Goal: Task Accomplishment & Management: Use online tool/utility

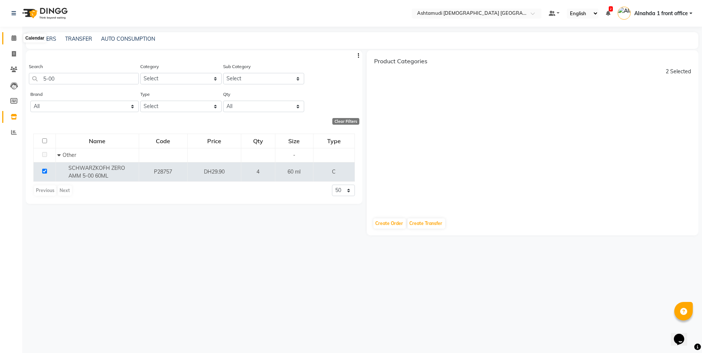
click at [15, 35] on span at bounding box center [13, 38] width 13 height 9
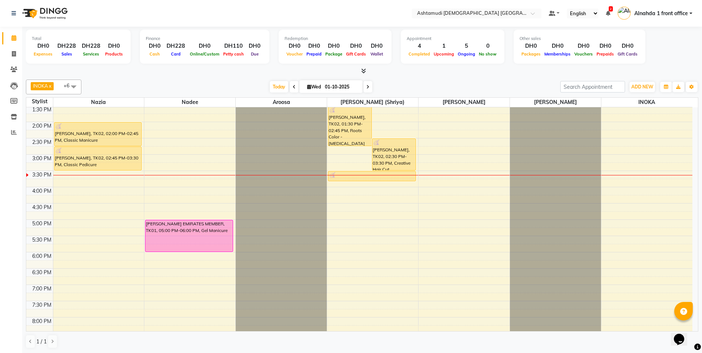
scroll to position [0, 0]
click at [637, 89] on span "ADD NEW" at bounding box center [642, 87] width 22 height 6
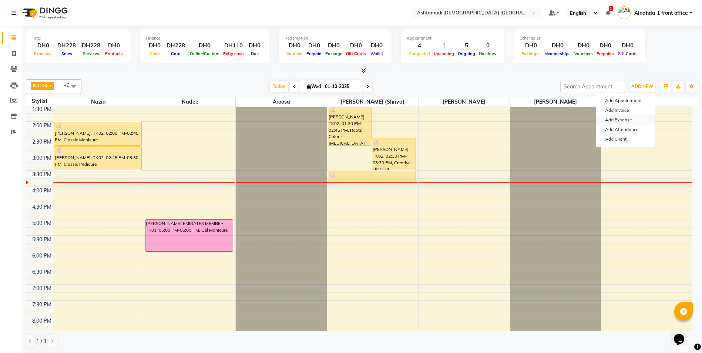
click at [629, 121] on link "Add Expense" at bounding box center [625, 120] width 58 height 10
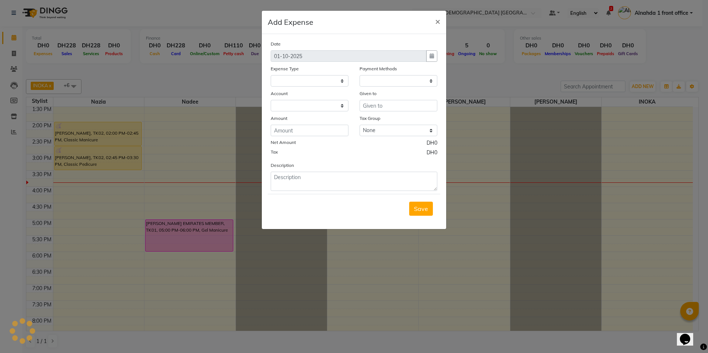
select select
select select "1"
select select "6330"
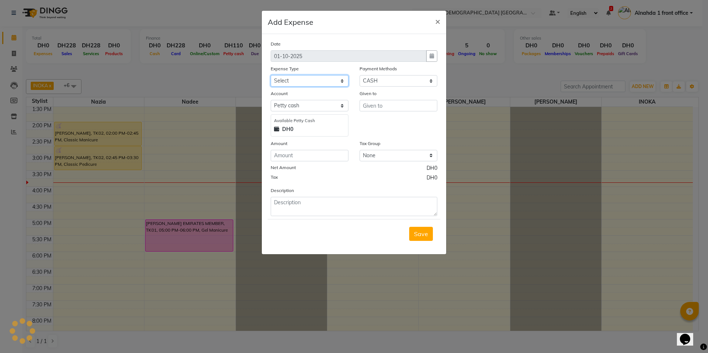
click at [292, 78] on select "Select ACCOMODATION EXPENSES ADVERTISEMENT SALES PROMOTIONAL EXPENSES Bonus BRI…" at bounding box center [310, 80] width 78 height 11
select select "6184"
click at [271, 75] on select "Select ACCOMODATION EXPENSES ADVERTISEMENT SALES PROMOTIONAL EXPENSES Bonus BRI…" at bounding box center [310, 80] width 78 height 11
click at [304, 158] on input "number" at bounding box center [310, 155] width 78 height 11
type input "21.98"
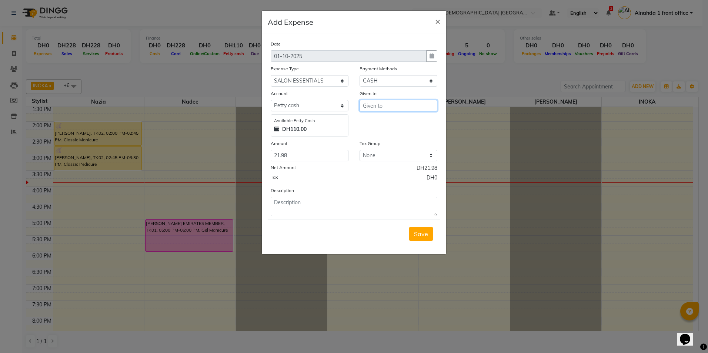
click at [381, 101] on input "text" at bounding box center [398, 105] width 78 height 11
click at [386, 124] on span "Nadee" at bounding box center [378, 121] width 19 height 7
type input "Nadee"
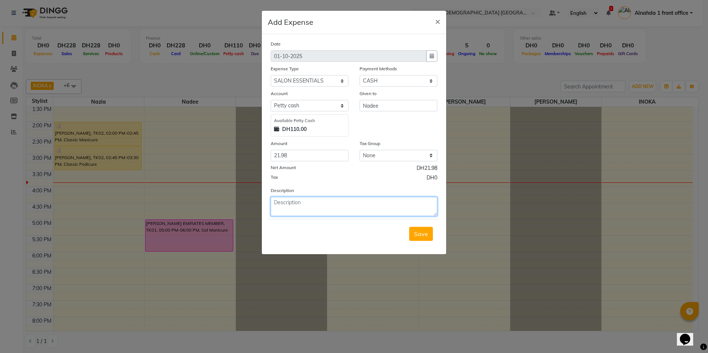
click at [328, 209] on textarea at bounding box center [354, 206] width 167 height 19
click at [298, 202] on textarea "GARBAGR BAG" at bounding box center [354, 206] width 167 height 19
click at [327, 202] on textarea "GARBAGE BAG" at bounding box center [354, 206] width 167 height 19
type textarea "GARBAGE BAG BIG"
click at [423, 233] on span "Save" at bounding box center [421, 233] width 14 height 7
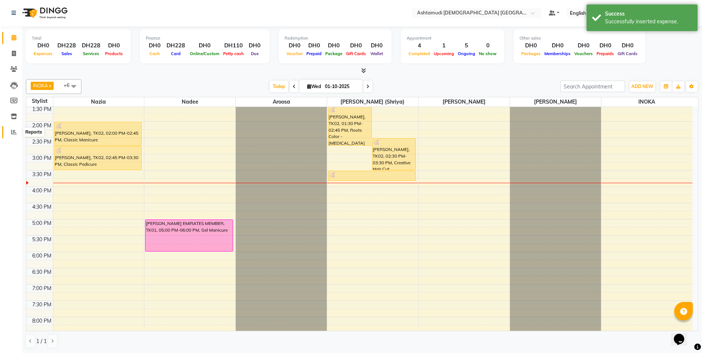
click at [12, 136] on span at bounding box center [13, 132] width 13 height 9
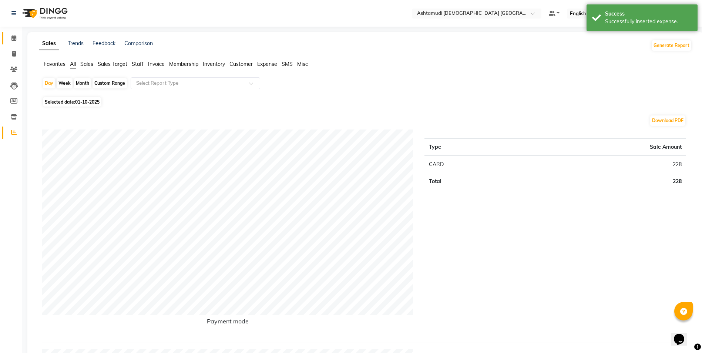
click at [11, 33] on link "Calendar" at bounding box center [11, 38] width 18 height 12
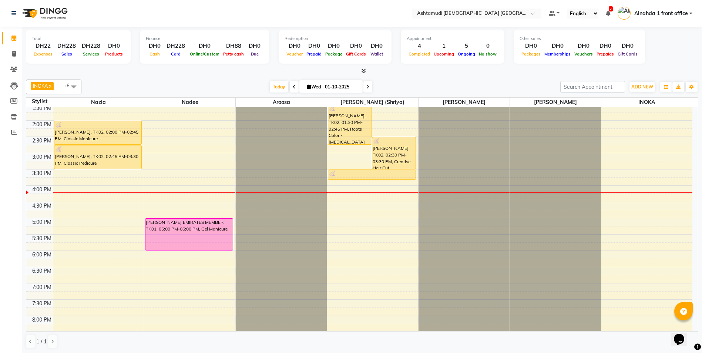
scroll to position [85, 0]
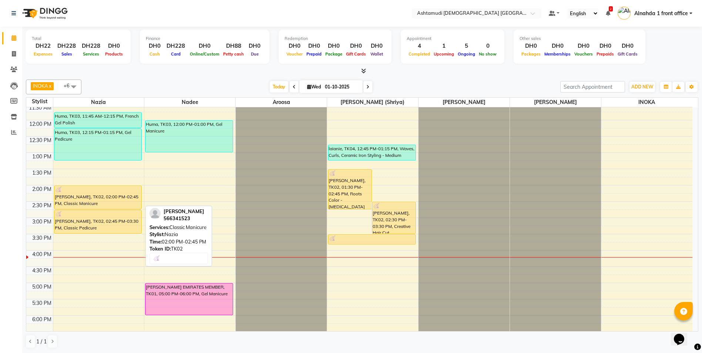
click at [81, 204] on div "[PERSON_NAME], TK02, 02:00 PM-02:45 PM, Classic Manicure" at bounding box center [97, 197] width 87 height 23
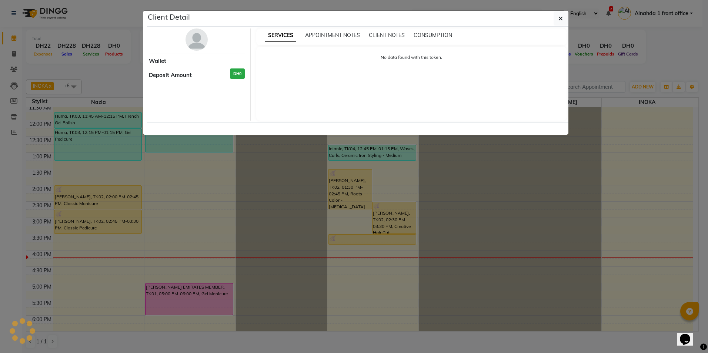
select select "1"
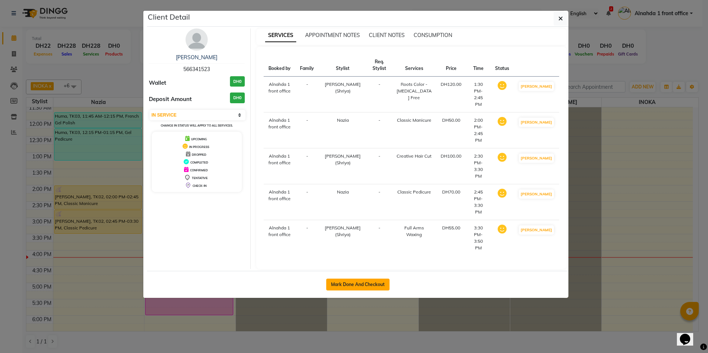
click at [361, 279] on button "Mark Done And Checkout" at bounding box center [357, 285] width 63 height 12
select select "service"
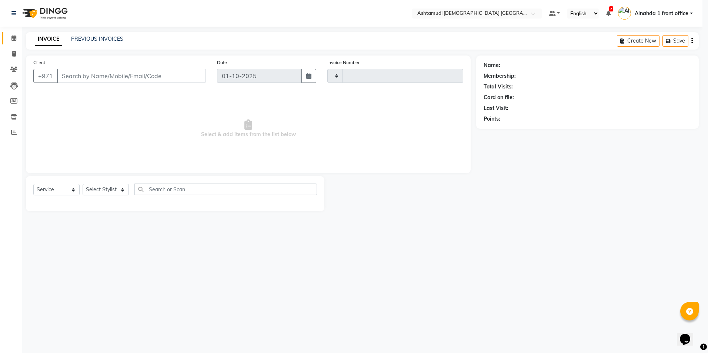
type input "3053"
select select "7242"
type input "566341523"
select select "86641"
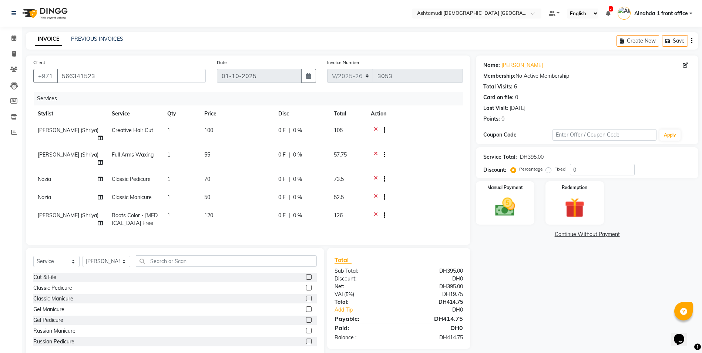
click at [375, 151] on icon at bounding box center [376, 155] width 4 height 9
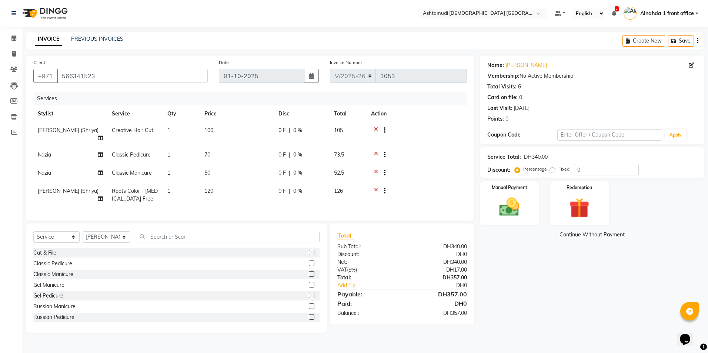
click at [375, 151] on icon at bounding box center [376, 155] width 4 height 9
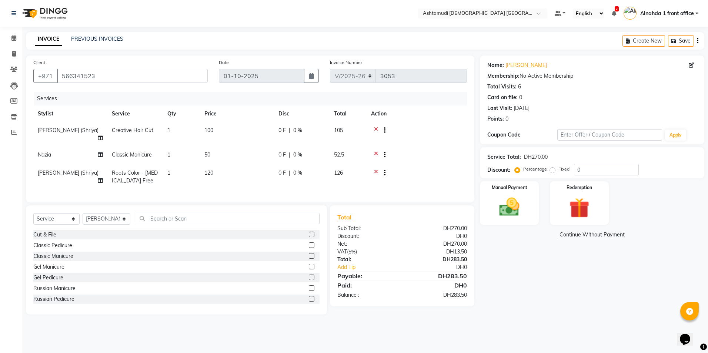
click at [375, 151] on icon at bounding box center [376, 155] width 4 height 9
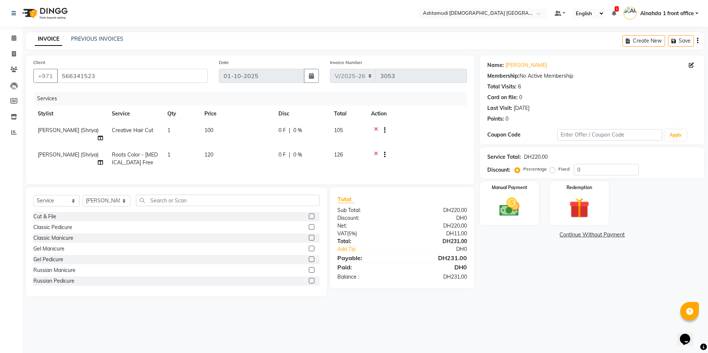
click at [375, 151] on icon at bounding box center [376, 155] width 4 height 9
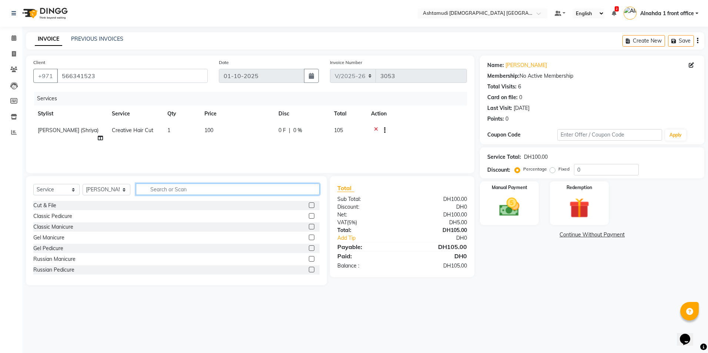
click at [157, 193] on input "text" at bounding box center [227, 189] width 183 height 11
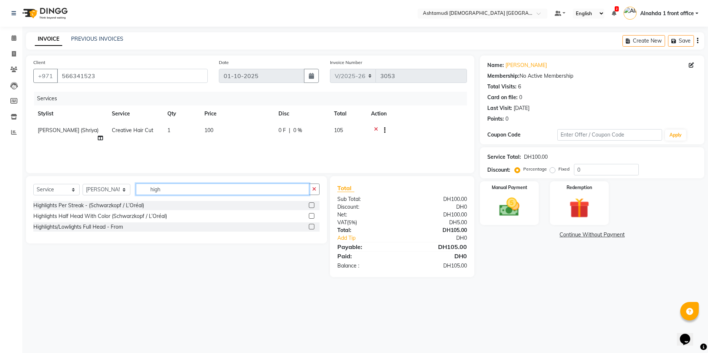
type input "high"
click at [313, 206] on label at bounding box center [312, 205] width 6 height 6
click at [313, 206] on input "checkbox" at bounding box center [311, 205] width 5 height 5
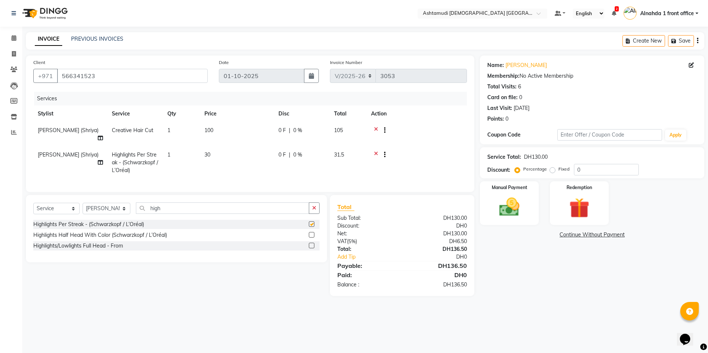
checkbox input "false"
click at [181, 150] on td "1" at bounding box center [181, 163] width 37 height 32
select select "86641"
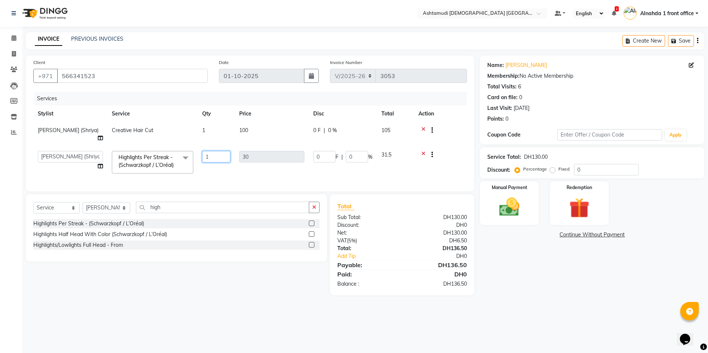
click at [209, 151] on input "1" at bounding box center [216, 156] width 28 height 11
type input "5"
type input "6"
click at [202, 162] on tr "Alnahda 1 front office Amala Aroosa Deepika Rani DINGG TAB USER Dummy Staff INO…" at bounding box center [249, 162] width 433 height 31
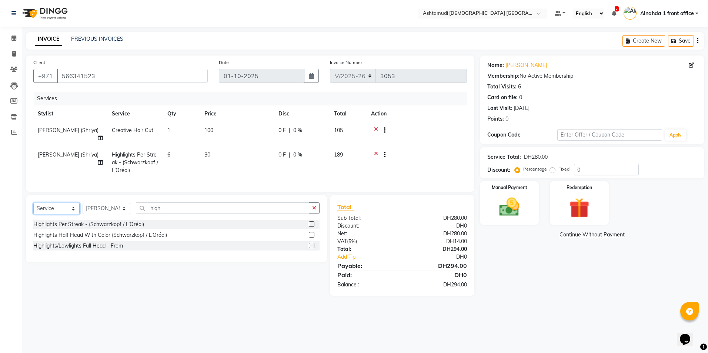
click at [59, 209] on select "Select Service Product Membership Package Voucher Prepaid Gift Card" at bounding box center [56, 208] width 46 height 11
select select "package"
click at [33, 203] on select "Select Service Product Membership Package Voucher Prepaid Gift Card" at bounding box center [56, 208] width 46 height 11
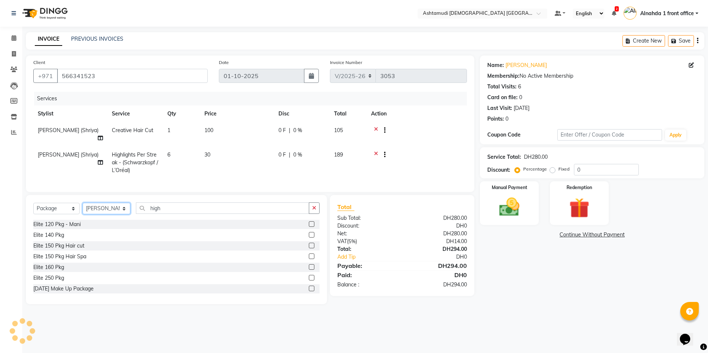
drag, startPoint x: 95, startPoint y: 205, endPoint x: 98, endPoint y: 202, distance: 3.9
click at [95, 205] on select "Select Stylist Alnahda 1 front office [PERSON_NAME] [PERSON_NAME] DINGG TAB USE…" at bounding box center [107, 208] width 48 height 11
select select "61839"
click at [83, 203] on select "Select Stylist Alnahda 1 front office [PERSON_NAME] [PERSON_NAME] DINGG TAB USE…" at bounding box center [107, 208] width 48 height 11
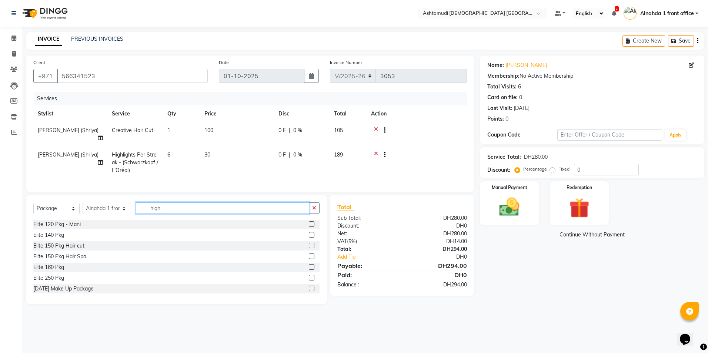
drag, startPoint x: 167, startPoint y: 205, endPoint x: 86, endPoint y: 204, distance: 81.4
click at [91, 212] on div "Select Service Product Membership Package Voucher Prepaid Gift Card Select Styl…" at bounding box center [176, 210] width 286 height 17
type input "200"
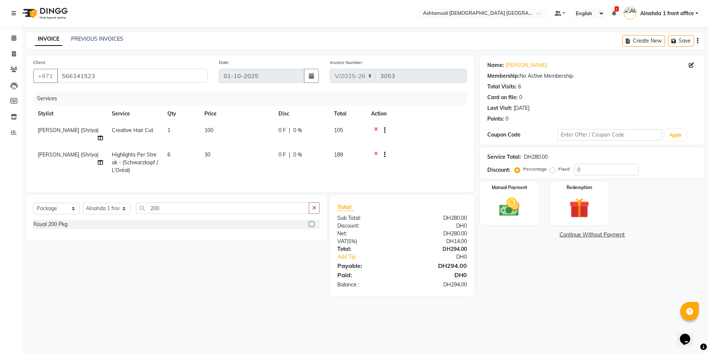
click at [310, 224] on label at bounding box center [312, 224] width 6 height 6
click at [310, 224] on input "checkbox" at bounding box center [311, 224] width 5 height 5
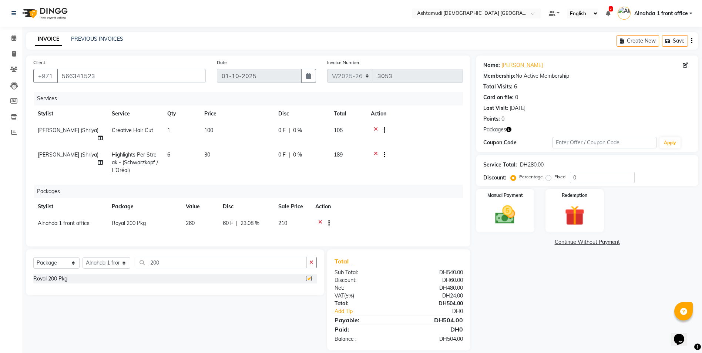
checkbox input "false"
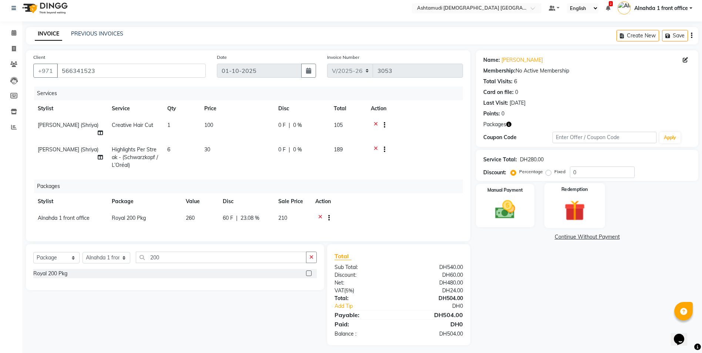
scroll to position [8, 0]
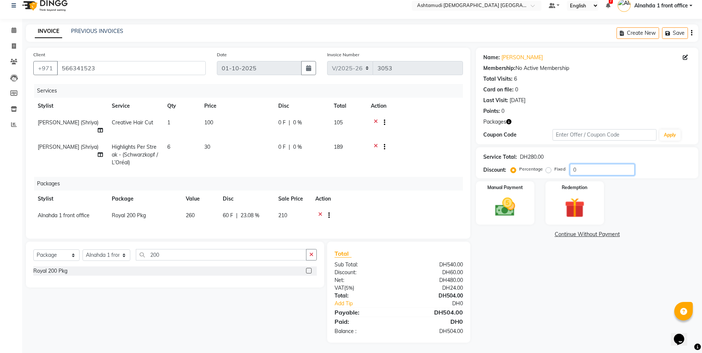
click at [583, 170] on input "0" at bounding box center [602, 169] width 65 height 11
type input "025"
click at [303, 143] on span "25 %" at bounding box center [302, 147] width 12 height 8
select select "86641"
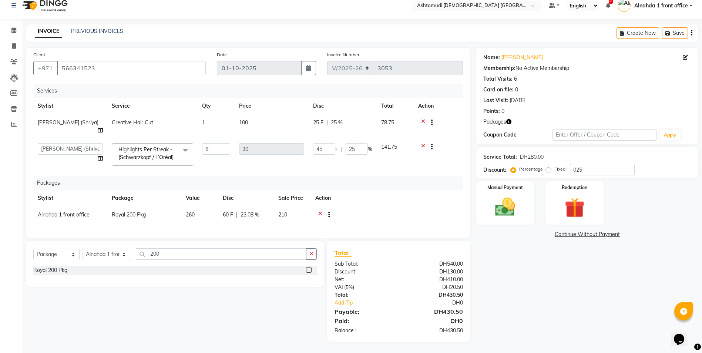
scroll to position [7, 0]
click at [360, 144] on input "25" at bounding box center [357, 149] width 22 height 11
type input "2"
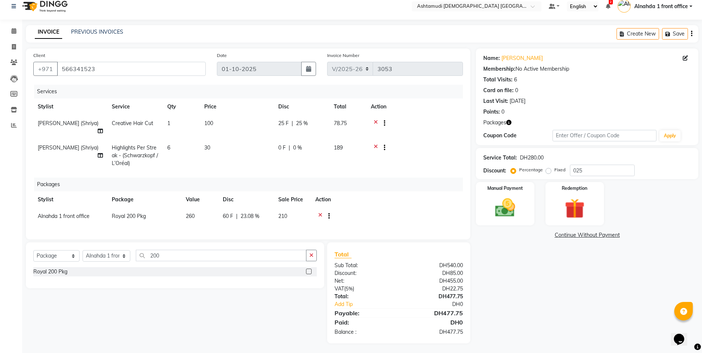
click at [349, 156] on tr "[PERSON_NAME] (Shriya) Highlights Per Streak - (Schwarzkopf / L’Oréal) 6 30 0 F…" at bounding box center [248, 156] width 430 height 32
click at [303, 144] on div "0 F | 0 %" at bounding box center [301, 148] width 47 height 8
select select "86641"
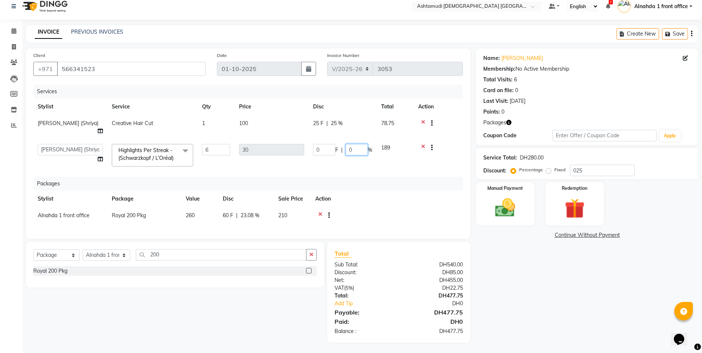
click at [354, 144] on input "0" at bounding box center [357, 149] width 22 height 11
type input "025"
click at [335, 157] on tr "Alnahda 1 front office Amala Aroosa Deepika Rani DINGG TAB USER Dummy Staff INO…" at bounding box center [248, 155] width 430 height 31
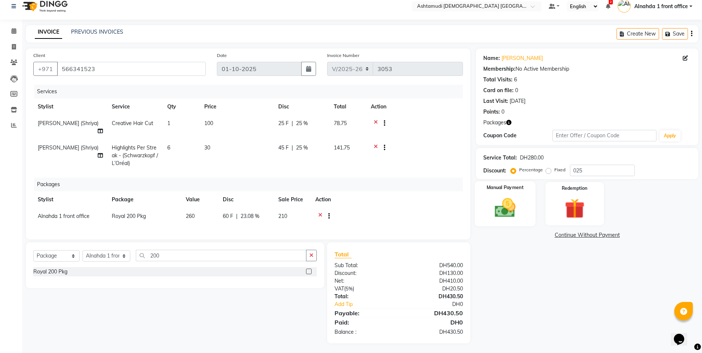
click at [500, 206] on img at bounding box center [505, 208] width 34 height 24
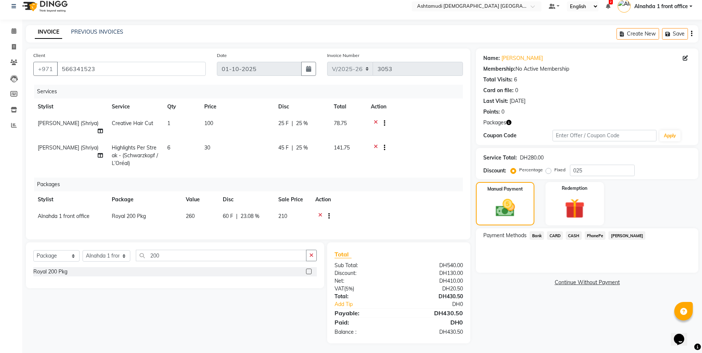
click at [558, 236] on span "CARD" at bounding box center [555, 235] width 16 height 9
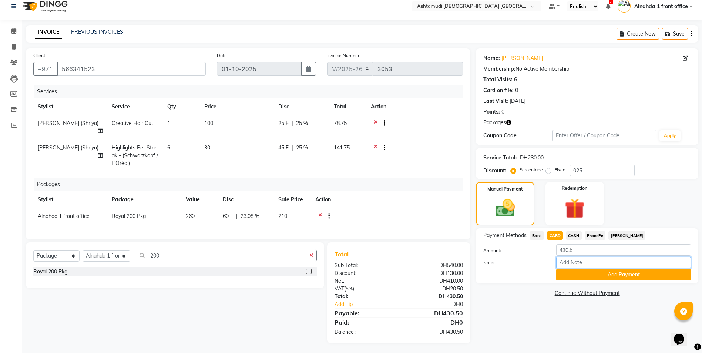
click at [614, 262] on input "Note:" at bounding box center [623, 262] width 135 height 11
type input "amala"
click at [607, 275] on button "Add Payment" at bounding box center [623, 274] width 135 height 11
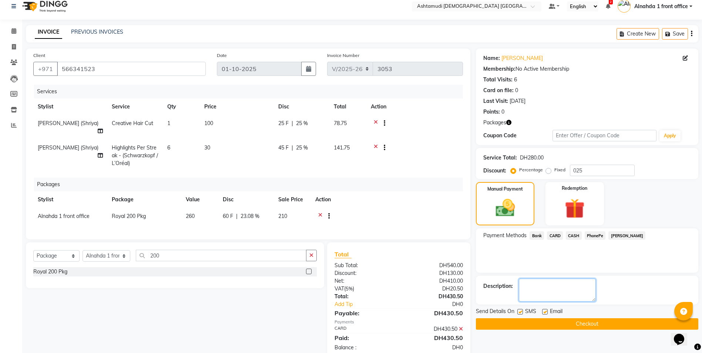
click at [544, 285] on textarea at bounding box center [557, 290] width 77 height 23
type textarea "0118"
click at [553, 326] on button "Checkout" at bounding box center [587, 323] width 222 height 11
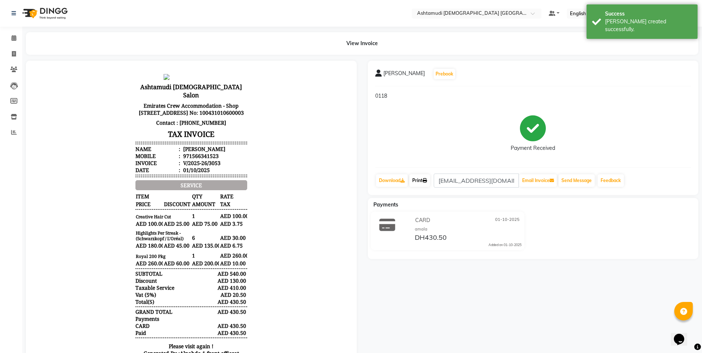
click at [426, 179] on icon at bounding box center [425, 180] width 4 height 4
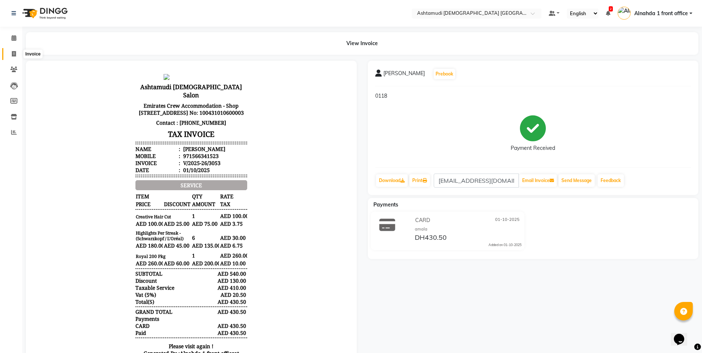
click at [15, 54] on icon at bounding box center [14, 54] width 4 height 6
select select "7242"
select select "service"
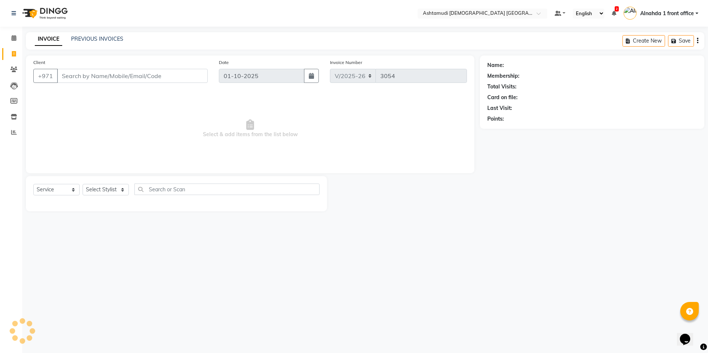
click at [83, 78] on input "Client" at bounding box center [132, 76] width 151 height 14
type input "566341523"
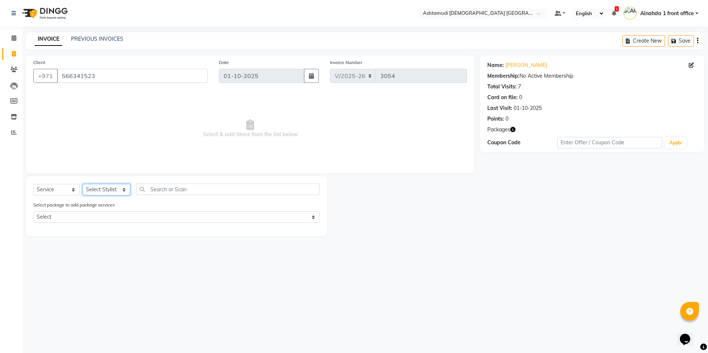
drag, startPoint x: 117, startPoint y: 187, endPoint x: 120, endPoint y: 196, distance: 8.9
click at [118, 187] on select "Select Stylist Alnahda 1 front office [PERSON_NAME] [PERSON_NAME] DINGG TAB USE…" at bounding box center [107, 189] width 48 height 11
select select "90019"
click at [83, 184] on select "Select Stylist Alnahda 1 front office [PERSON_NAME] [PERSON_NAME] DINGG TAB USE…" at bounding box center [107, 189] width 48 height 11
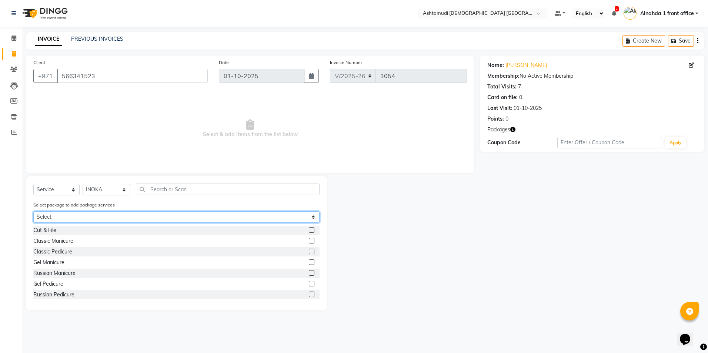
drag, startPoint x: 129, startPoint y: 216, endPoint x: 128, endPoint y: 223, distance: 6.4
click at [129, 216] on select "Select Royal 200 Pkg" at bounding box center [176, 216] width 286 height 11
select select "1: Object"
click at [33, 211] on select "Select Royal 200 Pkg" at bounding box center [176, 216] width 286 height 11
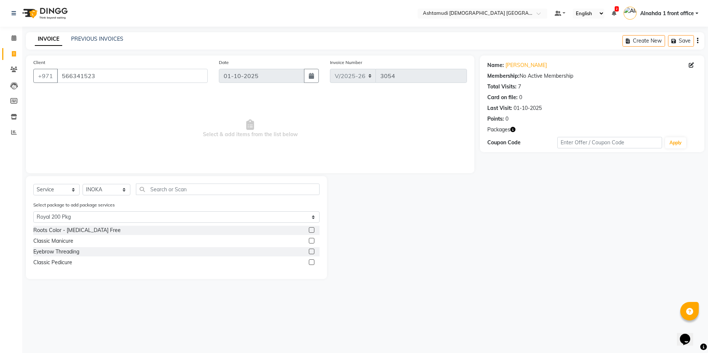
click at [311, 262] on label at bounding box center [312, 262] width 6 height 6
click at [311, 262] on input "checkbox" at bounding box center [311, 262] width 5 height 5
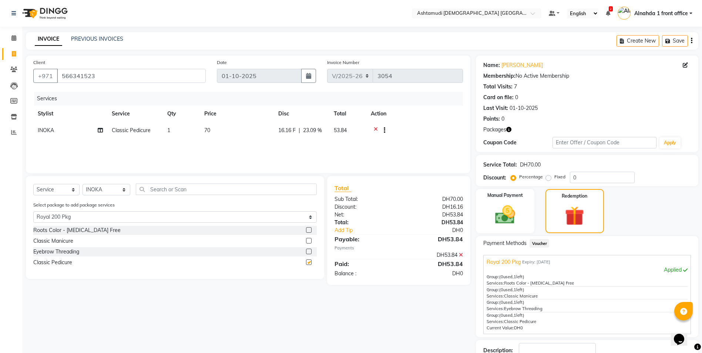
checkbox input "false"
click at [118, 186] on select "Select Stylist Alnahda 1 front office [PERSON_NAME] [PERSON_NAME] DINGG TAB USE…" at bounding box center [107, 189] width 48 height 11
select select "61833"
click at [83, 184] on select "Select Stylist Alnahda 1 front office [PERSON_NAME] [PERSON_NAME] DINGG TAB USE…" at bounding box center [107, 189] width 48 height 11
click at [308, 242] on label at bounding box center [309, 241] width 6 height 6
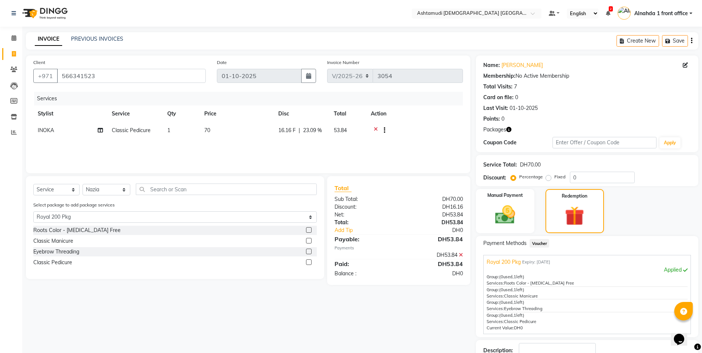
click at [308, 242] on input "checkbox" at bounding box center [308, 241] width 5 height 5
checkbox input "false"
click at [110, 194] on select "Select Stylist Alnahda 1 front office [PERSON_NAME] [PERSON_NAME] DINGG TAB USE…" at bounding box center [107, 189] width 48 height 11
select select "86641"
click at [83, 188] on select "Select Stylist Alnahda 1 front office [PERSON_NAME] [PERSON_NAME] DINGG TAB USE…" at bounding box center [107, 189] width 48 height 11
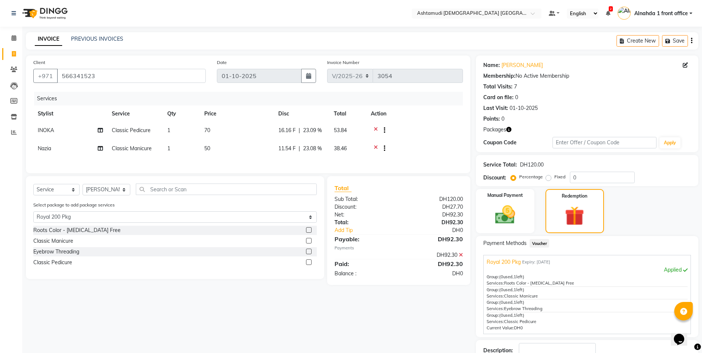
click at [308, 254] on label at bounding box center [309, 252] width 6 height 6
click at [308, 254] on input "checkbox" at bounding box center [308, 251] width 5 height 5
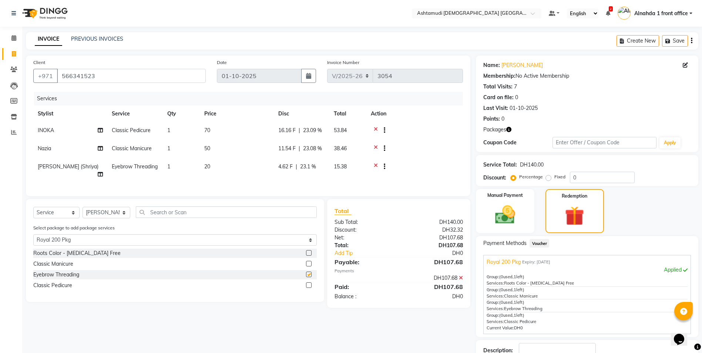
checkbox input "false"
click at [308, 256] on label at bounding box center [309, 253] width 6 height 6
click at [308, 256] on input "checkbox" at bounding box center [308, 253] width 5 height 5
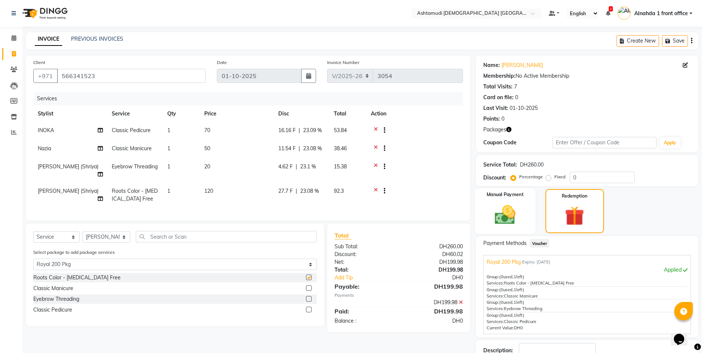
checkbox input "false"
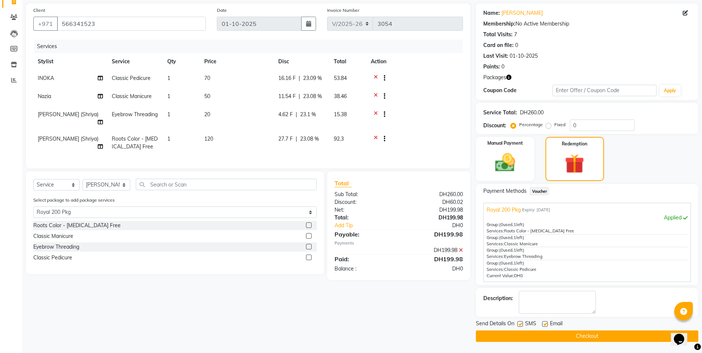
click at [596, 335] on button "Checkout" at bounding box center [587, 335] width 222 height 11
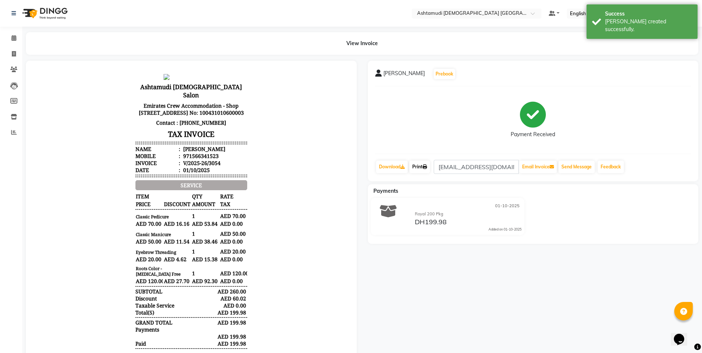
click at [420, 166] on link "Print" at bounding box center [419, 167] width 21 height 13
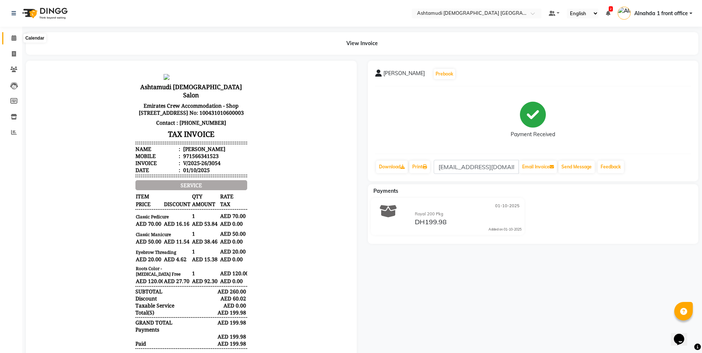
click at [10, 37] on span at bounding box center [13, 38] width 13 height 9
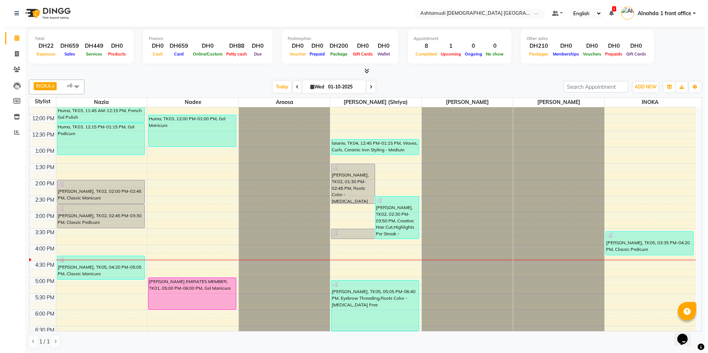
scroll to position [84, 0]
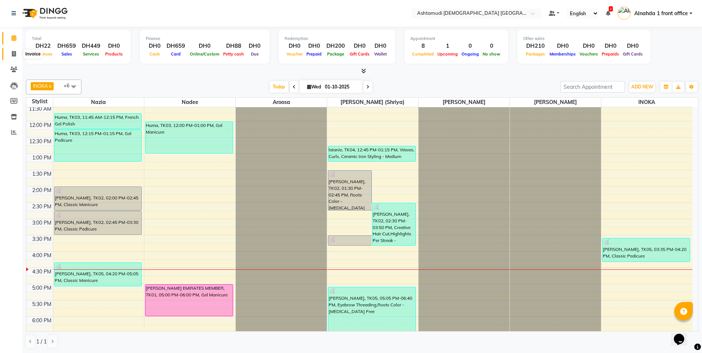
click at [13, 53] on icon at bounding box center [14, 54] width 4 height 6
select select "service"
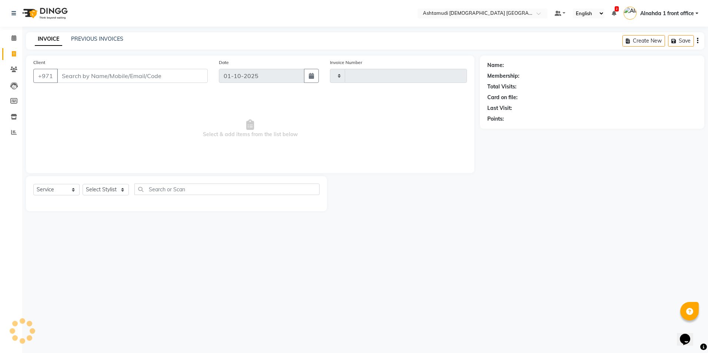
type input "3055"
select select "7242"
click at [121, 188] on select "Select Stylist" at bounding box center [106, 189] width 46 height 11
select select "86438"
click at [83, 184] on select "Select Stylist Alnahda 1 front office [PERSON_NAME] [PERSON_NAME] DINGG TAB USE…" at bounding box center [107, 189] width 48 height 11
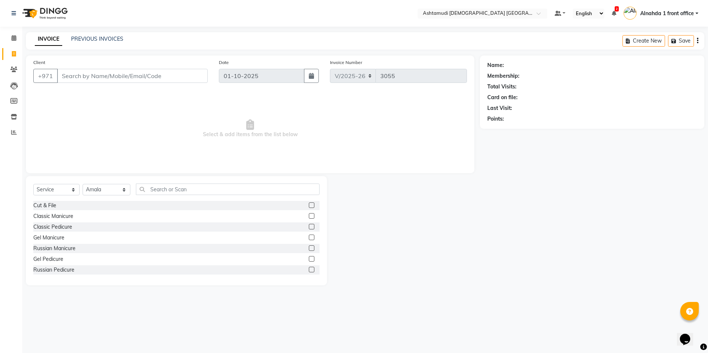
click at [178, 183] on div "Select Service Product Membership Package Voucher Prepaid Gift Card Select Styl…" at bounding box center [176, 230] width 301 height 109
click at [151, 186] on input "text" at bounding box center [227, 189] width 183 height 11
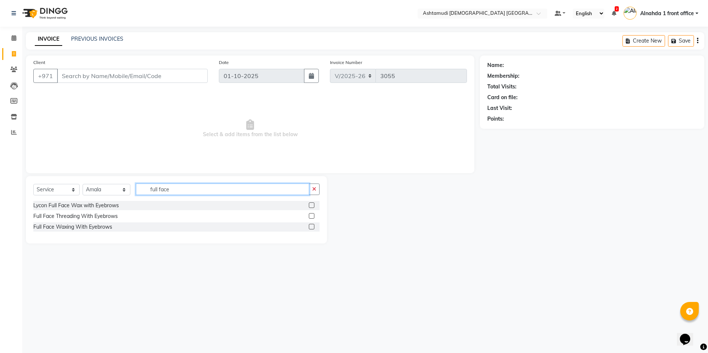
type input "full face"
click at [312, 204] on label at bounding box center [312, 205] width 6 height 6
click at [312, 204] on input "checkbox" at bounding box center [311, 205] width 5 height 5
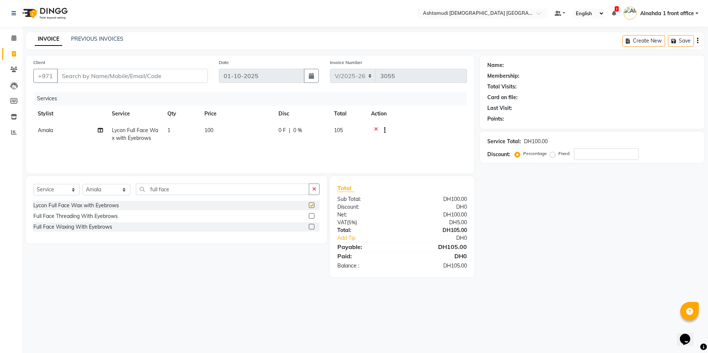
checkbox input "false"
click at [310, 214] on label at bounding box center [312, 216] width 6 height 6
click at [310, 214] on input "checkbox" at bounding box center [311, 216] width 5 height 5
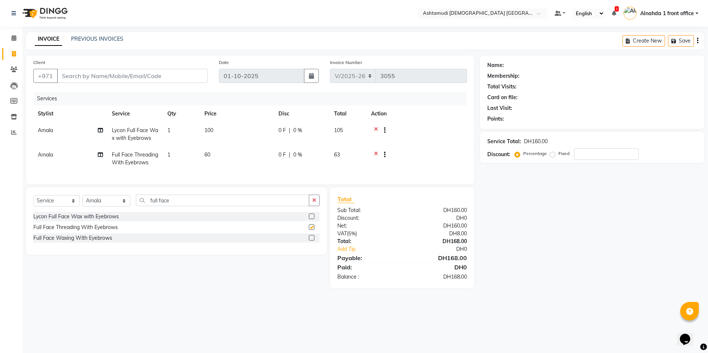
checkbox input "false"
click at [375, 130] on icon at bounding box center [376, 131] width 4 height 9
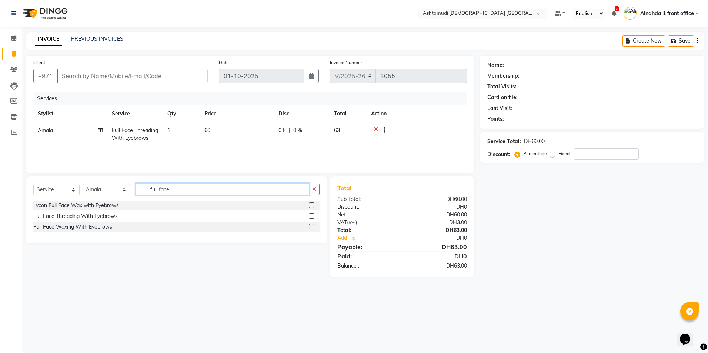
drag, startPoint x: 172, startPoint y: 190, endPoint x: 107, endPoint y: 194, distance: 64.9
click at [107, 194] on div "Select Service Product Membership Package Voucher Prepaid Gift Card Select Styl…" at bounding box center [176, 192] width 286 height 17
type input "wash"
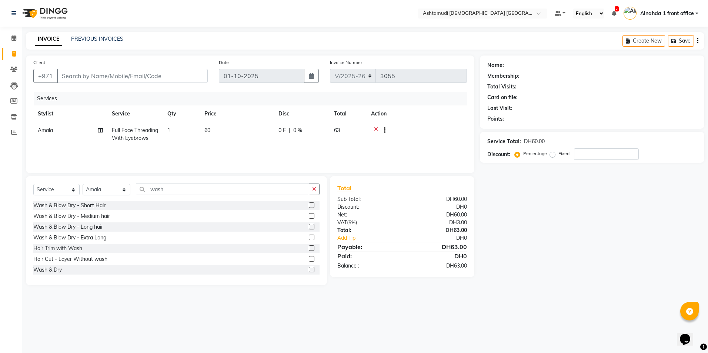
click at [309, 216] on label at bounding box center [312, 216] width 6 height 6
click at [309, 216] on input "checkbox" at bounding box center [311, 216] width 5 height 5
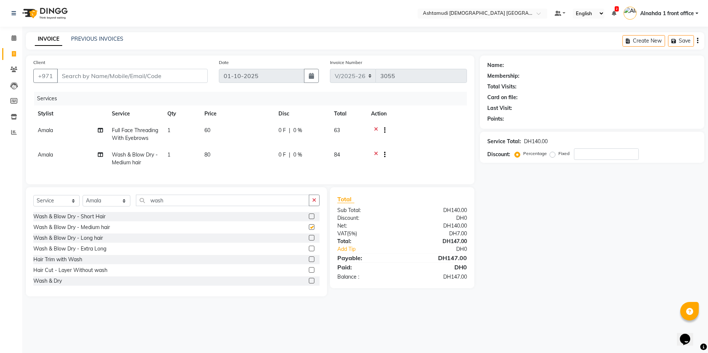
checkbox input "false"
click at [589, 152] on input "number" at bounding box center [606, 153] width 65 height 11
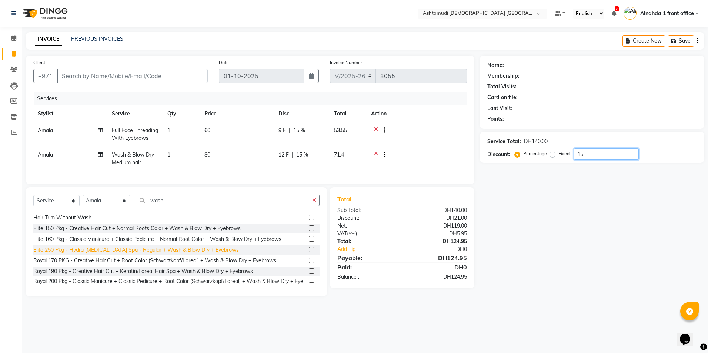
scroll to position [37, 0]
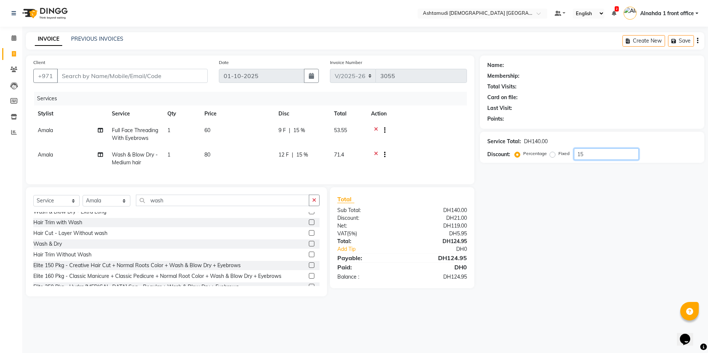
type input "15"
click at [309, 246] on label at bounding box center [312, 244] width 6 height 6
click at [309, 246] on input "checkbox" at bounding box center [311, 244] width 5 height 5
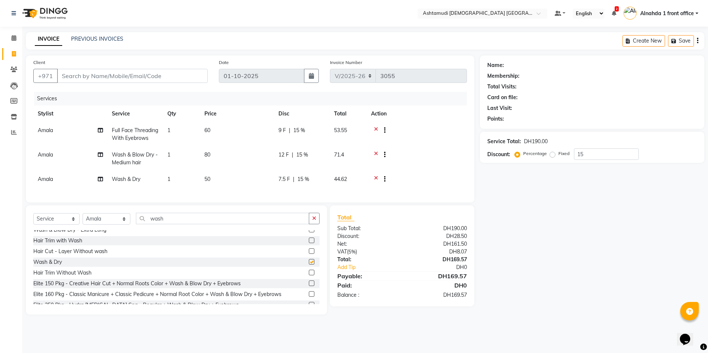
checkbox input "false"
click at [376, 179] on icon at bounding box center [376, 179] width 4 height 9
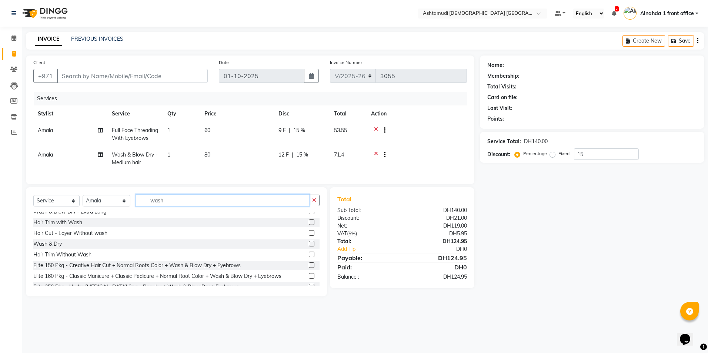
drag, startPoint x: 169, startPoint y: 207, endPoint x: 119, endPoint y: 207, distance: 49.6
click at [119, 207] on div "Select Service Product Membership Package Voucher Prepaid Gift Card Select Styl…" at bounding box center [176, 203] width 286 height 17
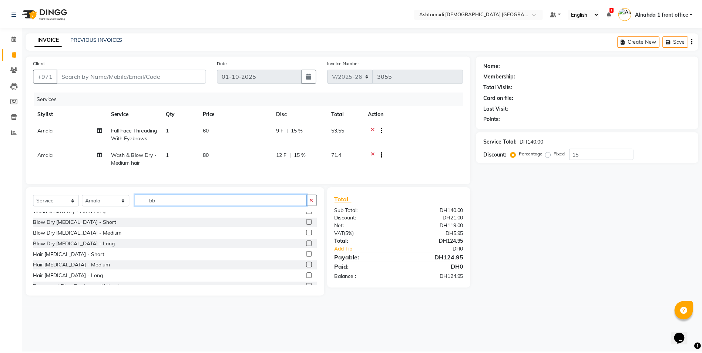
scroll to position [0, 0]
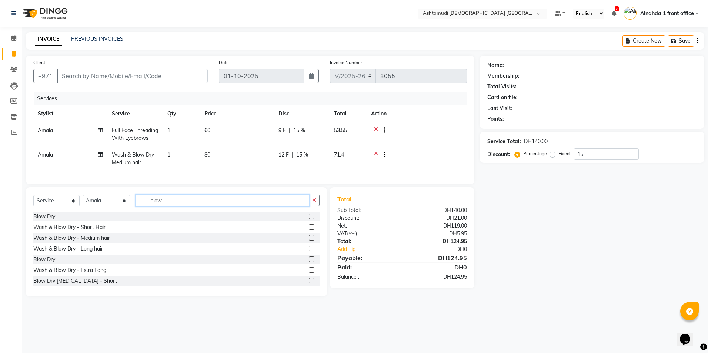
type input "blow"
click at [309, 219] on label at bounding box center [312, 217] width 6 height 6
click at [309, 219] on input "checkbox" at bounding box center [311, 216] width 5 height 5
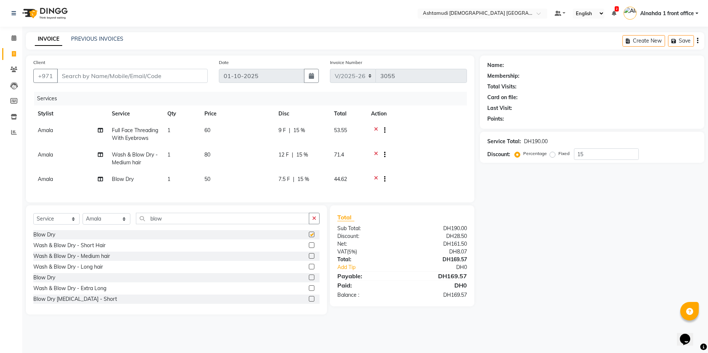
checkbox input "false"
click at [377, 154] on icon at bounding box center [376, 155] width 4 height 9
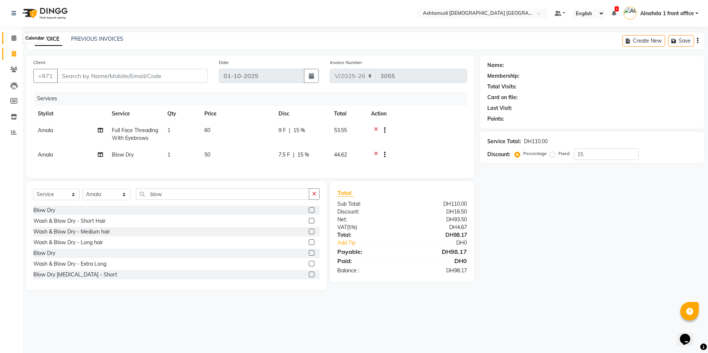
click at [12, 38] on icon at bounding box center [13, 38] width 5 height 6
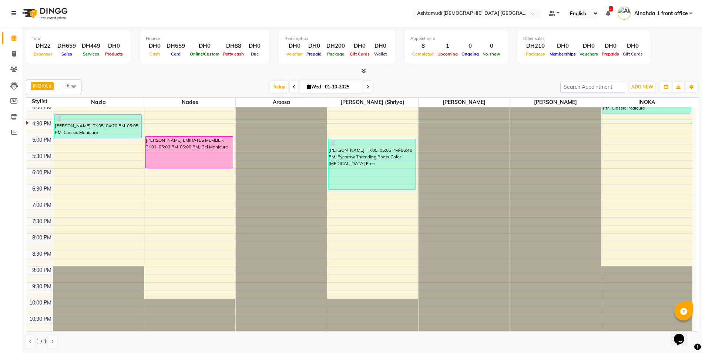
scroll to position [0, 0]
click at [293, 85] on icon at bounding box center [294, 86] width 3 height 4
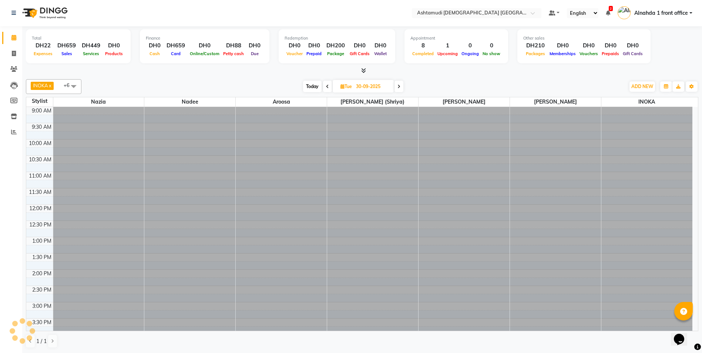
scroll to position [228, 0]
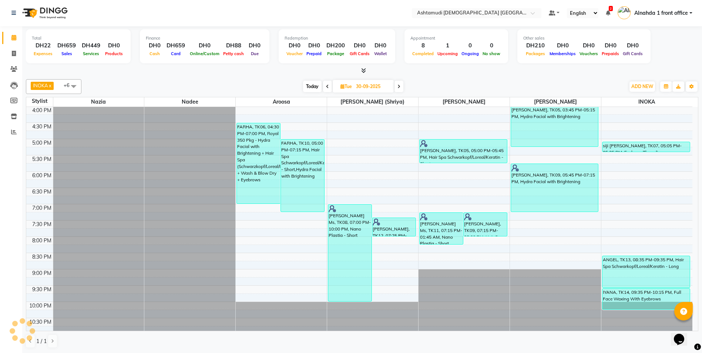
click at [326, 84] on icon at bounding box center [327, 86] width 3 height 4
type input "29-09-2025"
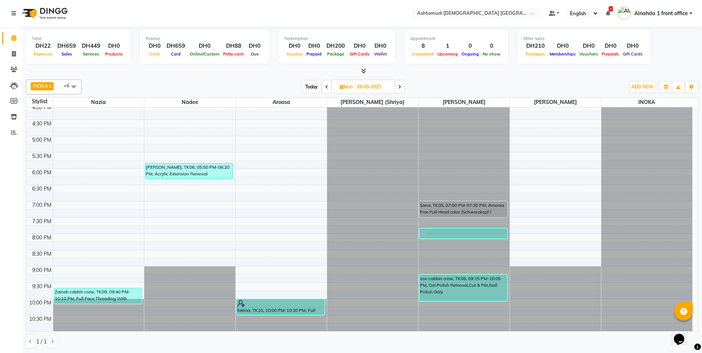
scroll to position [0, 0]
click at [15, 114] on icon at bounding box center [14, 117] width 6 height 6
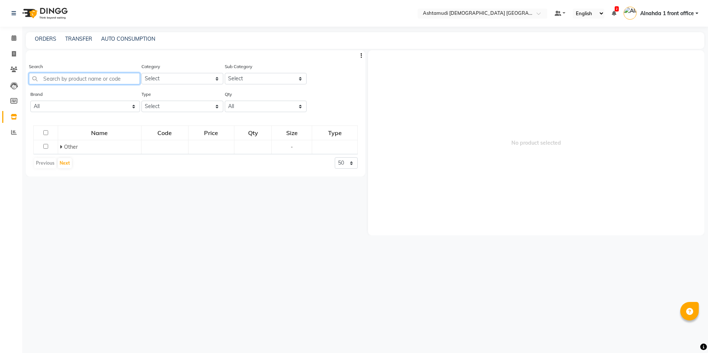
click at [76, 76] on input "text" at bounding box center [84, 78] width 111 height 11
drag, startPoint x: 75, startPoint y: 77, endPoint x: -1, endPoint y: 92, distance: 78.3
click at [0, 92] on html "Select Location × Ashtamudi [DEMOGRAPHIC_DATA] Salon [GEOGRAPHIC_DATA], [GEOGRA…" at bounding box center [351, 176] width 702 height 353
type input "z"
type input "a"
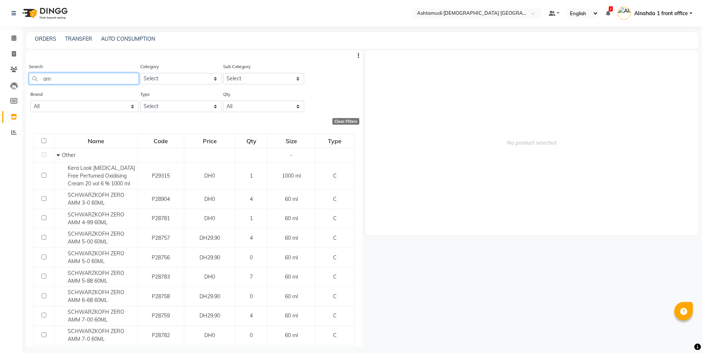
type input "a"
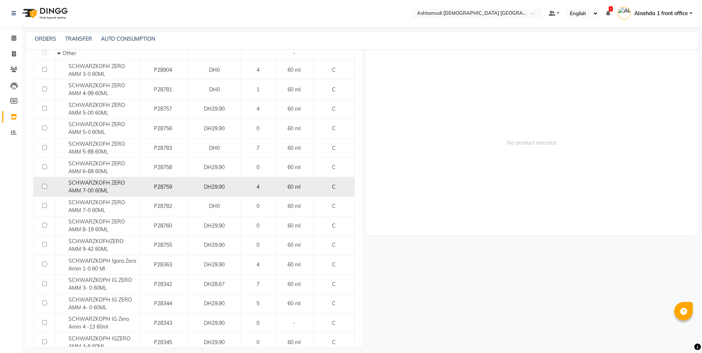
scroll to position [111, 0]
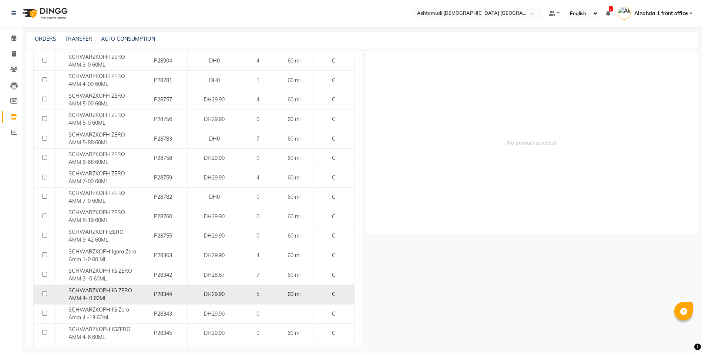
type input "zero amm"
drag, startPoint x: 68, startPoint y: 292, endPoint x: 127, endPoint y: 299, distance: 59.6
click at [127, 299] on div "SCHWARZKOPH IG ZERO AMM 4- 0 60ML" at bounding box center [96, 295] width 79 height 16
select select
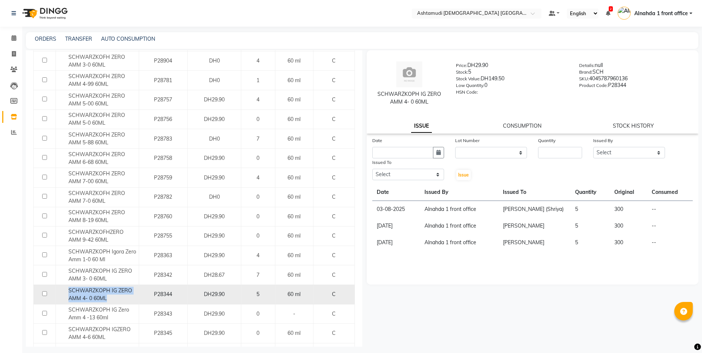
copy span "SCHWARZKOPH IG ZERO AMM 4- 0 60ML"
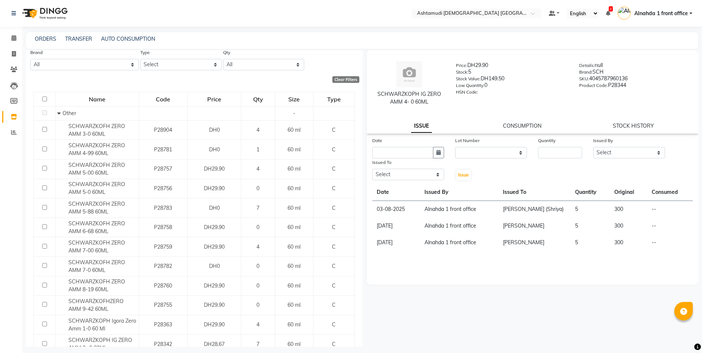
scroll to position [0, 0]
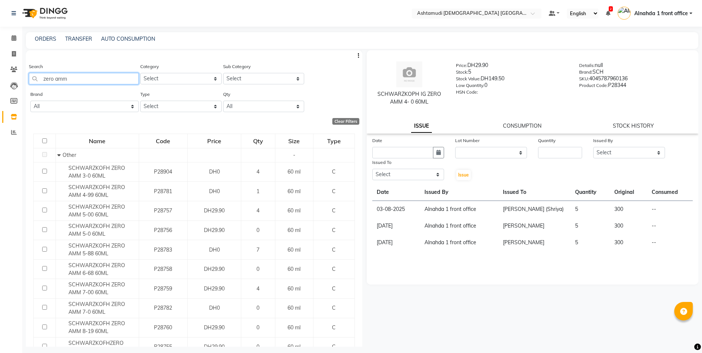
drag, startPoint x: 87, startPoint y: 79, endPoint x: 21, endPoint y: 76, distance: 65.6
click at [21, 76] on app-home "Select Location × Ashtamudi [DEMOGRAPHIC_DATA] Salon [GEOGRAPHIC_DATA], [GEOGRA…" at bounding box center [351, 179] width 702 height 358
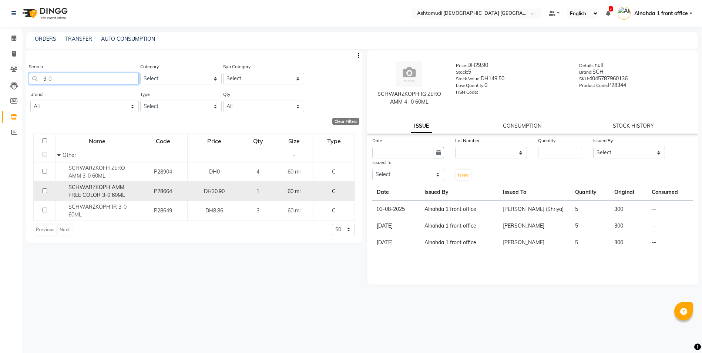
type input "3-0"
drag, startPoint x: 68, startPoint y: 186, endPoint x: 136, endPoint y: 198, distance: 68.8
click at [136, 198] on div "SCHWARZKOPH AMM FREE COLOR 3-0 60ML" at bounding box center [96, 192] width 79 height 16
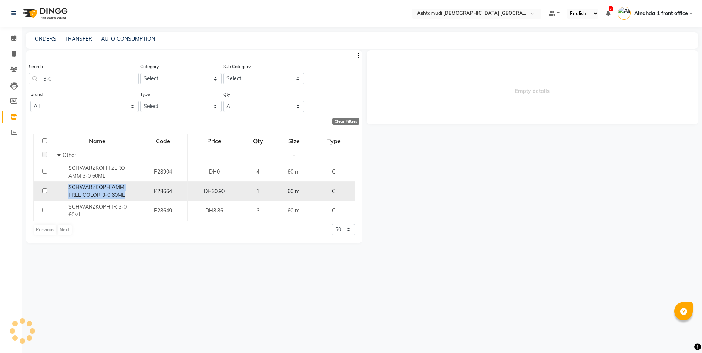
select select
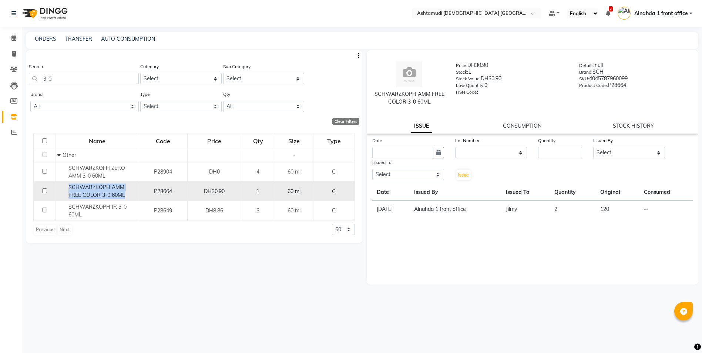
copy span "SCHWARZKOPH AMM FREE COLOR 3-0 60ML"
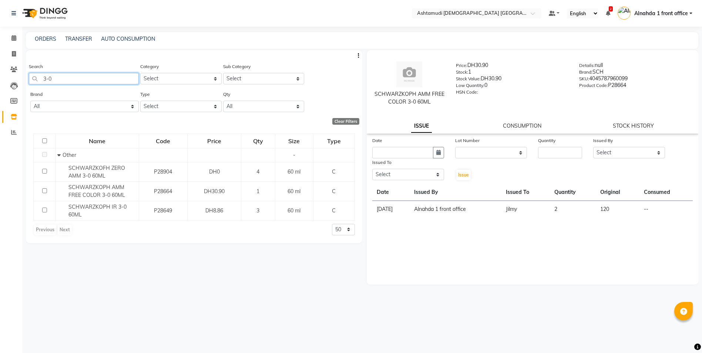
drag, startPoint x: 61, startPoint y: 79, endPoint x: -1, endPoint y: 83, distance: 63.1
click at [0, 83] on html "Select Location × Ashtamudi [DEMOGRAPHIC_DATA] Salon [GEOGRAPHIC_DATA], [GEOGRA…" at bounding box center [351, 176] width 702 height 353
drag, startPoint x: 85, startPoint y: 78, endPoint x: 0, endPoint y: 74, distance: 85.6
click at [0, 75] on html "Select Location × Ashtamudi [DEMOGRAPHIC_DATA] Salon [GEOGRAPHIC_DATA], [GEOGRA…" at bounding box center [351, 176] width 702 height 353
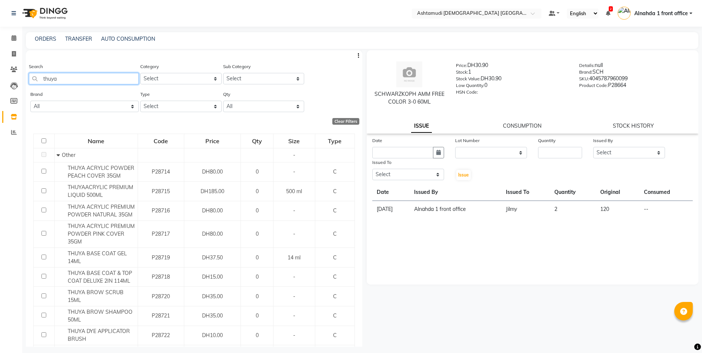
drag, startPoint x: 71, startPoint y: 78, endPoint x: 0, endPoint y: 68, distance: 71.4
click at [0, 68] on html "Select Location × Ashtamudi [DEMOGRAPHIC_DATA] Salon [GEOGRAPHIC_DATA], [GEOGRA…" at bounding box center [351, 176] width 702 height 353
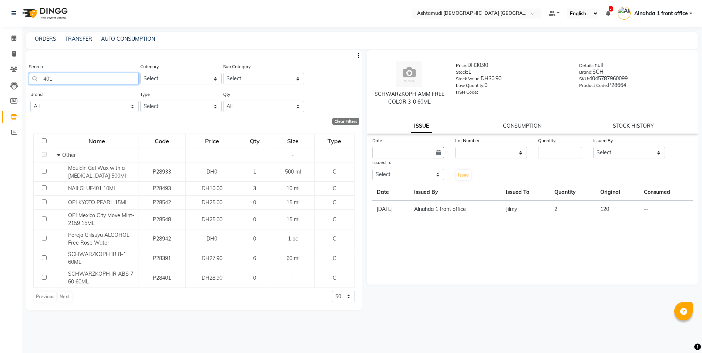
type input "401"
click at [13, 117] on icon at bounding box center [14, 117] width 6 height 6
click at [519, 127] on link "CONSUMPTION" at bounding box center [522, 125] width 38 height 7
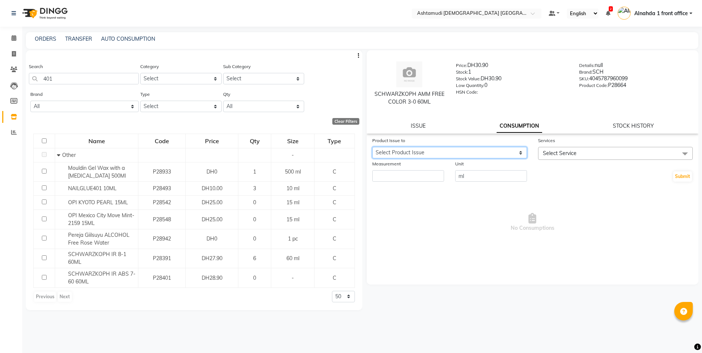
click at [430, 151] on select "Select Product Issue [DATE], Issued to: Jilmy, Balance: 120" at bounding box center [449, 152] width 155 height 11
click at [567, 151] on span "Select Service" at bounding box center [560, 153] width 34 height 7
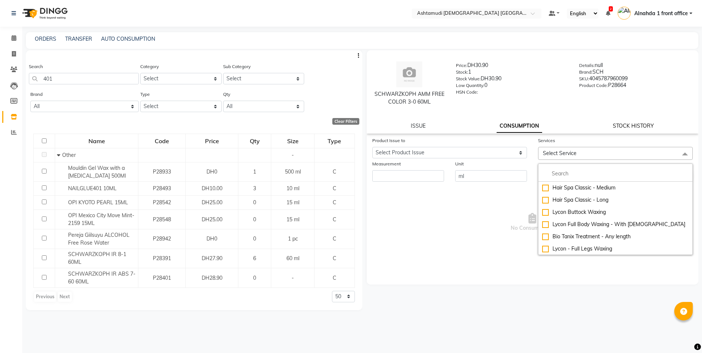
click at [632, 124] on link "STOCK HISTORY" at bounding box center [633, 125] width 41 height 7
select select "all"
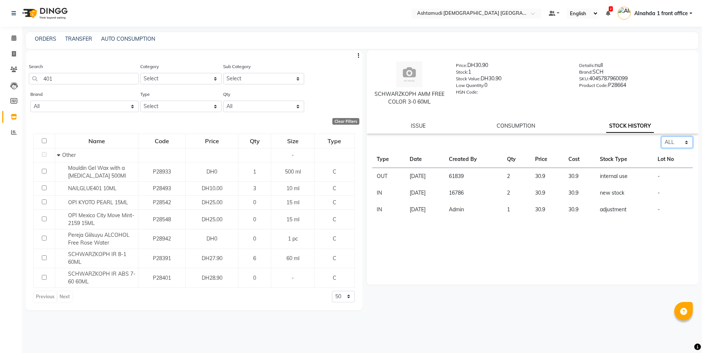
click at [686, 141] on select "Select ALL IN OUT" at bounding box center [676, 142] width 31 height 11
drag, startPoint x: 67, startPoint y: 78, endPoint x: 16, endPoint y: 84, distance: 51.8
click at [16, 84] on app-home "Select Location × Ashtamudi [DEMOGRAPHIC_DATA] Salon [GEOGRAPHIC_DATA], [GEOGRA…" at bounding box center [351, 179] width 702 height 358
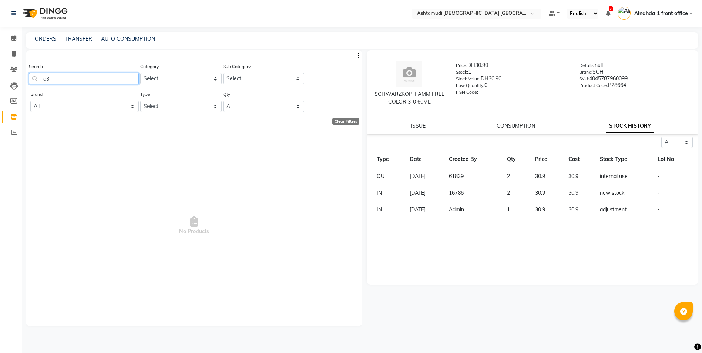
type input "o"
type input "0"
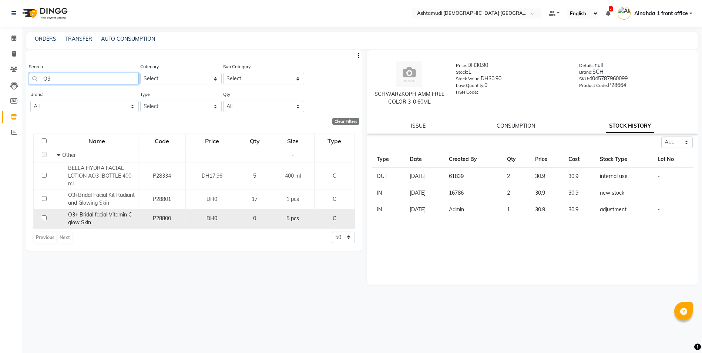
type input "O3"
click at [43, 218] on input "checkbox" at bounding box center [44, 217] width 5 height 5
checkbox input "true"
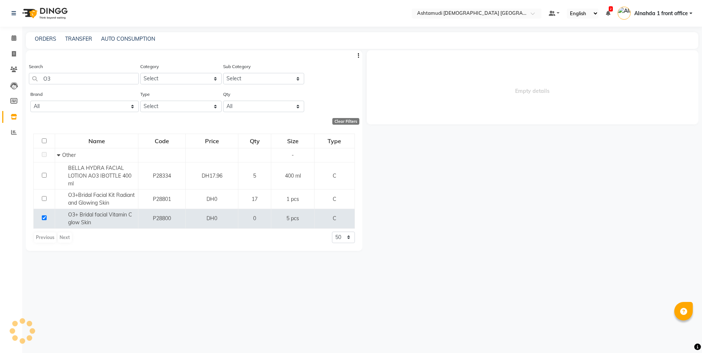
select select "all"
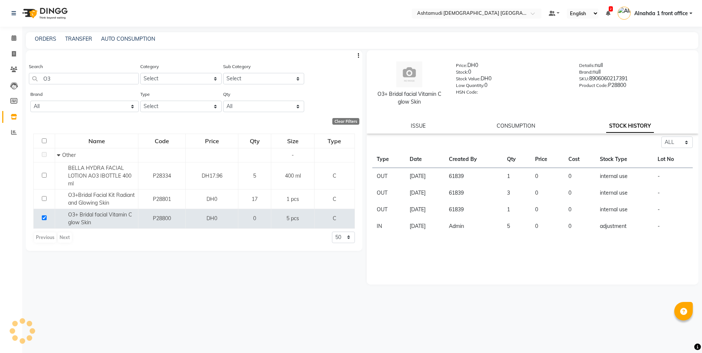
click at [421, 121] on div "O3+ Bridal facial Vitamin C glow Skin Price: DH0 Stock: 0 Stock Value: DH0 Low …" at bounding box center [533, 91] width 332 height 83
click at [419, 127] on link "ISSUE" at bounding box center [418, 125] width 15 height 7
select select
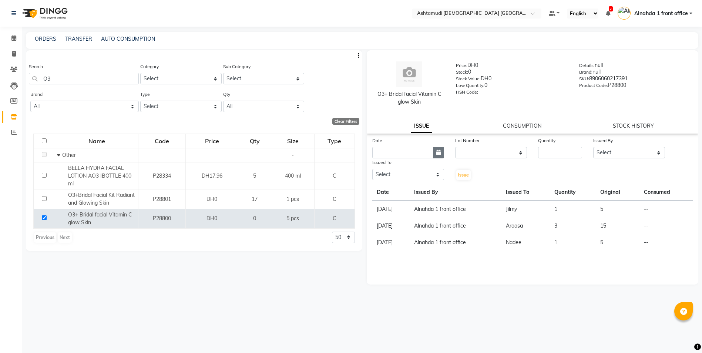
click at [441, 152] on button "button" at bounding box center [438, 152] width 11 height 11
select select "10"
select select "2025"
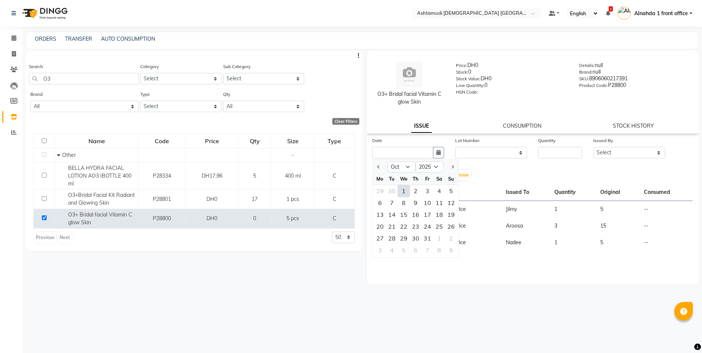
click at [403, 189] on div "1" at bounding box center [404, 191] width 12 height 12
type input "01-10-2025"
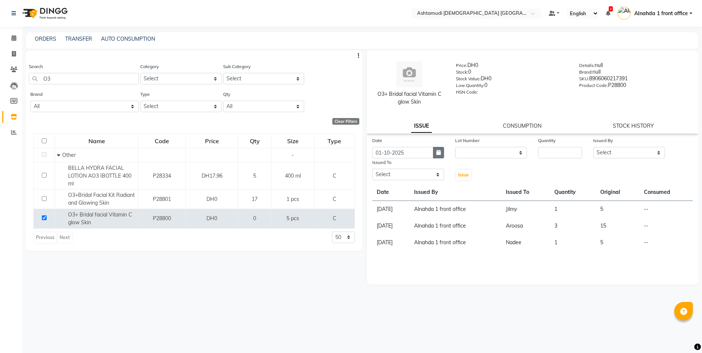
click at [440, 153] on icon "button" at bounding box center [438, 152] width 4 height 5
select select "10"
select select "2025"
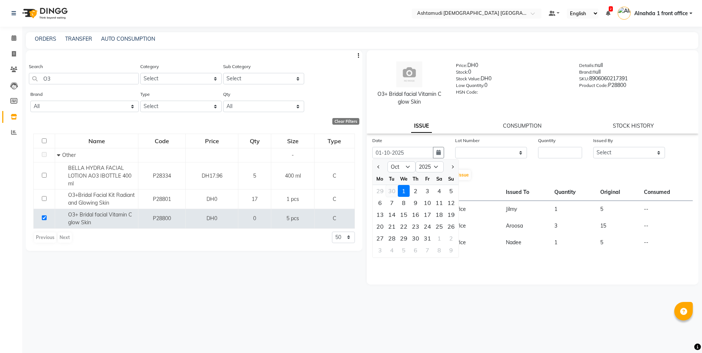
click at [392, 189] on div "30" at bounding box center [392, 191] width 12 height 12
type input "30-09-2025"
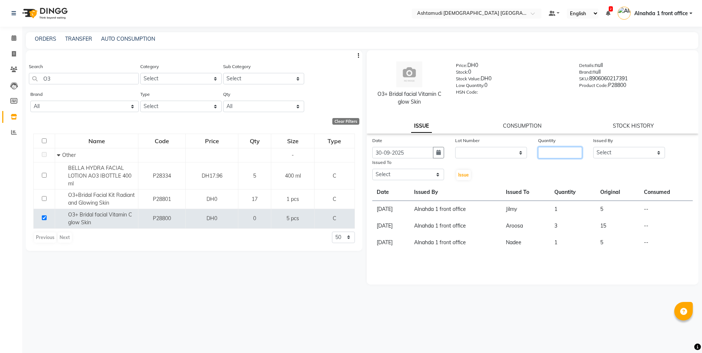
click at [572, 158] on div "Date [DATE] Lot Number None Quantity Issued By Select Alnahda 1 front office [P…" at bounding box center [533, 159] width 332 height 44
type input "2"
click at [603, 151] on select "Select Alnahda 1 front office [PERSON_NAME] [PERSON_NAME] DINGG TAB USER Dummy …" at bounding box center [629, 152] width 72 height 11
select select "61839"
click at [593, 147] on select "Select Alnahda 1 front office [PERSON_NAME] [PERSON_NAME] DINGG TAB USER Dummy …" at bounding box center [629, 152] width 72 height 11
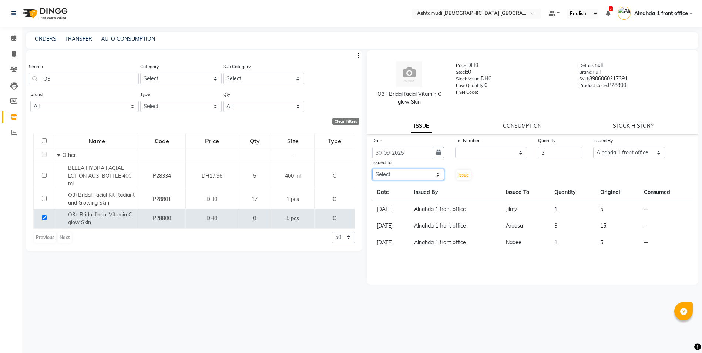
click at [439, 175] on select "Select Alnahda 1 front office [PERSON_NAME] [PERSON_NAME] DINGG TAB USER Dummy …" at bounding box center [408, 174] width 72 height 11
select select "61833"
click at [372, 169] on select "Select Alnahda 1 front office [PERSON_NAME] [PERSON_NAME] DINGG TAB USER Dummy …" at bounding box center [408, 174] width 72 height 11
click at [463, 175] on span "Issue" at bounding box center [463, 175] width 11 height 6
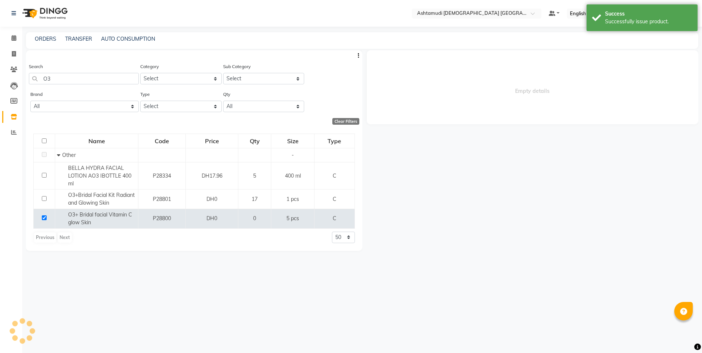
select select
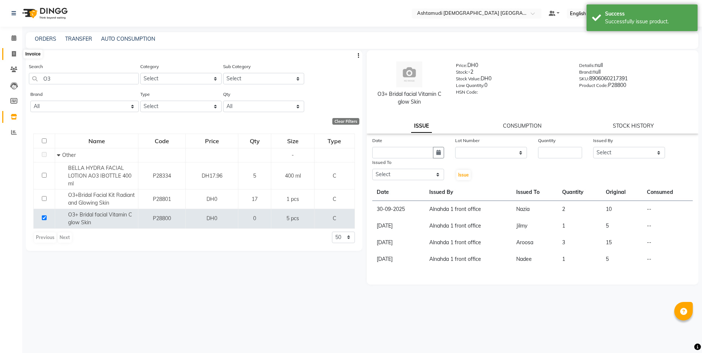
click at [14, 55] on icon at bounding box center [14, 54] width 4 height 6
select select "service"
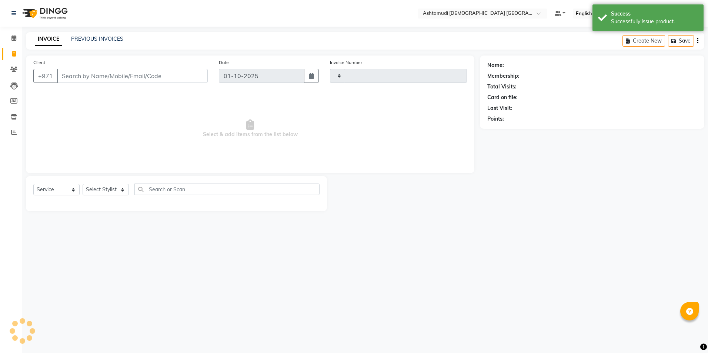
type input "3055"
select select "7242"
click at [10, 115] on span at bounding box center [13, 117] width 13 height 9
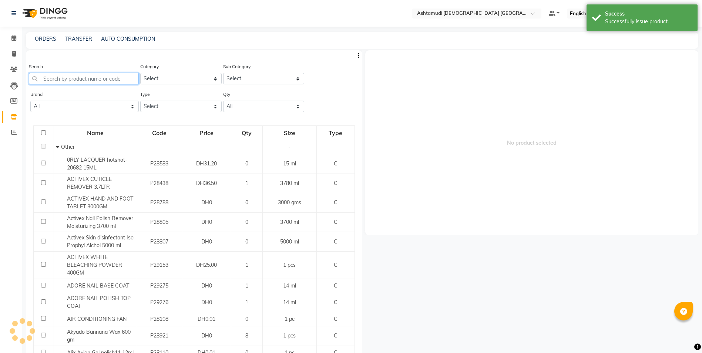
click at [48, 80] on input "text" at bounding box center [84, 78] width 110 height 11
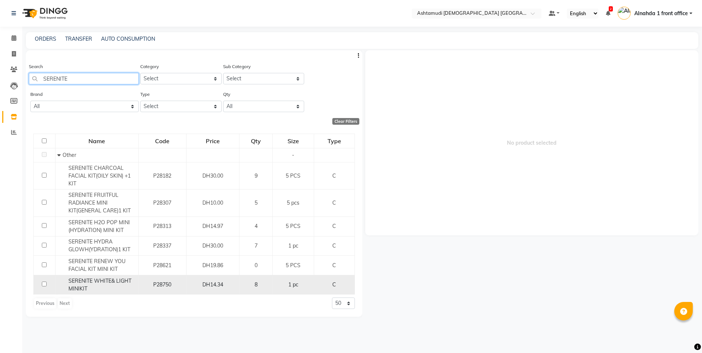
type input "SERENITE"
click at [44, 285] on input "checkbox" at bounding box center [44, 284] width 5 height 5
checkbox input "true"
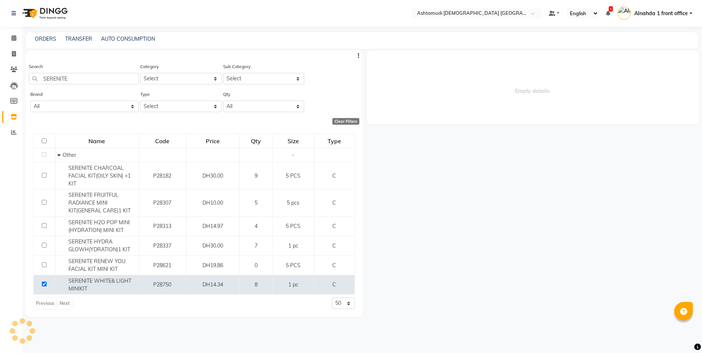
select select
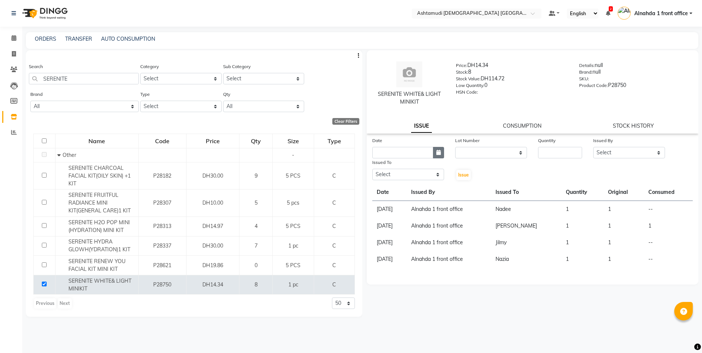
click at [439, 157] on button "button" at bounding box center [438, 152] width 11 height 11
select select "10"
select select "2025"
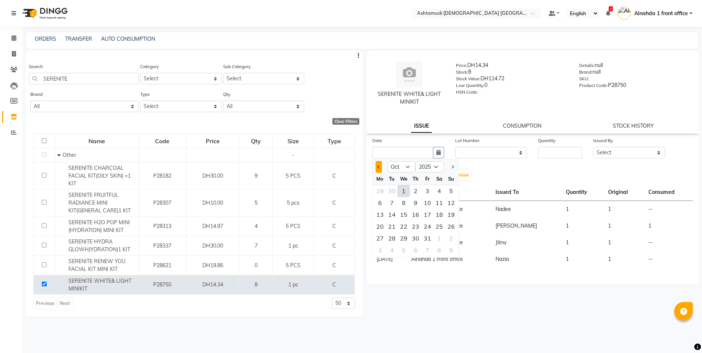
click at [378, 167] on span "Previous month" at bounding box center [378, 166] width 3 height 3
select select "9"
click at [451, 226] on div "28" at bounding box center [451, 227] width 12 height 12
type input "28-09-2025"
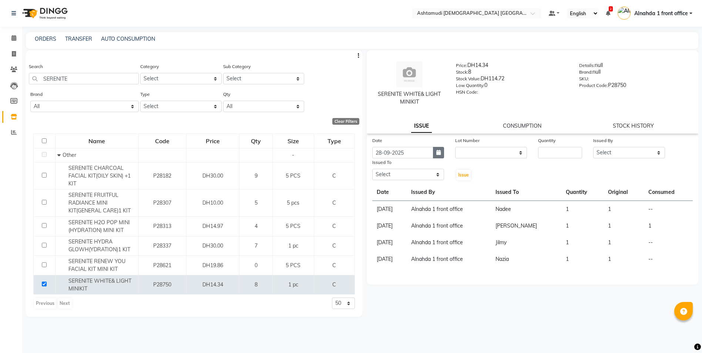
click at [437, 148] on button "button" at bounding box center [438, 152] width 11 height 11
select select "9"
select select "2025"
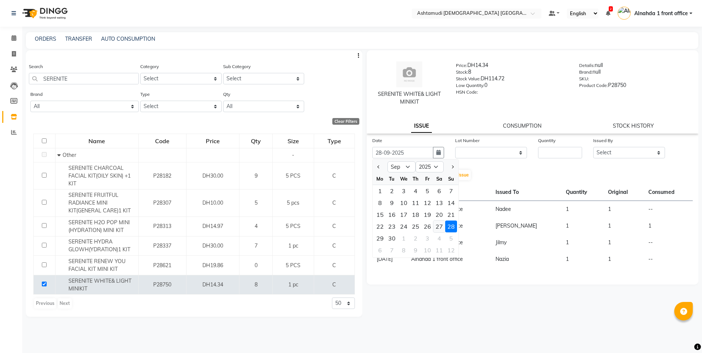
click at [437, 223] on div "27" at bounding box center [439, 227] width 12 height 12
type input "27-09-2025"
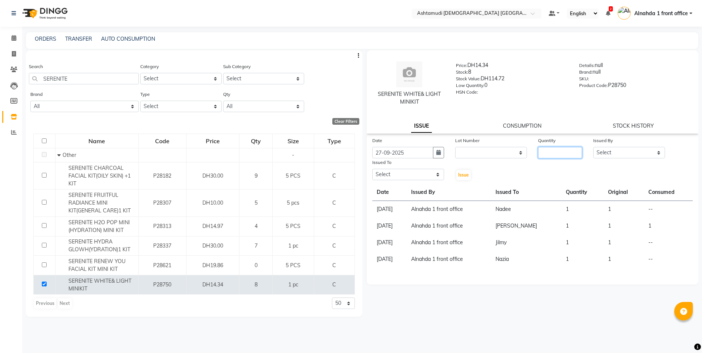
click at [555, 152] on input "number" at bounding box center [560, 152] width 44 height 11
type input "2"
click at [604, 148] on select "Select Alnahda 1 front office [PERSON_NAME] [PERSON_NAME] DINGG TAB USER Dummy …" at bounding box center [629, 152] width 72 height 11
click at [593, 147] on select "Select Alnahda 1 front office [PERSON_NAME] [PERSON_NAME] DINGG TAB USER Dummy …" at bounding box center [629, 152] width 72 height 11
click at [612, 148] on select "Select Alnahda 1 front office [PERSON_NAME] [PERSON_NAME] DINGG TAB USER Dummy …" at bounding box center [629, 152] width 72 height 11
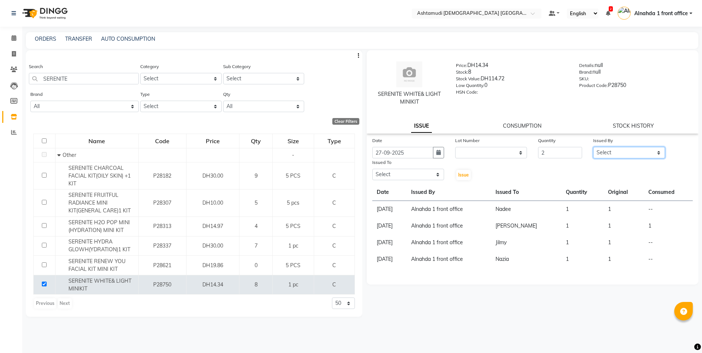
select select "61839"
click at [593, 147] on select "Select Alnahda 1 front office [PERSON_NAME] [PERSON_NAME] DINGG TAB USER Dummy …" at bounding box center [629, 152] width 72 height 11
click at [420, 172] on select "Select Alnahda 1 front office [PERSON_NAME] [PERSON_NAME] DINGG TAB USER Dummy …" at bounding box center [408, 174] width 72 height 11
select select "87615"
click at [372, 169] on select "Select Alnahda 1 front office [PERSON_NAME] [PERSON_NAME] DINGG TAB USER Dummy …" at bounding box center [408, 174] width 72 height 11
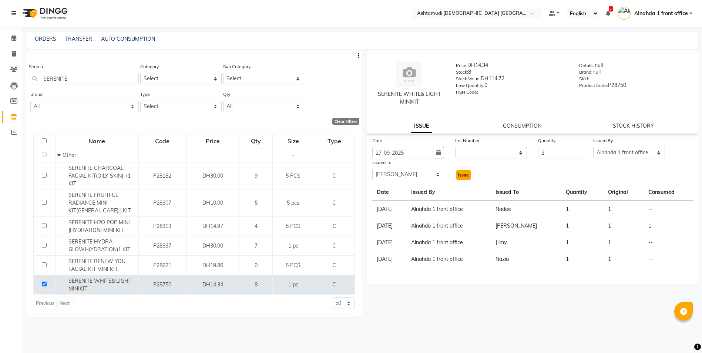
click at [464, 175] on span "Issue" at bounding box center [463, 175] width 11 height 6
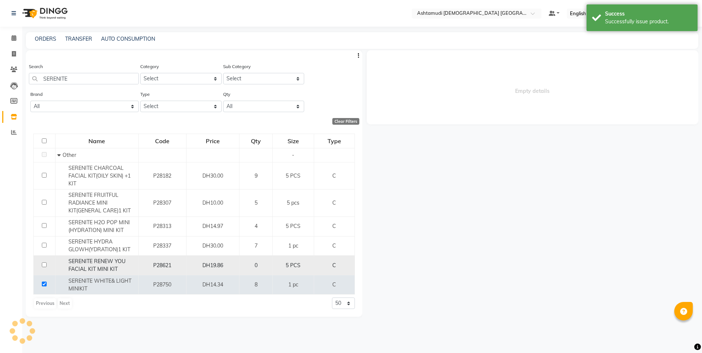
select select
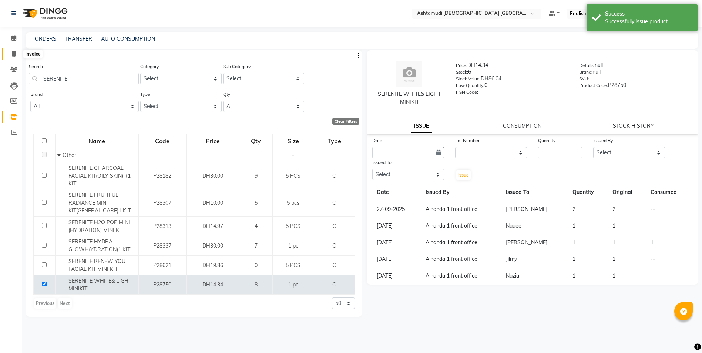
click at [16, 52] on span at bounding box center [13, 54] width 13 height 9
select select "service"
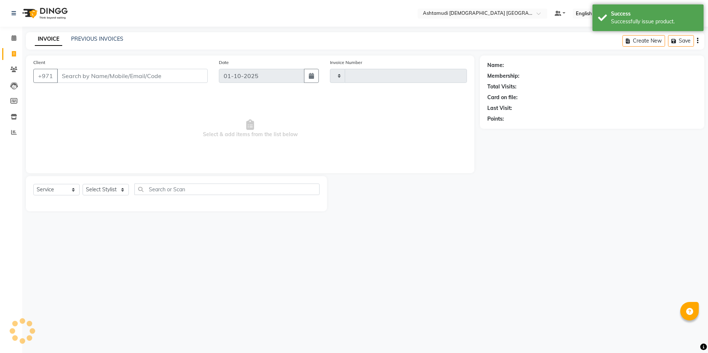
type input "3055"
select select "7242"
click at [73, 74] on input "Client" at bounding box center [132, 76] width 151 height 14
click at [13, 115] on icon at bounding box center [14, 117] width 6 height 6
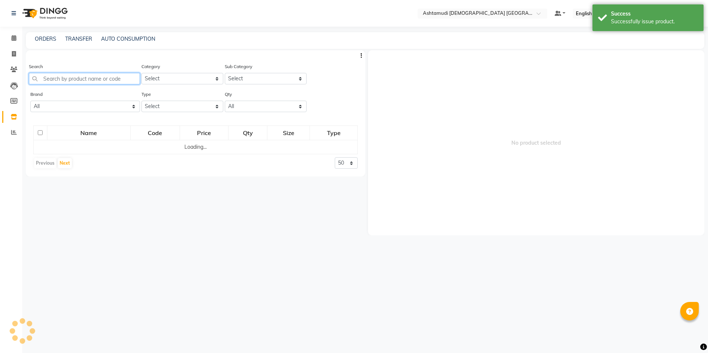
click at [70, 84] on input "text" at bounding box center [84, 78] width 111 height 11
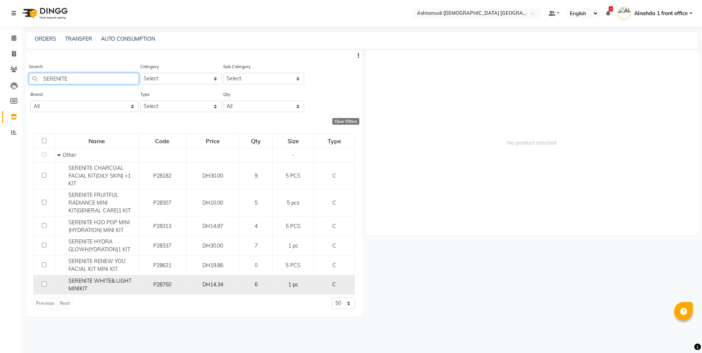
type input "SERENITE"
click at [42, 285] on input "checkbox" at bounding box center [44, 284] width 5 height 5
checkbox input "true"
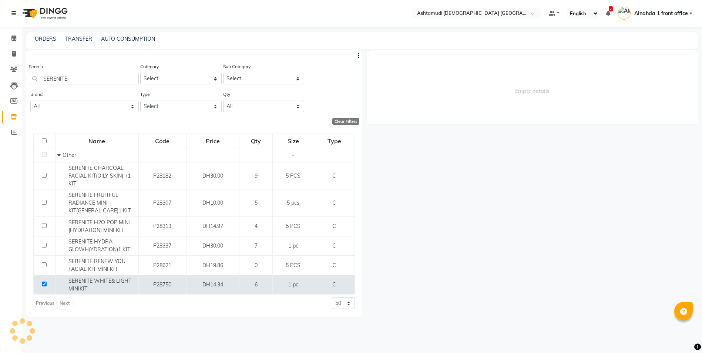
select select
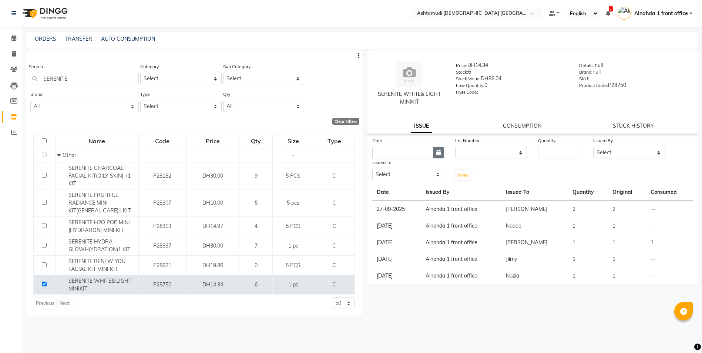
click at [438, 155] on button "button" at bounding box center [438, 152] width 11 height 11
select select "10"
select select "2025"
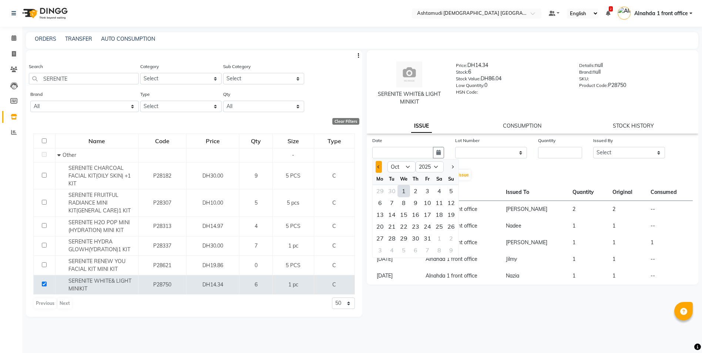
click at [378, 168] on button "Previous month" at bounding box center [379, 167] width 6 height 12
select select "9"
click at [454, 214] on div "21" at bounding box center [451, 215] width 12 height 12
type input "[DATE]"
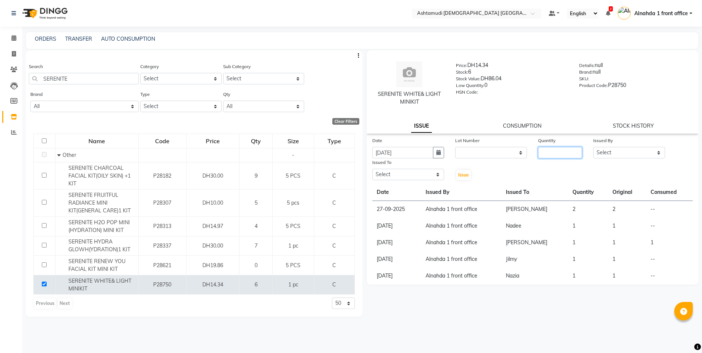
click at [557, 148] on input "number" at bounding box center [560, 152] width 44 height 11
type input "2"
click at [624, 150] on select "Select Alnahda 1 front office [PERSON_NAME] [PERSON_NAME] DINGG TAB USER Dummy …" at bounding box center [629, 152] width 72 height 11
select select "61839"
click at [593, 147] on select "Select Alnahda 1 front office [PERSON_NAME] [PERSON_NAME] DINGG TAB USER Dummy …" at bounding box center [629, 152] width 72 height 11
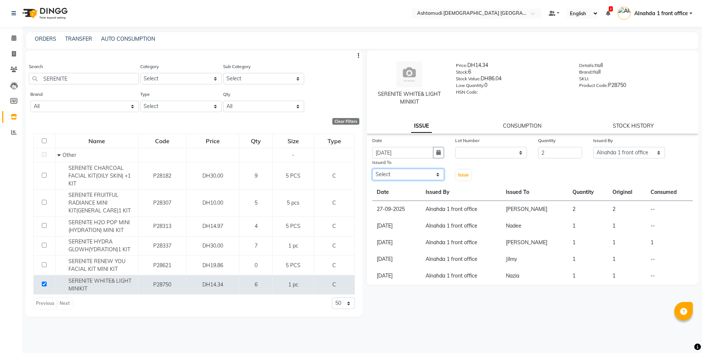
click at [417, 170] on select "Select Alnahda 1 front office [PERSON_NAME] [PERSON_NAME] DINGG TAB USER Dummy …" at bounding box center [408, 174] width 72 height 11
select select "87615"
click at [372, 169] on select "Select Alnahda 1 front office [PERSON_NAME] [PERSON_NAME] DINGG TAB USER Dummy …" at bounding box center [408, 174] width 72 height 11
click at [467, 176] on span "Issue" at bounding box center [463, 175] width 11 height 6
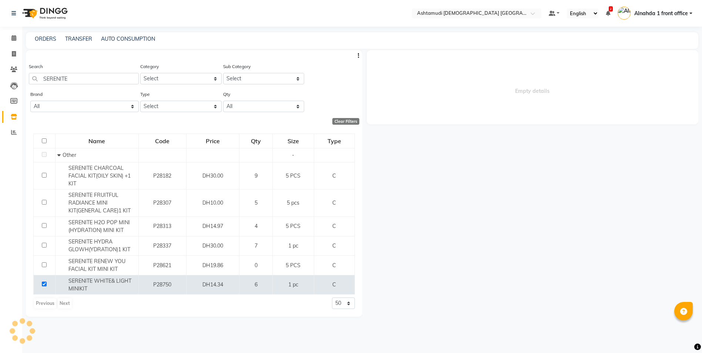
select select
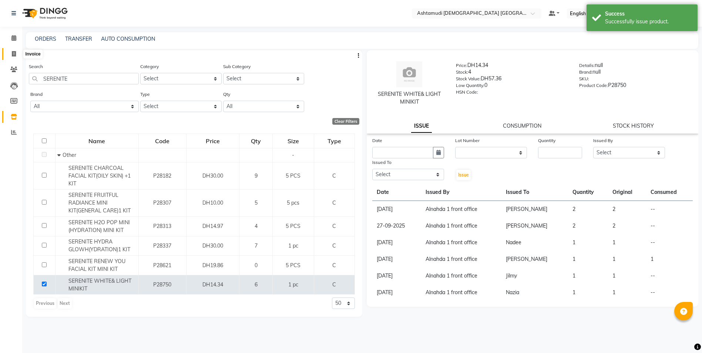
click at [16, 53] on icon at bounding box center [14, 54] width 4 height 6
select select "service"
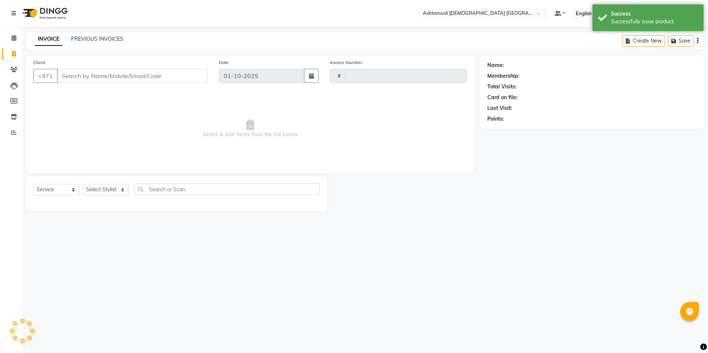
type input "3055"
select select "7242"
drag, startPoint x: 11, startPoint y: 116, endPoint x: 24, endPoint y: 111, distance: 13.7
click at [12, 116] on icon at bounding box center [14, 117] width 6 height 6
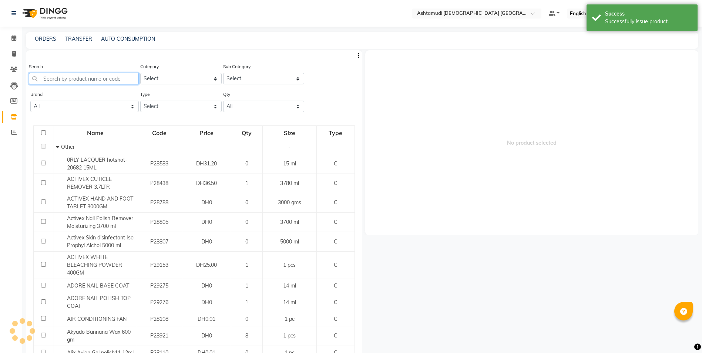
click at [74, 81] on input "text" at bounding box center [84, 78] width 110 height 11
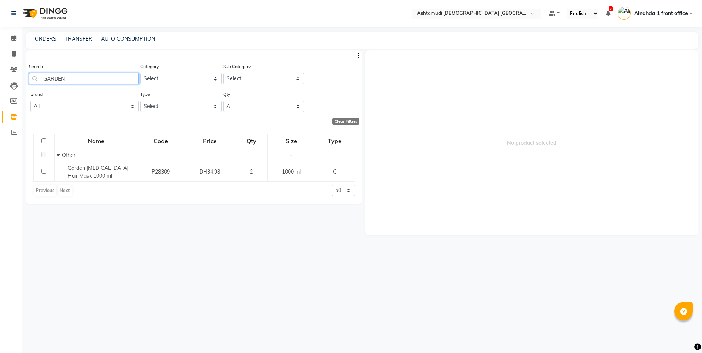
drag, startPoint x: 75, startPoint y: 73, endPoint x: 13, endPoint y: 77, distance: 62.3
click at [14, 77] on app-home "Select Location × Ashtamudi [DEMOGRAPHIC_DATA] Salon [GEOGRAPHIC_DATA], [GEOGRA…" at bounding box center [351, 179] width 702 height 358
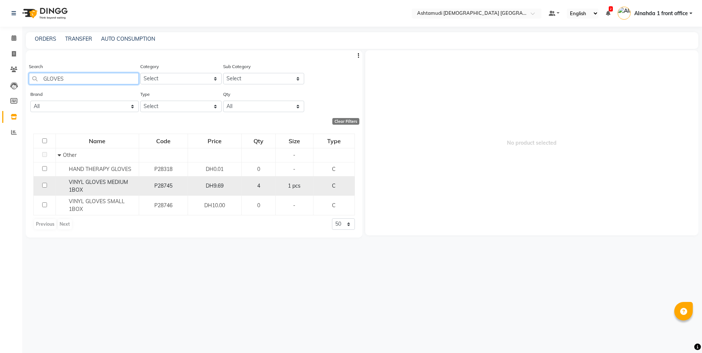
type input "GLOVES"
drag, startPoint x: 43, startPoint y: 185, endPoint x: 75, endPoint y: 185, distance: 31.5
click at [43, 185] on input "checkbox" at bounding box center [44, 185] width 5 height 5
checkbox input "true"
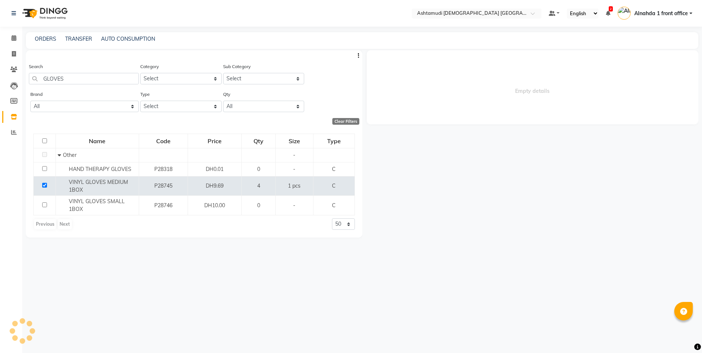
select select
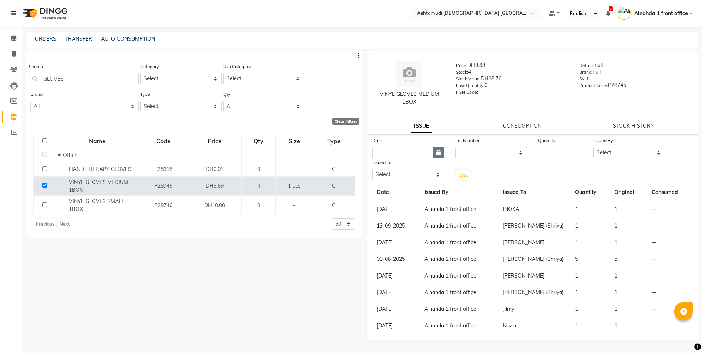
click at [441, 154] on button "button" at bounding box center [438, 152] width 11 height 11
select select "10"
select select "2025"
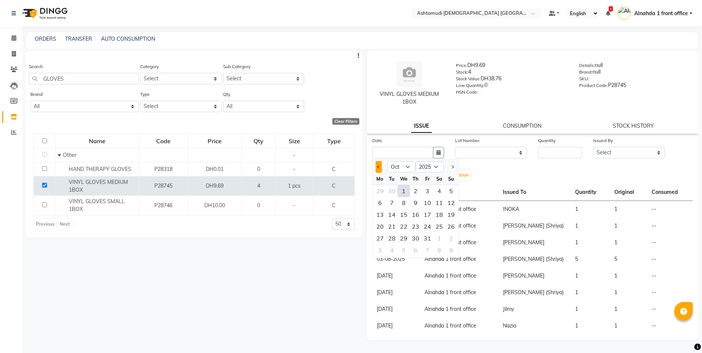
click at [379, 166] on span "Previous month" at bounding box center [378, 166] width 3 height 3
select select "9"
click at [439, 192] on div "6" at bounding box center [439, 191] width 12 height 12
type input "[DATE]"
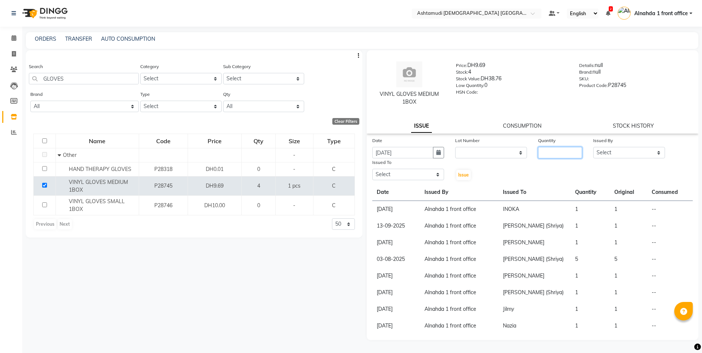
click at [554, 157] on input "number" at bounding box center [560, 152] width 44 height 11
type input "3"
click at [618, 155] on select "Select Alnahda 1 front office [PERSON_NAME] [PERSON_NAME] DINGG TAB USER Dummy …" at bounding box center [629, 152] width 72 height 11
select select "61839"
click at [593, 147] on select "Select Alnahda 1 front office [PERSON_NAME] [PERSON_NAME] DINGG TAB USER Dummy …" at bounding box center [629, 152] width 72 height 11
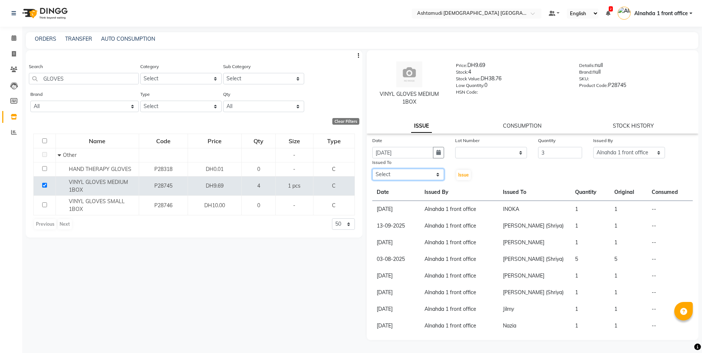
click at [428, 177] on select "Select Alnahda 1 front office [PERSON_NAME] [PERSON_NAME] DINGG TAB USER Dummy …" at bounding box center [408, 174] width 72 height 11
select select "86641"
click at [372, 169] on select "Select Alnahda 1 front office [PERSON_NAME] [PERSON_NAME] DINGG TAB USER Dummy …" at bounding box center [408, 174] width 72 height 11
click at [461, 175] on span "Issue" at bounding box center [463, 175] width 11 height 6
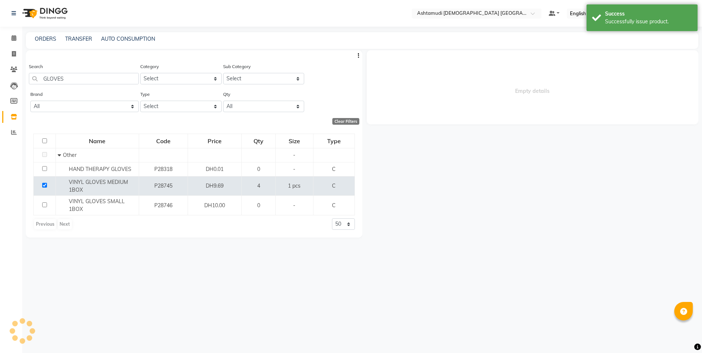
select select
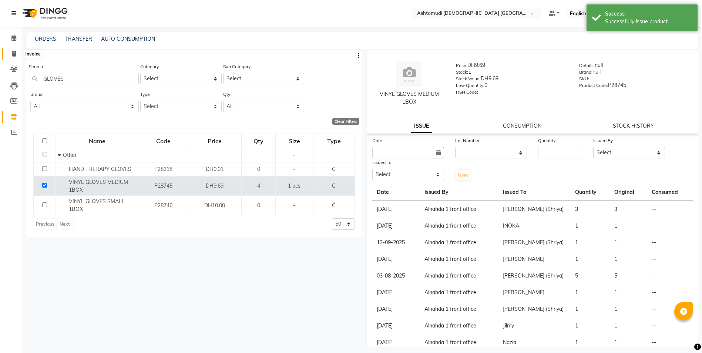
click at [17, 50] on span at bounding box center [13, 54] width 13 height 9
select select "service"
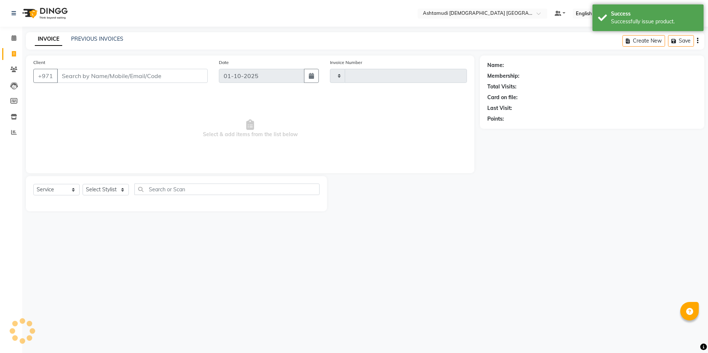
type input "3055"
select select "7242"
click at [16, 115] on icon at bounding box center [14, 117] width 6 height 6
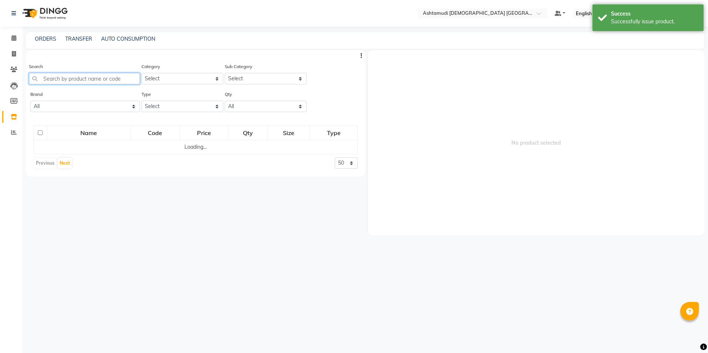
click at [61, 81] on input "text" at bounding box center [84, 78] width 111 height 11
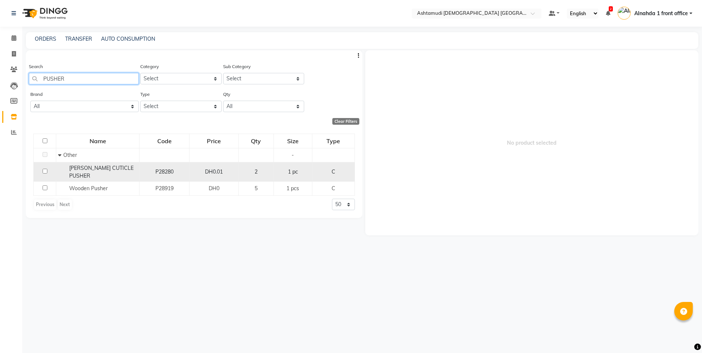
type input "PUSHER"
click at [46, 169] on input "checkbox" at bounding box center [45, 171] width 5 height 5
checkbox input "true"
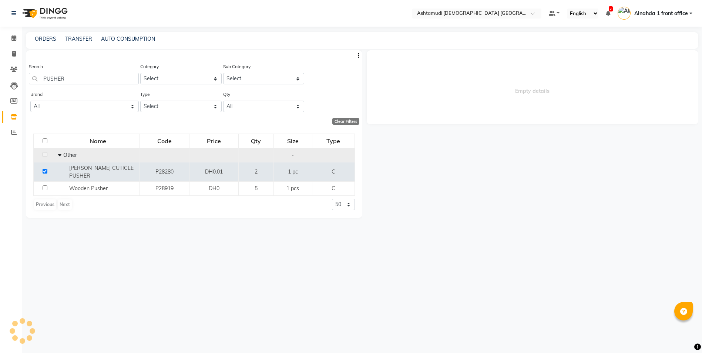
select select
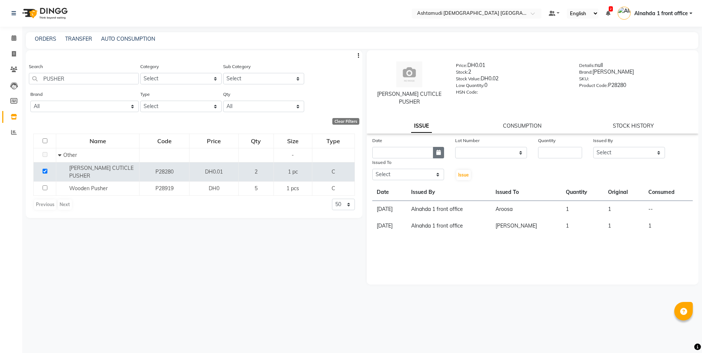
click at [440, 150] on icon "button" at bounding box center [438, 152] width 4 height 5
select select "10"
select select "2025"
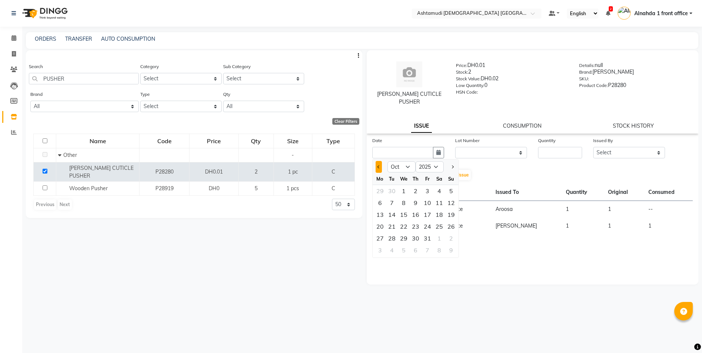
click at [381, 161] on button "Previous month" at bounding box center [379, 167] width 6 height 12
select select "9"
click at [392, 185] on div "2" at bounding box center [392, 191] width 12 height 12
type input "[DATE]"
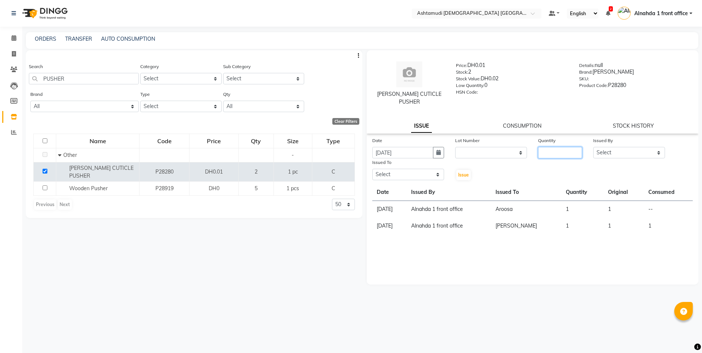
click at [560, 147] on input "number" at bounding box center [560, 152] width 44 height 11
type input "2"
click at [617, 151] on div "Date [DATE] Lot Number None Quantity 2 Issued By Select Alnahda 1 front office …" at bounding box center [533, 159] width 332 height 44
click at [625, 147] on select "Select Alnahda 1 front office [PERSON_NAME] [PERSON_NAME] DINGG TAB USER Dummy …" at bounding box center [629, 152] width 72 height 11
select select "61839"
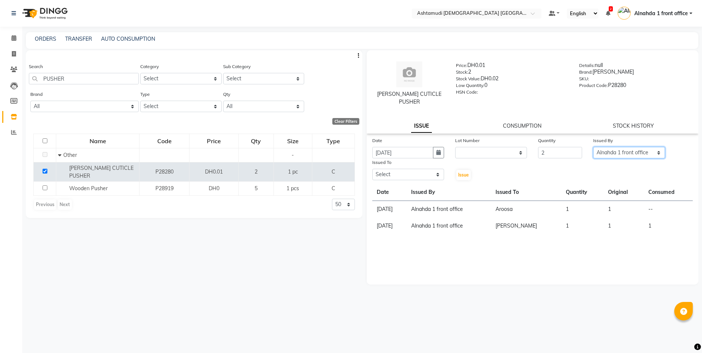
click at [593, 147] on select "Select Alnahda 1 front office [PERSON_NAME] [PERSON_NAME] DINGG TAB USER Dummy …" at bounding box center [629, 152] width 72 height 11
click at [417, 169] on select "Select Alnahda 1 front office [PERSON_NAME] [PERSON_NAME] DINGG TAB USER Dummy …" at bounding box center [408, 174] width 72 height 11
select select "90019"
click at [372, 169] on select "Select Alnahda 1 front office [PERSON_NAME] [PERSON_NAME] DINGG TAB USER Dummy …" at bounding box center [408, 174] width 72 height 11
click at [465, 172] on span "Issue" at bounding box center [463, 175] width 11 height 6
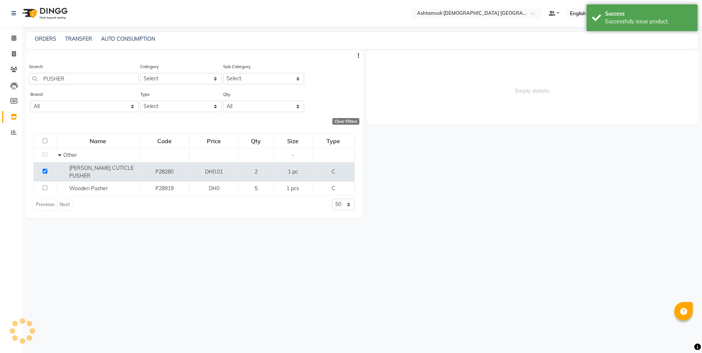
select select
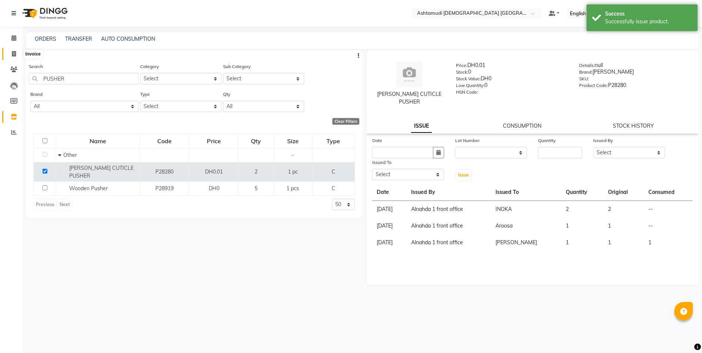
click at [16, 52] on icon at bounding box center [14, 54] width 4 height 6
select select "service"
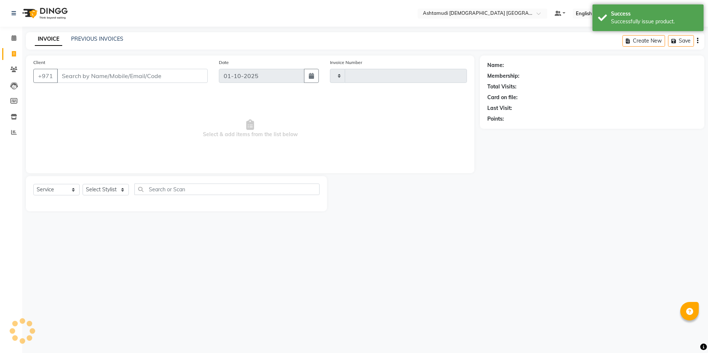
type input "3055"
select select "7242"
click at [15, 113] on span at bounding box center [13, 117] width 13 height 9
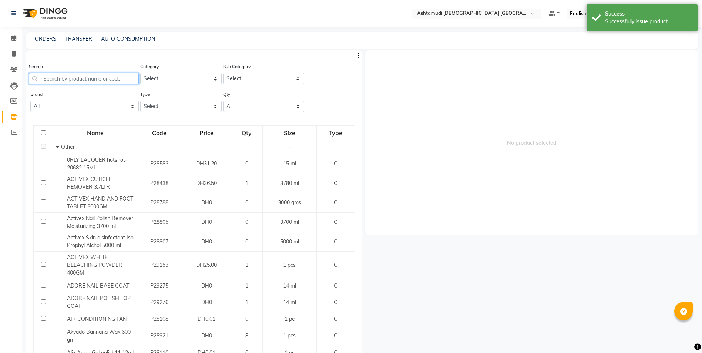
click at [58, 79] on input "text" at bounding box center [84, 78] width 110 height 11
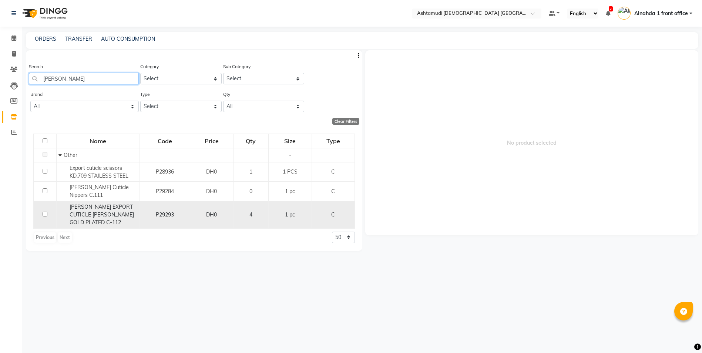
type input "[PERSON_NAME]"
click at [44, 212] on input "checkbox" at bounding box center [45, 214] width 5 height 5
checkbox input "true"
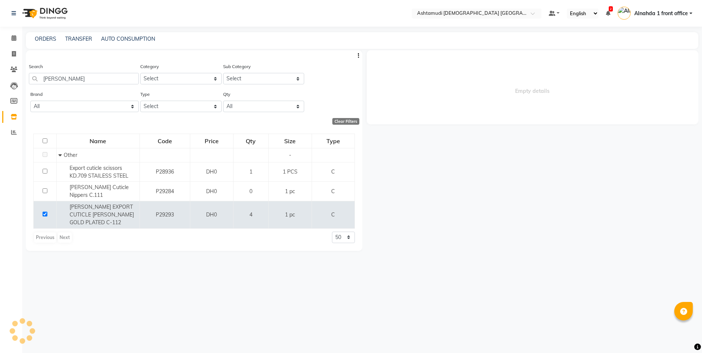
select select
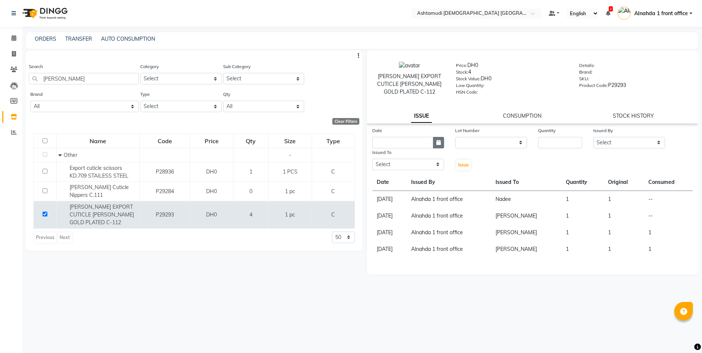
click at [439, 141] on icon "button" at bounding box center [438, 142] width 4 height 5
select select "10"
select select "2025"
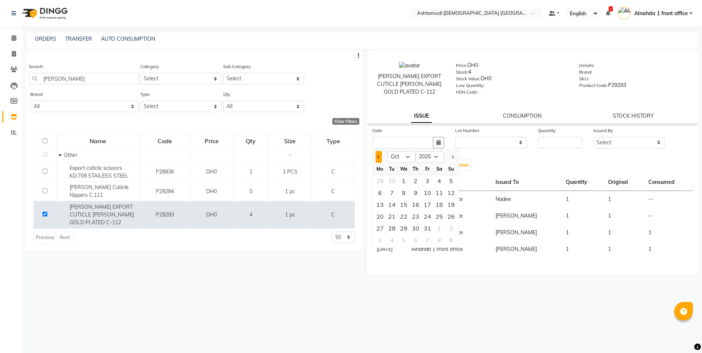
click at [376, 155] on button "Previous month" at bounding box center [379, 157] width 6 height 12
select select "9"
click at [429, 182] on div "5" at bounding box center [427, 181] width 12 height 12
type input "[DATE]"
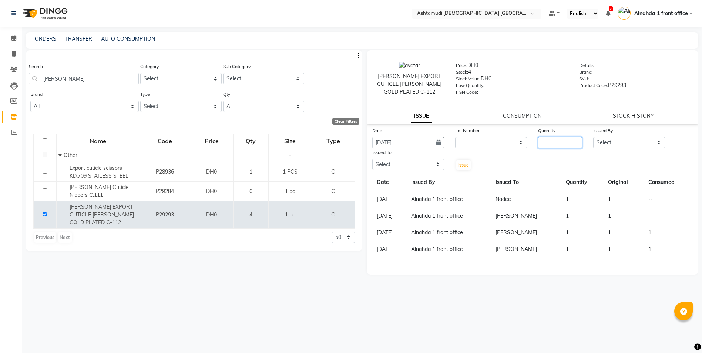
click at [565, 140] on input "number" at bounding box center [560, 142] width 44 height 11
type input "2"
type input "3"
click at [624, 142] on select "Select Alnahda 1 front office [PERSON_NAME] [PERSON_NAME] DINGG TAB USER Dummy …" at bounding box center [629, 142] width 72 height 11
select select "61839"
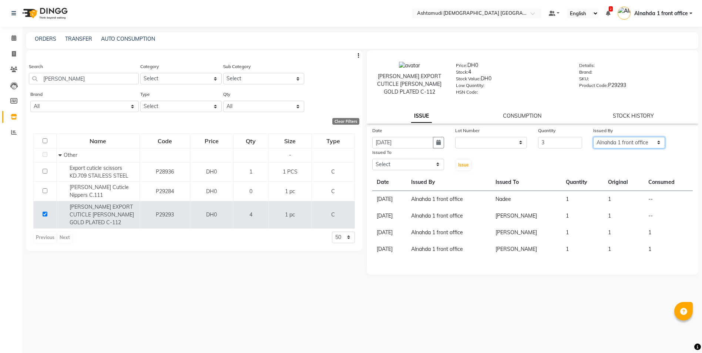
click at [593, 137] on select "Select Alnahda 1 front office [PERSON_NAME] [PERSON_NAME] DINGG TAB USER Dummy …" at bounding box center [629, 142] width 72 height 11
click at [416, 163] on select "Select Alnahda 1 front office [PERSON_NAME] [PERSON_NAME] DINGG TAB USER Dummy …" at bounding box center [408, 164] width 72 height 11
select select "85875"
click at [372, 159] on select "Select Alnahda 1 front office [PERSON_NAME] [PERSON_NAME] DINGG TAB USER Dummy …" at bounding box center [408, 164] width 72 height 11
click at [464, 165] on span "Issue" at bounding box center [463, 165] width 11 height 6
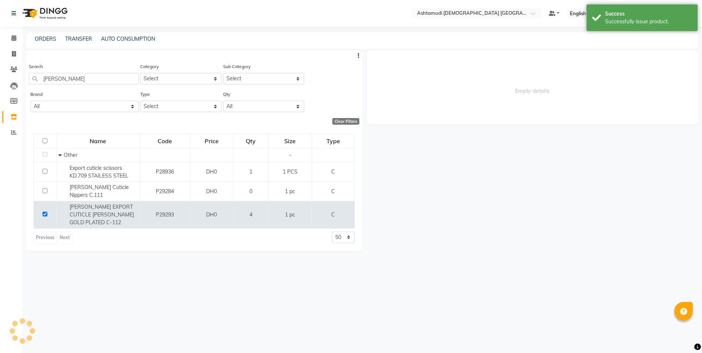
select select
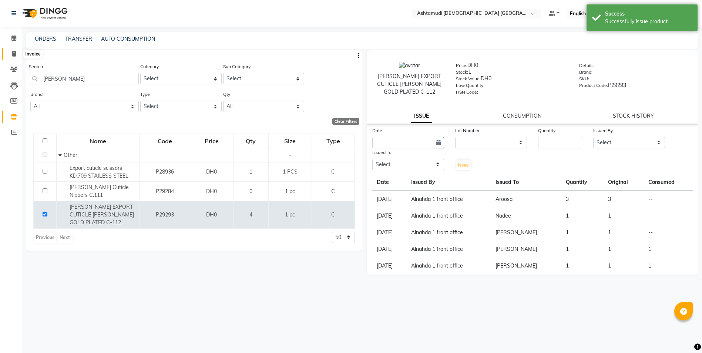
click at [12, 52] on icon at bounding box center [14, 54] width 4 height 6
select select "7242"
select select "service"
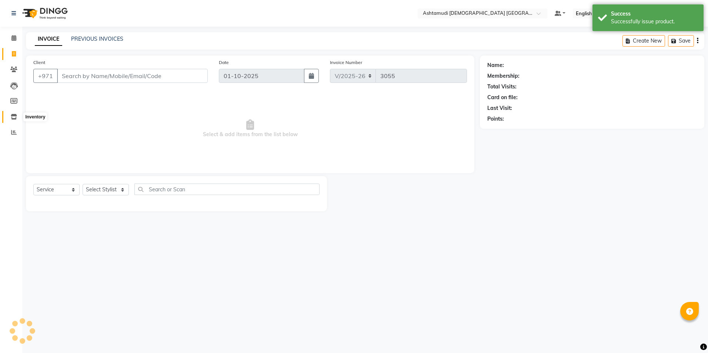
click at [16, 116] on icon at bounding box center [14, 117] width 6 height 6
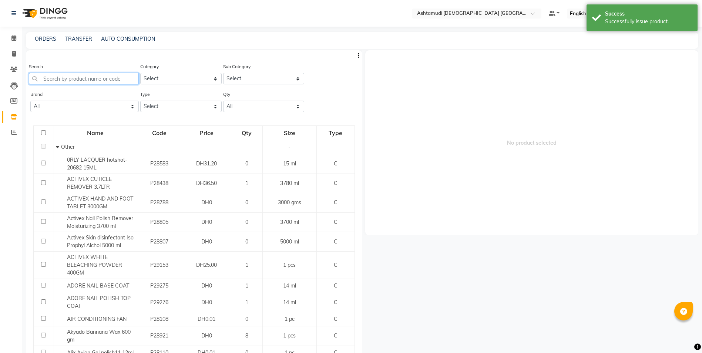
click at [58, 74] on input "text" at bounding box center [84, 78] width 110 height 11
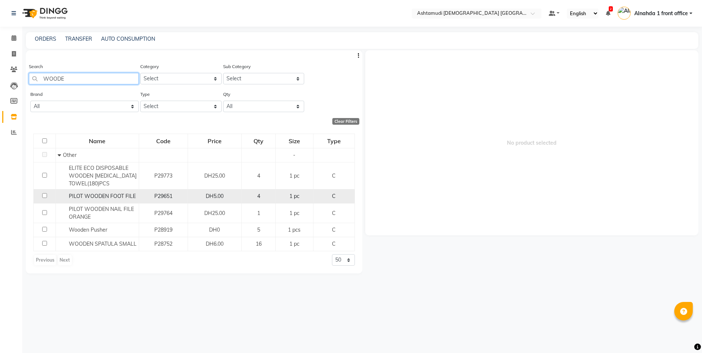
type input "WOODE"
click at [43, 195] on input "checkbox" at bounding box center [44, 195] width 5 height 5
checkbox input "true"
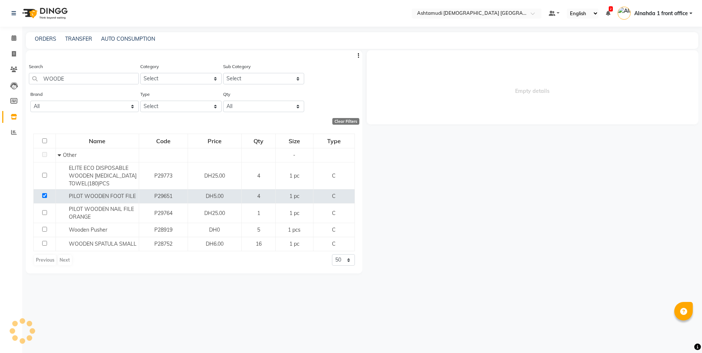
select select
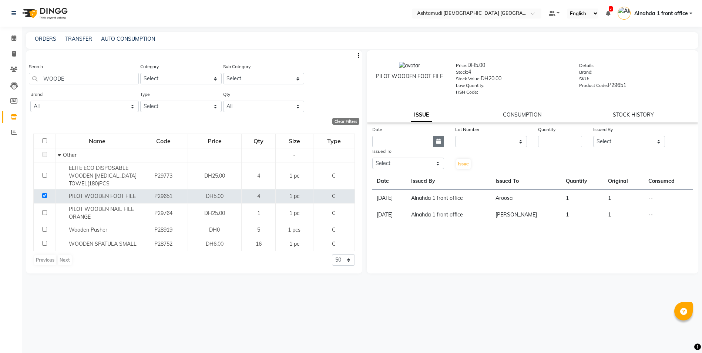
click at [438, 140] on icon "button" at bounding box center [438, 141] width 4 height 5
select select "10"
select select "2025"
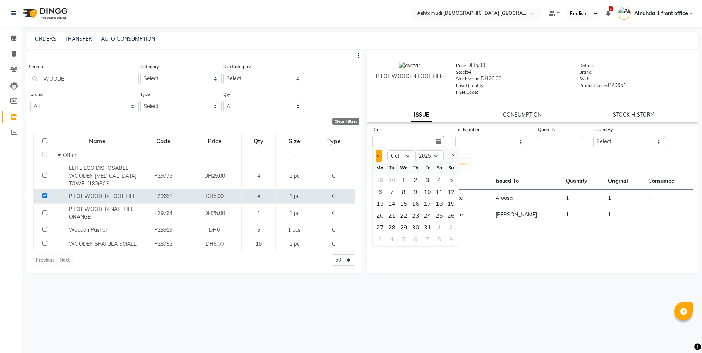
click at [379, 154] on button "Previous month" at bounding box center [379, 156] width 6 height 12
select select "9"
click at [380, 184] on div "1" at bounding box center [380, 180] width 12 height 12
type input "01-09-2025"
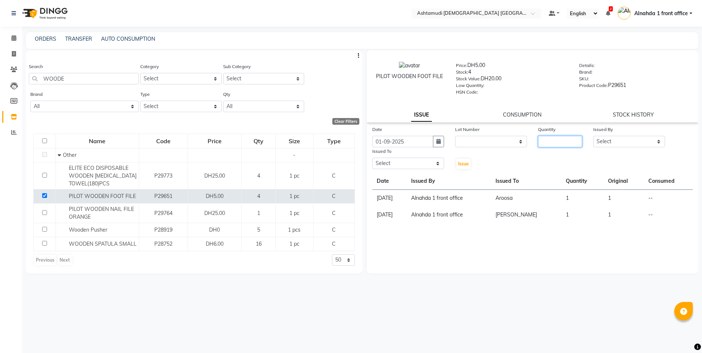
click at [566, 142] on input "number" at bounding box center [560, 141] width 44 height 11
type input "1"
click at [627, 140] on select "Select Alnahda 1 front office [PERSON_NAME] [PERSON_NAME] DINGG TAB USER Dummy …" at bounding box center [629, 141] width 72 height 11
select select "61839"
click at [593, 136] on select "Select Alnahda 1 front office [PERSON_NAME] [PERSON_NAME] DINGG TAB USER Dummy …" at bounding box center [629, 141] width 72 height 11
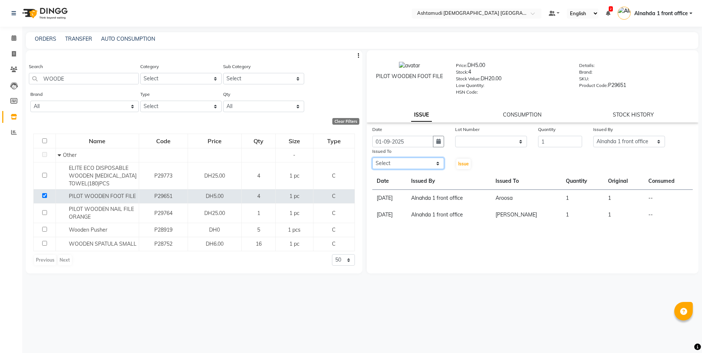
click at [434, 162] on select "Select Alnahda 1 front office [PERSON_NAME] [PERSON_NAME] DINGG TAB USER Dummy …" at bounding box center [408, 163] width 72 height 11
select select "85875"
click at [372, 158] on select "Select Alnahda 1 front office [PERSON_NAME] [PERSON_NAME] DINGG TAB USER Dummy …" at bounding box center [408, 163] width 72 height 11
click at [464, 164] on span "Issue" at bounding box center [463, 164] width 11 height 6
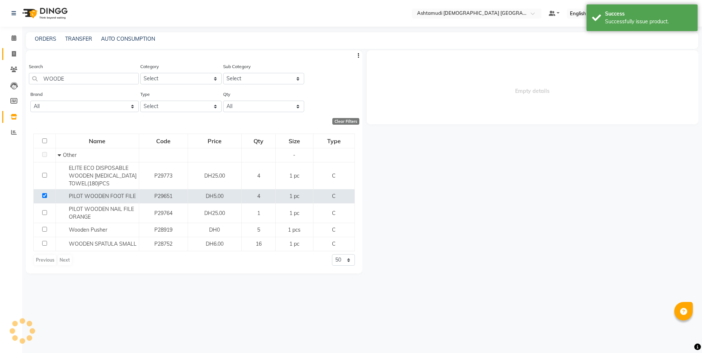
select select
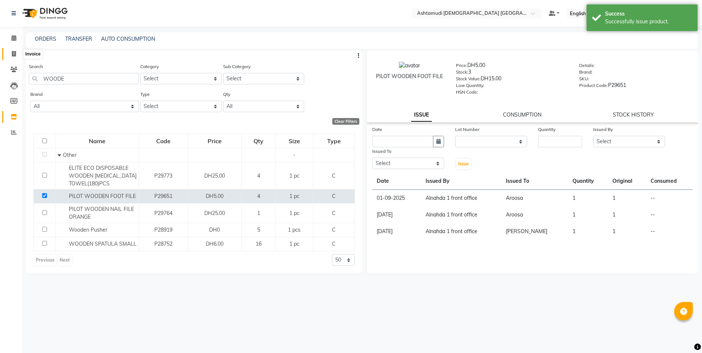
click at [16, 54] on icon at bounding box center [14, 54] width 4 height 6
select select "service"
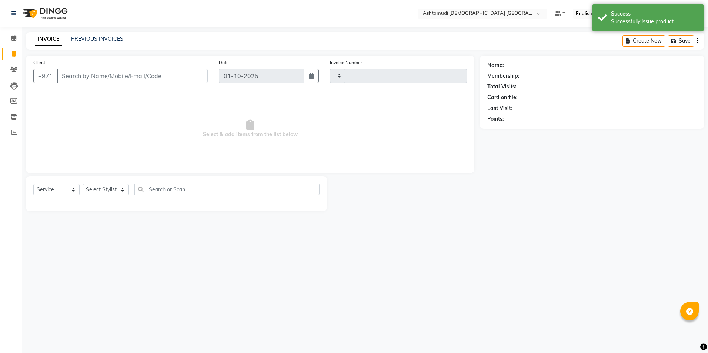
type input "3055"
select select "7242"
click at [13, 118] on icon at bounding box center [14, 117] width 6 height 6
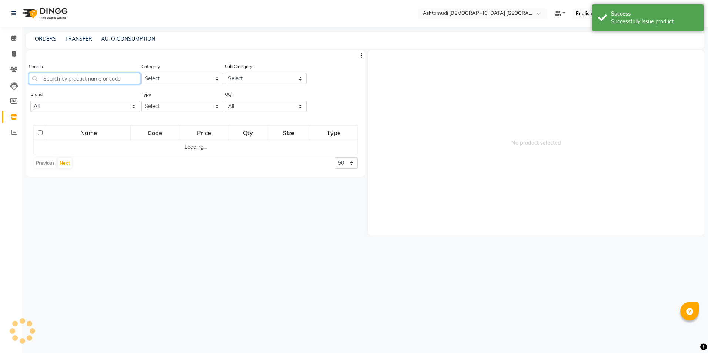
click at [56, 75] on input "text" at bounding box center [84, 78] width 111 height 11
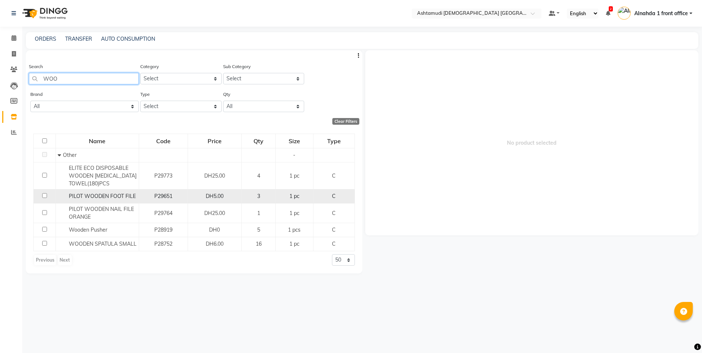
type input "WOO"
click at [45, 195] on input "checkbox" at bounding box center [44, 195] width 5 height 5
checkbox input "true"
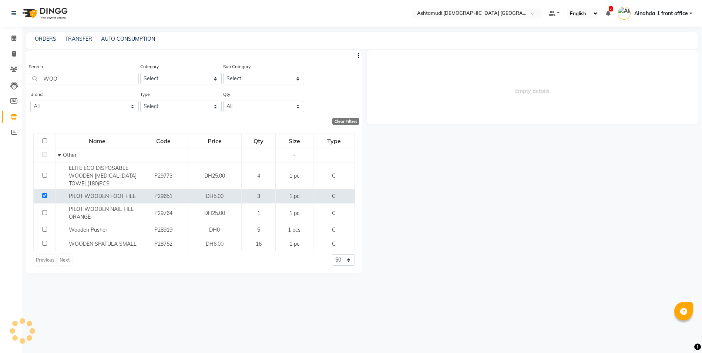
select select
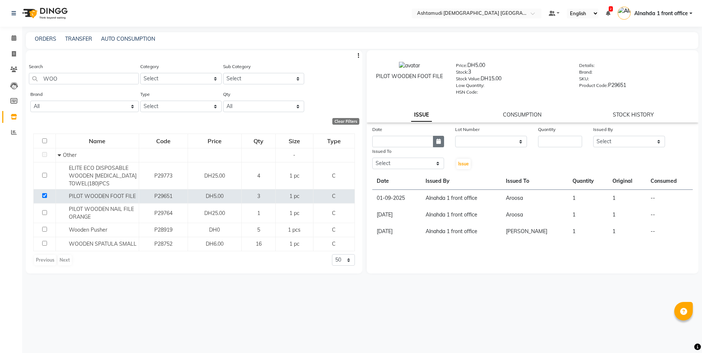
click at [437, 142] on icon "button" at bounding box center [438, 141] width 4 height 5
select select "10"
select select "2025"
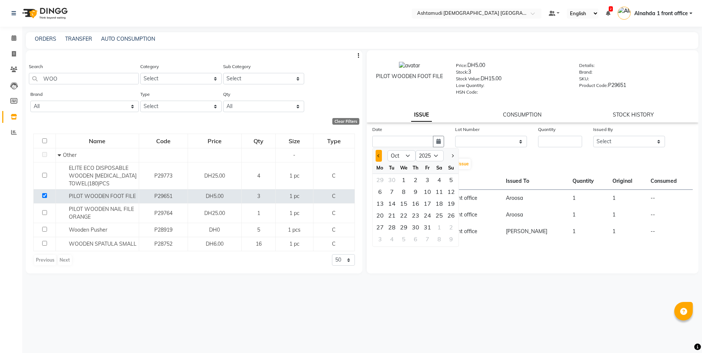
click at [379, 154] on span "Previous month" at bounding box center [378, 155] width 3 height 3
select select "9"
drag, startPoint x: 422, startPoint y: 193, endPoint x: 431, endPoint y: 189, distance: 10.4
click at [422, 193] on div "12" at bounding box center [427, 192] width 12 height 12
type input "[DATE]"
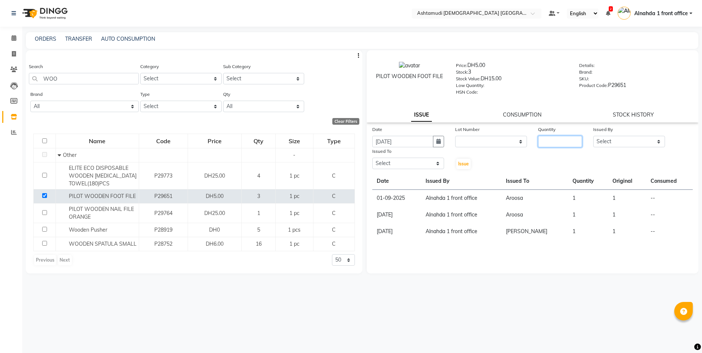
click at [560, 142] on input "number" at bounding box center [560, 141] width 44 height 11
type input "1"
click at [622, 140] on select "Select Alnahda 1 front office [PERSON_NAME] [PERSON_NAME] DINGG TAB USER Dummy …" at bounding box center [629, 141] width 72 height 11
select select "61839"
click at [593, 136] on select "Select Alnahda 1 front office [PERSON_NAME] [PERSON_NAME] DINGG TAB USER Dummy …" at bounding box center [629, 141] width 72 height 11
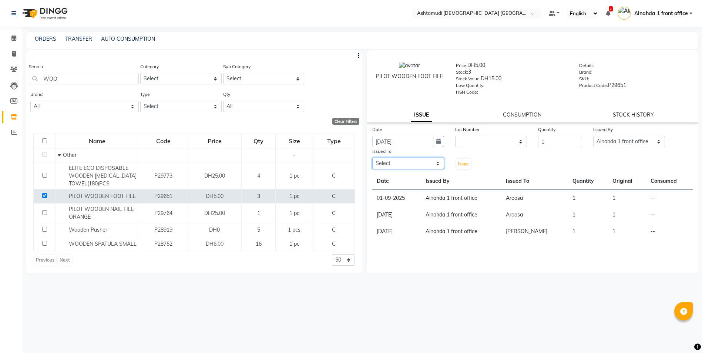
click at [430, 161] on select "Select Alnahda 1 front office [PERSON_NAME] [PERSON_NAME] DINGG TAB USER Dummy …" at bounding box center [408, 163] width 72 height 11
select select "86673"
click at [372, 158] on select "Select Alnahda 1 front office [PERSON_NAME] [PERSON_NAME] DINGG TAB USER Dummy …" at bounding box center [408, 163] width 72 height 11
click at [464, 159] on button "Issue" at bounding box center [463, 164] width 14 height 10
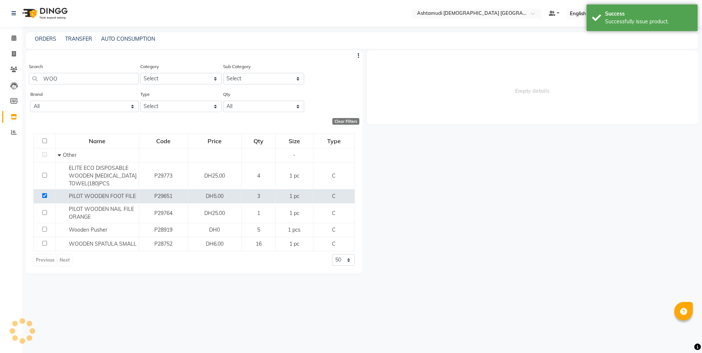
select select
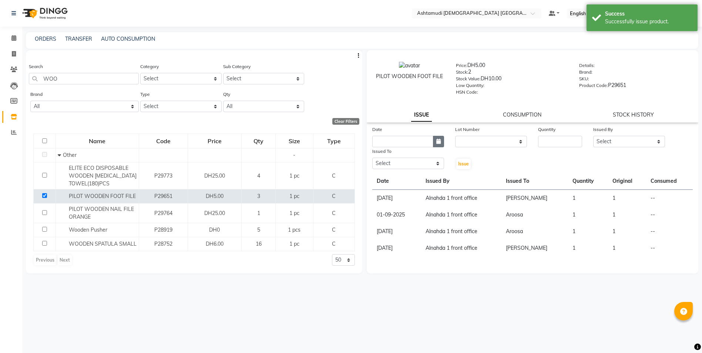
click at [436, 140] on icon "button" at bounding box center [438, 141] width 4 height 5
select select "10"
select select "2025"
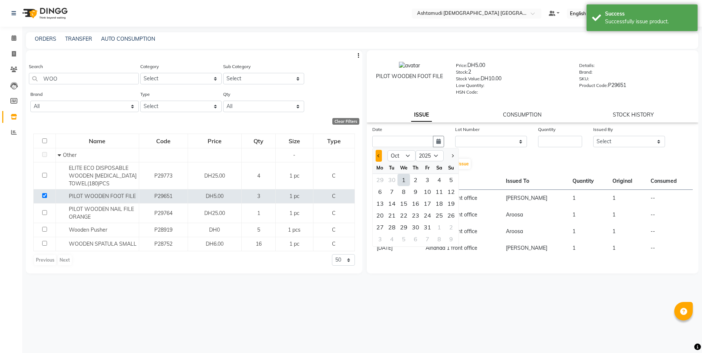
click at [380, 156] on button "Previous month" at bounding box center [379, 156] width 6 height 12
select select "9"
click at [420, 200] on div "18" at bounding box center [416, 204] width 12 height 12
type input "[DATE]"
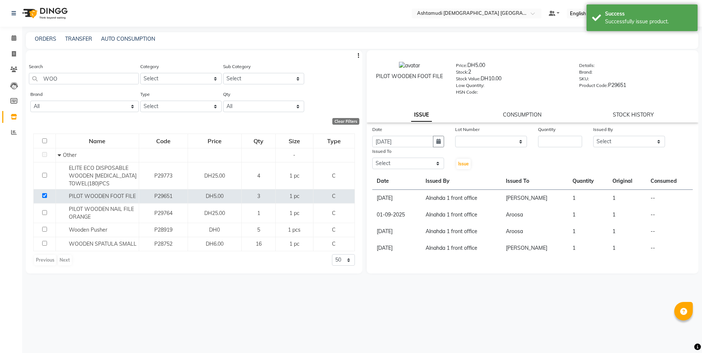
drag, startPoint x: 560, startPoint y: 134, endPoint x: 561, endPoint y: 141, distance: 7.4
click at [560, 138] on div "Quantity" at bounding box center [560, 136] width 55 height 22
click at [561, 141] on input "number" at bounding box center [560, 141] width 44 height 11
type input "1"
click at [604, 142] on select "Select Alnahda 1 front office [PERSON_NAME] [PERSON_NAME] DINGG TAB USER Dummy …" at bounding box center [629, 141] width 72 height 11
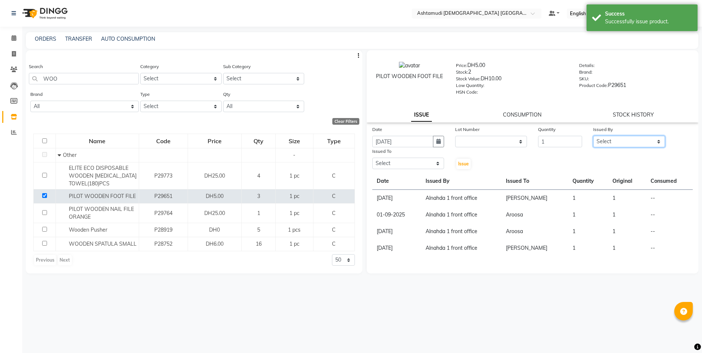
select select "61839"
click at [593, 136] on select "Select Alnahda 1 front office [PERSON_NAME] [PERSON_NAME] DINGG TAB USER Dummy …" at bounding box center [629, 141] width 72 height 11
click at [430, 162] on select "Select Alnahda 1 front office [PERSON_NAME] [PERSON_NAME] DINGG TAB USER Dummy …" at bounding box center [408, 163] width 72 height 11
select select "87615"
click at [372, 158] on select "Select Alnahda 1 front office [PERSON_NAME] [PERSON_NAME] DINGG TAB USER Dummy …" at bounding box center [408, 163] width 72 height 11
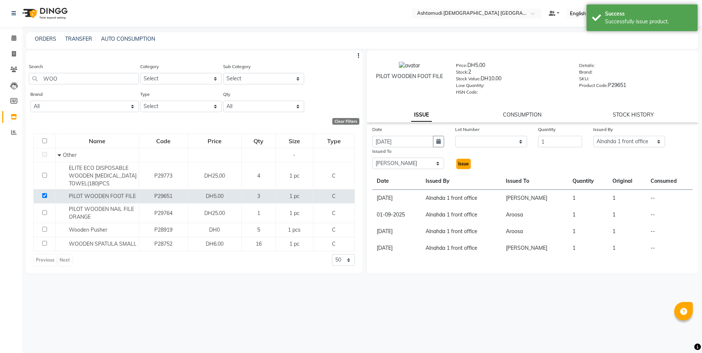
click at [461, 167] on button "Issue" at bounding box center [463, 164] width 14 height 10
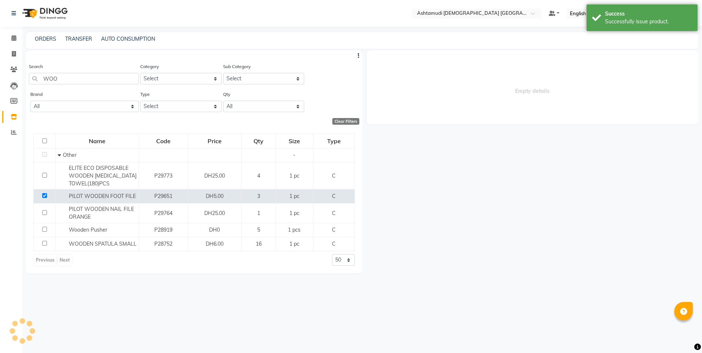
select select
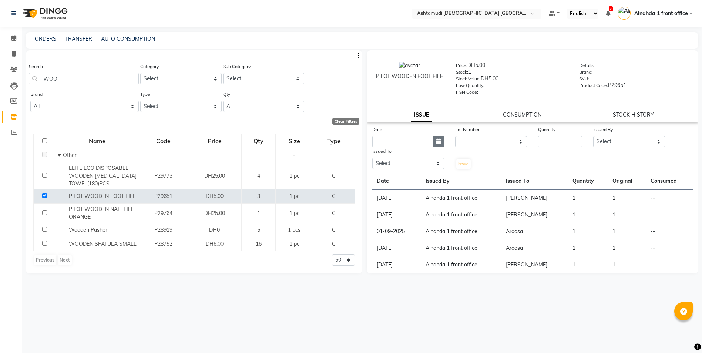
click at [437, 144] on icon "button" at bounding box center [438, 141] width 4 height 5
select select "10"
select select "2025"
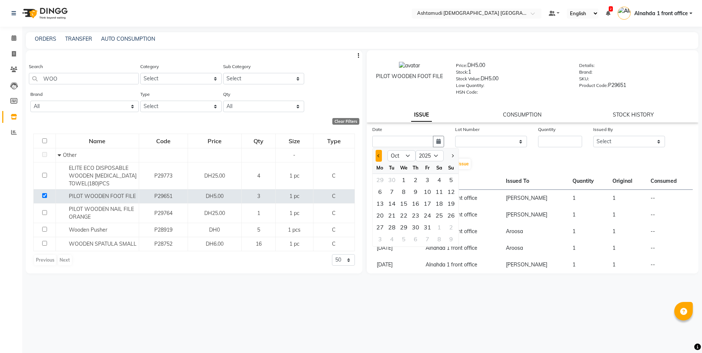
click at [379, 157] on span "Previous month" at bounding box center [378, 155] width 3 height 3
select select "9"
click at [434, 212] on div "27" at bounding box center [439, 215] width 12 height 12
type input "27-09-2025"
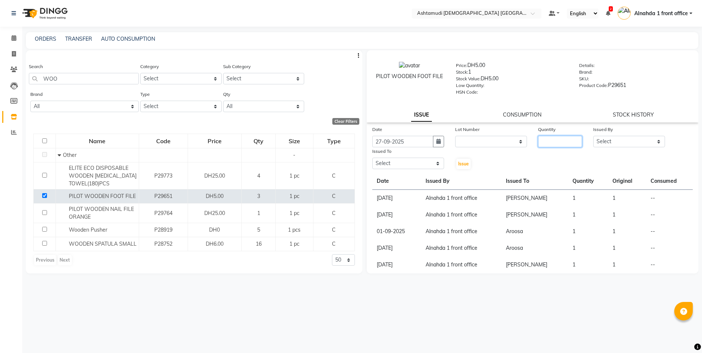
click at [550, 144] on input "number" at bounding box center [560, 141] width 44 height 11
type input "1"
click at [599, 143] on select "Select Alnahda 1 front office [PERSON_NAME] [PERSON_NAME] DINGG TAB USER Dummy …" at bounding box center [629, 141] width 72 height 11
select select "61839"
click at [593, 136] on select "Select Alnahda 1 front office [PERSON_NAME] [PERSON_NAME] DINGG TAB USER Dummy …" at bounding box center [629, 141] width 72 height 11
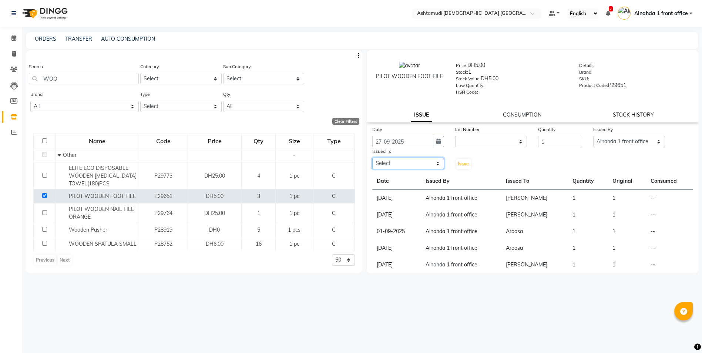
click at [407, 162] on select "Select Alnahda 1 front office [PERSON_NAME] [PERSON_NAME] DINGG TAB USER Dummy …" at bounding box center [408, 163] width 72 height 11
select select "90019"
click at [372, 158] on select "Select Alnahda 1 front office [PERSON_NAME] [PERSON_NAME] DINGG TAB USER Dummy …" at bounding box center [408, 163] width 72 height 11
click at [462, 165] on span "Issue" at bounding box center [463, 164] width 11 height 6
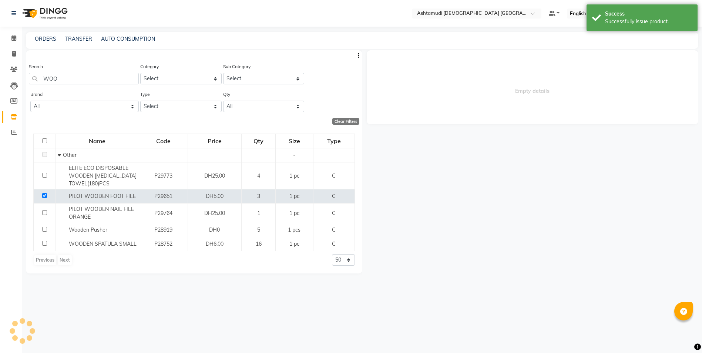
select select
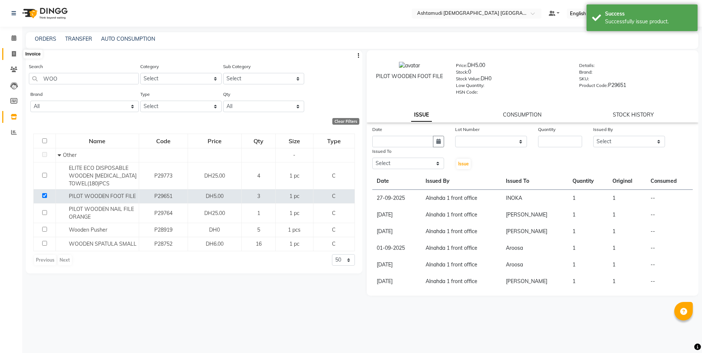
click at [14, 53] on icon at bounding box center [14, 54] width 4 height 6
select select "service"
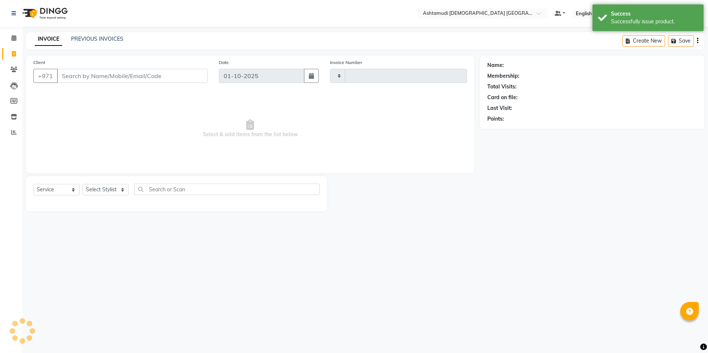
type input "3055"
select select "7242"
click at [16, 116] on icon at bounding box center [14, 117] width 6 height 6
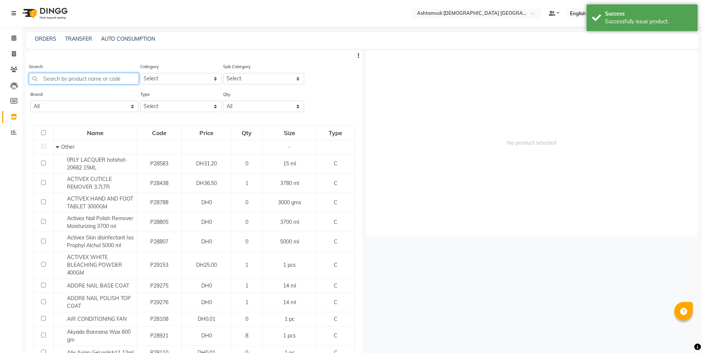
click at [72, 78] on input "text" at bounding box center [84, 78] width 110 height 11
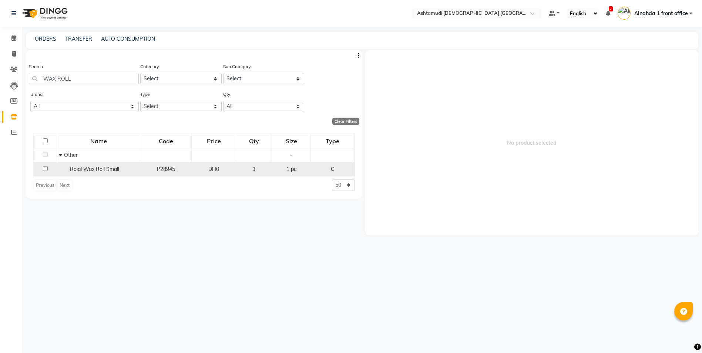
click at [45, 166] on input "checkbox" at bounding box center [45, 168] width 5 height 5
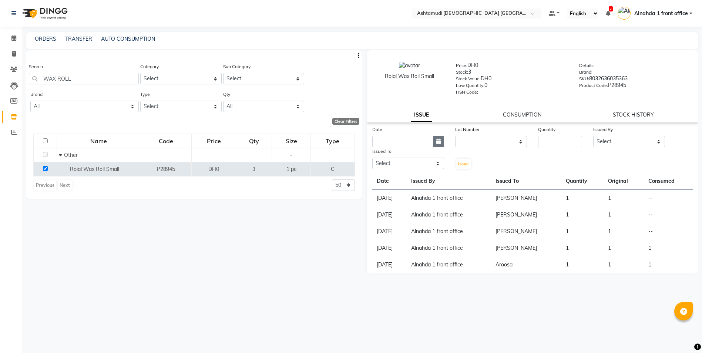
click at [437, 145] on button "button" at bounding box center [438, 141] width 11 height 11
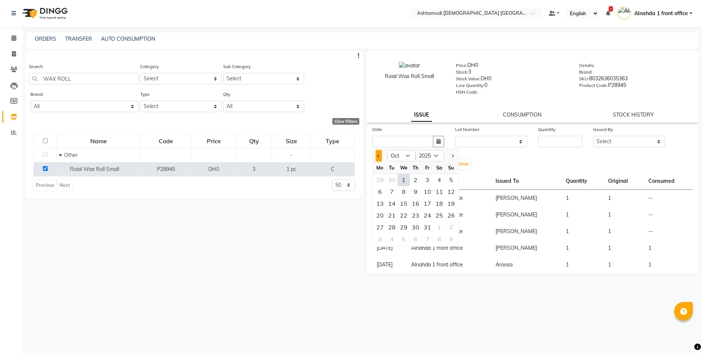
click at [377, 158] on button "Previous month" at bounding box center [379, 156] width 6 height 12
click at [410, 178] on div "4" at bounding box center [416, 180] width 12 height 12
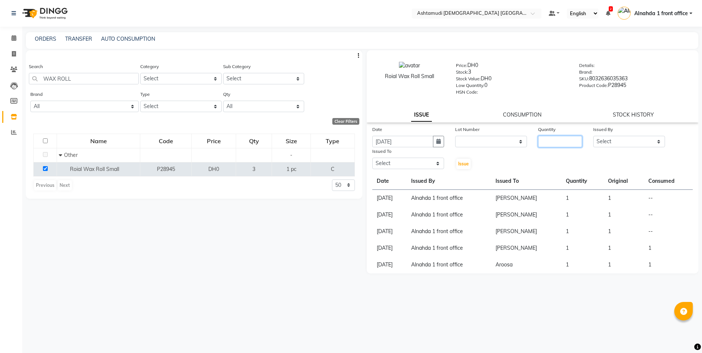
click at [561, 141] on input "number" at bounding box center [560, 141] width 44 height 11
click at [615, 138] on select "Select Alnahda 1 front office [PERSON_NAME] [PERSON_NAME] DINGG TAB USER Dummy …" at bounding box center [629, 141] width 72 height 11
click at [593, 136] on select "Select Alnahda 1 front office [PERSON_NAME] [PERSON_NAME] DINGG TAB USER Dummy …" at bounding box center [629, 141] width 72 height 11
click at [406, 159] on select "Select Alnahda 1 front office [PERSON_NAME] [PERSON_NAME] DINGG TAB USER Dummy …" at bounding box center [408, 163] width 72 height 11
click at [372, 158] on select "Select Alnahda 1 front office [PERSON_NAME] [PERSON_NAME] DINGG TAB USER Dummy …" at bounding box center [408, 163] width 72 height 11
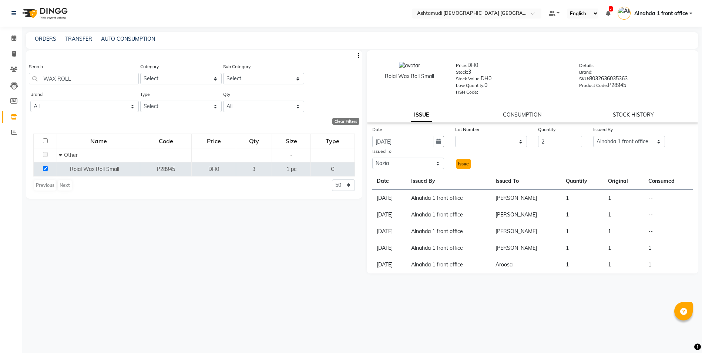
click at [464, 164] on span "Issue" at bounding box center [463, 164] width 11 height 6
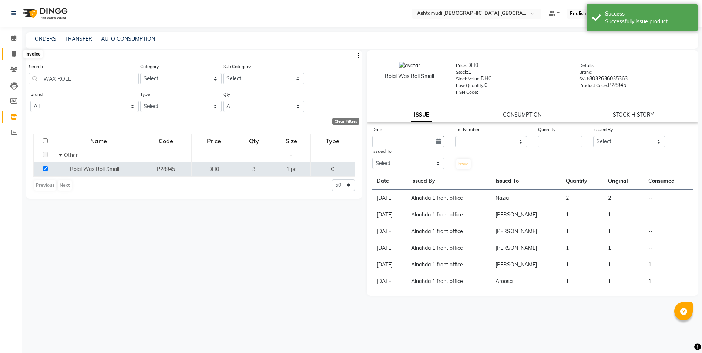
drag, startPoint x: 17, startPoint y: 50, endPoint x: 19, endPoint y: 56, distance: 6.8
click at [18, 50] on span at bounding box center [13, 54] width 13 height 9
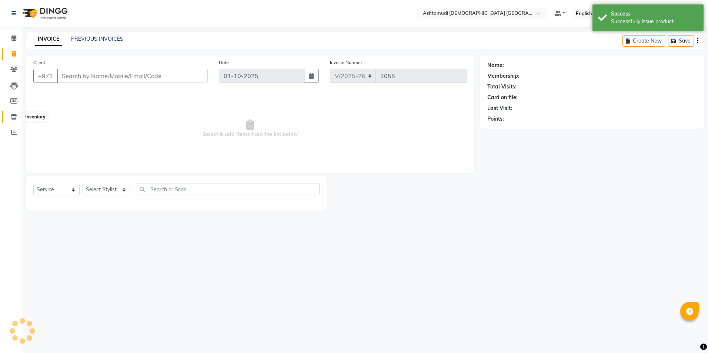
click at [11, 119] on icon at bounding box center [14, 117] width 6 height 6
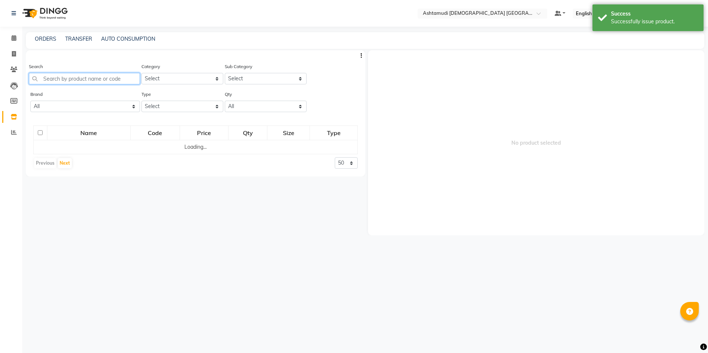
click at [68, 76] on input "text" at bounding box center [84, 78] width 111 height 11
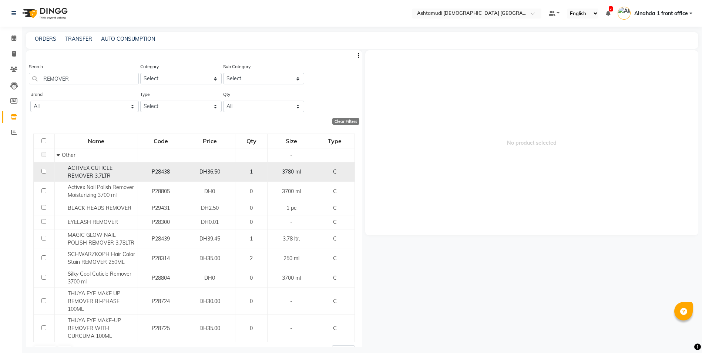
click at [43, 169] on input "checkbox" at bounding box center [43, 171] width 5 height 5
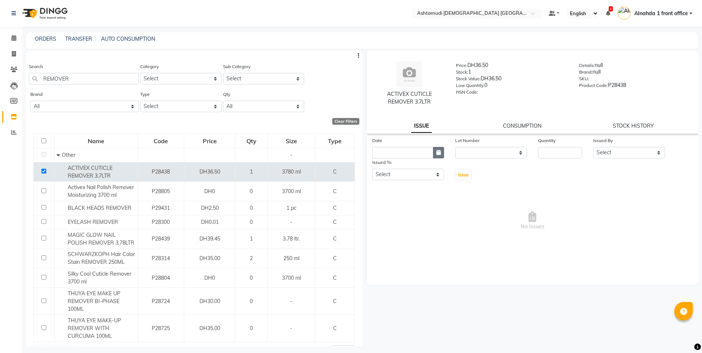
click at [440, 153] on icon "button" at bounding box center [438, 152] width 4 height 5
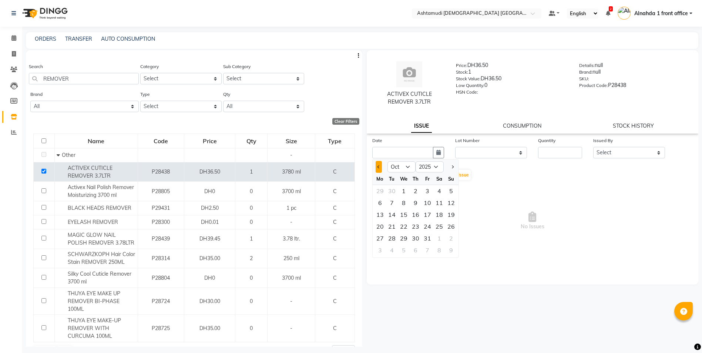
click at [377, 168] on button "Previous month" at bounding box center [379, 167] width 6 height 12
click at [406, 215] on div "17" at bounding box center [404, 215] width 12 height 12
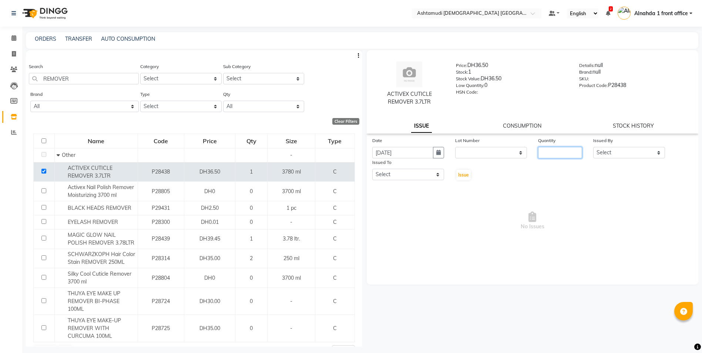
click at [555, 154] on input "number" at bounding box center [560, 152] width 44 height 11
click at [615, 152] on select "Select Alnahda 1 front office [PERSON_NAME] [PERSON_NAME] DINGG TAB USER Dummy …" at bounding box center [629, 152] width 72 height 11
click at [593, 147] on select "Select Alnahda 1 front office [PERSON_NAME] [PERSON_NAME] DINGG TAB USER Dummy …" at bounding box center [629, 152] width 72 height 11
click at [423, 170] on select "Select Alnahda 1 front office [PERSON_NAME] [PERSON_NAME] DINGG TAB USER Dummy …" at bounding box center [408, 174] width 72 height 11
click at [372, 169] on select "Select Alnahda 1 front office [PERSON_NAME] [PERSON_NAME] DINGG TAB USER Dummy …" at bounding box center [408, 174] width 72 height 11
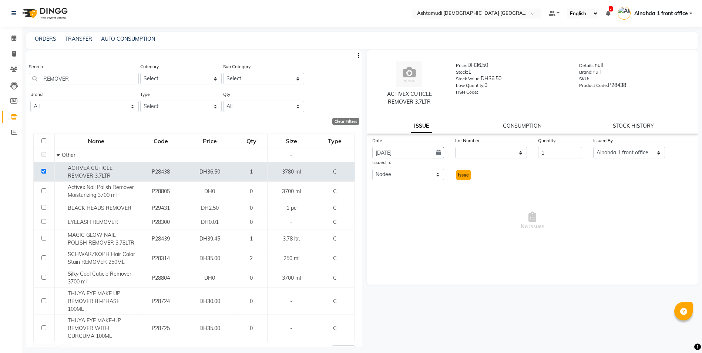
click at [466, 175] on span "Issue" at bounding box center [463, 175] width 11 height 6
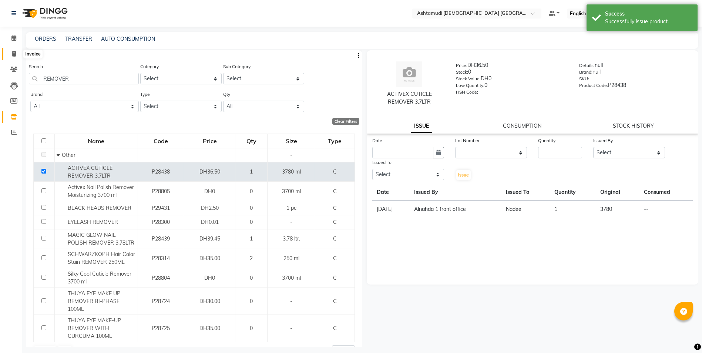
click at [14, 56] on icon at bounding box center [14, 54] width 4 height 6
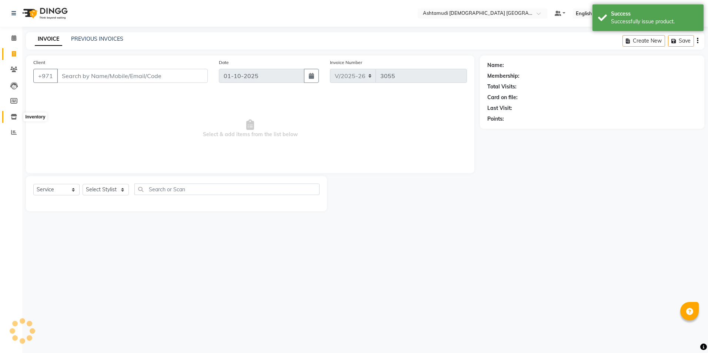
click at [15, 116] on icon at bounding box center [14, 117] width 6 height 6
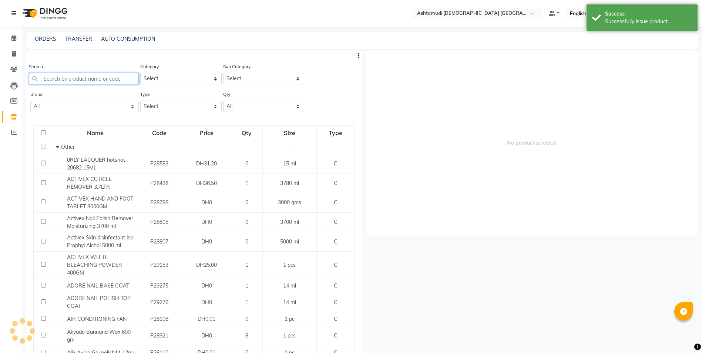
click at [78, 74] on input "text" at bounding box center [84, 78] width 110 height 11
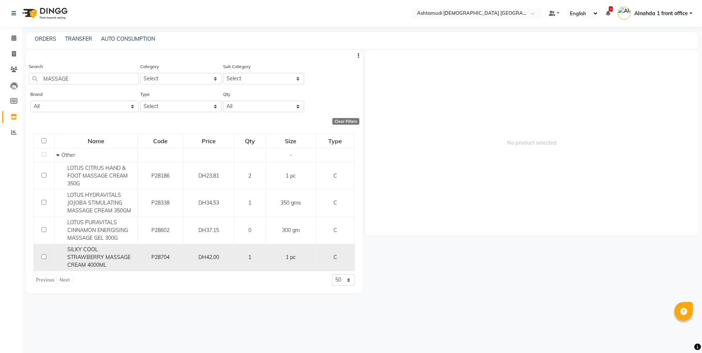
click at [43, 254] on input "checkbox" at bounding box center [43, 256] width 5 height 5
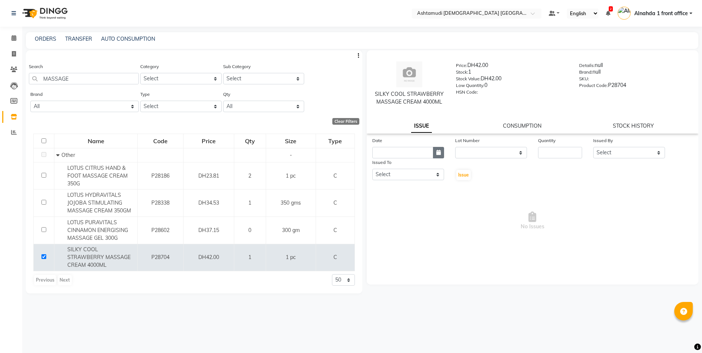
click at [437, 152] on icon "button" at bounding box center [438, 152] width 4 height 5
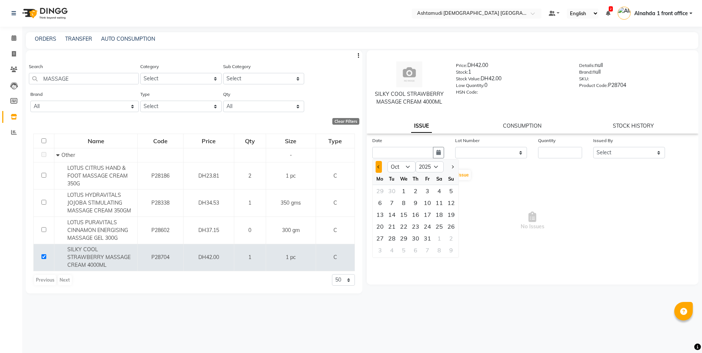
click at [379, 167] on span "Previous month" at bounding box center [378, 166] width 3 height 3
click at [395, 190] on div "2" at bounding box center [392, 191] width 12 height 12
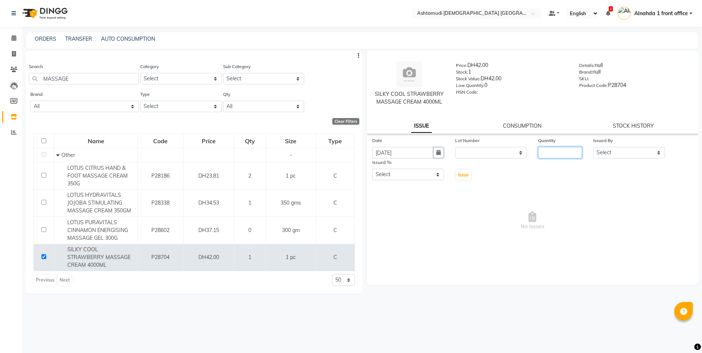
click at [574, 151] on input "number" at bounding box center [560, 152] width 44 height 11
click at [637, 146] on div "Issued By" at bounding box center [629, 142] width 72 height 10
click at [640, 154] on select "Select Alnahda 1 front office [PERSON_NAME] [PERSON_NAME] DINGG TAB USER Dummy …" at bounding box center [629, 152] width 72 height 11
click at [593, 147] on select "Select Alnahda 1 front office [PERSON_NAME] [PERSON_NAME] DINGG TAB USER Dummy …" at bounding box center [629, 152] width 72 height 11
click at [431, 177] on select "Select Alnahda 1 front office [PERSON_NAME] [PERSON_NAME] DINGG TAB USER Dummy …" at bounding box center [408, 174] width 72 height 11
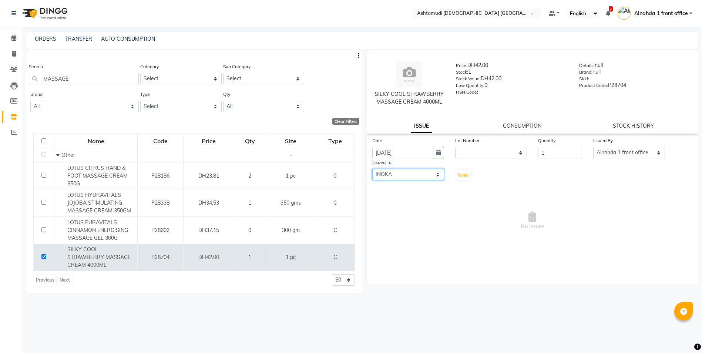
click at [372, 169] on select "Select Alnahda 1 front office [PERSON_NAME] [PERSON_NAME] DINGG TAB USER Dummy …" at bounding box center [408, 174] width 72 height 11
click at [468, 175] on span "Issue" at bounding box center [463, 175] width 11 height 6
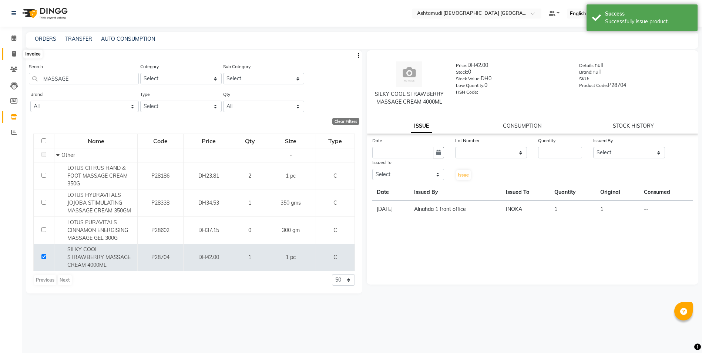
click at [17, 52] on span at bounding box center [13, 54] width 13 height 9
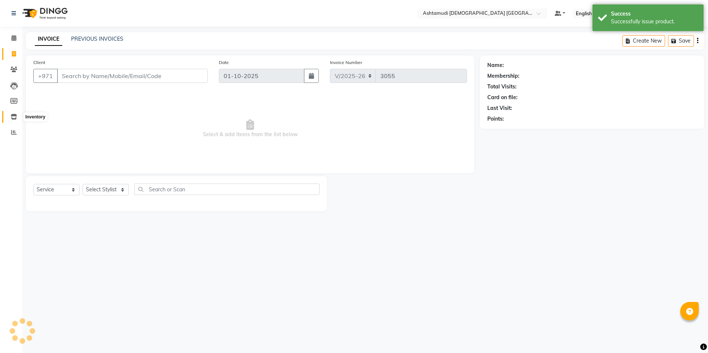
click at [14, 116] on icon at bounding box center [14, 117] width 6 height 6
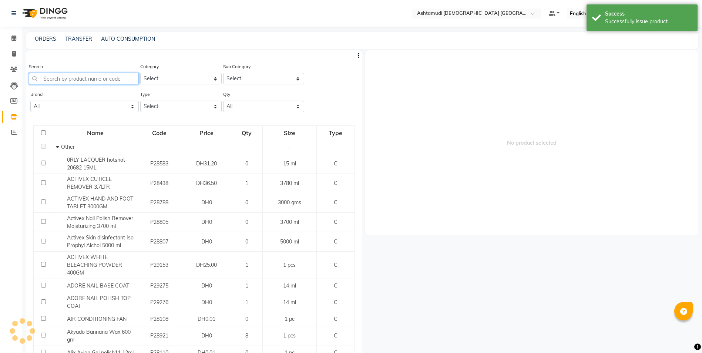
click at [61, 78] on input "text" at bounding box center [84, 78] width 110 height 11
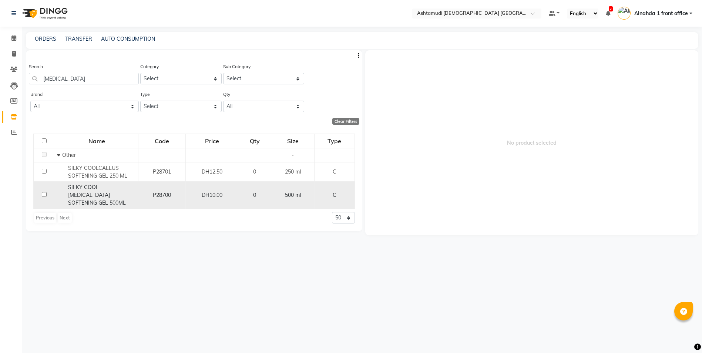
click at [43, 192] on input "checkbox" at bounding box center [44, 194] width 5 height 5
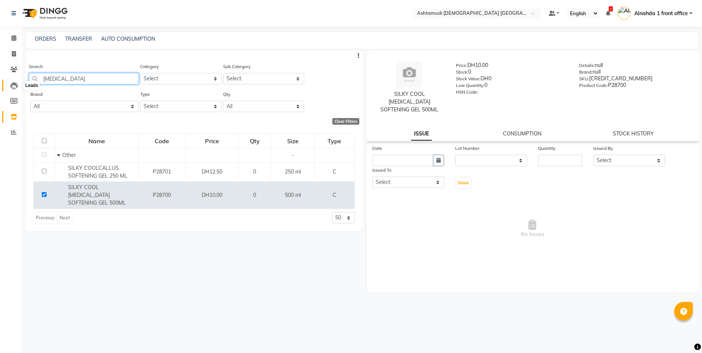
drag, startPoint x: 69, startPoint y: 78, endPoint x: 39, endPoint y: 72, distance: 30.3
click at [13, 82] on app-home "Select Location × Ashtamudi [DEMOGRAPHIC_DATA] Salon [GEOGRAPHIC_DATA], [GEOGRA…" at bounding box center [351, 179] width 702 height 358
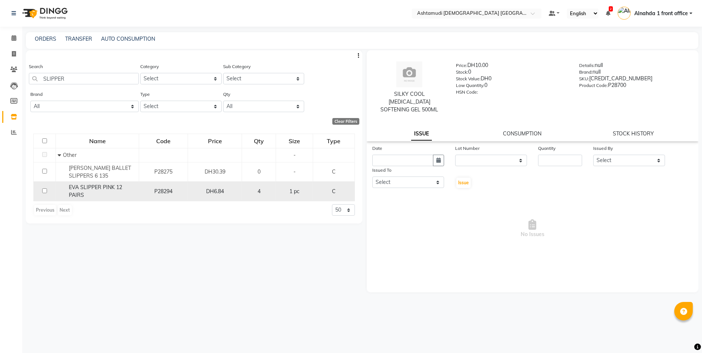
click at [44, 189] on input "checkbox" at bounding box center [44, 190] width 5 height 5
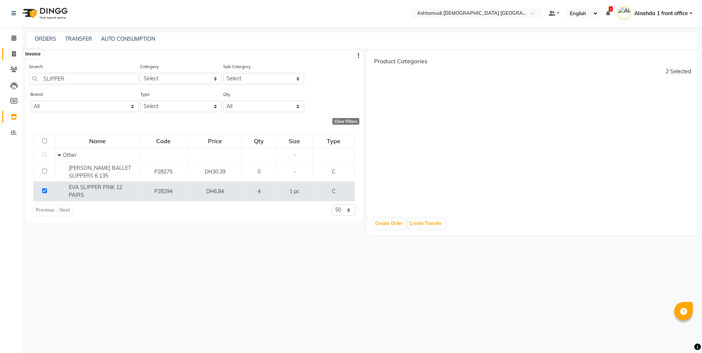
click at [13, 54] on icon at bounding box center [14, 54] width 4 height 6
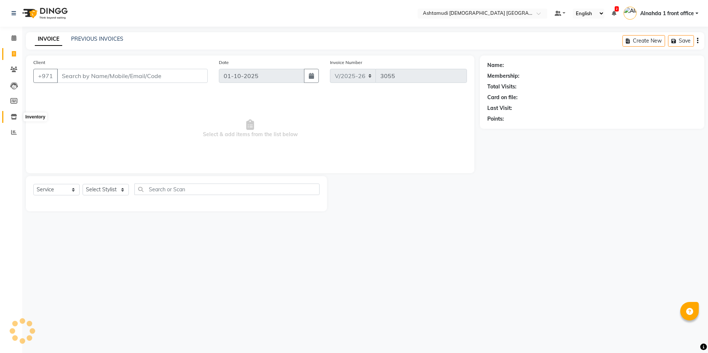
click at [14, 115] on icon at bounding box center [14, 117] width 6 height 6
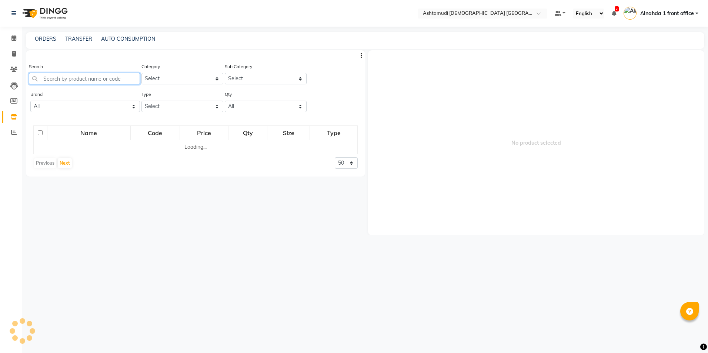
click at [60, 79] on input "text" at bounding box center [84, 78] width 111 height 11
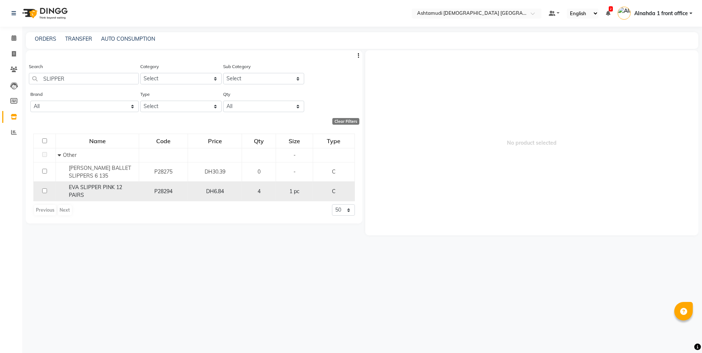
click at [44, 191] on input "checkbox" at bounding box center [44, 190] width 5 height 5
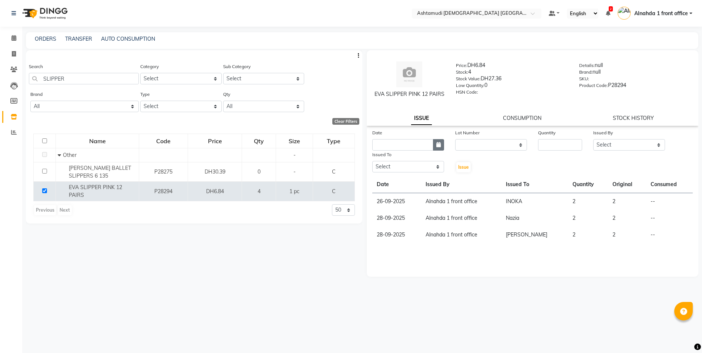
click at [438, 147] on icon "button" at bounding box center [438, 144] width 4 height 5
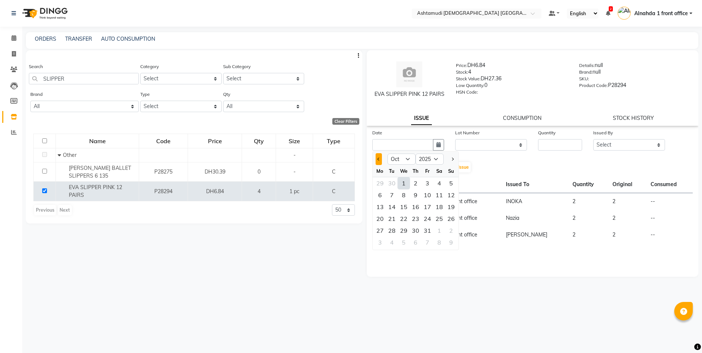
click at [380, 160] on button "Previous month" at bounding box center [379, 159] width 6 height 12
click at [393, 206] on div "16" at bounding box center [392, 207] width 12 height 12
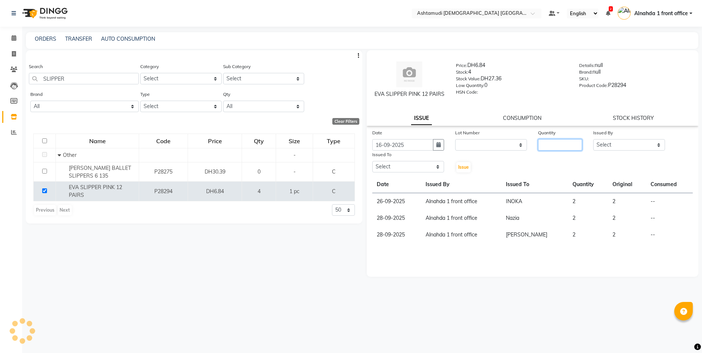
click at [565, 147] on input "number" at bounding box center [560, 144] width 44 height 11
click at [633, 141] on select "Select Alnahda 1 front office [PERSON_NAME] [PERSON_NAME] DINGG TAB USER Dummy …" at bounding box center [629, 144] width 72 height 11
click at [593, 139] on select "Select Alnahda 1 front office [PERSON_NAME] [PERSON_NAME] DINGG TAB USER Dummy …" at bounding box center [629, 144] width 72 height 11
click at [437, 166] on select "Select Alnahda 1 front office [PERSON_NAME] [PERSON_NAME] DINGG TAB USER Dummy …" at bounding box center [408, 166] width 72 height 11
click at [372, 161] on select "Select Alnahda 1 front office [PERSON_NAME] [PERSON_NAME] DINGG TAB USER Dummy …" at bounding box center [408, 166] width 72 height 11
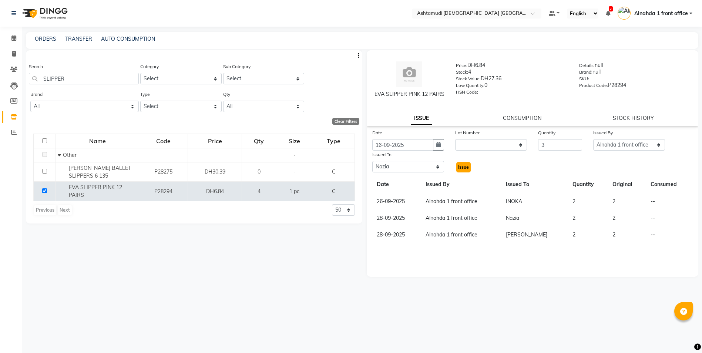
click at [462, 166] on span "Issue" at bounding box center [463, 167] width 11 height 6
click at [10, 35] on span at bounding box center [13, 38] width 13 height 9
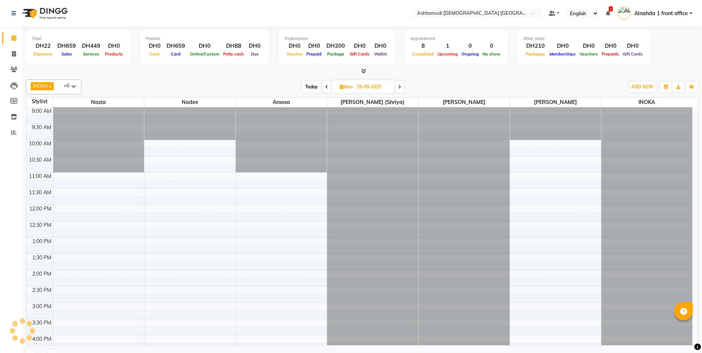
scroll to position [218, 0]
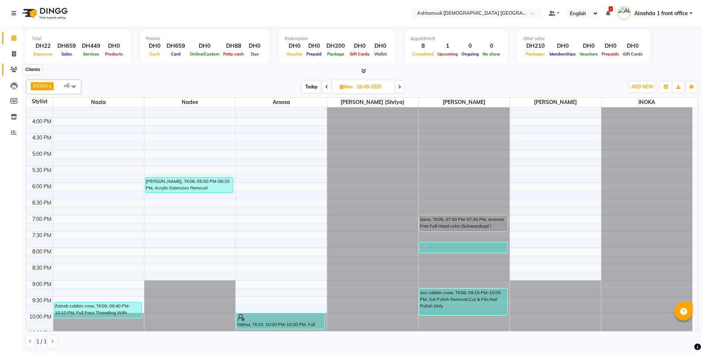
click at [14, 68] on icon at bounding box center [13, 70] width 7 height 6
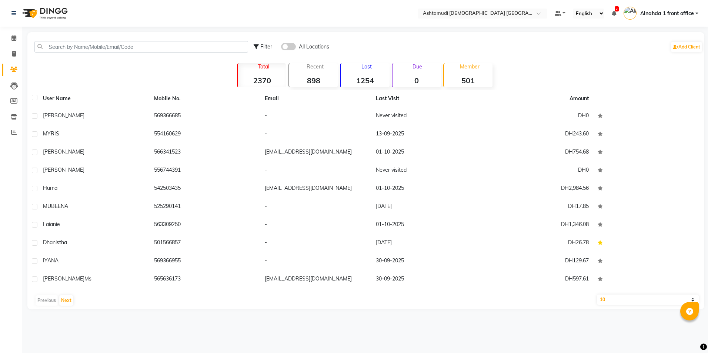
click at [60, 54] on div "Filter All Locations Add Client" at bounding box center [366, 46] width 674 height 23
click at [60, 46] on input "text" at bounding box center [141, 46] width 214 height 11
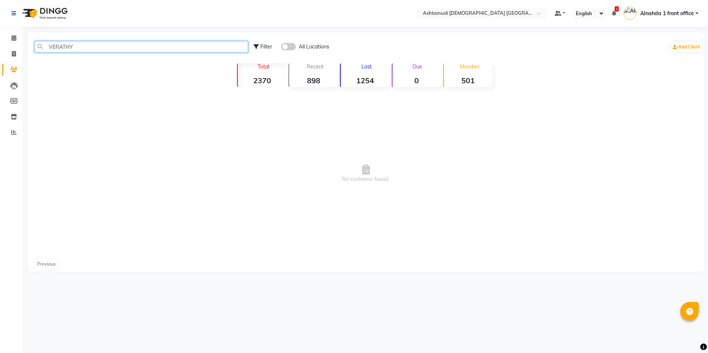
drag, startPoint x: 90, startPoint y: 47, endPoint x: -1, endPoint y: 68, distance: 94.0
click at [0, 68] on html "Select Location × Ashtamudi [DEMOGRAPHIC_DATA] Salon [GEOGRAPHIC_DATA], [GEOGRA…" at bounding box center [354, 176] width 708 height 353
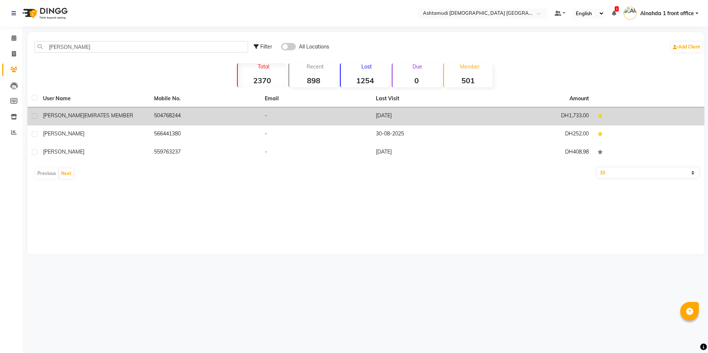
click at [174, 122] on td "504768244" at bounding box center [205, 116] width 111 height 18
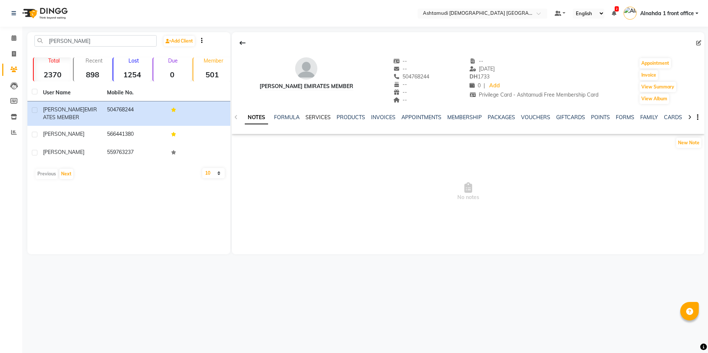
click at [317, 115] on link "SERVICES" at bounding box center [317, 117] width 25 height 7
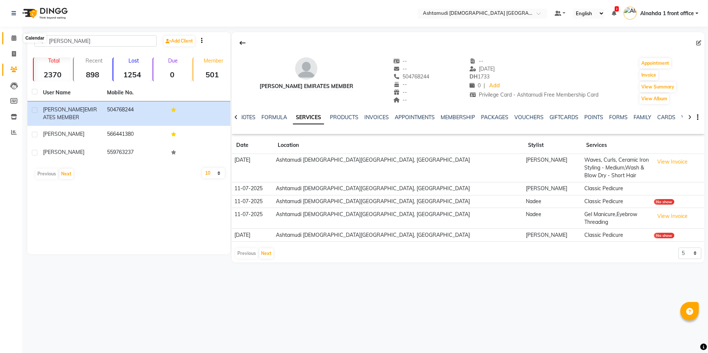
click at [13, 37] on icon at bounding box center [13, 38] width 5 height 6
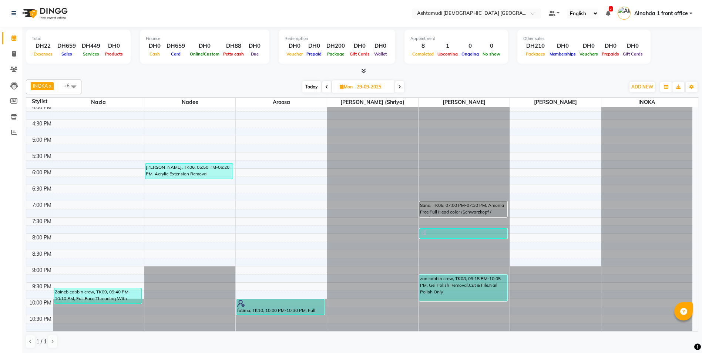
scroll to position [0, 0]
click at [313, 87] on span "Today" at bounding box center [311, 86] width 19 height 11
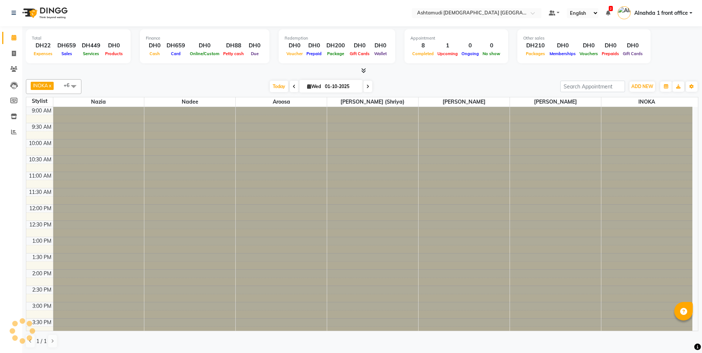
scroll to position [232, 0]
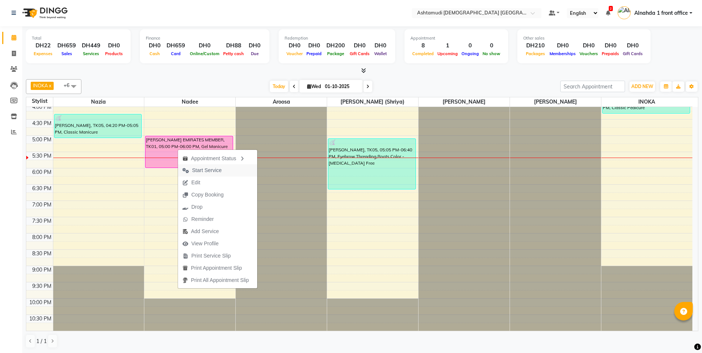
click at [207, 171] on span "Start Service" at bounding box center [207, 171] width 30 height 8
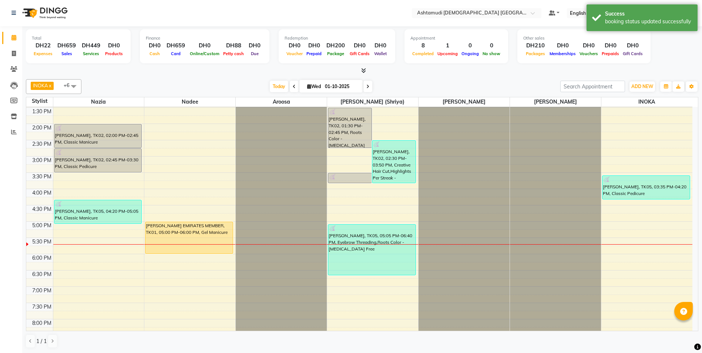
scroll to position [195, 0]
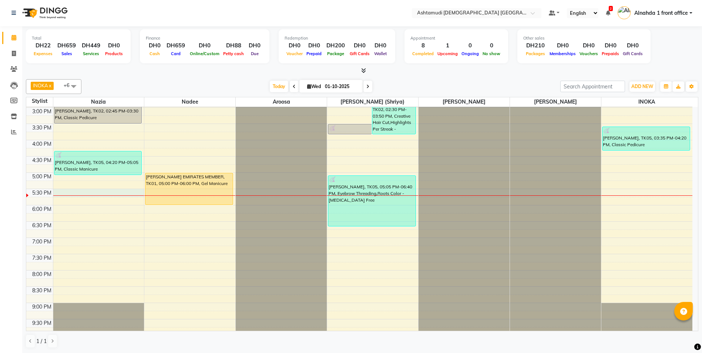
click at [78, 195] on div at bounding box center [98, 195] width 91 height 0
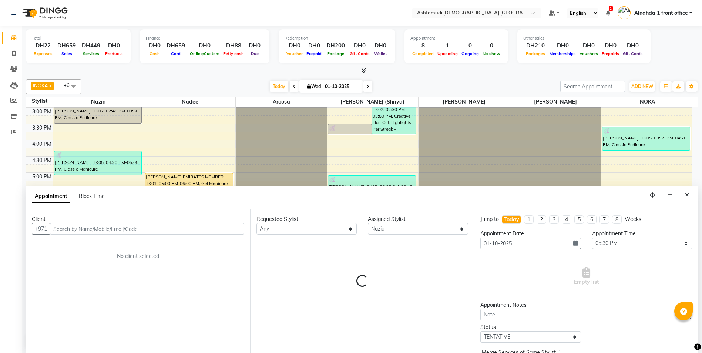
click at [68, 229] on input "text" at bounding box center [147, 228] width 194 height 11
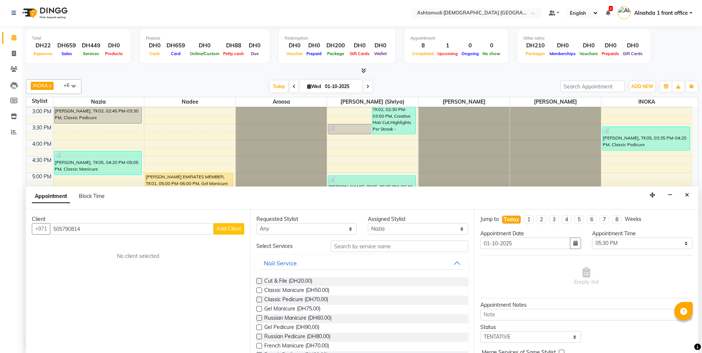
click at [222, 226] on span "Add Client" at bounding box center [228, 228] width 25 height 7
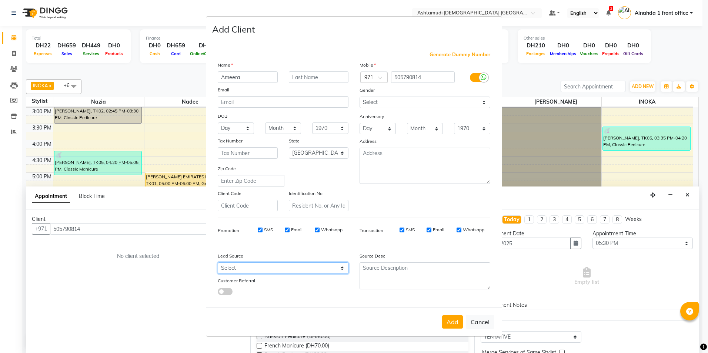
click at [319, 270] on select "Select Walk-in Referral Internet Friend Word of Mouth Advertisement Facebook Ju…" at bounding box center [283, 267] width 131 height 11
click at [218, 262] on select "Select Walk-in Referral Internet Friend Word of Mouth Advertisement Facebook Ju…" at bounding box center [283, 267] width 131 height 11
click at [389, 97] on select "Select [DEMOGRAPHIC_DATA] [DEMOGRAPHIC_DATA] Other Prefer Not To Say" at bounding box center [424, 102] width 131 height 11
click at [359, 97] on select "Select [DEMOGRAPHIC_DATA] [DEMOGRAPHIC_DATA] Other Prefer Not To Say" at bounding box center [424, 102] width 131 height 11
click at [449, 323] on button "Add" at bounding box center [452, 321] width 21 height 13
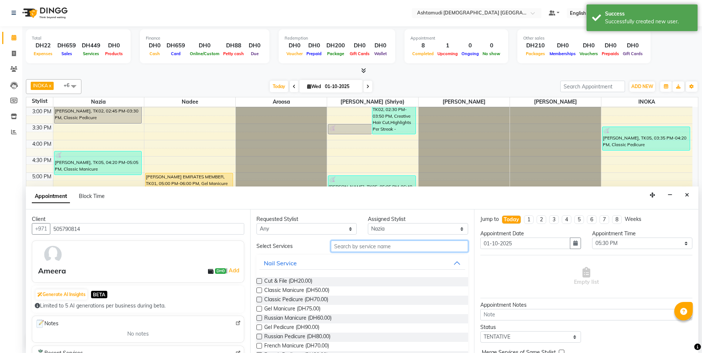
click at [348, 245] on input "text" at bounding box center [400, 246] width 138 height 11
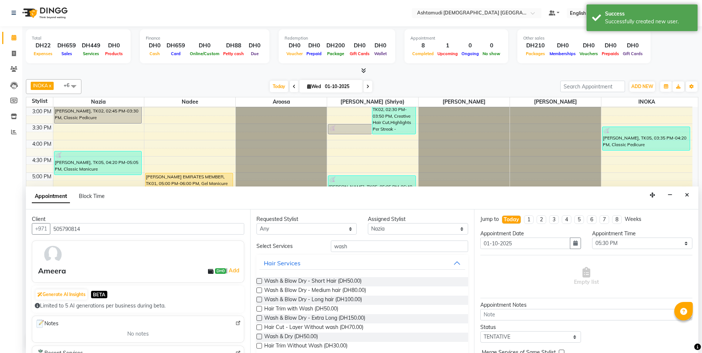
click at [260, 290] on label at bounding box center [259, 291] width 6 height 6
click at [260, 290] on input "checkbox" at bounding box center [258, 291] width 5 height 5
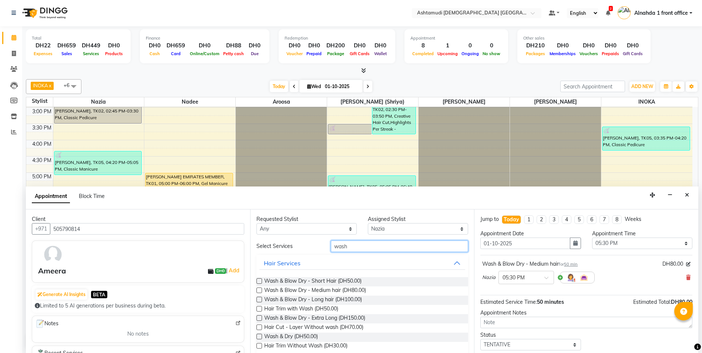
drag, startPoint x: 355, startPoint y: 248, endPoint x: 250, endPoint y: 257, distance: 105.1
click at [250, 257] on div "Requested Stylist Any Alnahda 1 front office [PERSON_NAME] [PERSON_NAME] DINGG …" at bounding box center [362, 281] width 224 height 144
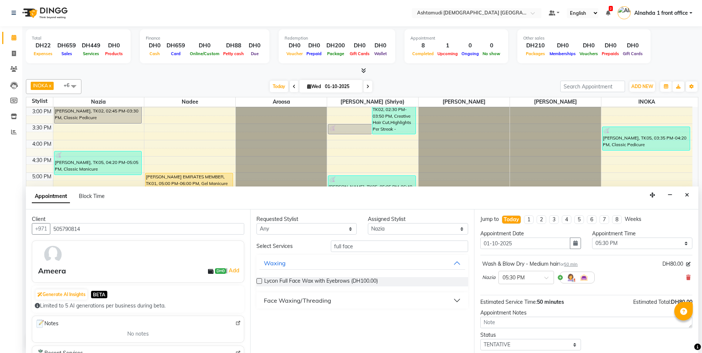
click at [297, 304] on div "Face Waxing/Threading" at bounding box center [297, 300] width 67 height 9
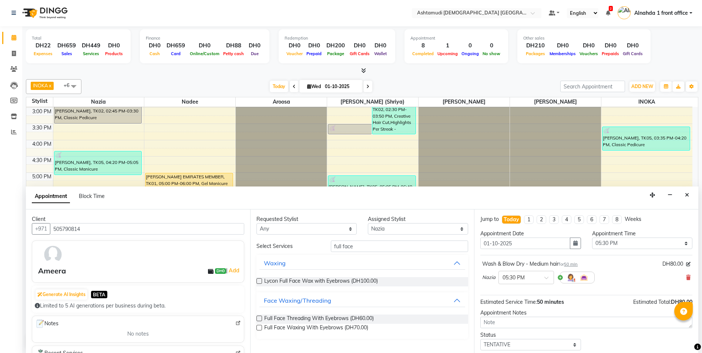
click at [260, 317] on label at bounding box center [259, 319] width 6 height 6
click at [260, 317] on input "checkbox" at bounding box center [258, 319] width 5 height 5
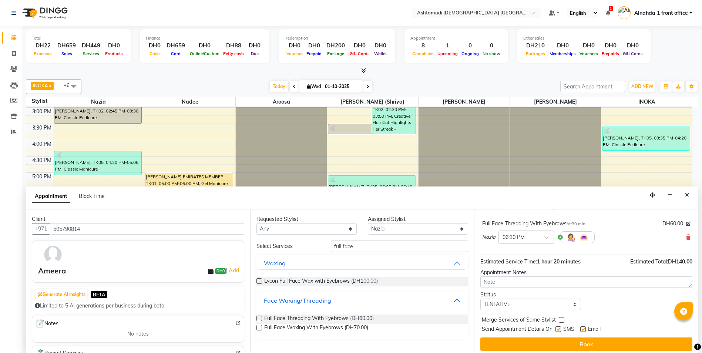
scroll to position [78, 0]
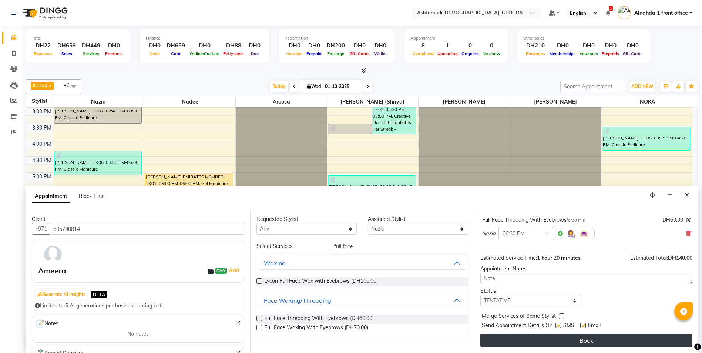
click at [545, 343] on button "Book" at bounding box center [586, 340] width 212 height 13
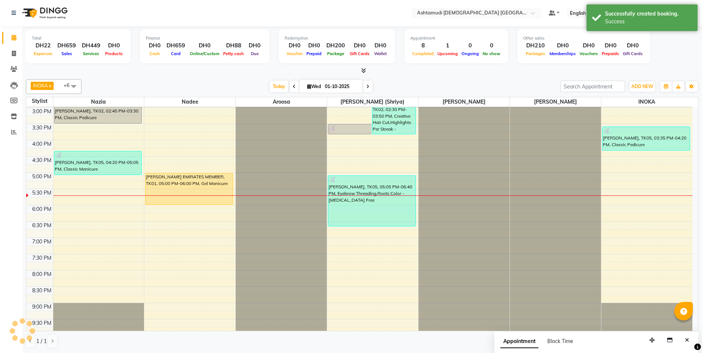
scroll to position [0, 0]
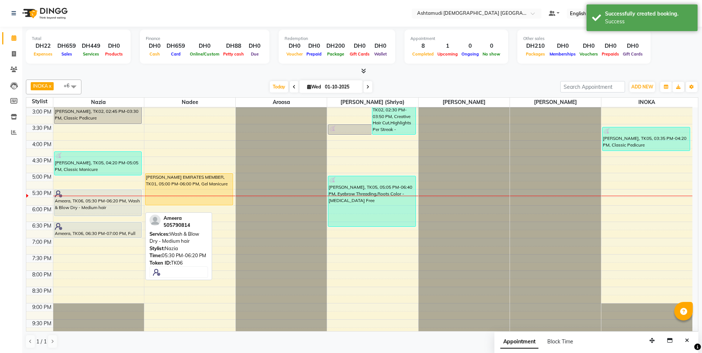
click at [118, 199] on div "Ameera, TK06, 05:30 PM-06:20 PM, Wash & Blow Dry - Medium hair" at bounding box center [97, 203] width 87 height 26
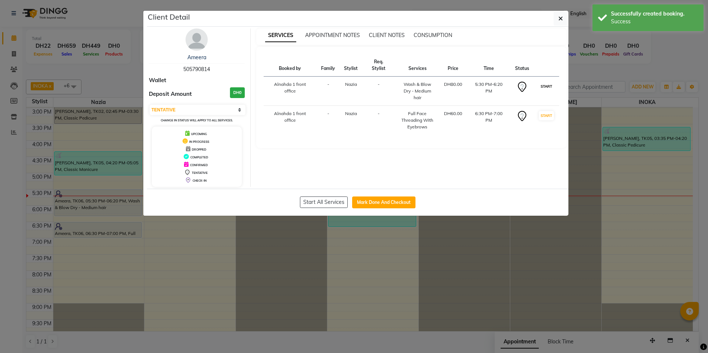
click at [542, 85] on button "START" at bounding box center [545, 86] width 15 height 9
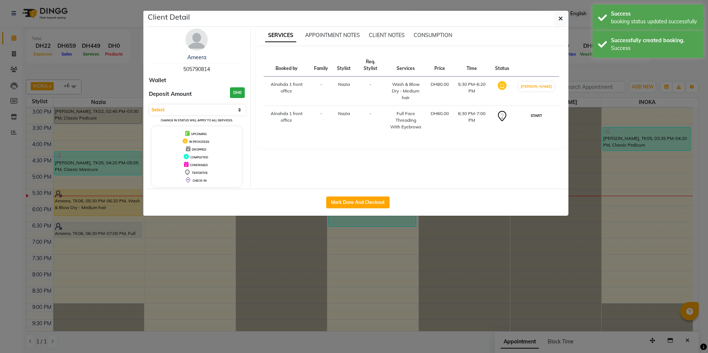
click at [541, 116] on button "START" at bounding box center [535, 115] width 15 height 9
click at [563, 22] on button "button" at bounding box center [560, 18] width 14 height 14
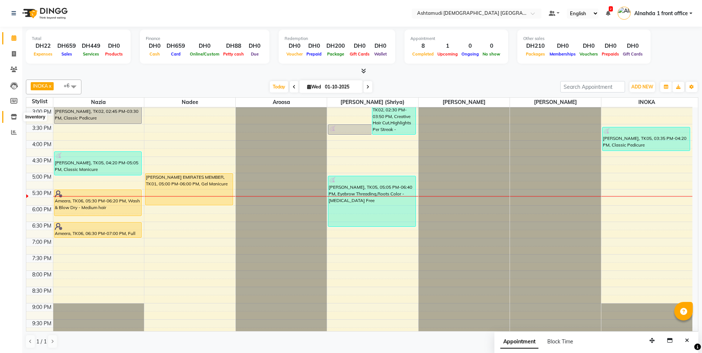
click at [11, 118] on icon at bounding box center [14, 117] width 6 height 6
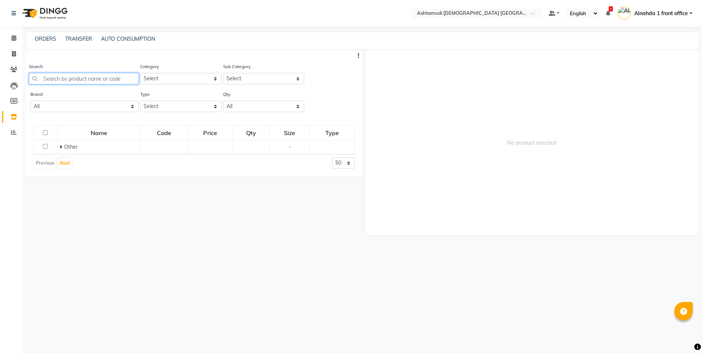
click at [64, 81] on input "text" at bounding box center [84, 78] width 110 height 11
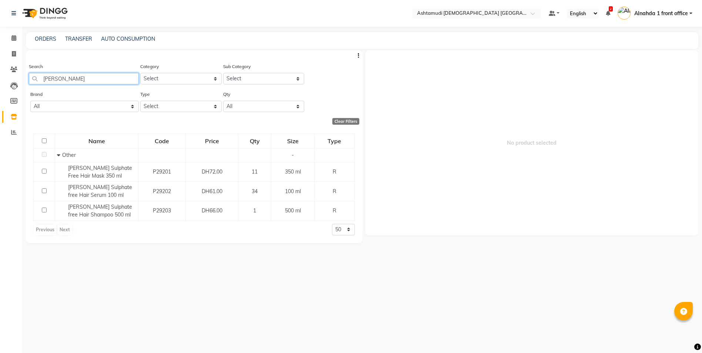
drag, startPoint x: 72, startPoint y: 79, endPoint x: -1, endPoint y: 79, distance: 73.3
click at [0, 79] on html "Select Location × Ashtamudi [DEMOGRAPHIC_DATA] Salon [GEOGRAPHIC_DATA], [GEOGRA…" at bounding box center [351, 176] width 702 height 353
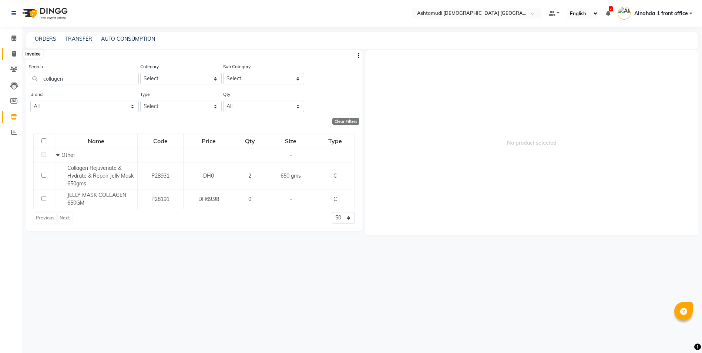
click at [16, 57] on span at bounding box center [13, 54] width 13 height 9
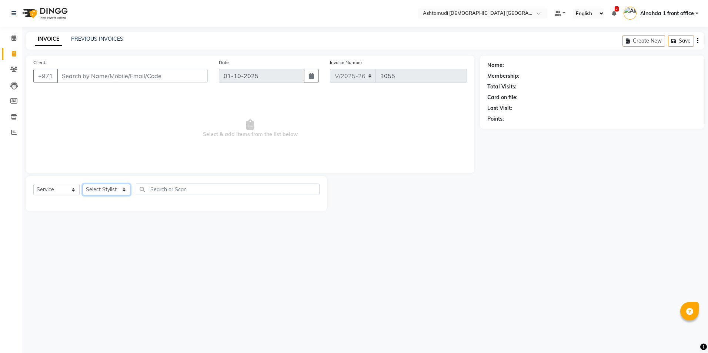
click at [120, 190] on select "Select Stylist Alnahda 1 front office [PERSON_NAME] [PERSON_NAME] DINGG TAB USE…" at bounding box center [107, 189] width 48 height 11
click at [83, 184] on select "Select Stylist Alnahda 1 front office [PERSON_NAME] [PERSON_NAME] DINGG TAB USE…" at bounding box center [107, 189] width 48 height 11
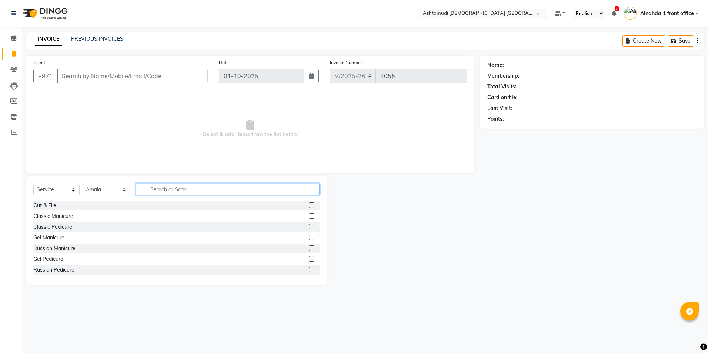
click at [162, 189] on input "text" at bounding box center [227, 189] width 183 height 11
click at [309, 205] on label at bounding box center [312, 205] width 6 height 6
click at [309, 205] on input "checkbox" at bounding box center [311, 205] width 5 height 5
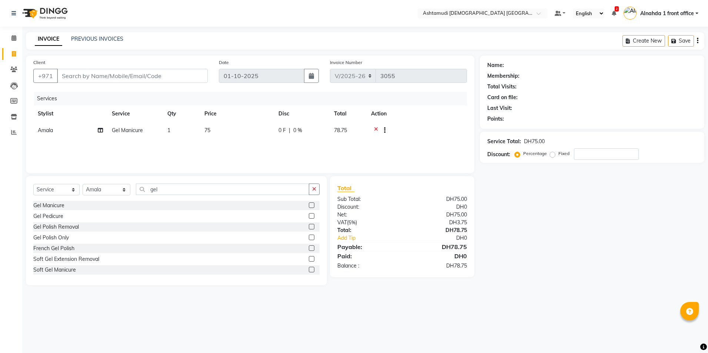
click at [309, 237] on label at bounding box center [312, 238] width 6 height 6
click at [309, 237] on input "checkbox" at bounding box center [311, 237] width 5 height 5
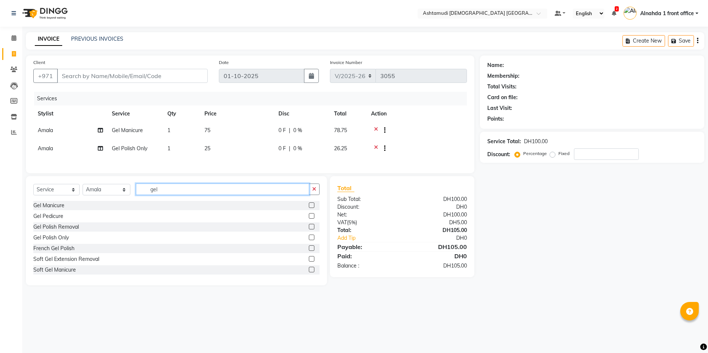
drag, startPoint x: 163, startPoint y: 192, endPoint x: 132, endPoint y: 198, distance: 31.8
click at [138, 201] on div "Select Service Product Membership Package Voucher Prepaid Gift Card Select Styl…" at bounding box center [176, 192] width 286 height 17
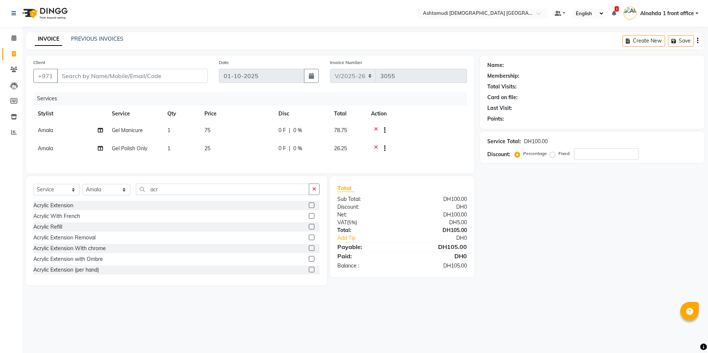
click at [309, 240] on label at bounding box center [312, 238] width 6 height 6
click at [309, 240] on input "checkbox" at bounding box center [311, 237] width 5 height 5
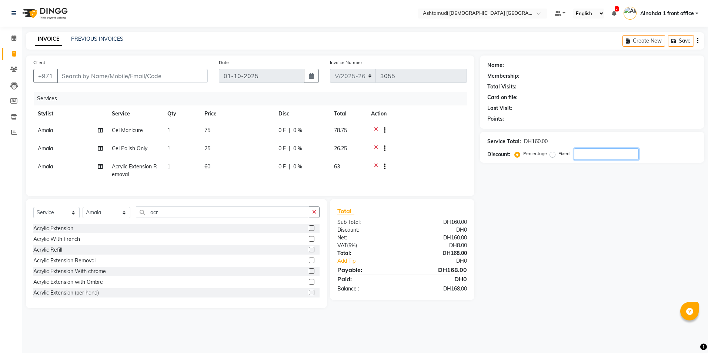
click at [590, 154] on input "number" at bounding box center [606, 153] width 65 height 11
click at [11, 37] on icon at bounding box center [13, 38] width 5 height 6
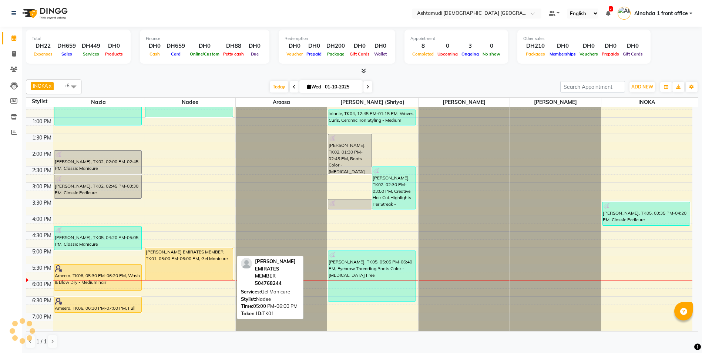
scroll to position [167, 0]
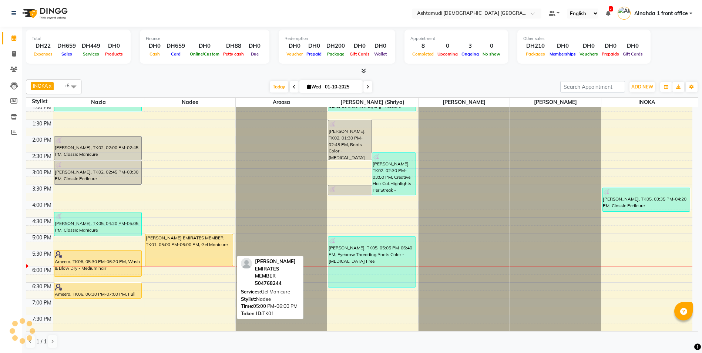
click at [178, 246] on div "[PERSON_NAME] EMIRATES MEMBER, TK01, 05:00 PM-06:00 PM, Gel Manicure" at bounding box center [188, 249] width 87 height 31
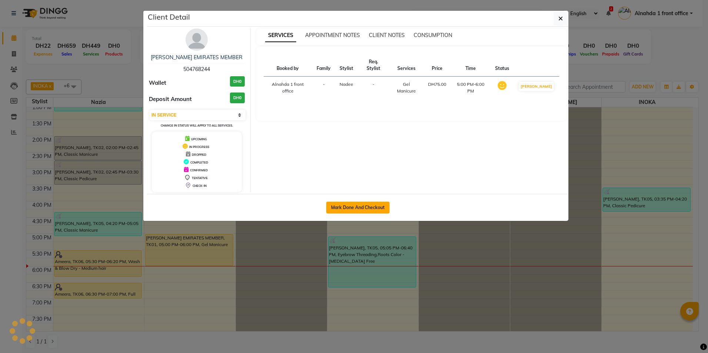
click at [358, 206] on button "Mark Done And Checkout" at bounding box center [357, 208] width 63 height 12
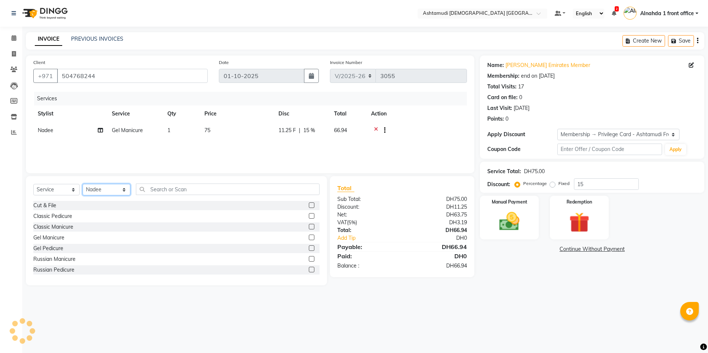
click at [122, 190] on select "Select Stylist Alnahda 1 front office [PERSON_NAME] [PERSON_NAME] DINGG TAB USE…" at bounding box center [107, 189] width 48 height 11
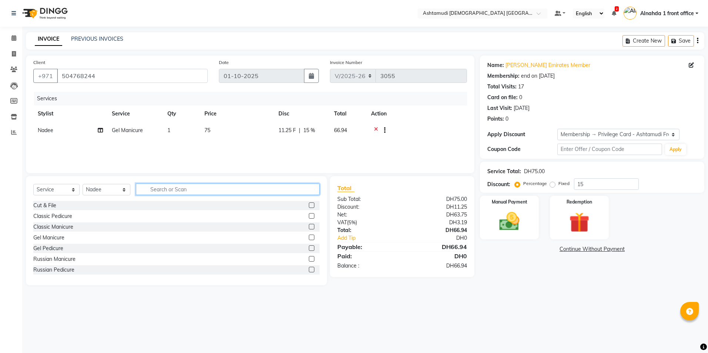
click at [163, 188] on input "text" at bounding box center [227, 189] width 183 height 11
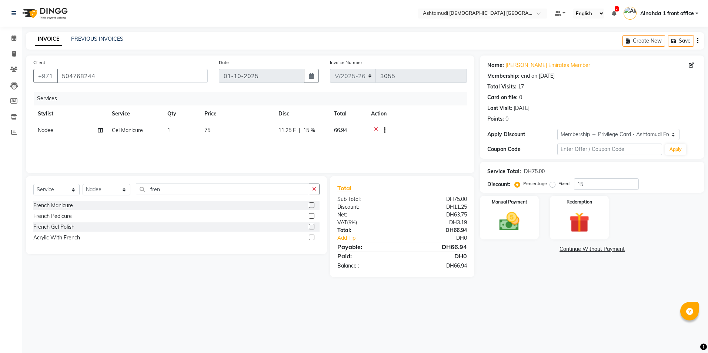
click at [312, 228] on label at bounding box center [312, 227] width 6 height 6
click at [312, 228] on input "checkbox" at bounding box center [311, 227] width 5 height 5
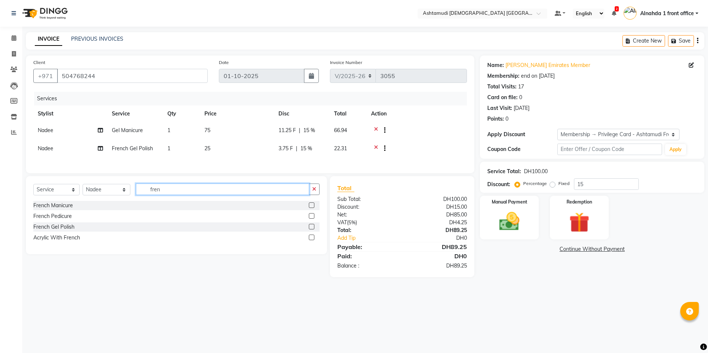
drag, startPoint x: 162, startPoint y: 192, endPoint x: 117, endPoint y: 191, distance: 45.2
click at [117, 191] on div "Select Service Product Membership Package Voucher Prepaid Gift Card Select Styl…" at bounding box center [176, 192] width 286 height 17
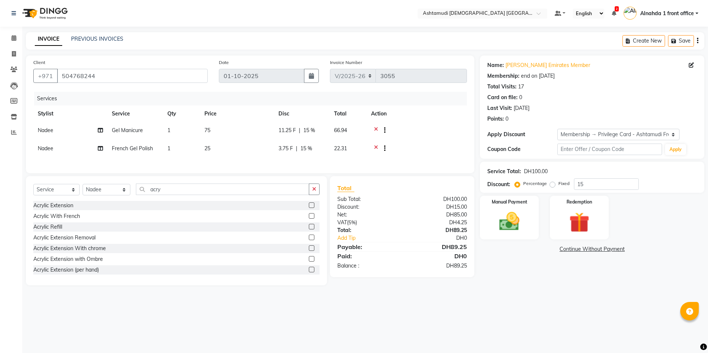
click at [309, 240] on label at bounding box center [312, 238] width 6 height 6
click at [309, 240] on input "checkbox" at bounding box center [311, 237] width 5 height 5
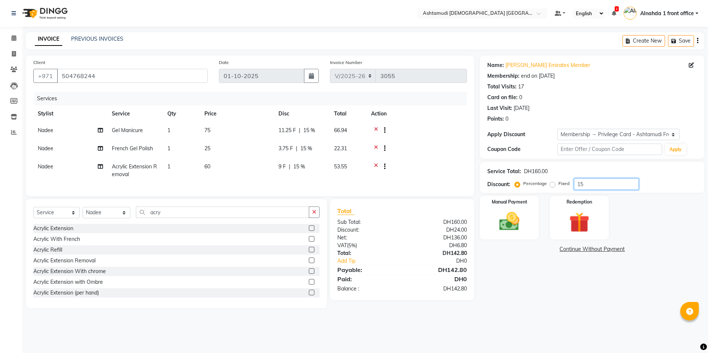
click at [597, 184] on input "15" at bounding box center [606, 183] width 65 height 11
click at [509, 225] on img at bounding box center [509, 221] width 34 height 24
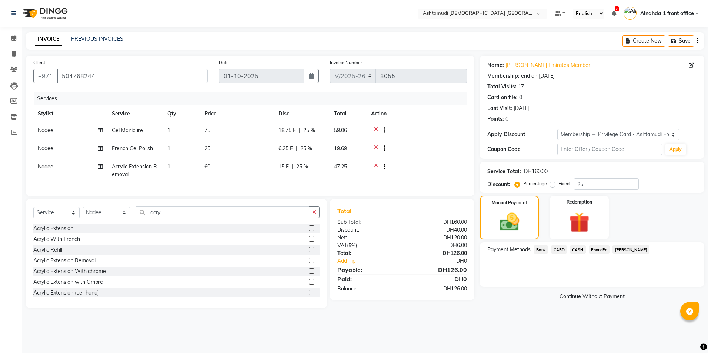
click at [560, 251] on span "CARD" at bounding box center [559, 249] width 16 height 9
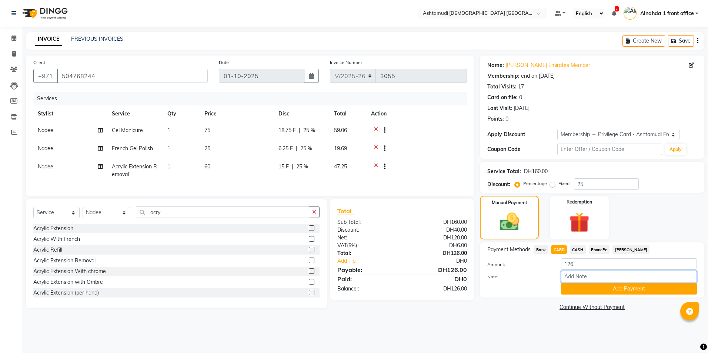
click at [576, 276] on input "Note:" at bounding box center [629, 276] width 136 height 11
click at [576, 294] on button "Add Payment" at bounding box center [629, 288] width 136 height 11
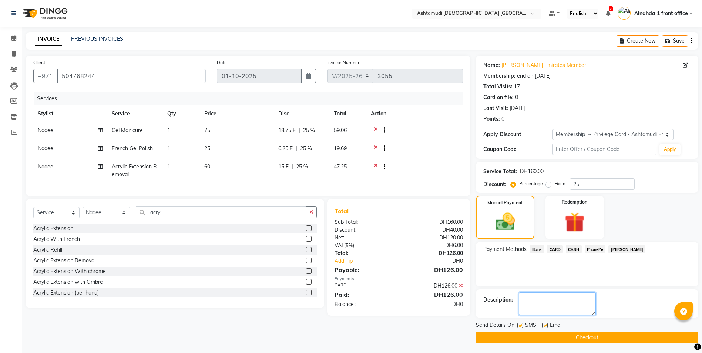
click at [543, 305] on textarea at bounding box center [557, 303] width 77 height 23
click at [569, 338] on button "Checkout" at bounding box center [587, 337] width 222 height 11
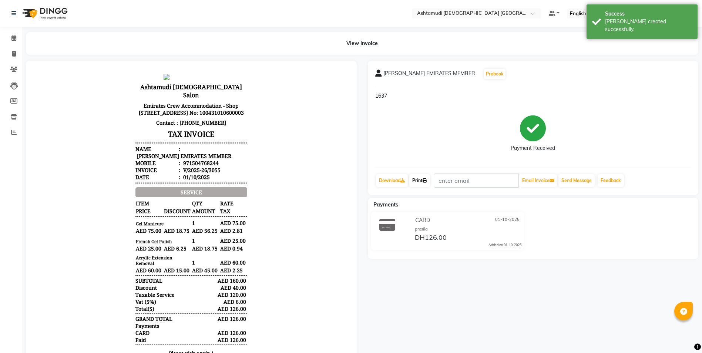
click at [424, 183] on link "Print" at bounding box center [419, 180] width 21 height 13
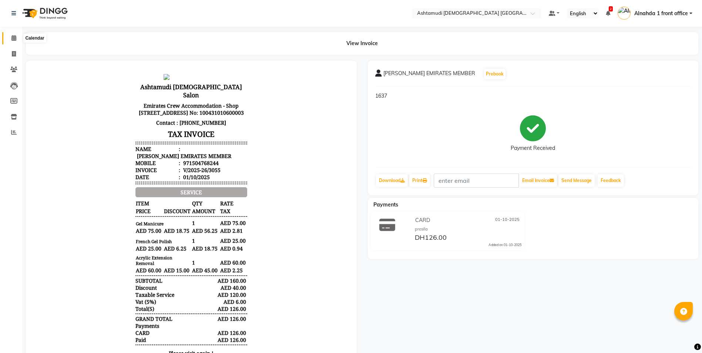
click at [14, 40] on icon at bounding box center [13, 38] width 5 height 6
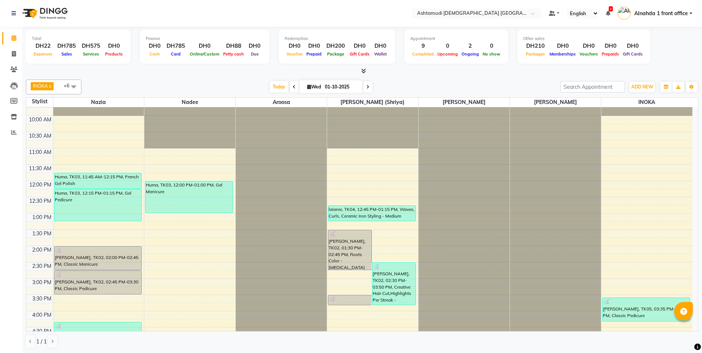
scroll to position [37, 0]
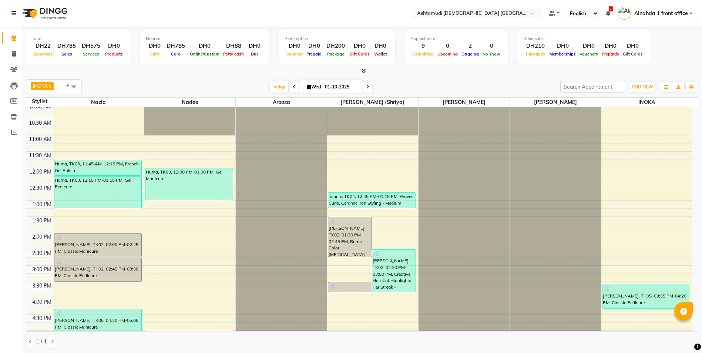
drag, startPoint x: 369, startPoint y: 81, endPoint x: 367, endPoint y: 87, distance: 5.5
click at [369, 84] on span at bounding box center [367, 86] width 9 height 11
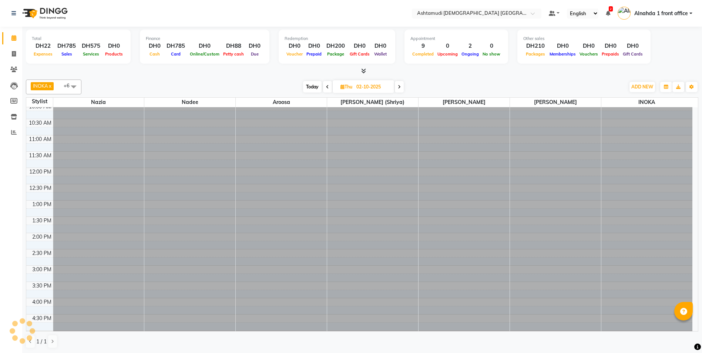
scroll to position [0, 0]
click at [367, 87] on input "02-10-2025" at bounding box center [372, 86] width 37 height 11
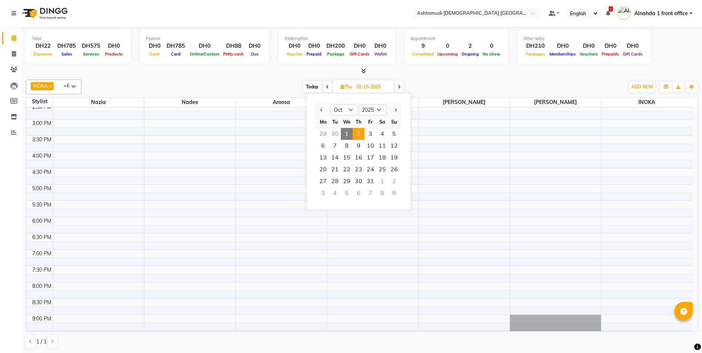
scroll to position [121, 0]
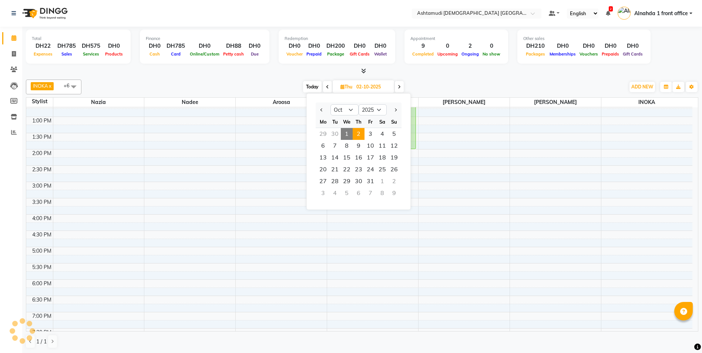
click at [177, 185] on div "9:00 AM 9:30 AM 10:00 AM 10:30 AM 11:00 AM 11:30 AM 12:00 PM 12:30 PM 1:00 PM 1…" at bounding box center [359, 215] width 666 height 456
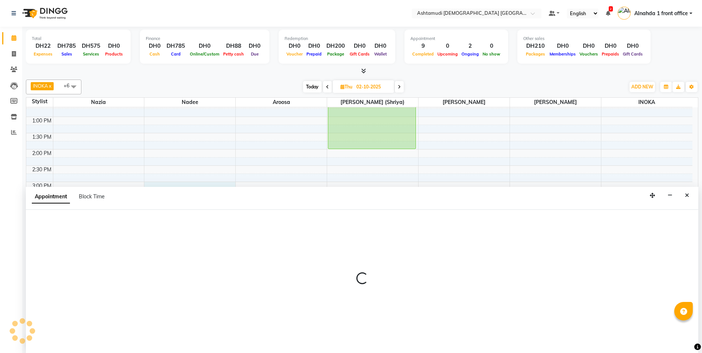
scroll to position [0, 0]
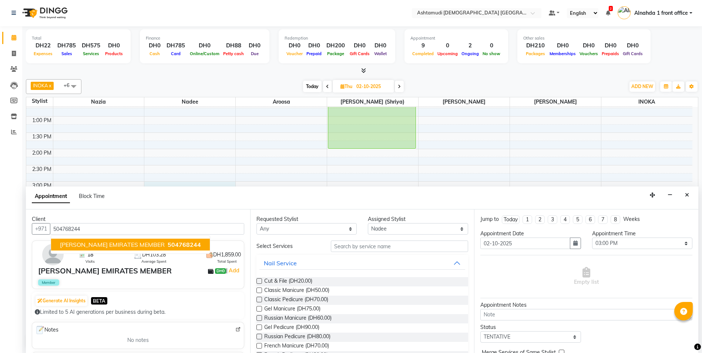
drag, startPoint x: 136, startPoint y: 244, endPoint x: 295, endPoint y: 272, distance: 161.8
click at [177, 257] on div "Client [PHONE_NUMBER] [PERSON_NAME] EMIRATES MEMBER 504768244 18 Visits DH103.2…" at bounding box center [138, 281] width 224 height 144
click at [356, 250] on input "text" at bounding box center [400, 246] width 138 height 11
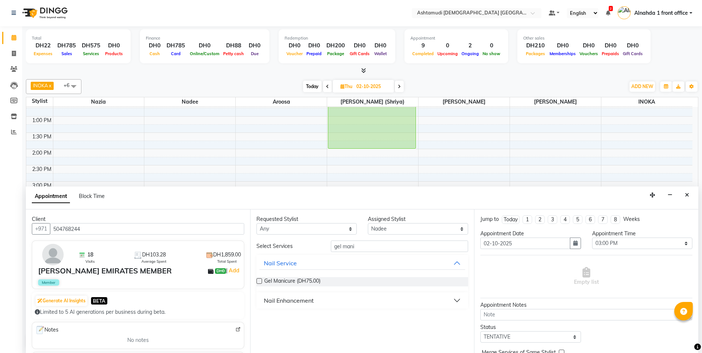
click at [259, 280] on label at bounding box center [259, 281] width 6 height 6
click at [259, 280] on input "checkbox" at bounding box center [258, 281] width 5 height 5
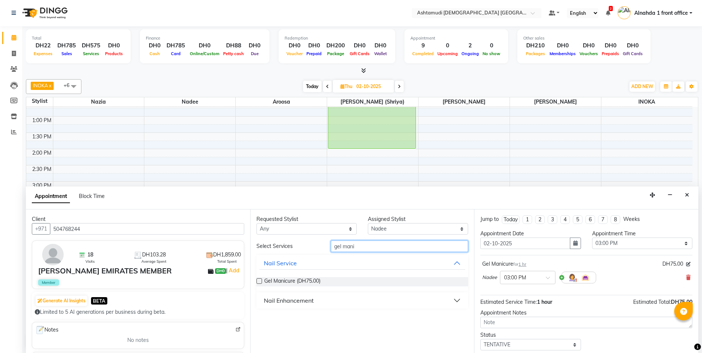
drag, startPoint x: 355, startPoint y: 247, endPoint x: 286, endPoint y: 249, distance: 68.1
click at [287, 250] on div "Select Services gel mani" at bounding box center [362, 246] width 223 height 11
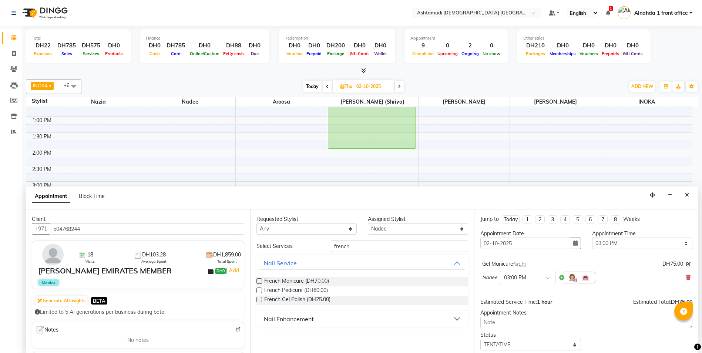
click at [259, 300] on label at bounding box center [259, 300] width 6 height 6
click at [259, 300] on input "checkbox" at bounding box center [258, 300] width 5 height 5
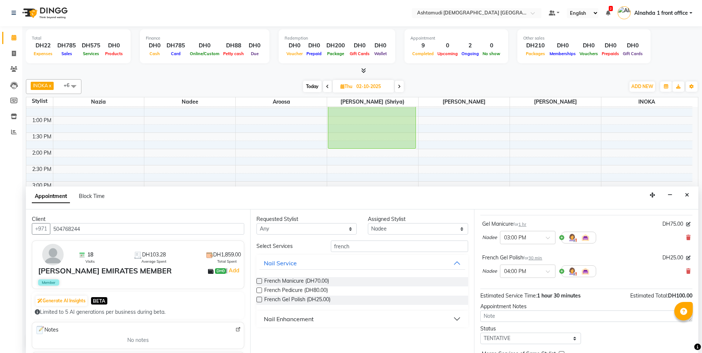
scroll to position [78, 0]
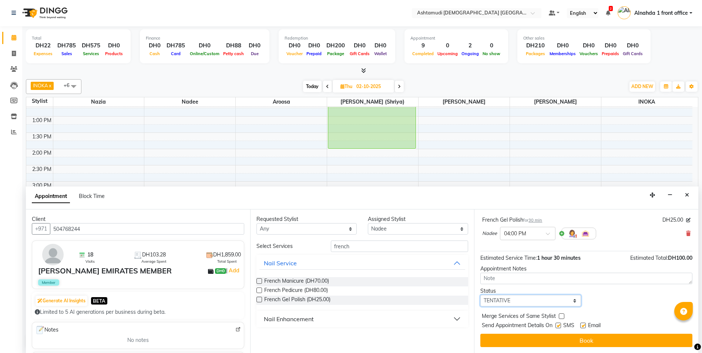
click at [537, 299] on select "Select TENTATIVE CONFIRM UPCOMING" at bounding box center [530, 300] width 100 height 11
click at [480, 295] on select "Select TENTATIVE CONFIRM UPCOMING" at bounding box center [530, 300] width 100 height 11
click at [490, 278] on textarea at bounding box center [586, 278] width 212 height 11
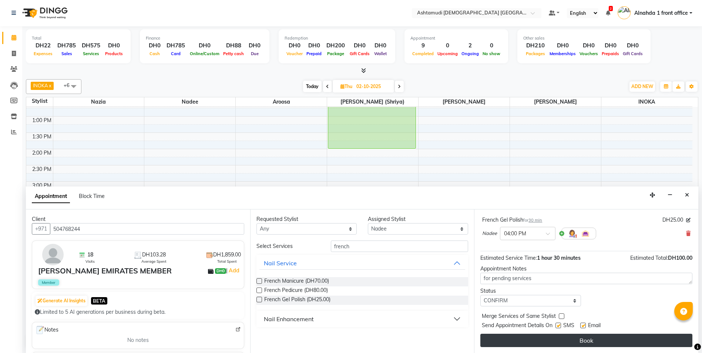
click at [533, 339] on button "Book" at bounding box center [586, 340] width 212 height 13
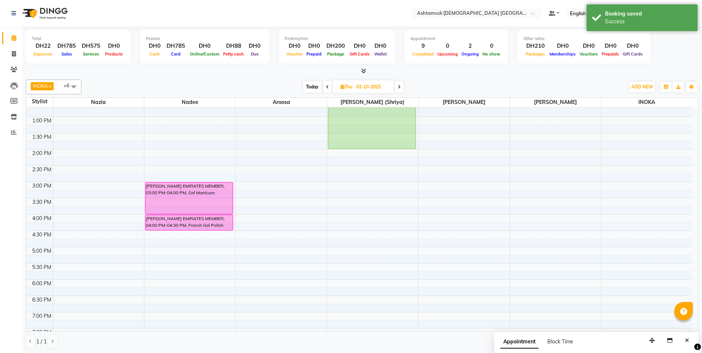
scroll to position [0, 0]
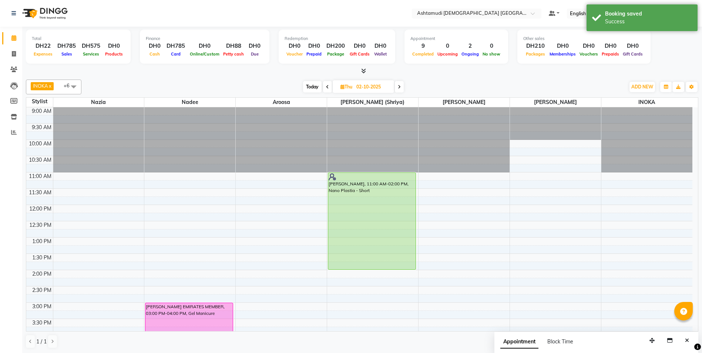
click at [327, 87] on icon at bounding box center [327, 87] width 3 height 4
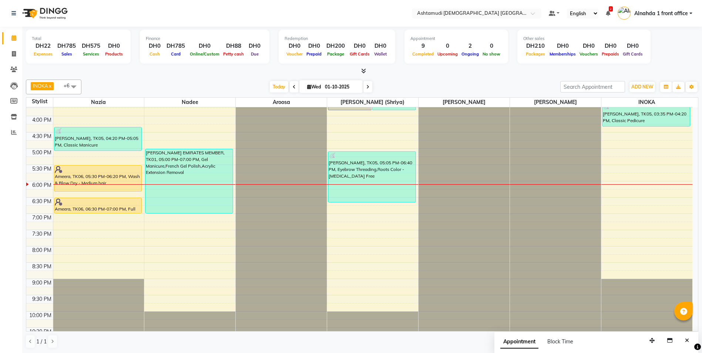
scroll to position [222, 0]
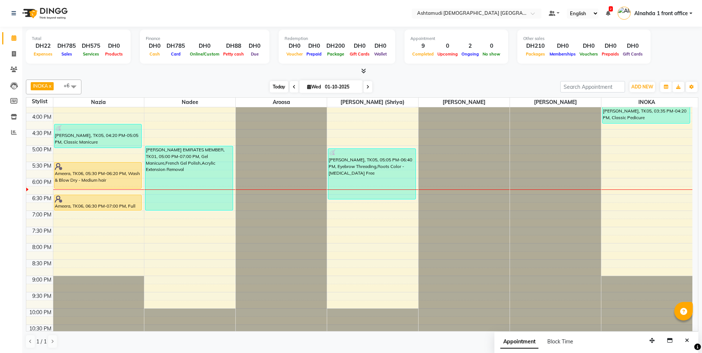
click at [274, 84] on span "Today" at bounding box center [279, 86] width 19 height 11
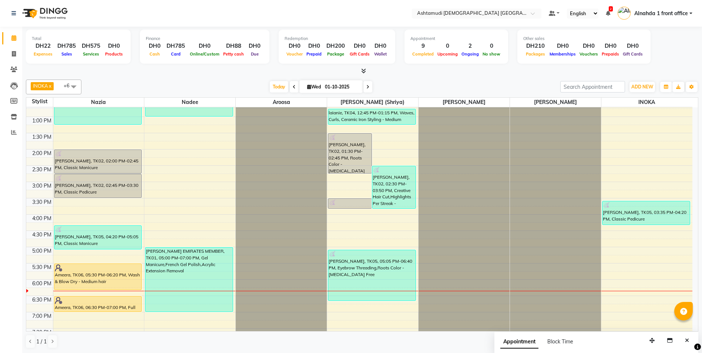
scroll to position [232, 0]
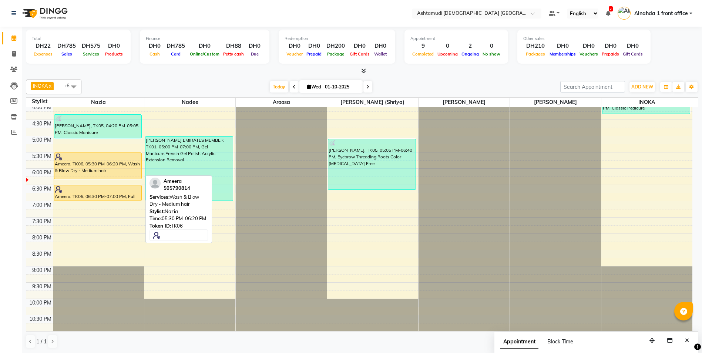
click at [103, 168] on div "Ameera, TK06, 05:30 PM-06:20 PM, Wash & Blow Dry - Medium hair" at bounding box center [97, 166] width 87 height 26
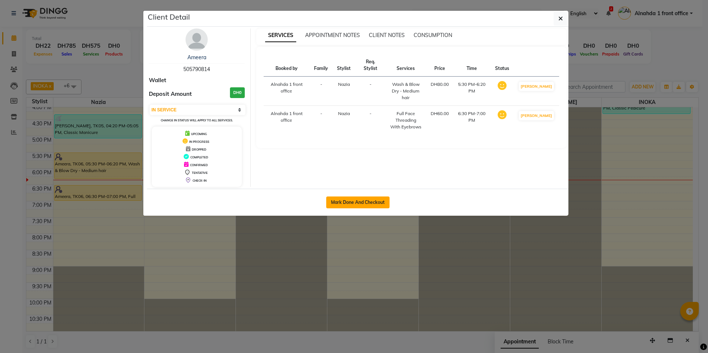
click at [365, 203] on button "Mark Done And Checkout" at bounding box center [357, 203] width 63 height 12
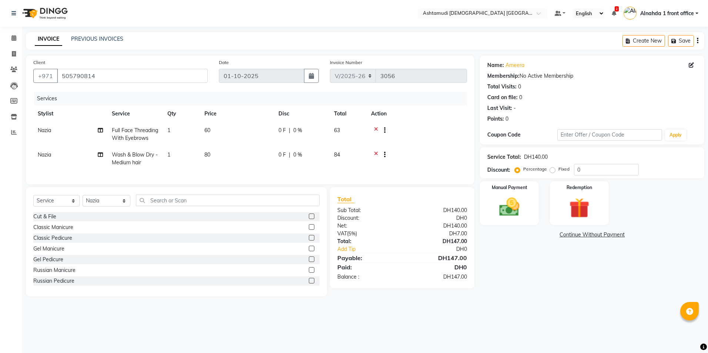
click at [43, 153] on span "Nazia" at bounding box center [44, 154] width 13 height 7
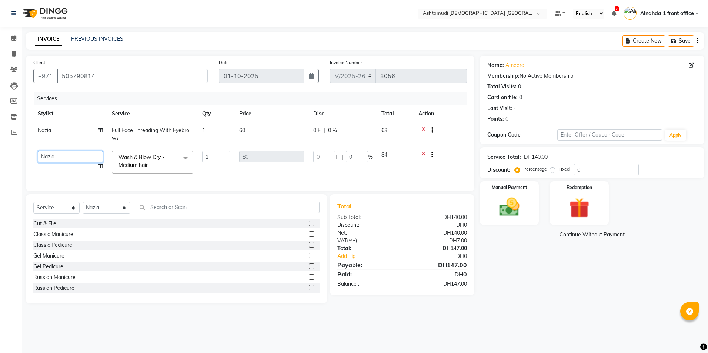
click at [49, 155] on select "Alnahda 1 front office [PERSON_NAME] [PERSON_NAME] DINGG TAB USER Dummy Staff I…" at bounding box center [70, 156] width 65 height 11
drag, startPoint x: 588, startPoint y: 166, endPoint x: 707, endPoint y: 194, distance: 122.7
click at [592, 171] on input "0" at bounding box center [606, 169] width 65 height 11
click at [504, 207] on img at bounding box center [509, 207] width 34 height 24
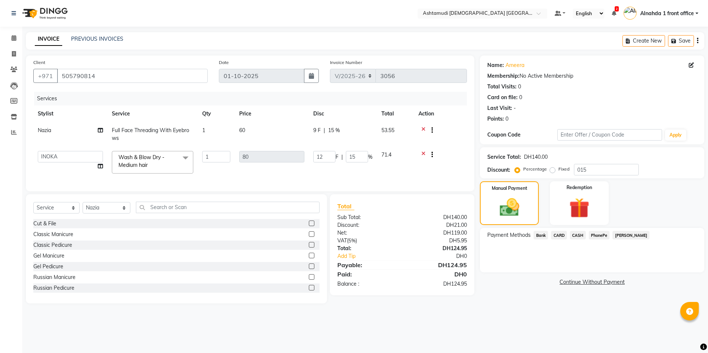
click at [575, 235] on span "CASH" at bounding box center [578, 235] width 16 height 9
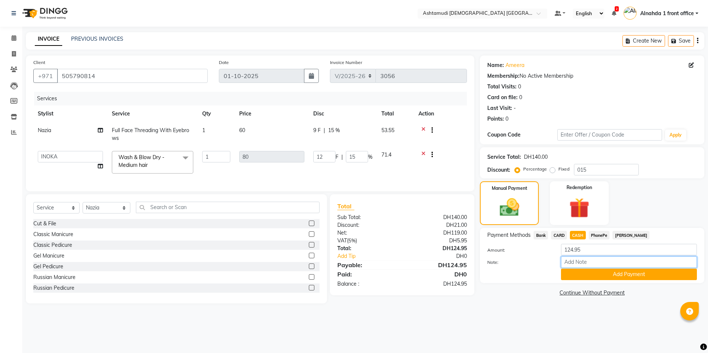
click at [567, 265] on input "Note:" at bounding box center [629, 261] width 136 height 11
click at [583, 275] on button "Add Payment" at bounding box center [629, 274] width 136 height 11
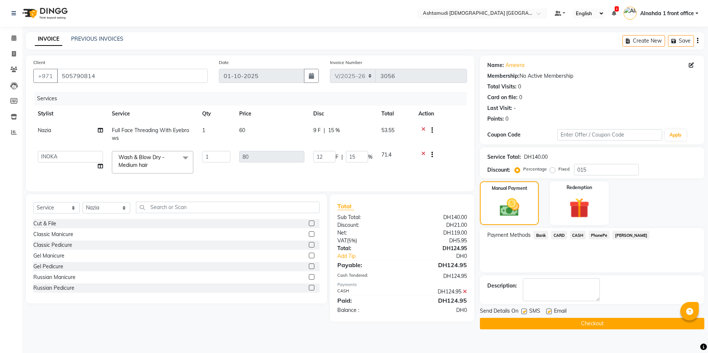
click at [588, 322] on button "Checkout" at bounding box center [592, 323] width 224 height 11
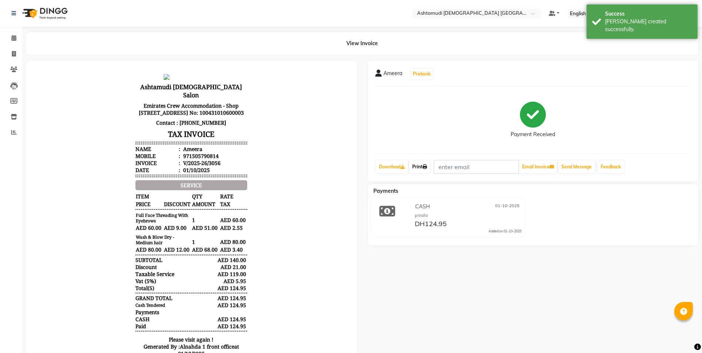
click at [423, 167] on link "Print" at bounding box center [419, 167] width 21 height 13
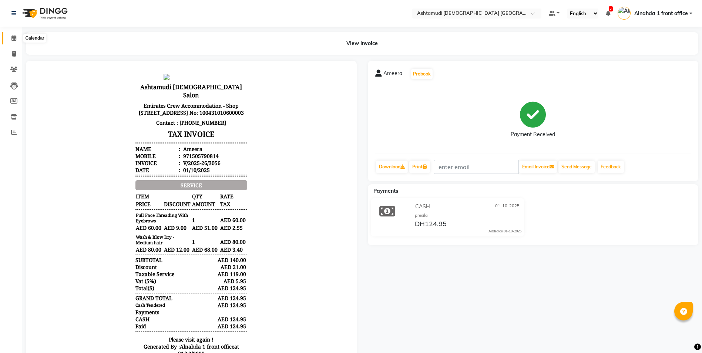
drag, startPoint x: 11, startPoint y: 37, endPoint x: 22, endPoint y: 42, distance: 11.9
click at [11, 38] on icon at bounding box center [13, 38] width 5 height 6
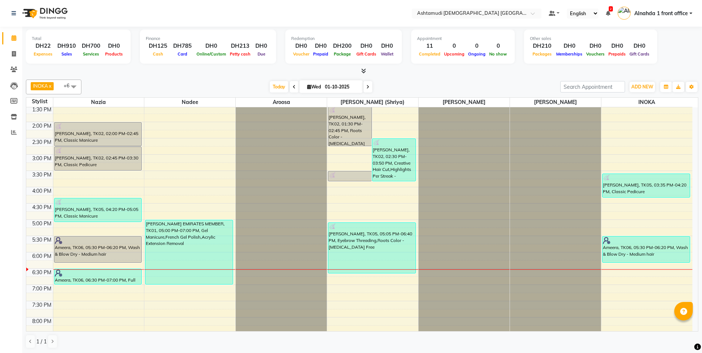
scroll to position [232, 0]
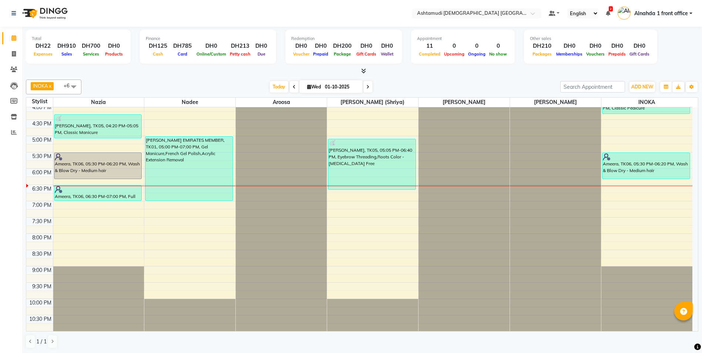
click at [85, 206] on div "9:00 AM 9:30 AM 10:00 AM 10:30 AM 11:00 AM 11:30 AM 12:00 PM 12:30 PM 1:00 PM 1…" at bounding box center [359, 104] width 666 height 456
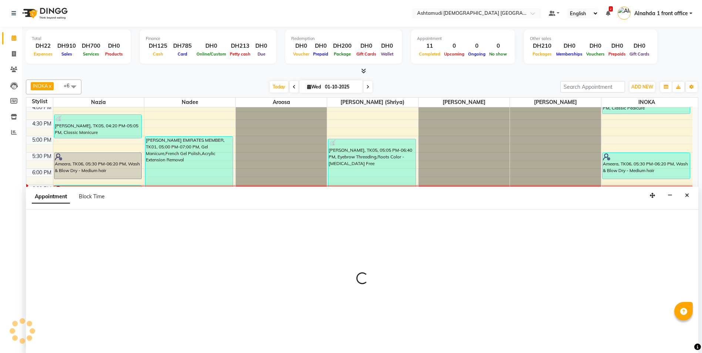
scroll to position [0, 0]
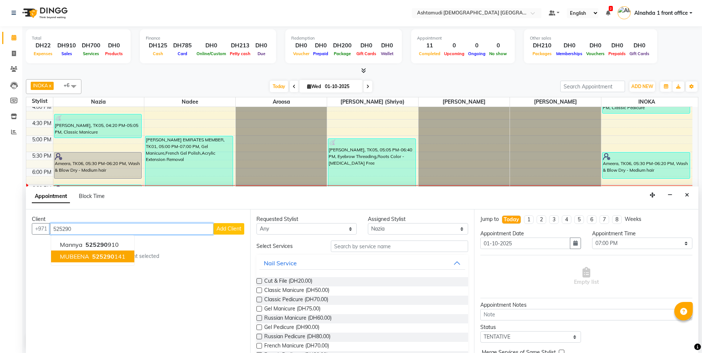
click at [68, 256] on span "MUBEENA" at bounding box center [74, 256] width 29 height 7
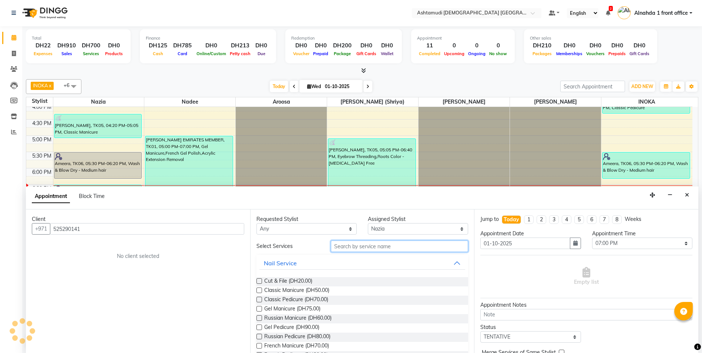
click at [339, 246] on input "text" at bounding box center [400, 246] width 138 height 11
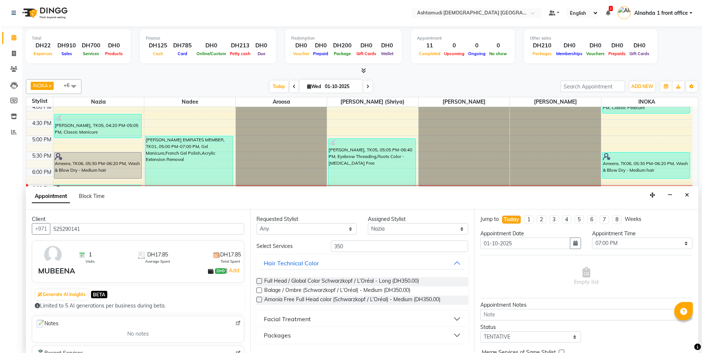
click at [302, 337] on button "Packages" at bounding box center [362, 335] width 206 height 13
click at [258, 350] on div "Royal 350 Pkg - Hydra Facial with Brightening + Hair Spa (Schwarzkopf/Loreal/Ke…" at bounding box center [362, 357] width 212 height 16
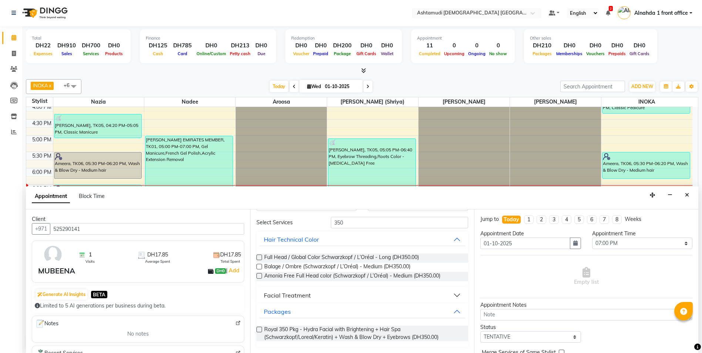
click at [260, 330] on label at bounding box center [259, 330] width 6 height 6
click at [260, 330] on input "checkbox" at bounding box center [258, 330] width 5 height 5
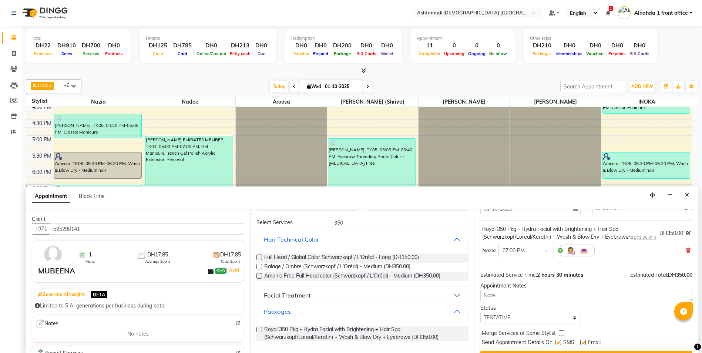
scroll to position [60, 0]
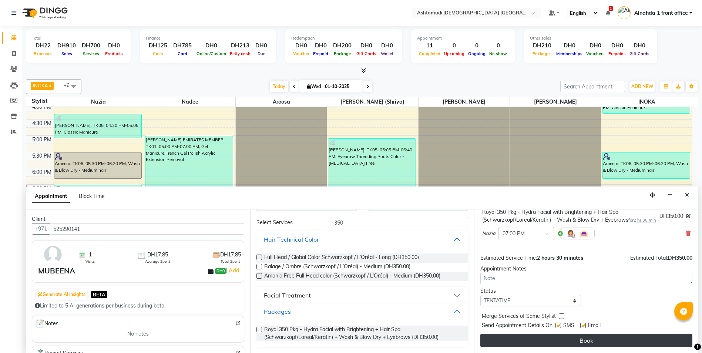
click at [530, 338] on button "Book" at bounding box center [586, 340] width 212 height 13
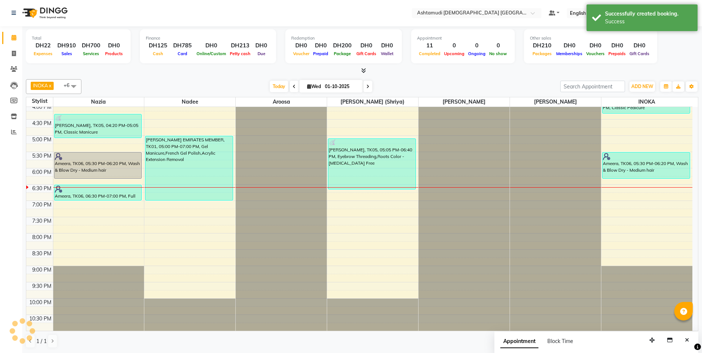
scroll to position [0, 0]
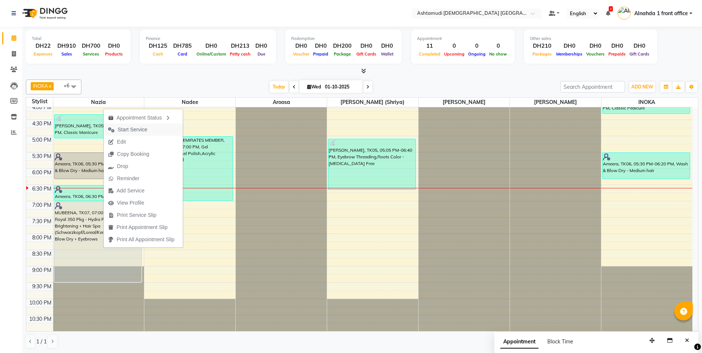
click at [148, 131] on span "Start Service" at bounding box center [128, 130] width 48 height 12
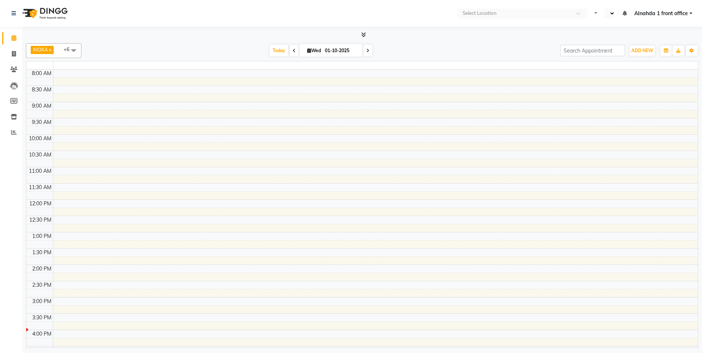
select select "en"
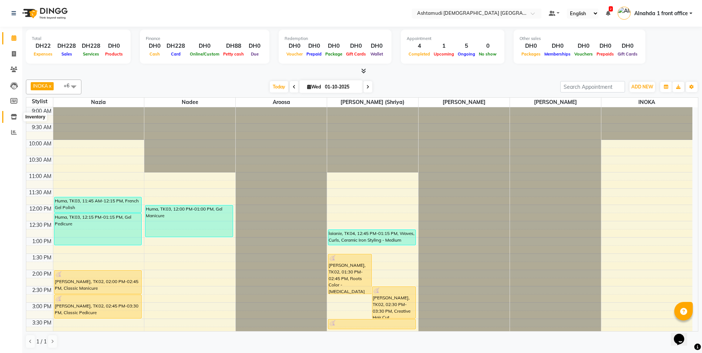
click at [13, 118] on icon at bounding box center [14, 117] width 6 height 6
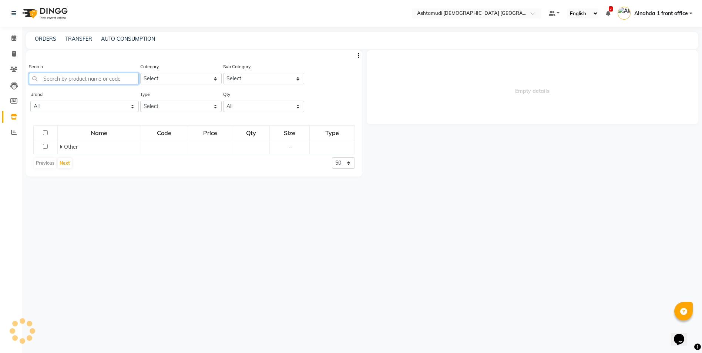
click at [90, 77] on input "text" at bounding box center [84, 78] width 110 height 11
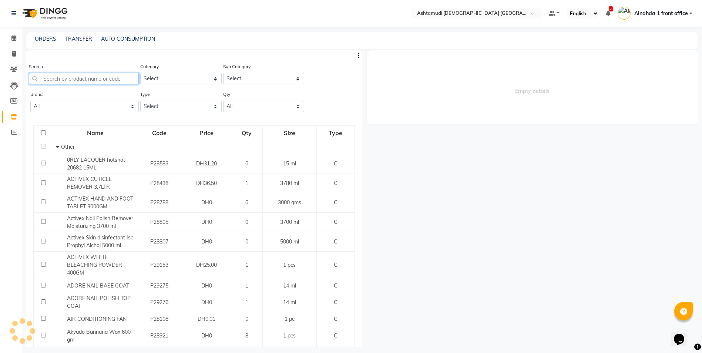
select select
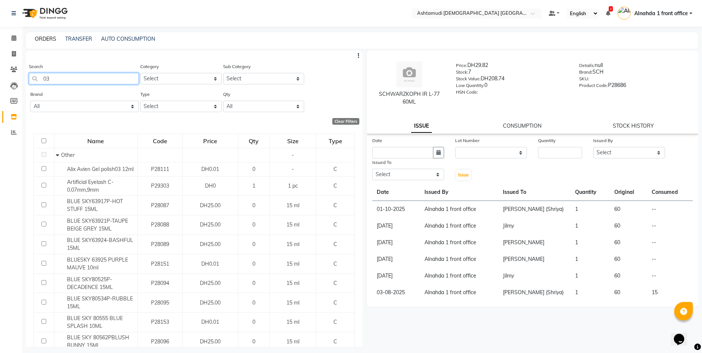
type input "03"
click at [45, 37] on link "ORDERS" at bounding box center [45, 39] width 21 height 7
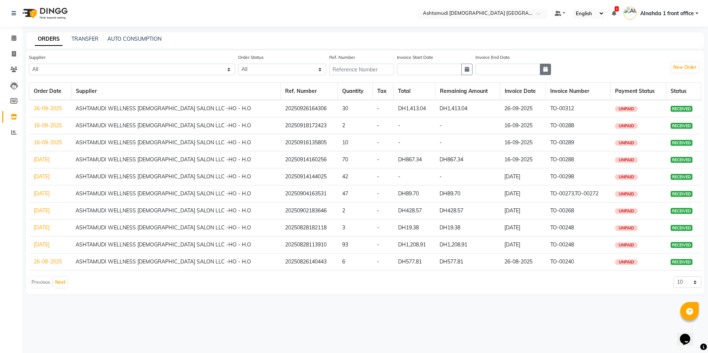
click at [543, 70] on icon "button" at bounding box center [545, 69] width 4 height 5
select select "10"
select select "2025"
click at [501, 108] on div "1" at bounding box center [507, 108] width 12 height 12
type input "01-10-2025"
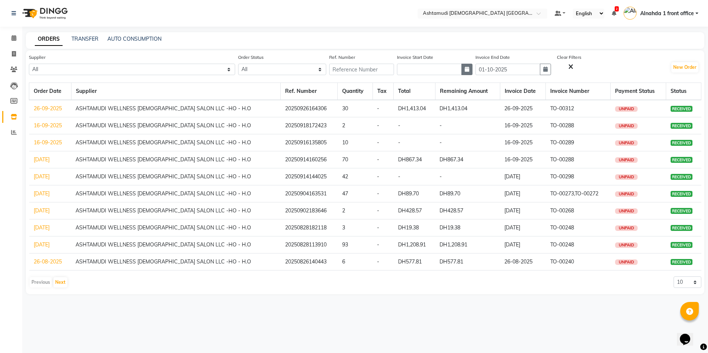
click at [461, 65] on button "button" at bounding box center [466, 69] width 11 height 11
select select "10"
select select "2025"
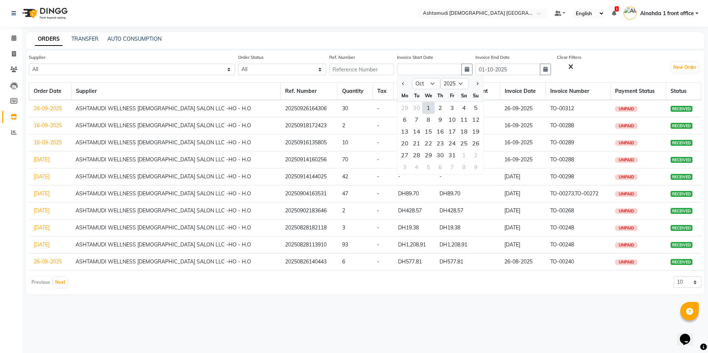
drag, startPoint x: 393, startPoint y: 106, endPoint x: 505, endPoint y: 50, distance: 124.9
click at [422, 106] on div "1" at bounding box center [428, 108] width 12 height 12
type input "01-10-2025"
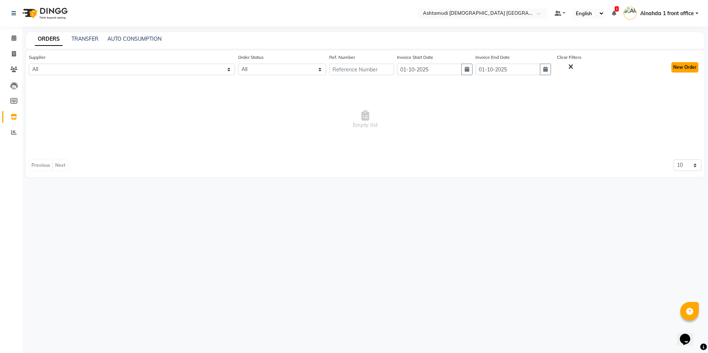
click at [692, 63] on button "New Order" at bounding box center [684, 67] width 27 height 10
select select "true"
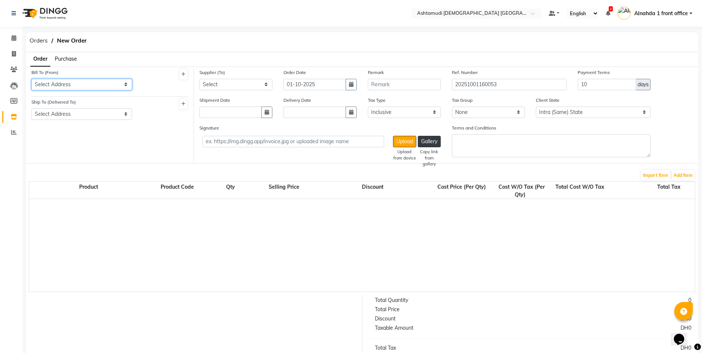
click at [125, 84] on select "Select Address nil Ashtamudi Ladies Salon Sahara Center" at bounding box center [81, 84] width 101 height 11
select select "1544"
click at [31, 79] on select "Select Address nil Ashtamudi Ladies Salon Sahara Center" at bounding box center [81, 84] width 101 height 11
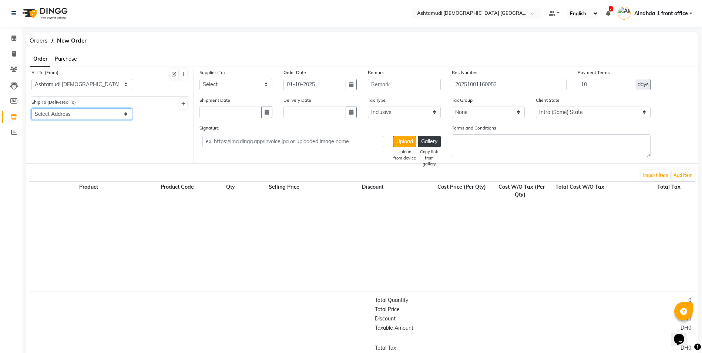
click at [125, 115] on select "Select Address Ashtamudi Ladies Salon Sahara Center nil" at bounding box center [81, 113] width 101 height 11
select select "1545"
click at [31, 108] on select "Select Address Ashtamudi Ladies Salon Sahara Center nil" at bounding box center [81, 113] width 101 height 11
click at [266, 86] on select "Select ASHTAMUDI WELLNESS LADIES SALON LLC -HO - H.O" at bounding box center [235, 84] width 73 height 11
select select "5169"
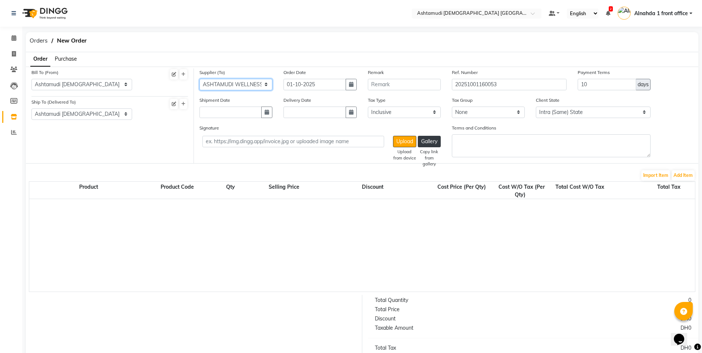
click at [199, 79] on select "Select ASHTAMUDI WELLNESS LADIES SALON LLC -HO - H.O" at bounding box center [235, 84] width 73 height 11
click at [352, 83] on icon "button" at bounding box center [351, 84] width 4 height 5
select select "10"
select select "2025"
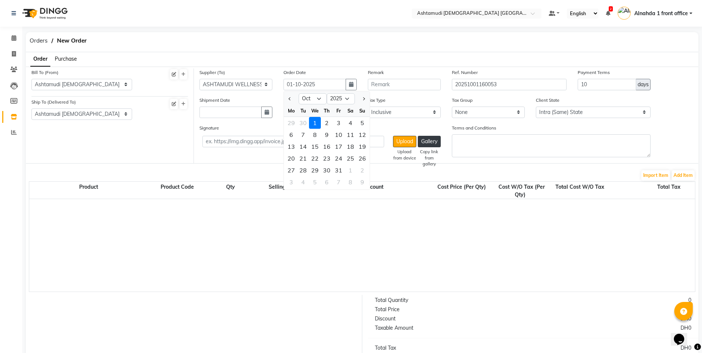
click at [318, 125] on div "1" at bounding box center [315, 123] width 12 height 12
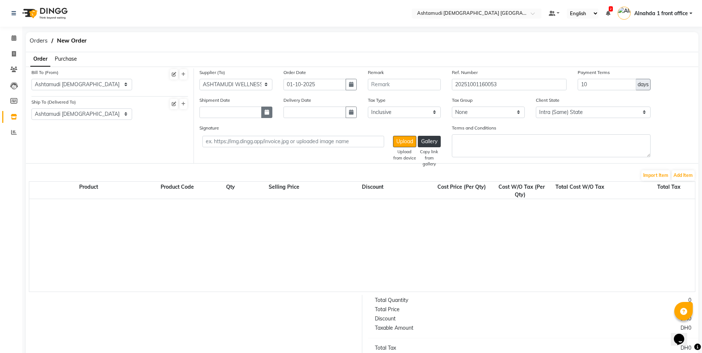
click at [265, 112] on icon "button" at bounding box center [267, 112] width 4 height 5
select select "10"
select select "2025"
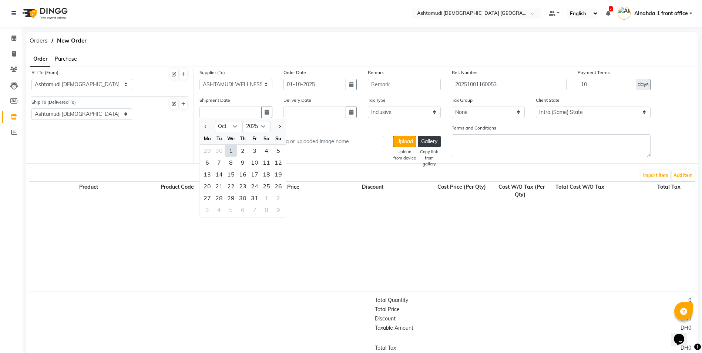
click at [236, 150] on div "1" at bounding box center [231, 151] width 12 height 12
type input "01-10-2025"
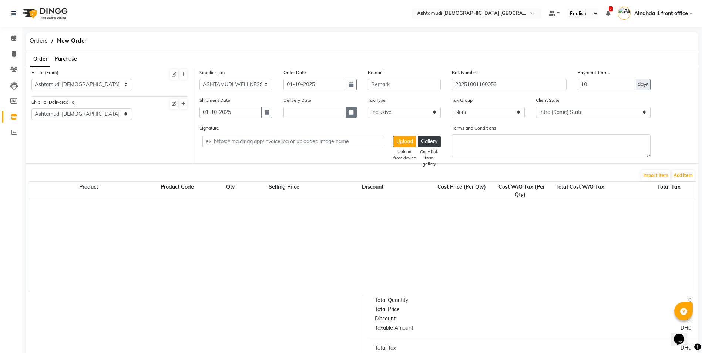
click at [355, 110] on button "button" at bounding box center [351, 112] width 11 height 11
select select "10"
select select "2025"
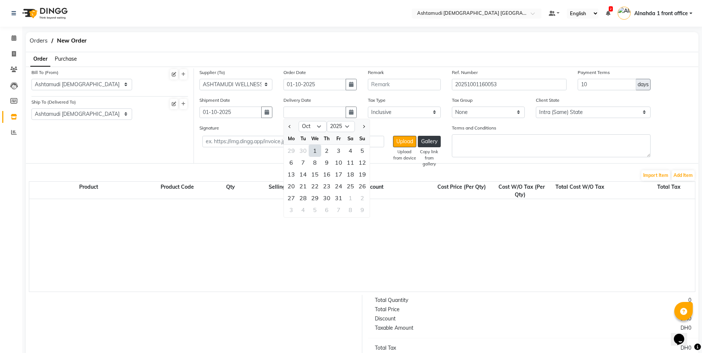
click at [316, 151] on div "1" at bounding box center [315, 151] width 12 height 12
type input "01-10-2025"
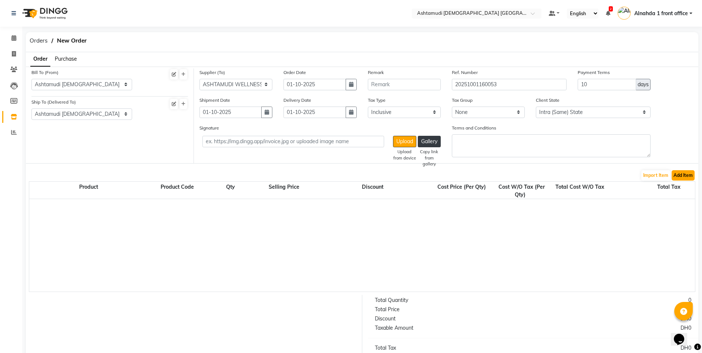
click at [684, 175] on button "Add Item" at bounding box center [683, 175] width 23 height 10
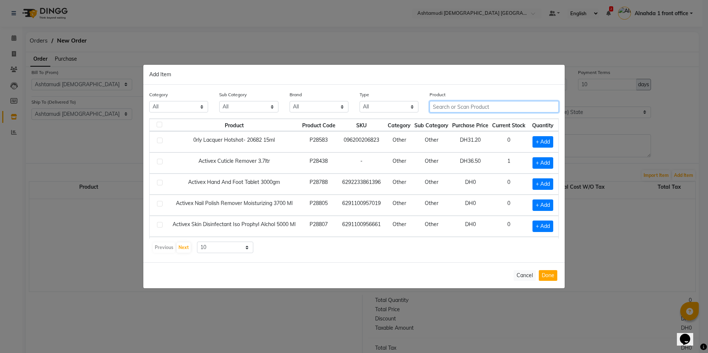
click at [441, 104] on input "text" at bounding box center [493, 106] width 129 height 11
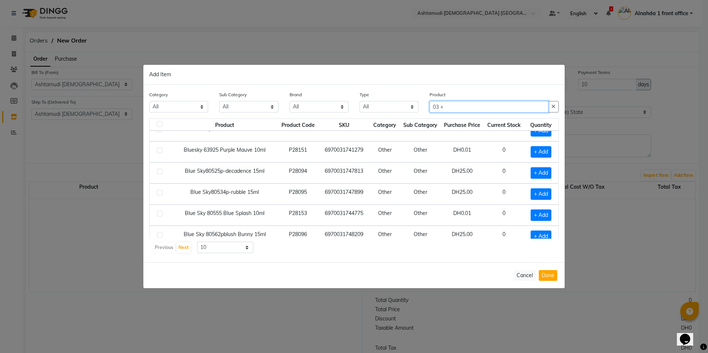
scroll to position [104, 0]
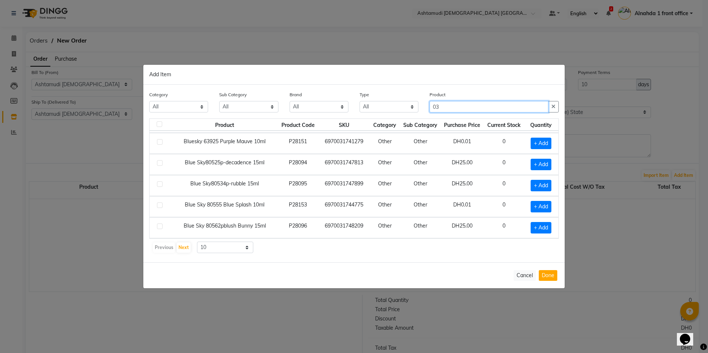
type input "0"
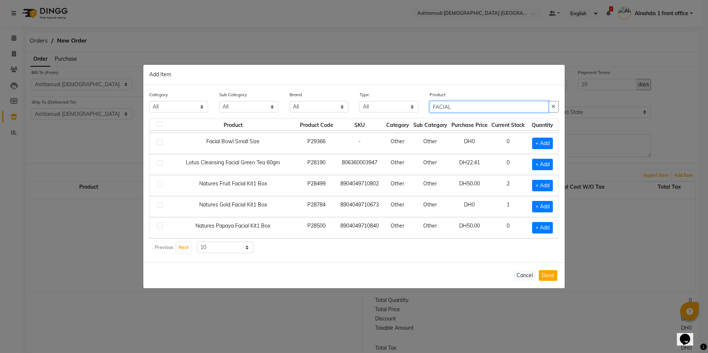
drag, startPoint x: 459, startPoint y: 106, endPoint x: 431, endPoint y: 113, distance: 28.5
click at [431, 113] on div "Product FACIAL" at bounding box center [494, 105] width 140 height 28
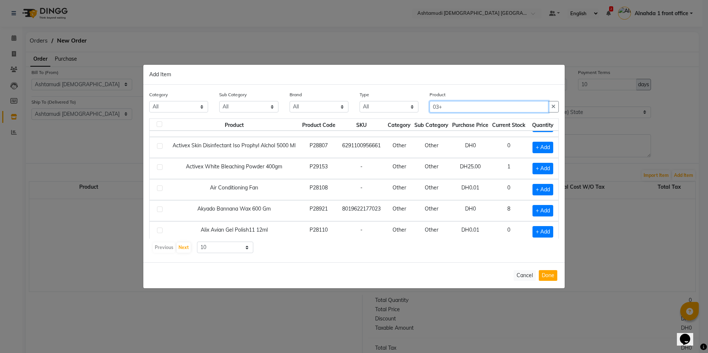
scroll to position [0, 0]
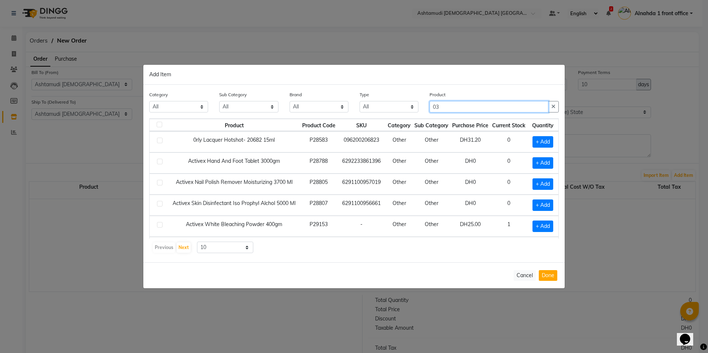
type input "0"
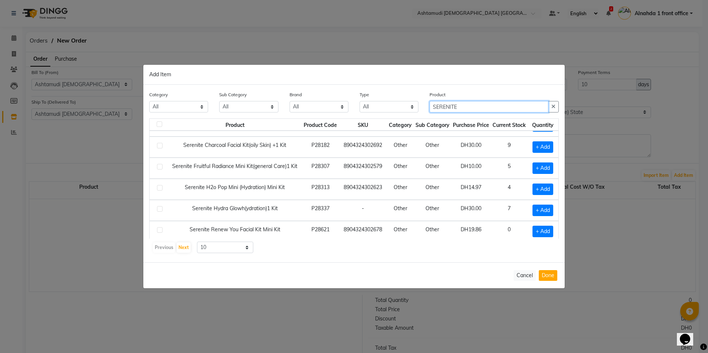
scroll to position [62, 0]
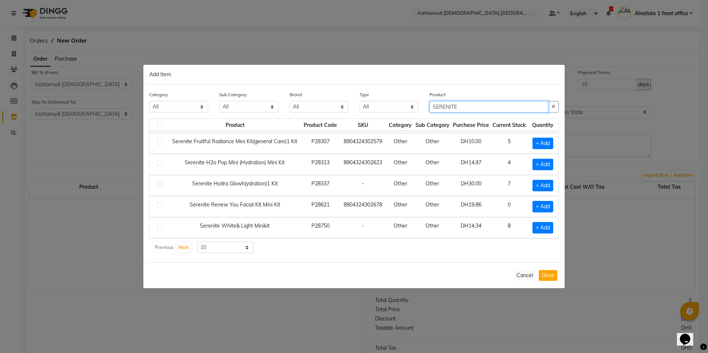
type input "SERENITE"
click at [160, 226] on label at bounding box center [160, 227] width 6 height 6
click at [160, 226] on input "checkbox" at bounding box center [159, 226] width 5 height 5
checkbox input "true"
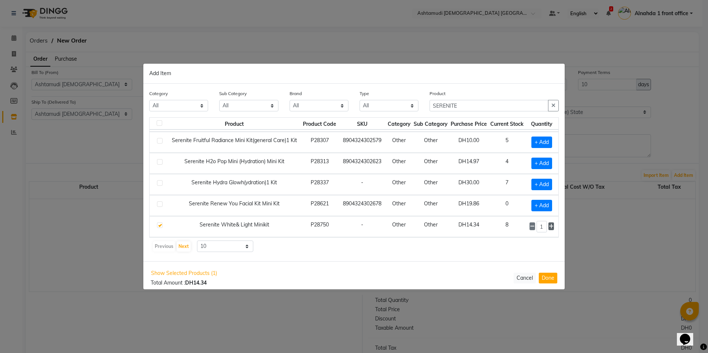
click at [548, 226] on icon at bounding box center [550, 226] width 5 height 5
type input "5"
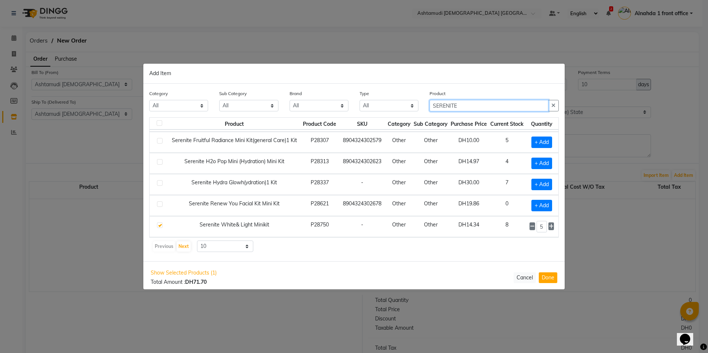
click at [463, 103] on input "SERENITE" at bounding box center [488, 105] width 119 height 11
type input "S"
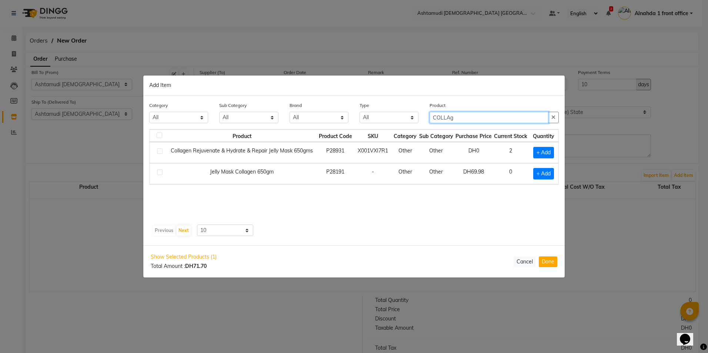
scroll to position [0, 0]
type input "COLLAg"
click at [160, 150] on label at bounding box center [160, 151] width 6 height 6
click at [160, 150] on input "checkbox" at bounding box center [159, 151] width 5 height 5
checkbox input "true"
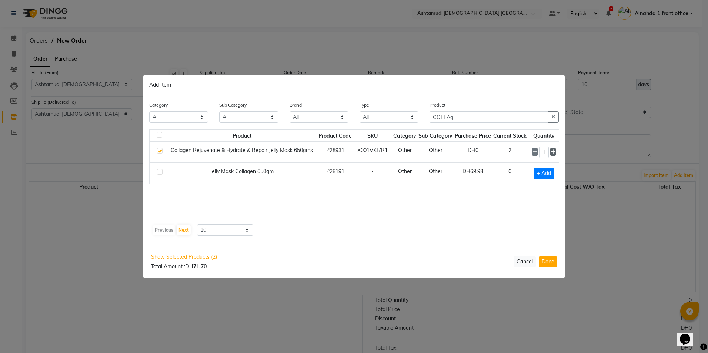
click at [555, 152] on icon at bounding box center [552, 152] width 5 height 5
type input "5"
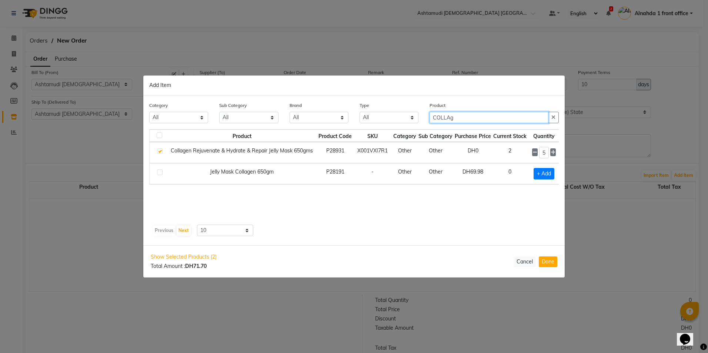
drag, startPoint x: 460, startPoint y: 115, endPoint x: 387, endPoint y: 116, distance: 72.9
click at [387, 116] on div "Category All Hair Skin Makeup Personal Care Appliances Beard Waxing Disposable …" at bounding box center [354, 115] width 420 height 28
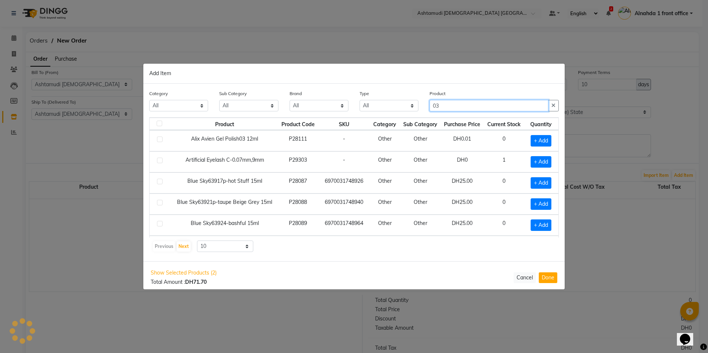
type input "0"
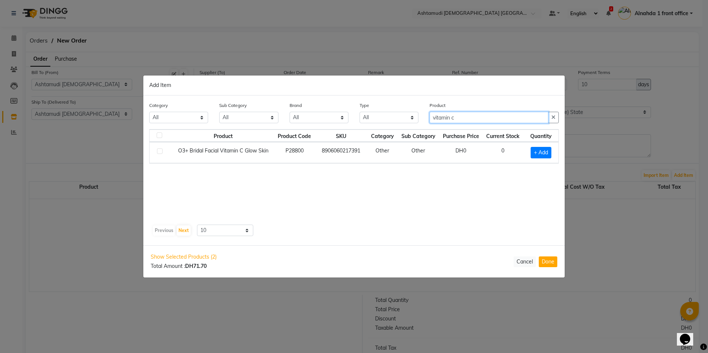
type input "vitamin c"
click at [159, 150] on label at bounding box center [160, 151] width 6 height 6
click at [159, 150] on input "checkbox" at bounding box center [159, 151] width 5 height 5
checkbox input "true"
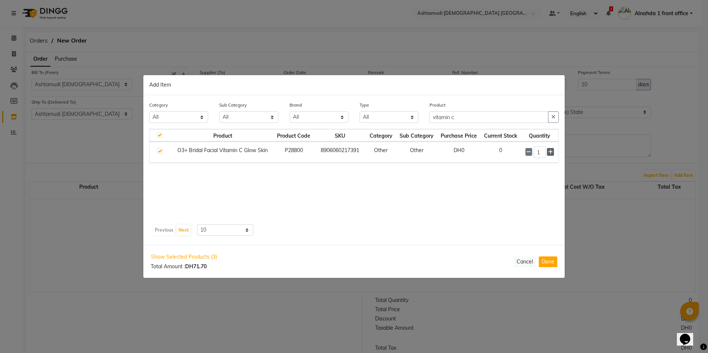
click at [551, 152] on icon at bounding box center [550, 152] width 5 height 5
type input "5"
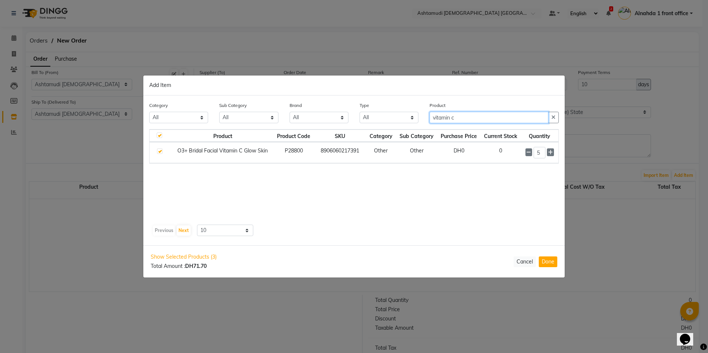
drag, startPoint x: 474, startPoint y: 120, endPoint x: 253, endPoint y: 103, distance: 221.6
click at [253, 103] on div "Category All Hair Skin Makeup Personal Care Appliances Beard Waxing Disposable …" at bounding box center [354, 115] width 420 height 28
type input "nano top"
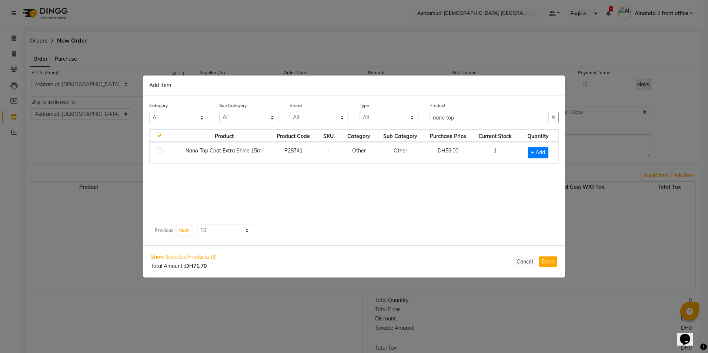
click at [159, 150] on label at bounding box center [160, 151] width 6 height 6
click at [159, 150] on input "checkbox" at bounding box center [159, 151] width 5 height 5
checkbox input "true"
drag, startPoint x: 460, startPoint y: 118, endPoint x: 354, endPoint y: 123, distance: 105.9
click at [354, 123] on div "Category All Hair Skin Makeup Personal Care Appliances Beard Waxing Disposable …" at bounding box center [354, 115] width 420 height 28
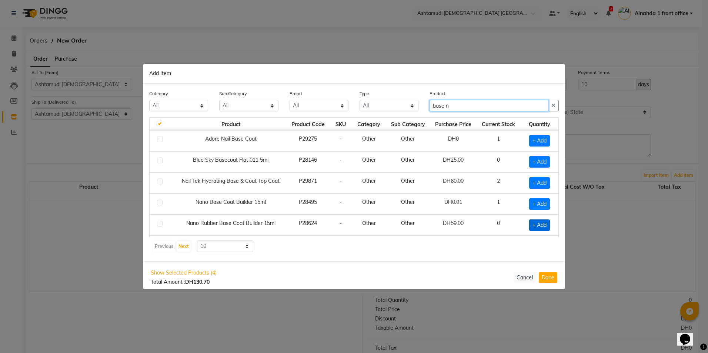
type input "base n"
click at [536, 228] on span "+ Add" at bounding box center [539, 224] width 21 height 11
checkbox input "true"
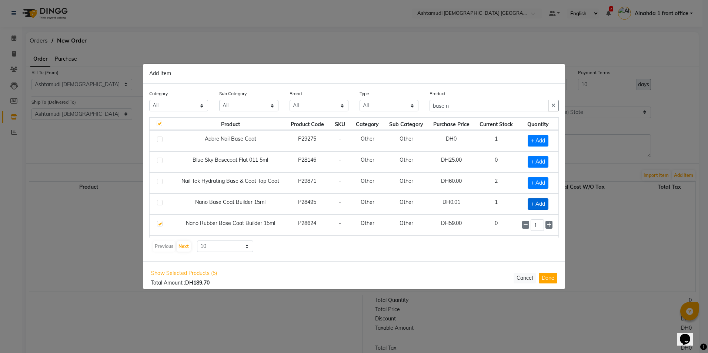
click at [534, 202] on span "+ Add" at bounding box center [537, 203] width 21 height 11
checkbox input "true"
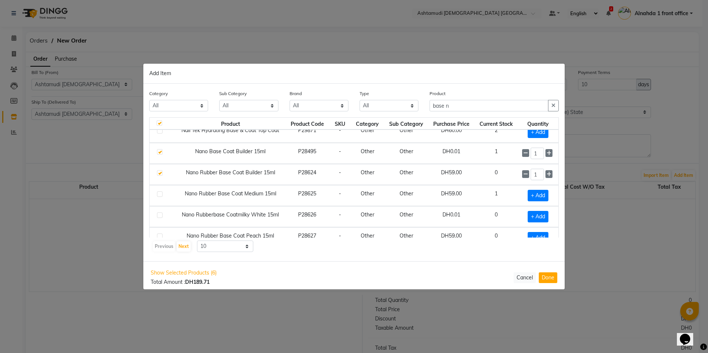
scroll to position [104, 0]
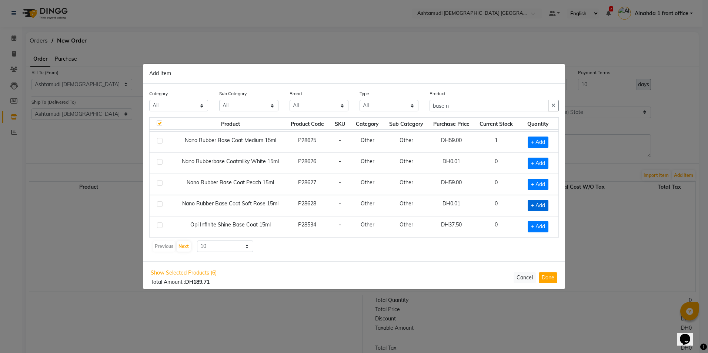
click at [533, 208] on span "+ Add" at bounding box center [537, 205] width 21 height 11
checkbox input "true"
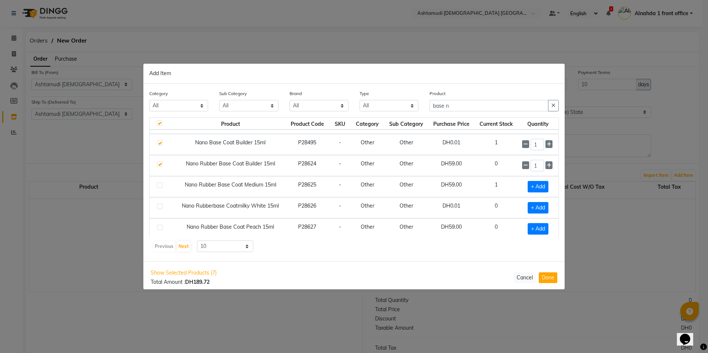
scroll to position [0, 0]
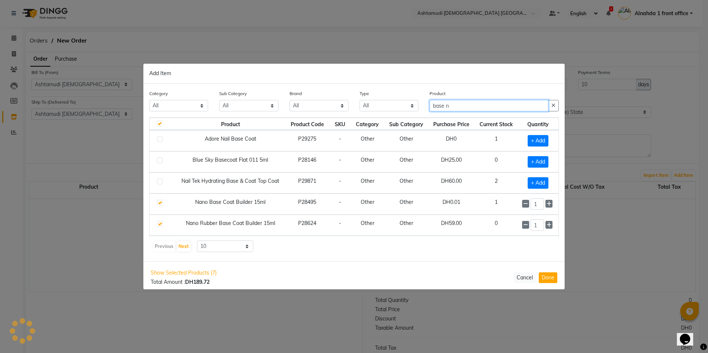
drag, startPoint x: 461, startPoint y: 102, endPoint x: 418, endPoint y: 104, distance: 43.4
click at [418, 104] on div "Category All Hair Skin Makeup Personal Care Appliances Beard Waxing Disposable …" at bounding box center [354, 104] width 420 height 28
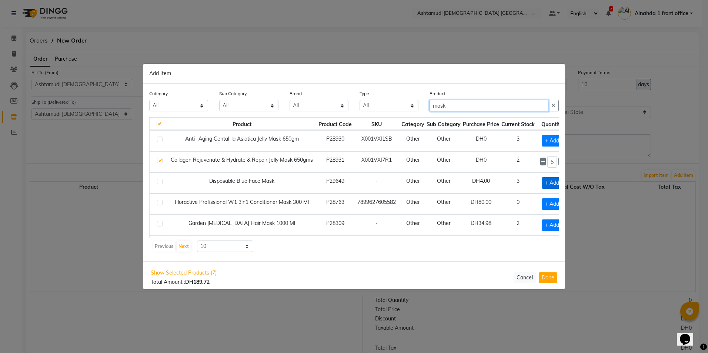
type input "mask"
click at [550, 183] on span "+ Add" at bounding box center [551, 182] width 21 height 11
checkbox input "true"
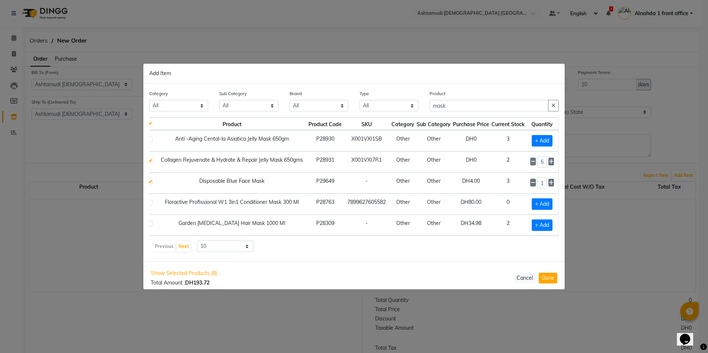
scroll to position [0, 18]
click at [548, 183] on icon at bounding box center [550, 182] width 5 height 5
type input "3"
drag, startPoint x: 456, startPoint y: 106, endPoint x: 412, endPoint y: 105, distance: 44.4
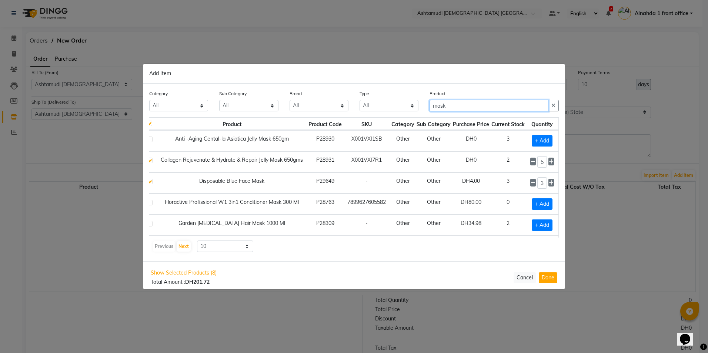
click at [412, 105] on div "Category All Hair Skin Makeup Personal Care Appliances Beard Waxing Disposable …" at bounding box center [354, 104] width 420 height 28
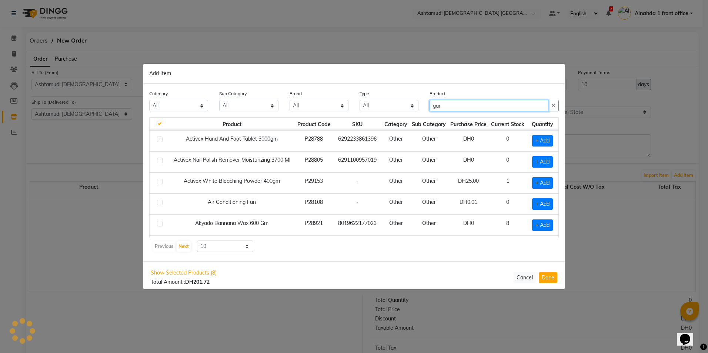
scroll to position [0, 0]
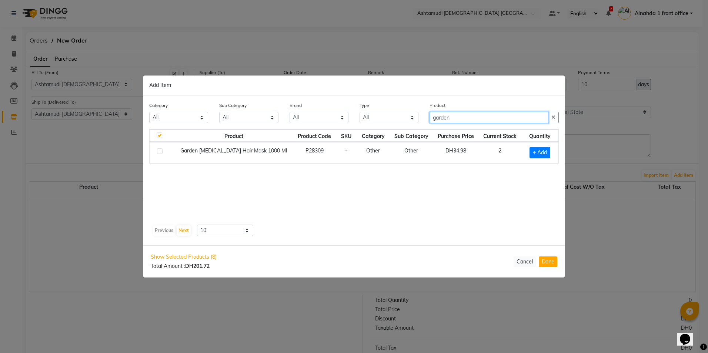
type input "garden"
click at [161, 151] on label at bounding box center [160, 151] width 6 height 6
click at [161, 151] on input "checkbox" at bounding box center [159, 151] width 5 height 5
checkbox input "true"
click at [547, 153] on icon at bounding box center [549, 152] width 5 height 5
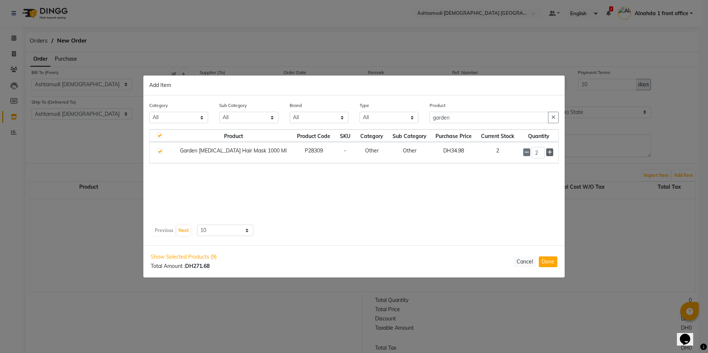
click at [547, 153] on icon at bounding box center [549, 152] width 5 height 5
type input "4"
drag, startPoint x: 460, startPoint y: 118, endPoint x: 366, endPoint y: 105, distance: 94.9
click at [366, 105] on div "Category All Hair Skin Makeup Personal Care Appliances Beard Waxing Disposable …" at bounding box center [354, 115] width 420 height 28
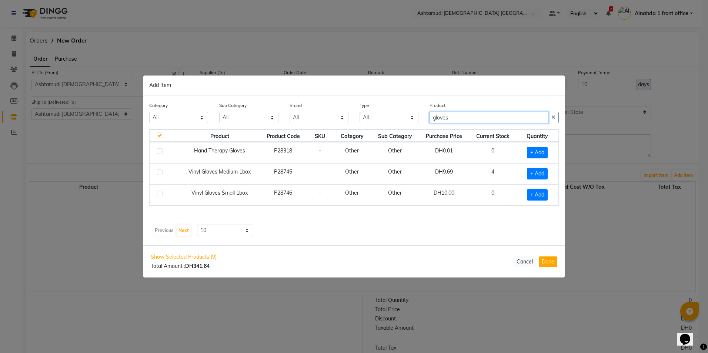
type input "gloves"
click at [159, 172] on label at bounding box center [160, 172] width 6 height 6
click at [159, 172] on input "checkbox" at bounding box center [159, 172] width 5 height 5
checkbox input "true"
checkbox input "false"
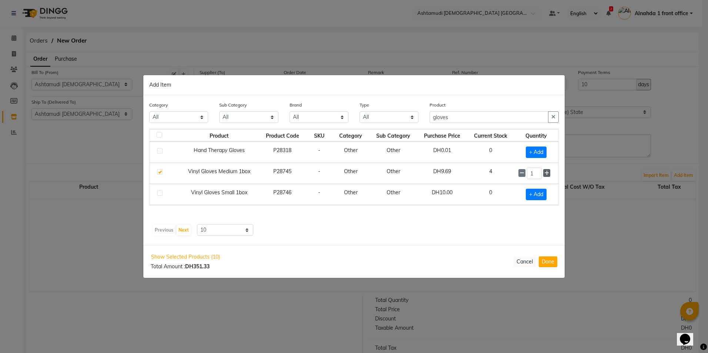
click at [548, 173] on icon at bounding box center [546, 173] width 5 height 5
type input "4"
drag, startPoint x: 462, startPoint y: 118, endPoint x: 306, endPoint y: 108, distance: 156.9
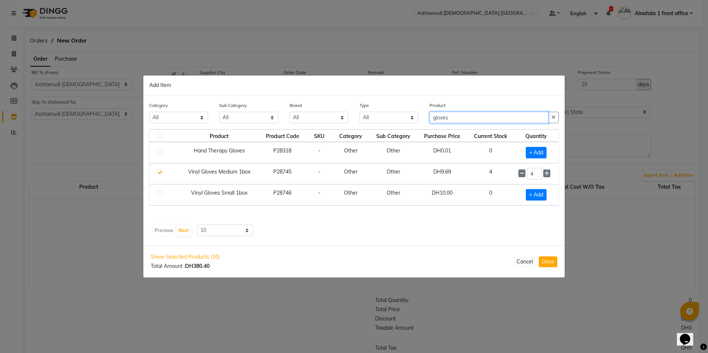
click at [288, 115] on div "Category All Hair Skin Makeup Personal Care Appliances Beard Waxing Disposable …" at bounding box center [354, 115] width 420 height 28
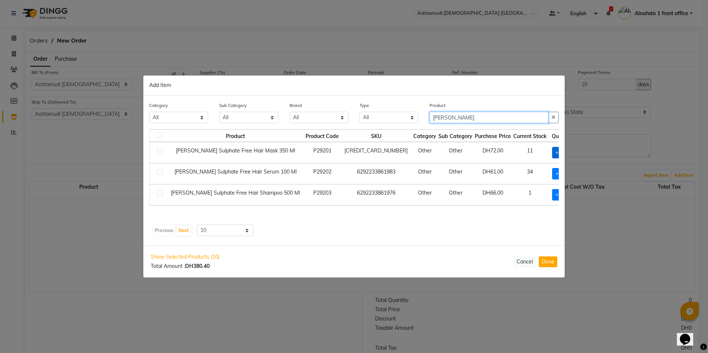
type input "[PERSON_NAME]"
click at [552, 154] on span "+ Add" at bounding box center [562, 152] width 21 height 11
checkbox input "true"
click at [553, 171] on span "+ Add" at bounding box center [563, 173] width 21 height 11
checkbox input "true"
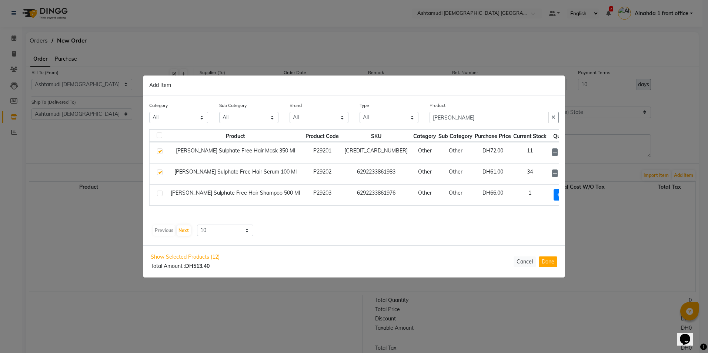
click at [570, 174] on icon at bounding box center [572, 173] width 5 height 5
click at [552, 173] on icon at bounding box center [554, 173] width 5 height 5
type input "1"
click at [552, 173] on icon at bounding box center [554, 173] width 5 height 5
checkbox input "false"
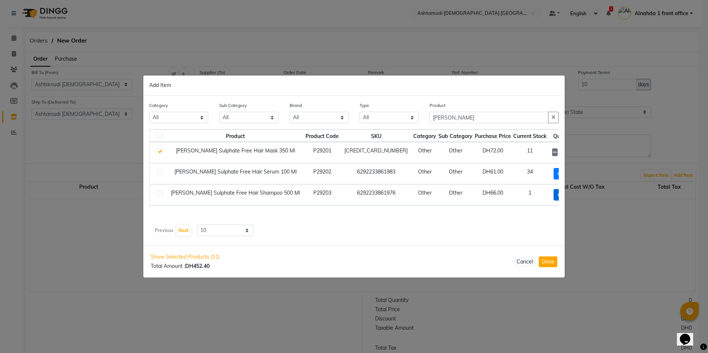
click at [553, 196] on span "+ Add" at bounding box center [563, 194] width 21 height 11
checkbox input "true"
click at [570, 195] on icon at bounding box center [572, 194] width 5 height 5
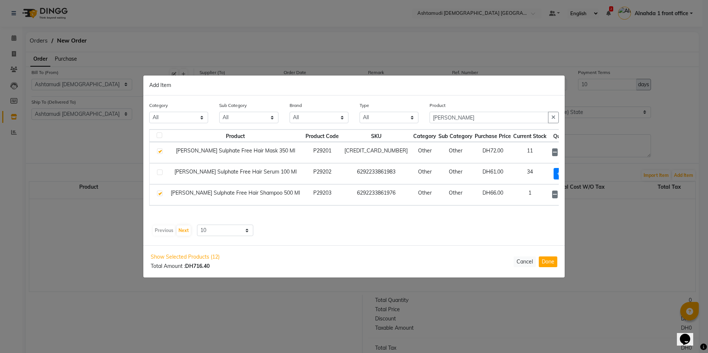
click at [570, 195] on icon at bounding box center [572, 194] width 5 height 5
type input "5"
drag, startPoint x: 548, startPoint y: 195, endPoint x: 542, endPoint y: 191, distance: 7.1
click at [559, 191] on input "5" at bounding box center [564, 194] width 10 height 11
click at [570, 196] on icon at bounding box center [572, 194] width 5 height 5
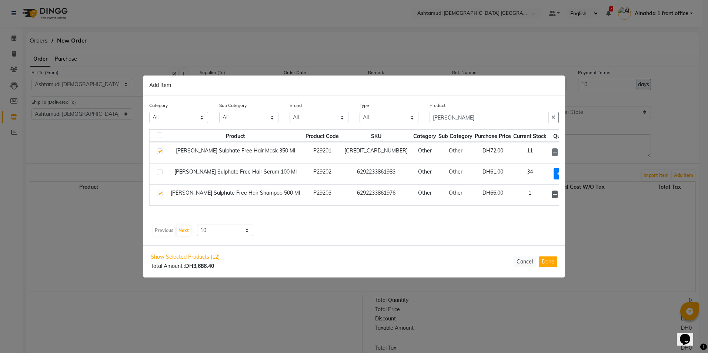
click at [552, 194] on icon at bounding box center [554, 194] width 5 height 5
type input "48"
click at [559, 152] on input "1" at bounding box center [564, 152] width 10 height 11
type input "24"
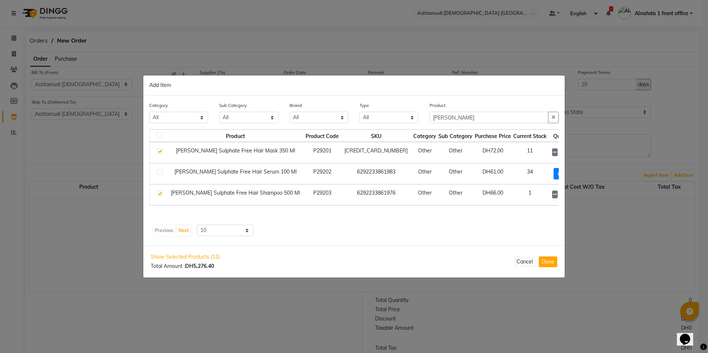
scroll to position [0, 0]
click at [484, 151] on td "DH72.00" at bounding box center [492, 152] width 38 height 21
click at [459, 118] on input "[PERSON_NAME]" at bounding box center [488, 117] width 119 height 11
type input "p"
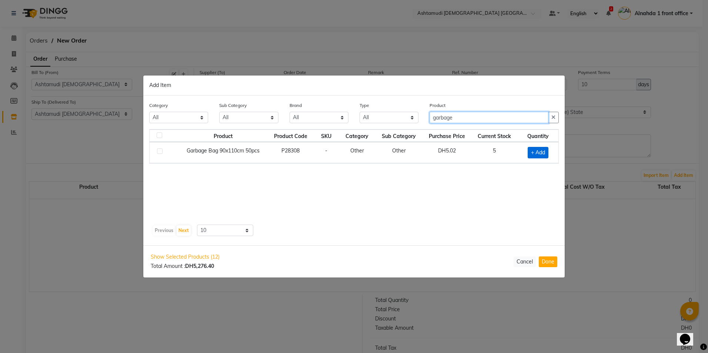
type input "garbage"
click at [537, 152] on span "+ Add" at bounding box center [537, 152] width 21 height 11
checkbox input "true"
click at [549, 152] on icon at bounding box center [547, 152] width 5 height 5
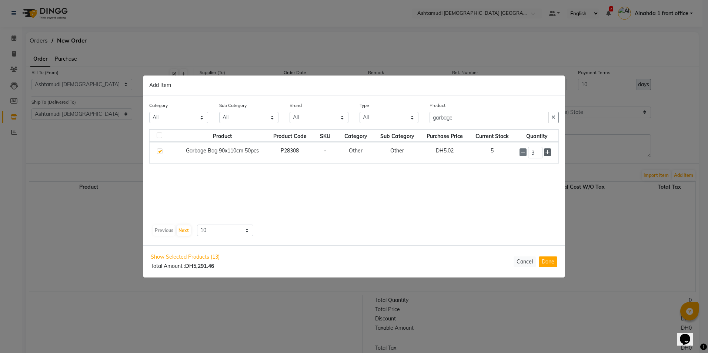
click at [549, 152] on icon at bounding box center [547, 152] width 5 height 5
type input "4"
drag, startPoint x: 459, startPoint y: 119, endPoint x: 376, endPoint y: 122, distance: 83.3
click at [376, 122] on div "Category All Hair Skin Makeup Personal Care Appliances Beard Waxing Disposable …" at bounding box center [354, 115] width 420 height 28
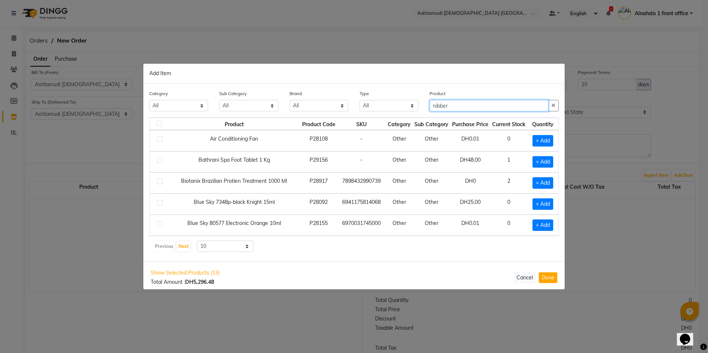
scroll to position [74, 0]
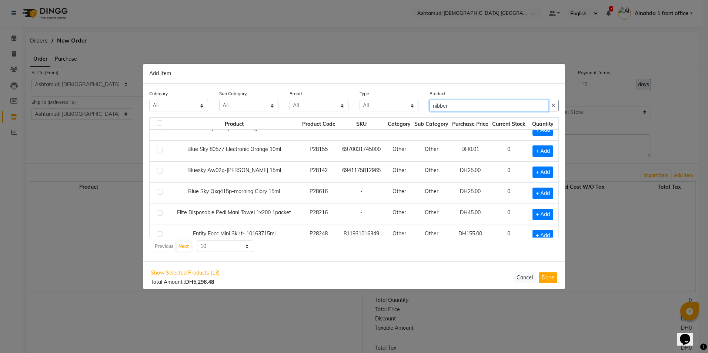
drag, startPoint x: 455, startPoint y: 104, endPoint x: 329, endPoint y: 105, distance: 126.6
click at [329, 105] on div "Category All Hair Skin Makeup Personal Care Appliances Beard Waxing Disposable …" at bounding box center [354, 104] width 420 height 28
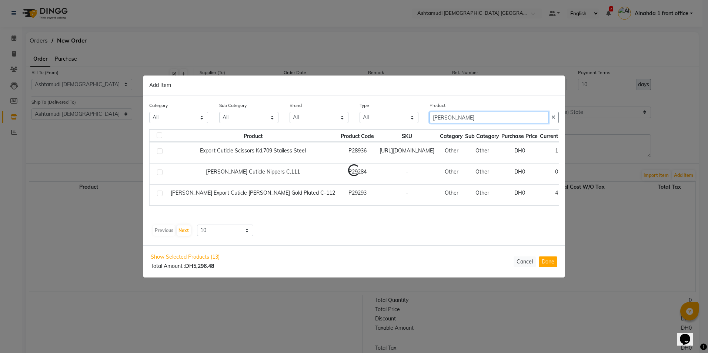
scroll to position [0, 0]
type input "nipper"
click at [159, 194] on label at bounding box center [160, 194] width 6 height 6
click at [159, 194] on input "checkbox" at bounding box center [159, 193] width 5 height 5
checkbox input "true"
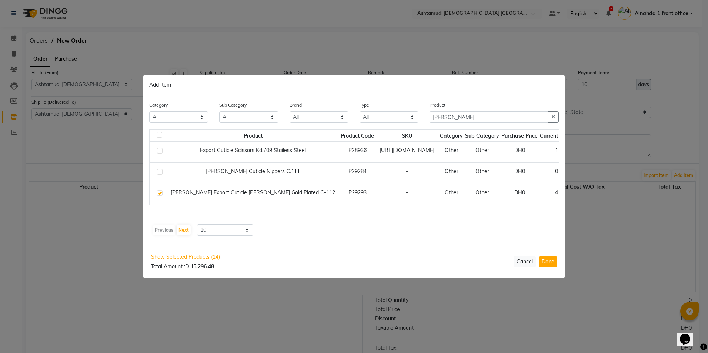
scroll to position [0, 13]
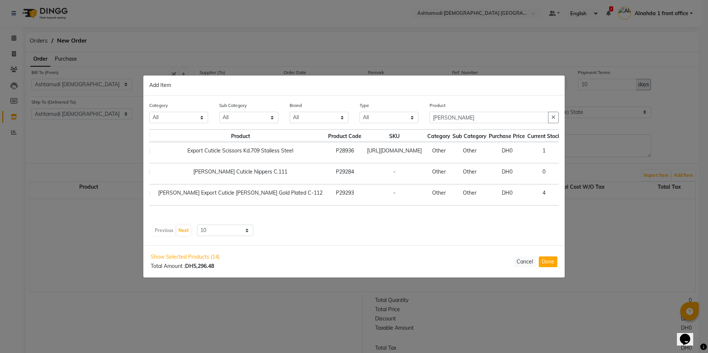
click at [584, 194] on icon at bounding box center [586, 194] width 5 height 5
type input "3"
drag, startPoint x: 457, startPoint y: 117, endPoint x: 339, endPoint y: 125, distance: 118.3
click at [339, 125] on div "Category All Hair Skin Makeup Personal Care Appliances Beard Waxing Disposable …" at bounding box center [354, 115] width 420 height 28
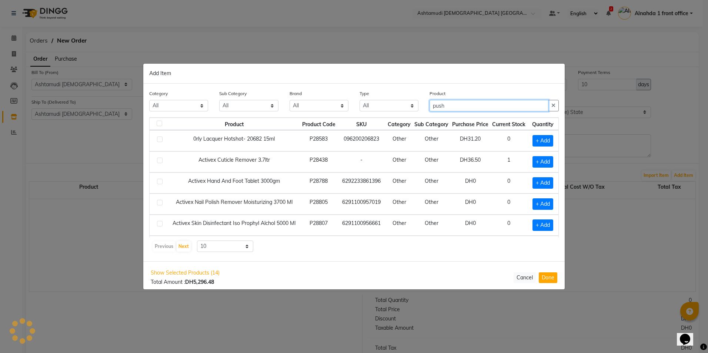
scroll to position [0, 0]
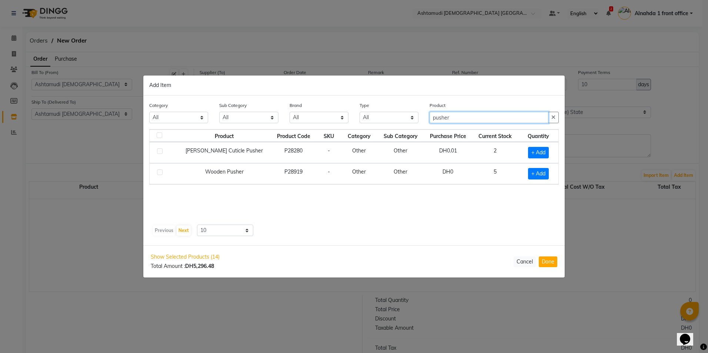
type input "pusher"
click at [161, 152] on label at bounding box center [160, 151] width 6 height 6
click at [161, 152] on input "checkbox" at bounding box center [159, 151] width 5 height 5
checkbox input "true"
click at [547, 152] on icon at bounding box center [547, 152] width 5 height 5
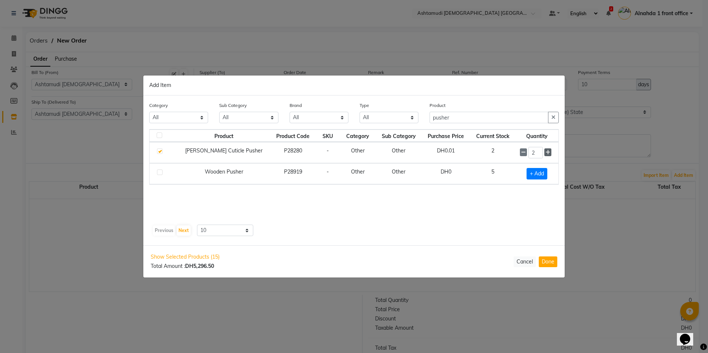
click at [547, 152] on icon at bounding box center [547, 152] width 5 height 5
type input "3"
drag, startPoint x: 463, startPoint y: 113, endPoint x: 352, endPoint y: 120, distance: 112.0
click at [352, 120] on div "Category All Hair Skin Makeup Personal Care Appliances Beard Waxing Disposable …" at bounding box center [354, 115] width 420 height 28
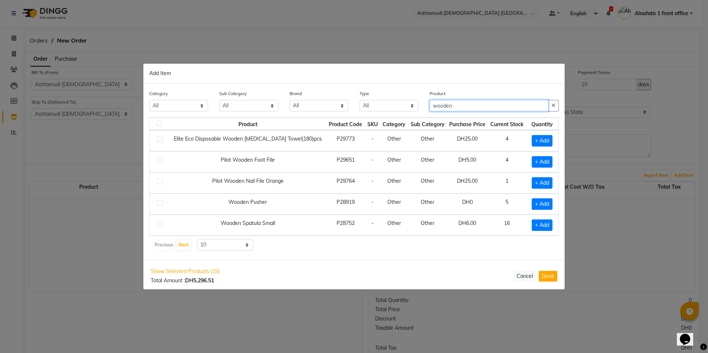
type input "wooden"
click at [160, 160] on label at bounding box center [160, 161] width 6 height 6
click at [160, 160] on input "checkbox" at bounding box center [159, 160] width 5 height 5
checkbox input "true"
drag, startPoint x: 459, startPoint y: 105, endPoint x: 334, endPoint y: 113, distance: 125.7
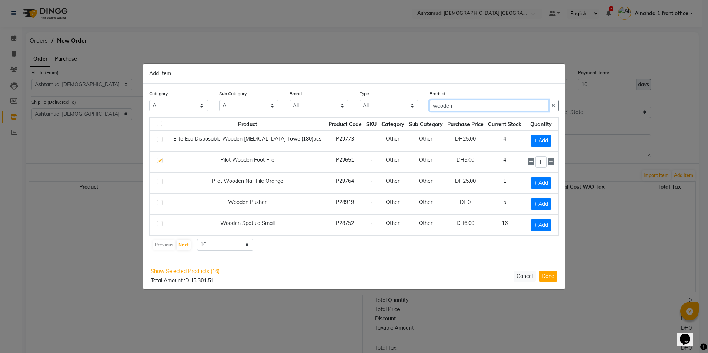
click at [334, 113] on div "Category All Hair Skin Makeup Personal Care Appliances Beard Waxing Disposable …" at bounding box center [354, 104] width 420 height 28
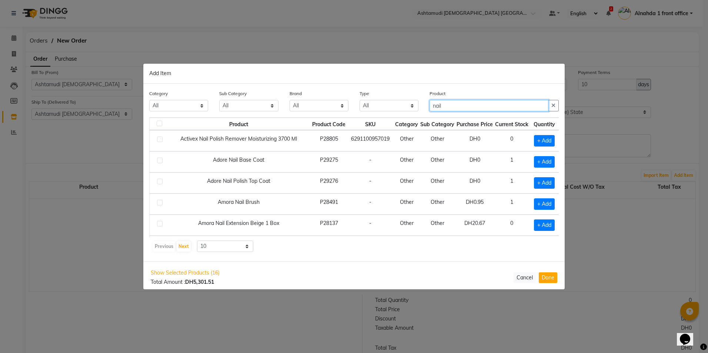
drag, startPoint x: 448, startPoint y: 105, endPoint x: 414, endPoint y: 108, distance: 34.2
click at [414, 108] on div "Category All Hair Skin Makeup Personal Care Appliances Beard Waxing Disposable …" at bounding box center [354, 104] width 420 height 28
type input "s"
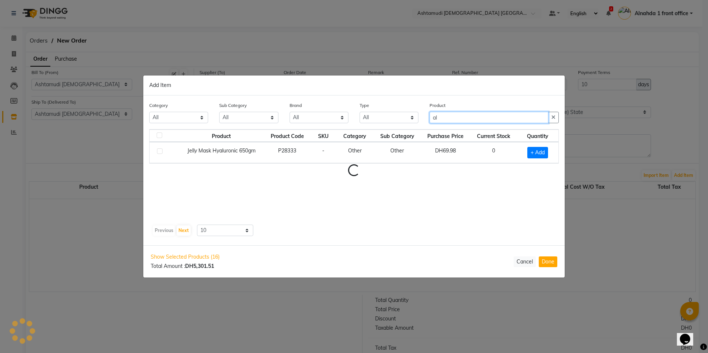
type input "a"
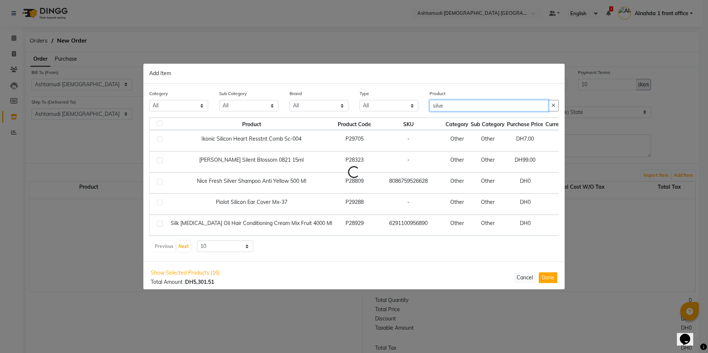
type input "silver"
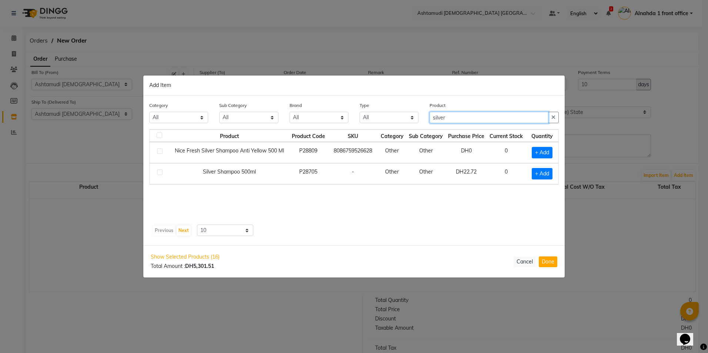
drag, startPoint x: 456, startPoint y: 117, endPoint x: 377, endPoint y: 124, distance: 79.6
click at [377, 124] on div "Category All Hair Skin Makeup Personal Care Appliances Beard Waxing Disposable …" at bounding box center [354, 115] width 420 height 28
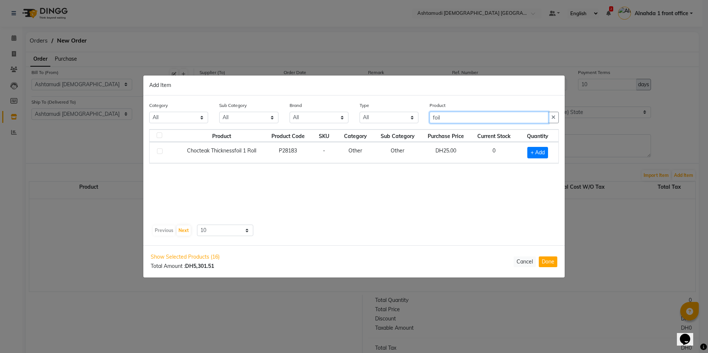
drag, startPoint x: 445, startPoint y: 120, endPoint x: 411, endPoint y: 120, distance: 34.0
click at [411, 120] on div "Category All Hair Skin Makeup Personal Care Appliances Beard Waxing Disposable …" at bounding box center [354, 115] width 420 height 28
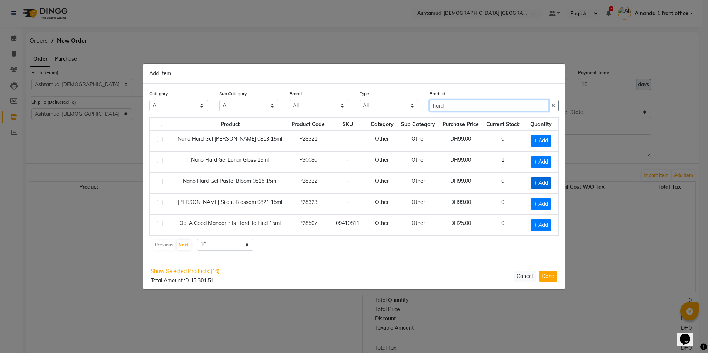
type input "hard"
click at [541, 182] on span "+ Add" at bounding box center [540, 182] width 21 height 11
checkbox input "true"
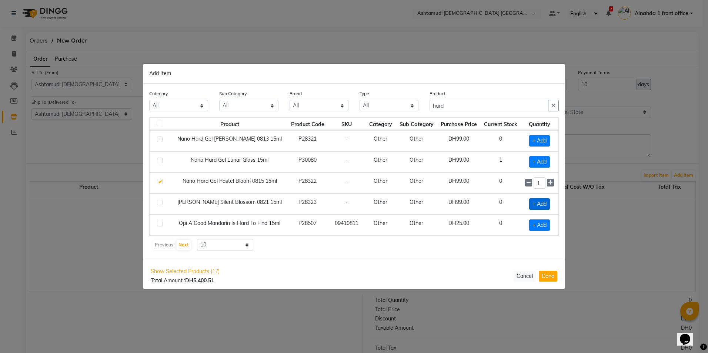
click at [538, 205] on span "+ Add" at bounding box center [539, 203] width 21 height 11
checkbox input "true"
drag, startPoint x: 464, startPoint y: 103, endPoint x: 410, endPoint y: 105, distance: 53.4
click at [412, 107] on div "Category All Hair Skin Makeup Personal Care Appliances Beard Waxing Disposable …" at bounding box center [354, 104] width 420 height 28
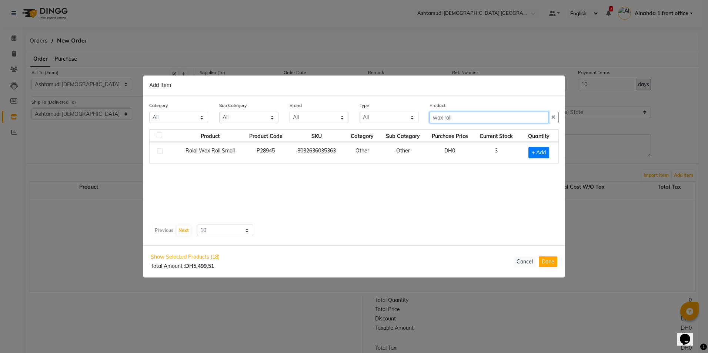
type input "wax roll"
click at [158, 150] on label at bounding box center [160, 151] width 6 height 6
click at [158, 150] on input "checkbox" at bounding box center [159, 151] width 5 height 5
checkbox input "true"
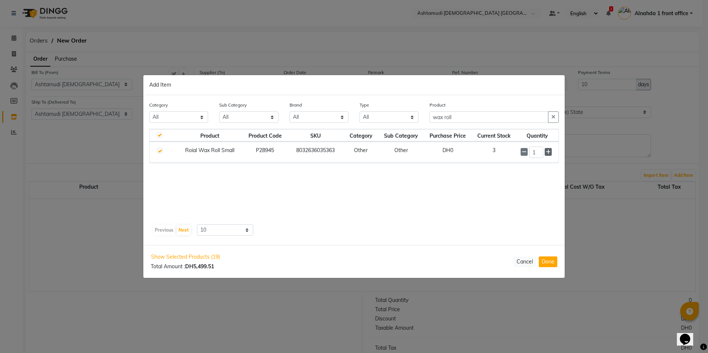
click at [549, 152] on icon at bounding box center [547, 152] width 5 height 5
type input "4"
drag, startPoint x: 460, startPoint y: 116, endPoint x: 332, endPoint y: 118, distance: 127.3
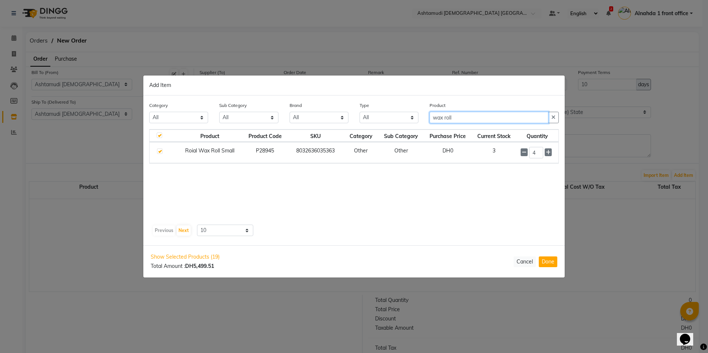
click at [333, 118] on div "Category All Hair Skin Makeup Personal Care Appliances Beard Waxing Disposable …" at bounding box center [354, 115] width 420 height 28
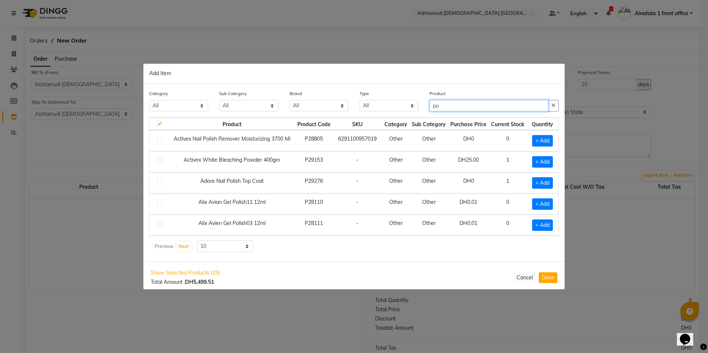
type input "p"
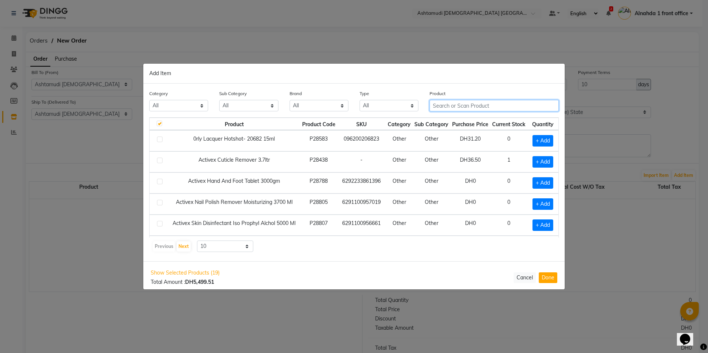
type input "m"
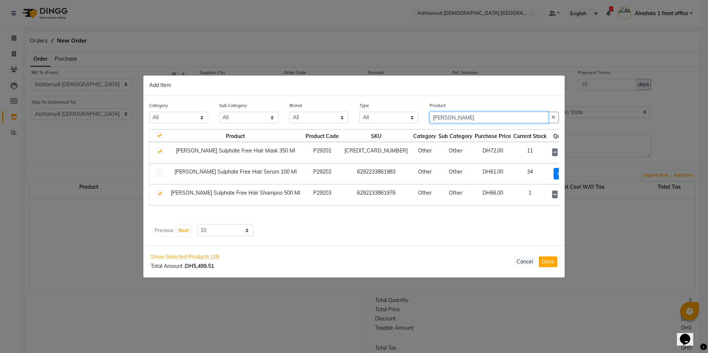
type input "[PERSON_NAME]"
click at [559, 193] on input "48" at bounding box center [564, 194] width 10 height 11
type input "8"
click at [559, 195] on input "8" at bounding box center [564, 194] width 10 height 11
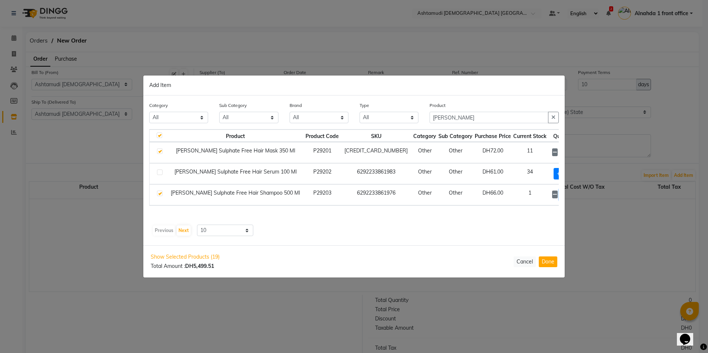
type input "24"
click at [534, 218] on div "Product Product Code SKU Category Sub Category Purchase Price Current Stock Qua…" at bounding box center [353, 175] width 409 height 93
drag, startPoint x: 458, startPoint y: 120, endPoint x: 380, endPoint y: 120, distance: 78.5
click at [380, 120] on div "Category All Hair Skin Makeup Personal Care Appliances Beard Waxing Disposable …" at bounding box center [354, 115] width 420 height 28
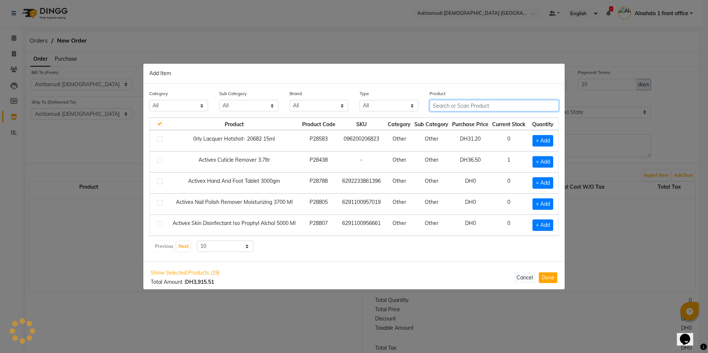
click at [503, 105] on input "text" at bounding box center [493, 105] width 129 height 11
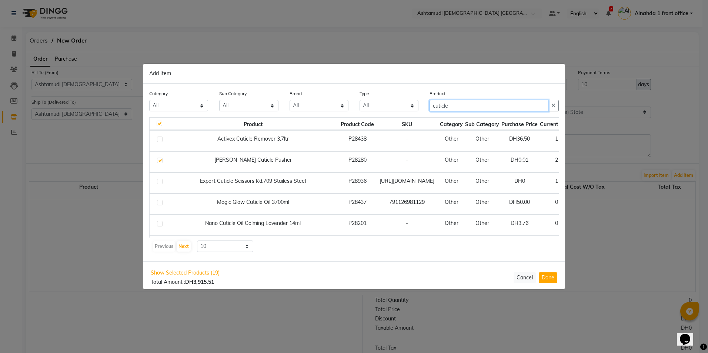
type input "cuticle"
click at [157, 138] on label at bounding box center [160, 140] width 6 height 6
click at [157, 138] on input "checkbox" at bounding box center [159, 139] width 5 height 5
checkbox input "true"
checkbox input "false"
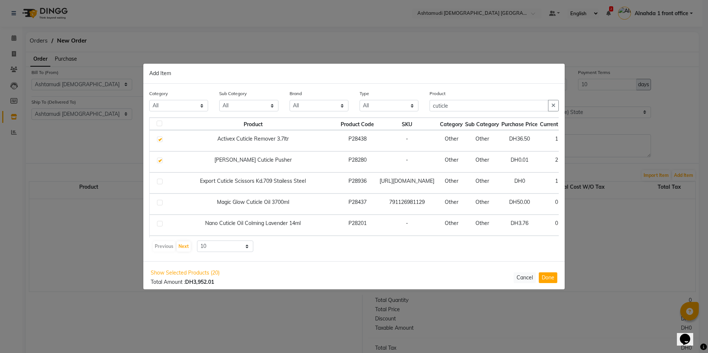
scroll to position [0, 18]
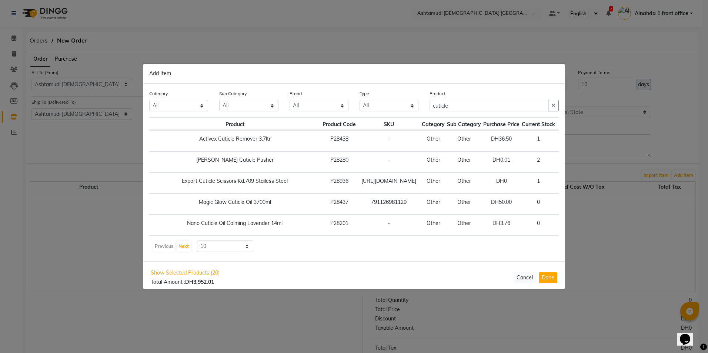
click at [579, 142] on icon at bounding box center [581, 140] width 5 height 5
click at [561, 140] on icon at bounding box center [563, 140] width 5 height 5
type input "1"
drag, startPoint x: 454, startPoint y: 107, endPoint x: 356, endPoint y: 101, distance: 97.9
click at [373, 98] on div "Category All Hair Skin Makeup Personal Care Appliances Beard Waxing Disposable …" at bounding box center [354, 104] width 420 height 28
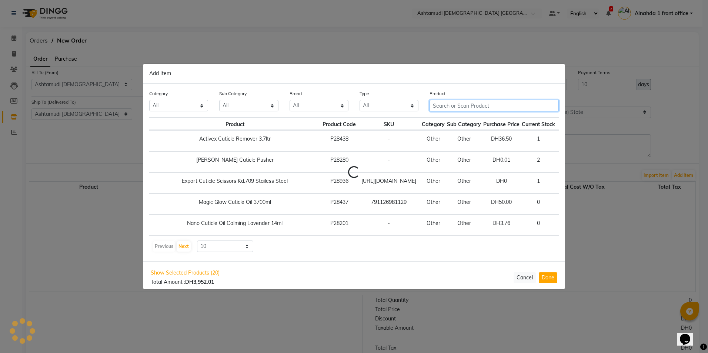
scroll to position [0, 0]
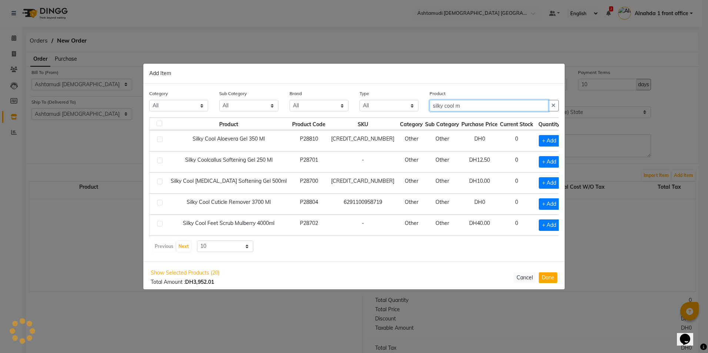
type input "silky cool ma"
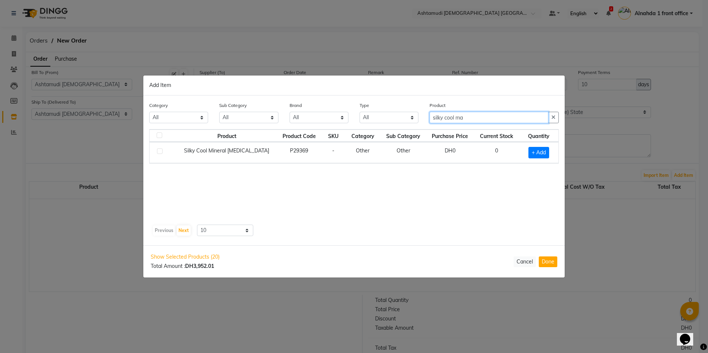
drag, startPoint x: 468, startPoint y: 118, endPoint x: 418, endPoint y: 109, distance: 51.2
click at [419, 109] on div "Category All Hair Skin Makeup Personal Care Appliances Beard Waxing Disposable …" at bounding box center [354, 115] width 420 height 28
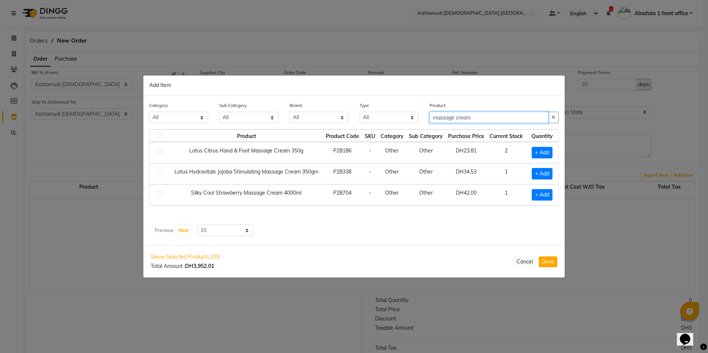
type input "massage cream"
click at [159, 192] on label at bounding box center [160, 194] width 6 height 6
click at [159, 192] on input "checkbox" at bounding box center [159, 193] width 5 height 5
checkbox input "true"
click at [549, 194] on icon at bounding box center [550, 194] width 5 height 5
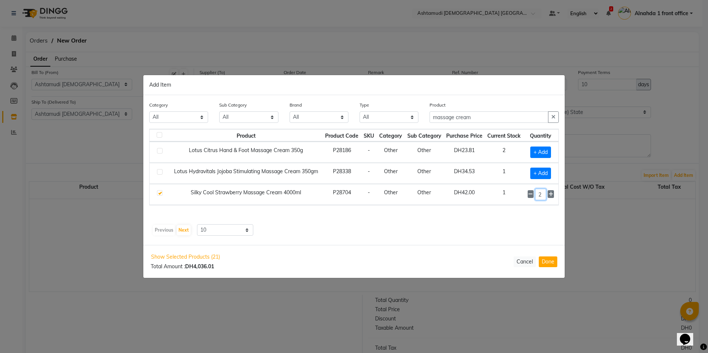
click at [535, 195] on input "2" at bounding box center [540, 194] width 11 height 11
click at [530, 194] on icon at bounding box center [530, 194] width 5 height 5
type input "1"
drag, startPoint x: 475, startPoint y: 114, endPoint x: 426, endPoint y: 116, distance: 49.3
click at [427, 116] on div "Product massage cream" at bounding box center [494, 115] width 140 height 28
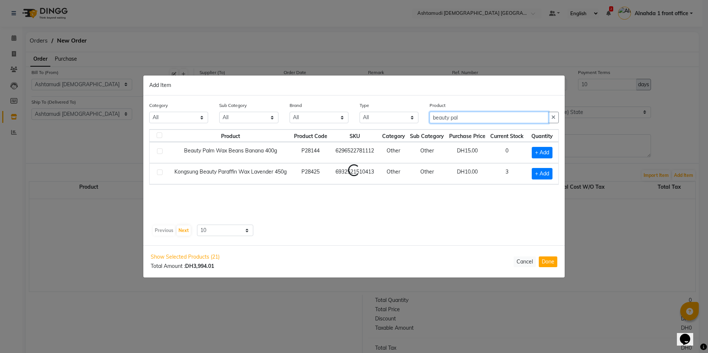
type input "beauty palm"
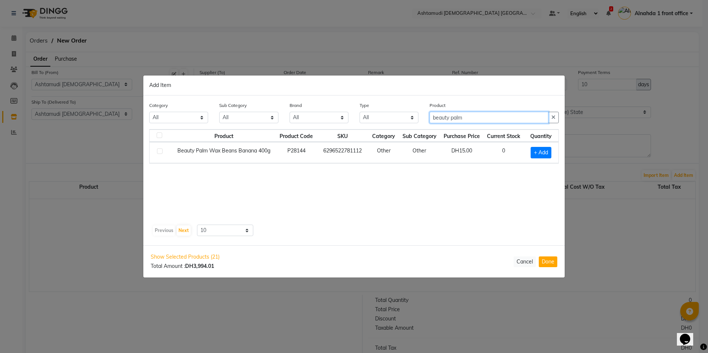
drag, startPoint x: 471, startPoint y: 116, endPoint x: 406, endPoint y: 112, distance: 65.6
click at [406, 112] on div "Category All Hair Skin Makeup Personal Care Appliances Beard Waxing Disposable …" at bounding box center [354, 115] width 420 height 28
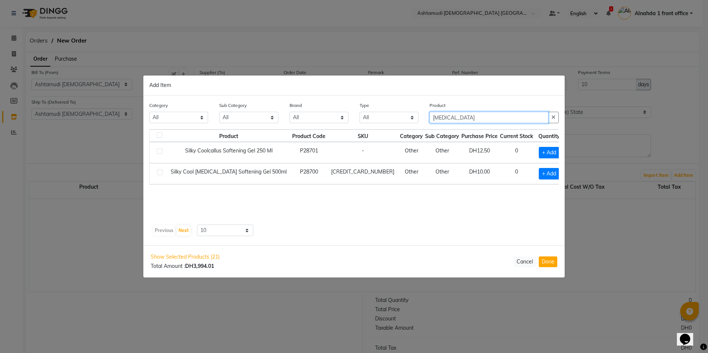
type input "callus"
click at [158, 171] on label at bounding box center [160, 172] width 6 height 6
click at [158, 171] on input "checkbox" at bounding box center [159, 172] width 5 height 5
checkbox input "true"
drag, startPoint x: 456, startPoint y: 118, endPoint x: 380, endPoint y: 101, distance: 77.5
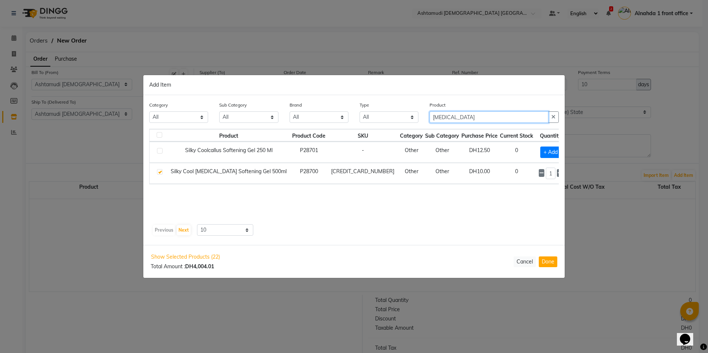
click at [380, 101] on div "Category All Hair Skin Makeup Personal Care Appliances Beard Waxing Disposable …" at bounding box center [354, 115] width 420 height 28
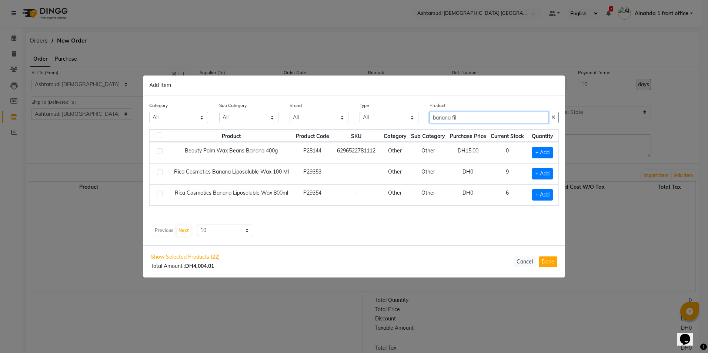
type input "banana file"
drag, startPoint x: 473, startPoint y: 120, endPoint x: 397, endPoint y: 117, distance: 75.5
click at [398, 117] on div "Category All Hair Skin Makeup Personal Care Appliances Beard Waxing Disposable …" at bounding box center [354, 115] width 420 height 28
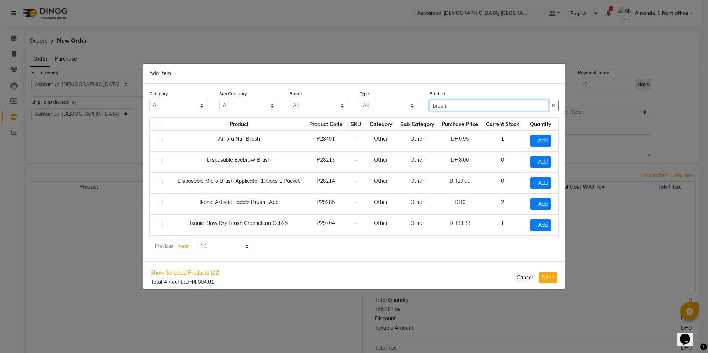
type input "brush"
drag, startPoint x: 464, startPoint y: 110, endPoint x: 393, endPoint y: 102, distance: 72.2
click at [393, 102] on div "Category All Hair Skin Makeup Personal Care Appliances Beard Waxing Disposable …" at bounding box center [354, 104] width 420 height 28
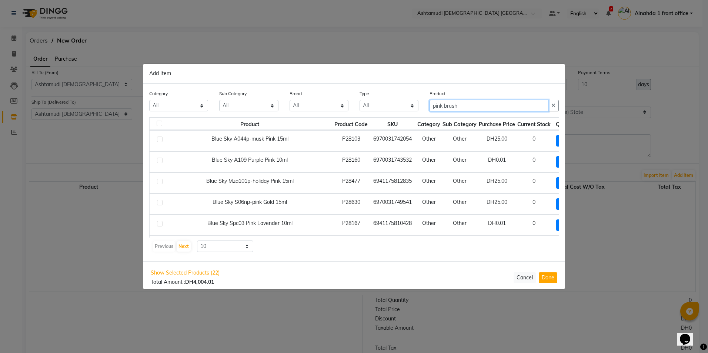
type input "pink brush"
drag, startPoint x: 465, startPoint y: 104, endPoint x: 399, endPoint y: 106, distance: 66.3
click at [399, 106] on div "Category All Hair Skin Makeup Personal Care Appliances Beard Waxing Disposable …" at bounding box center [354, 104] width 420 height 28
type input "pink brush"
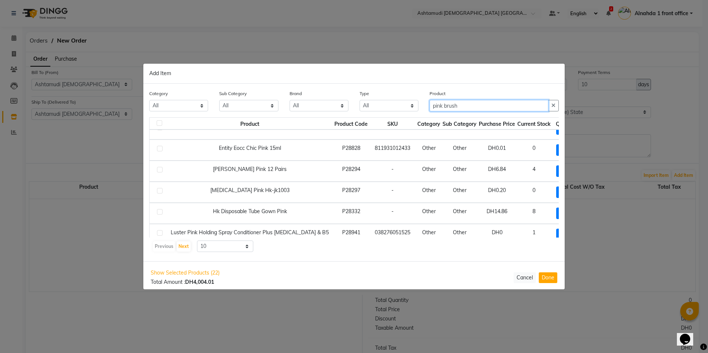
scroll to position [110, 0]
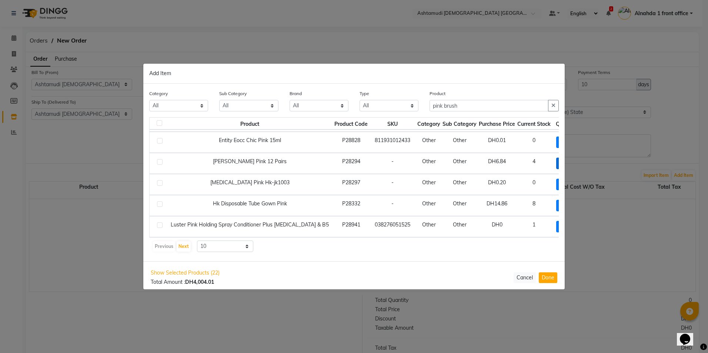
click at [556, 158] on span "+ Add" at bounding box center [566, 163] width 21 height 11
checkbox input "true"
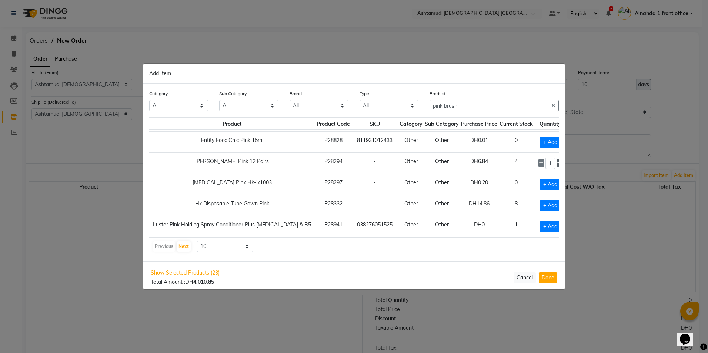
click at [557, 161] on icon at bounding box center [559, 163] width 5 height 5
type input "4"
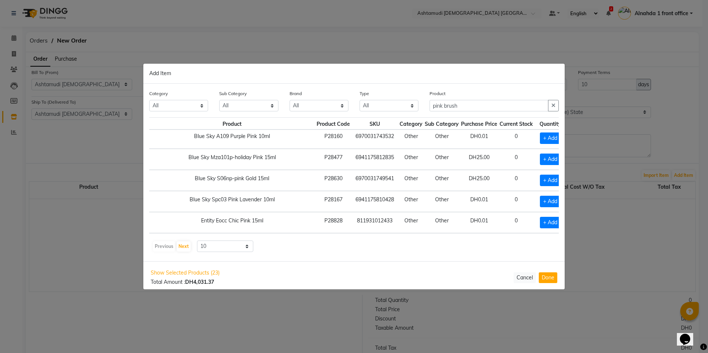
scroll to position [74, 18]
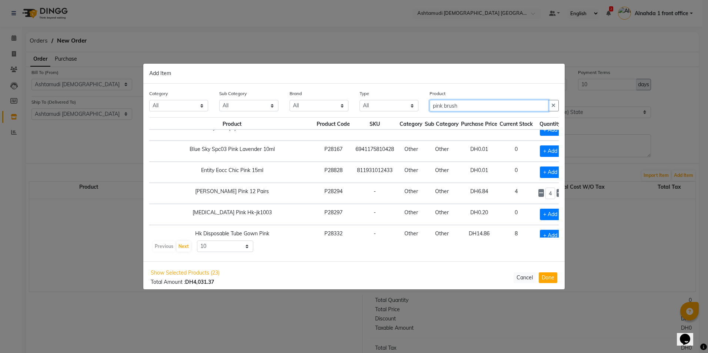
drag, startPoint x: 466, startPoint y: 106, endPoint x: 350, endPoint y: 105, distance: 115.5
click at [350, 105] on div "Category All Hair Skin Makeup Personal Care Appliances Beard Waxing Disposable …" at bounding box center [354, 104] width 420 height 28
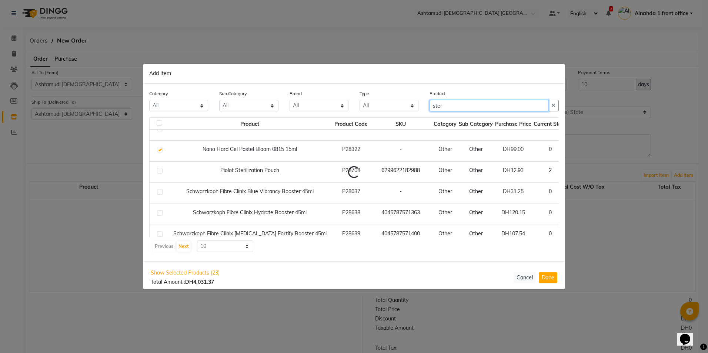
type input "steri"
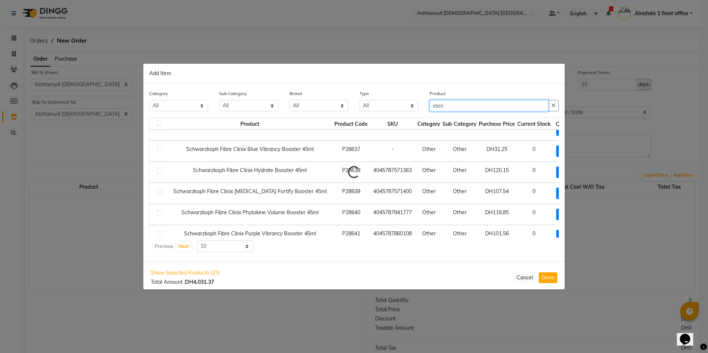
scroll to position [0, 0]
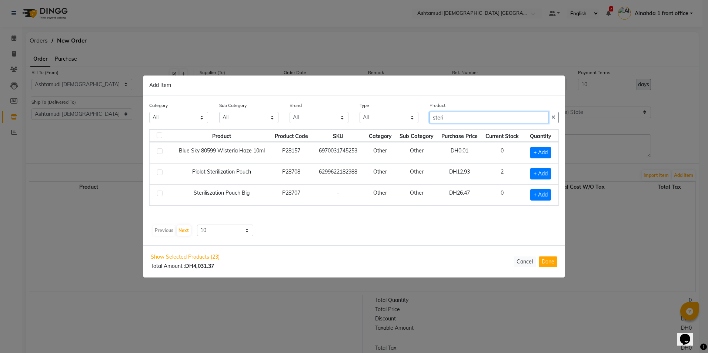
drag, startPoint x: 448, startPoint y: 117, endPoint x: 382, endPoint y: 116, distance: 65.9
click at [382, 116] on div "Category All Hair Skin Makeup Personal Care Appliances Beard Waxing Disposable …" at bounding box center [354, 115] width 420 height 28
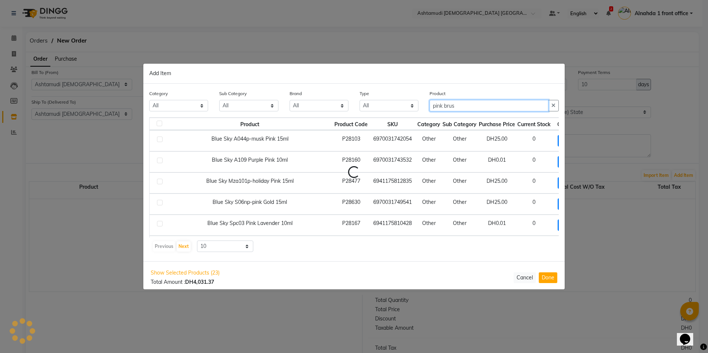
type input "pink brush"
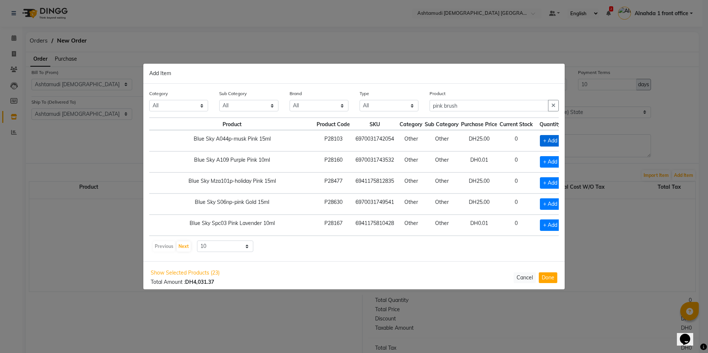
click at [540, 140] on span "+ Add" at bounding box center [550, 140] width 21 height 11
checkbox input "true"
click at [557, 141] on icon at bounding box center [559, 140] width 5 height 5
click at [538, 141] on icon at bounding box center [540, 140] width 5 height 5
type input "1"
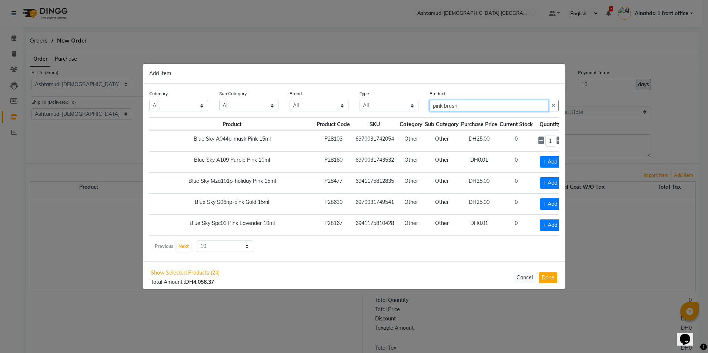
drag, startPoint x: 463, startPoint y: 104, endPoint x: 379, endPoint y: 109, distance: 83.8
click at [379, 109] on div "Category All Hair Skin Makeup Personal Care Appliances Beard Waxing Disposable …" at bounding box center [354, 104] width 420 height 28
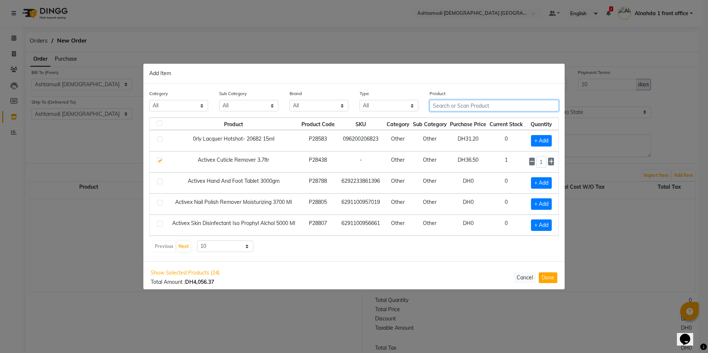
click at [456, 107] on input "text" at bounding box center [493, 105] width 129 height 11
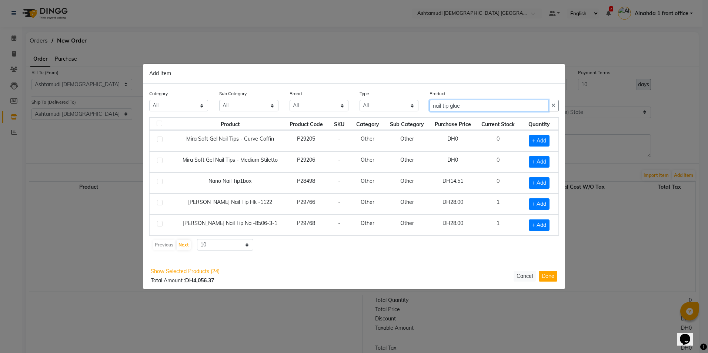
drag, startPoint x: 470, startPoint y: 109, endPoint x: 322, endPoint y: 105, distance: 148.5
click at [322, 105] on div "Category All Hair Skin Makeup Personal Care Appliances Beard Waxing Disposable …" at bounding box center [354, 104] width 420 height 28
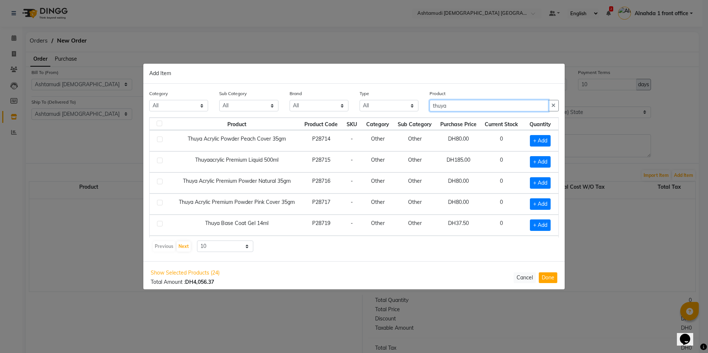
drag, startPoint x: 452, startPoint y: 105, endPoint x: 402, endPoint y: 103, distance: 50.4
click at [402, 103] on div "Category All Hair Skin Makeup Personal Care Appliances Beard Waxing Disposable …" at bounding box center [354, 104] width 420 height 28
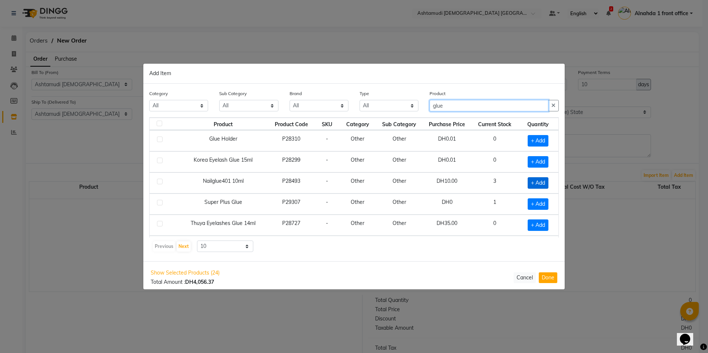
type input "glue"
click at [531, 183] on span "+ Add" at bounding box center [537, 182] width 21 height 11
checkbox input "true"
drag, startPoint x: 456, startPoint y: 105, endPoint x: 411, endPoint y: 110, distance: 45.0
click at [411, 110] on div "Category All Hair Skin Makeup Personal Care Appliances Beard Waxing Disposable …" at bounding box center [354, 104] width 420 height 28
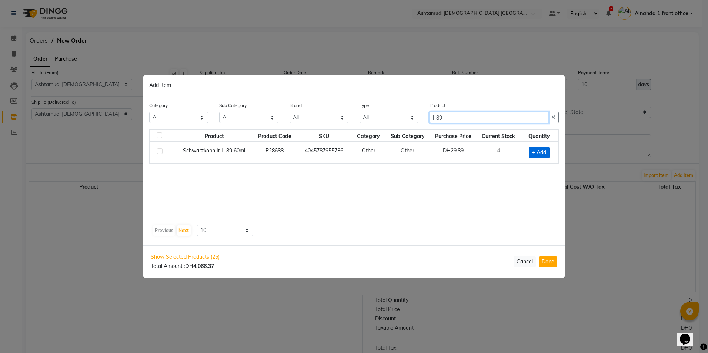
type input "l-89"
click at [539, 153] on span "+ Add" at bounding box center [538, 152] width 21 height 11
checkbox input "true"
click at [549, 153] on icon at bounding box center [548, 152] width 5 height 5
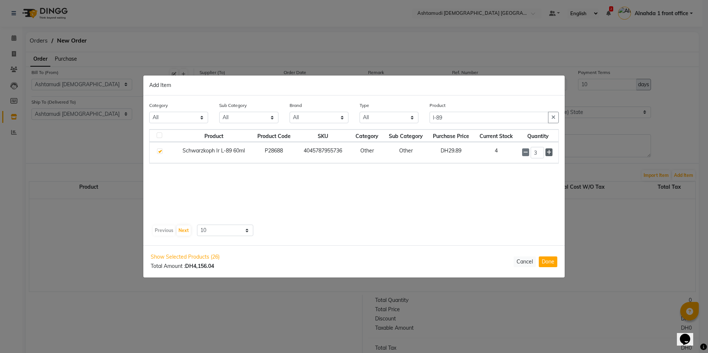
click at [549, 153] on icon at bounding box center [548, 152] width 5 height 5
type input "4"
drag, startPoint x: 459, startPoint y: 118, endPoint x: 394, endPoint y: 124, distance: 64.3
click at [394, 124] on div "Category All Hair Skin Makeup Personal Care Appliances Beard Waxing Disposable …" at bounding box center [354, 115] width 420 height 28
drag, startPoint x: 451, startPoint y: 118, endPoint x: 412, endPoint y: 118, distance: 39.2
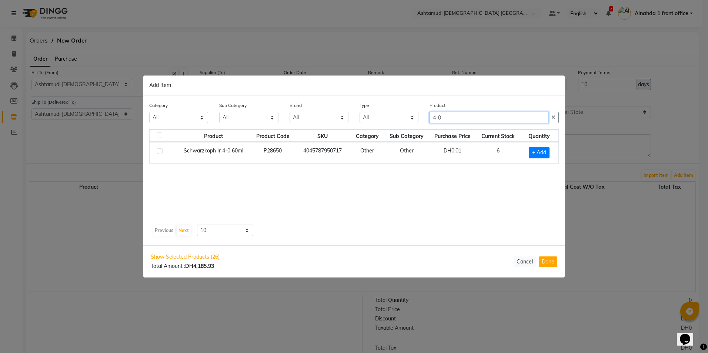
click at [412, 118] on div "Category All Hair Skin Makeup Personal Care Appliances Beard Waxing Disposable …" at bounding box center [354, 115] width 420 height 28
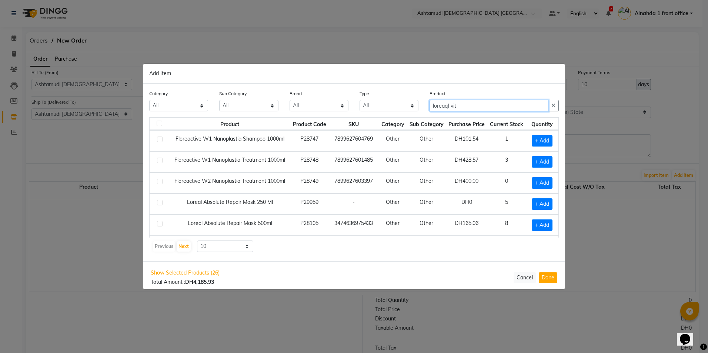
drag, startPoint x: 467, startPoint y: 108, endPoint x: 370, endPoint y: 101, distance: 96.9
click at [370, 101] on div "Category All Hair Skin Makeup Personal Care Appliances Beard Waxing Disposable …" at bounding box center [354, 104] width 420 height 28
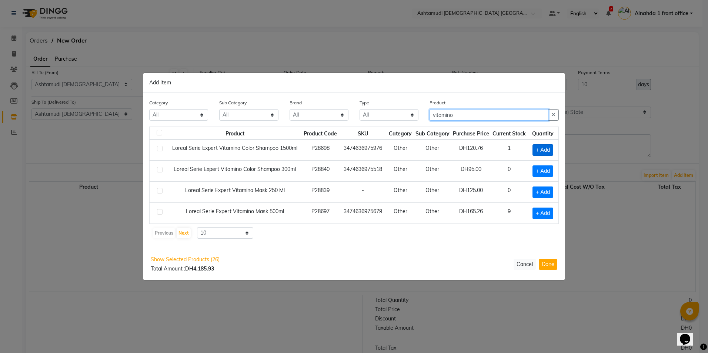
type input "vitamino"
click at [544, 149] on span "+ Add" at bounding box center [542, 149] width 21 height 11
checkbox input "true"
drag, startPoint x: 463, startPoint y: 112, endPoint x: 320, endPoint y: 116, distance: 142.5
click at [320, 116] on div "Category All Hair Skin Makeup Personal Care Appliances Beard Waxing Disposable …" at bounding box center [354, 113] width 420 height 28
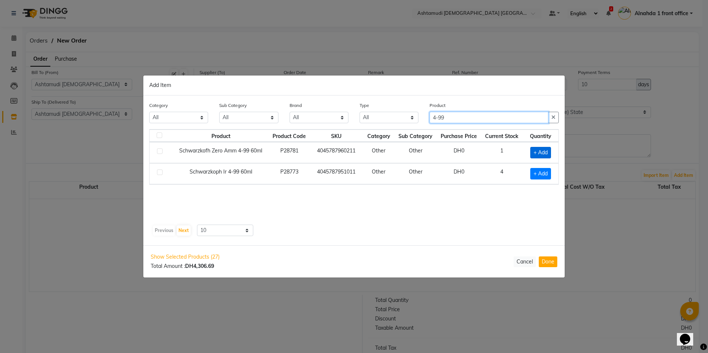
type input "4-99"
click at [538, 152] on span "+ Add" at bounding box center [540, 152] width 21 height 11
checkbox input "true"
click at [551, 152] on icon at bounding box center [550, 152] width 5 height 5
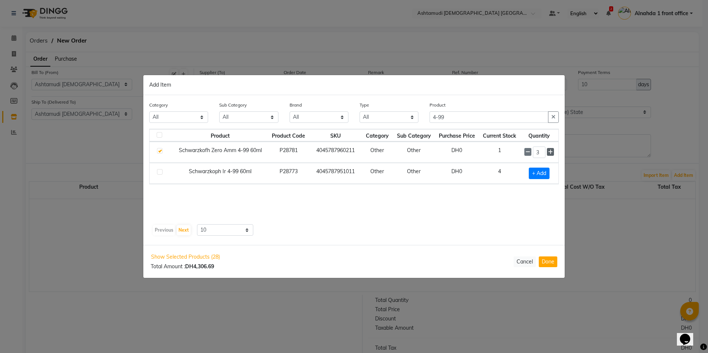
click at [551, 152] on icon at bounding box center [550, 152] width 5 height 5
type input "4"
drag, startPoint x: 461, startPoint y: 118, endPoint x: 373, endPoint y: 116, distance: 87.4
click at [373, 116] on div "Category All Hair Skin Makeup Personal Care Appliances Beard Waxing Disposable …" at bounding box center [354, 115] width 420 height 28
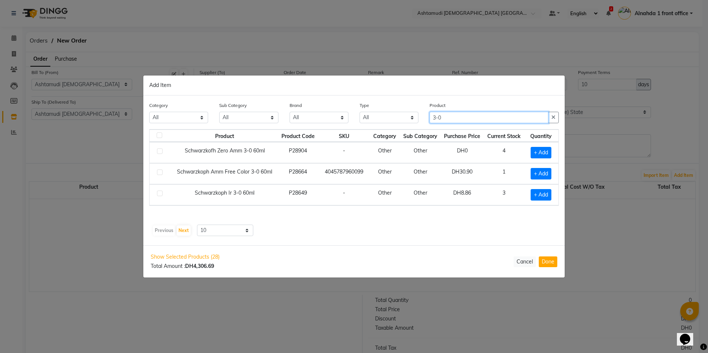
click at [433, 116] on input "3-0" at bounding box center [488, 117] width 119 height 11
drag, startPoint x: 417, startPoint y: 116, endPoint x: 328, endPoint y: 117, distance: 89.2
click at [328, 117] on div "Category All Hair Skin Makeup Personal Care Appliances Beard Waxing Disposable …" at bounding box center [354, 115] width 420 height 28
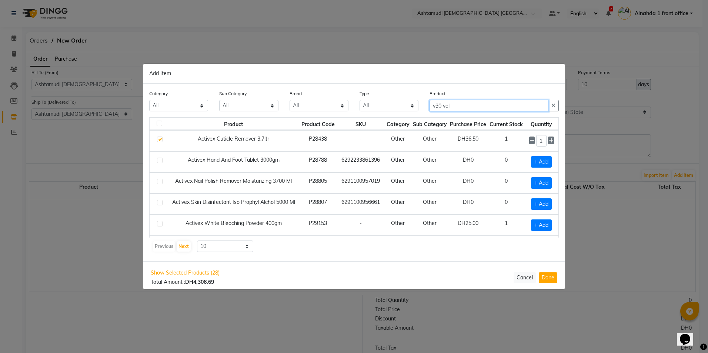
click at [440, 108] on input "v30 vol" at bounding box center [488, 105] width 119 height 11
click at [436, 105] on input "v30 vol" at bounding box center [488, 105] width 119 height 11
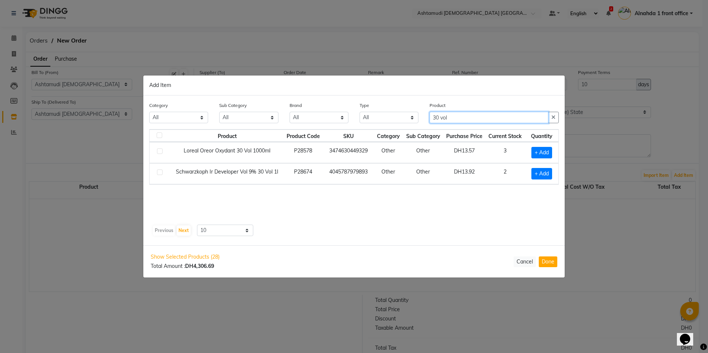
click at [436, 115] on input "30 vol" at bounding box center [488, 117] width 119 height 11
drag, startPoint x: 459, startPoint y: 117, endPoint x: 416, endPoint y: 121, distance: 42.4
click at [416, 121] on div "Category All Hair Skin Makeup Personal Care Appliances Beard Waxing Disposable …" at bounding box center [354, 115] width 420 height 28
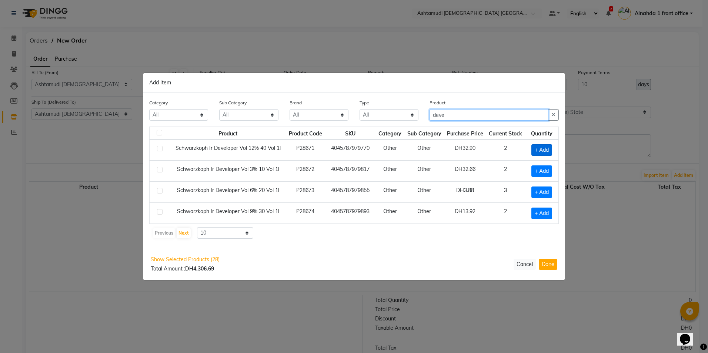
type input "deve"
click at [540, 149] on span "+ Add" at bounding box center [541, 149] width 21 height 11
checkbox input "true"
click at [541, 169] on span "+ Add" at bounding box center [540, 170] width 21 height 11
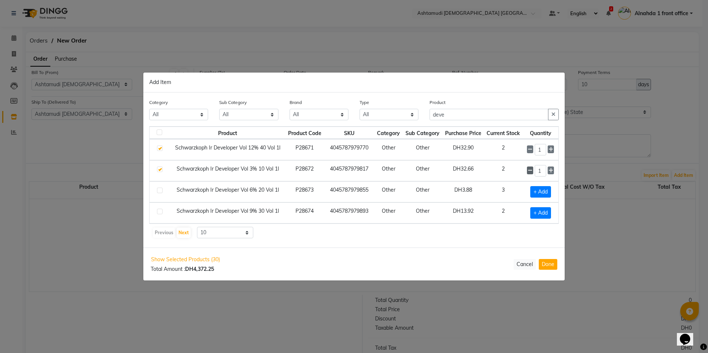
click at [528, 171] on icon at bounding box center [529, 170] width 5 height 5
checkbox input "false"
click at [541, 190] on span "+ Add" at bounding box center [540, 191] width 21 height 11
checkbox input "true"
click at [544, 211] on span "+ Add" at bounding box center [540, 213] width 21 height 11
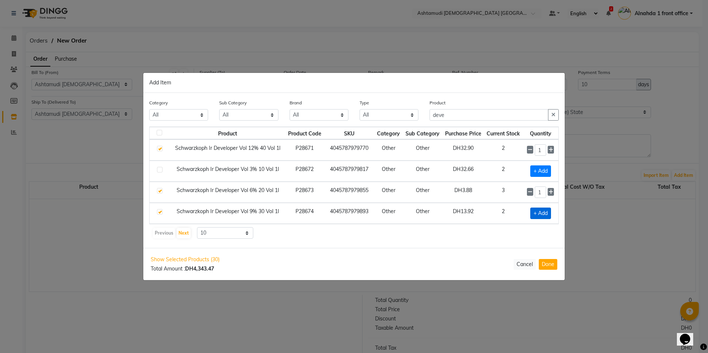
checkbox input "true"
drag, startPoint x: 455, startPoint y: 116, endPoint x: 401, endPoint y: 118, distance: 54.1
click at [401, 118] on div "Category All Hair Skin Makeup Personal Care Appliances Beard Waxing Disposable …" at bounding box center [354, 113] width 420 height 28
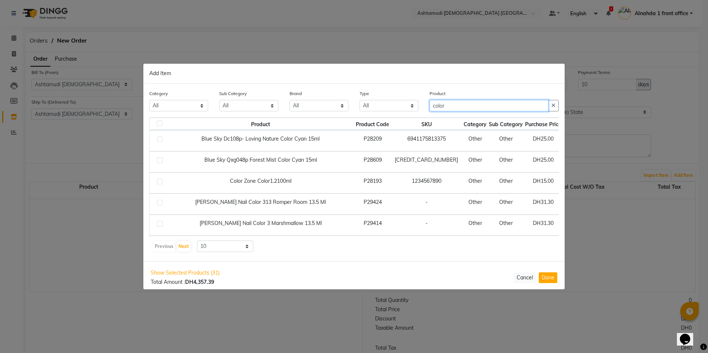
drag, startPoint x: 457, startPoint y: 107, endPoint x: 390, endPoint y: 115, distance: 67.8
click at [390, 115] on div "Category All Hair Skin Makeup Personal Care Appliances Beard Waxing Disposable …" at bounding box center [354, 104] width 420 height 28
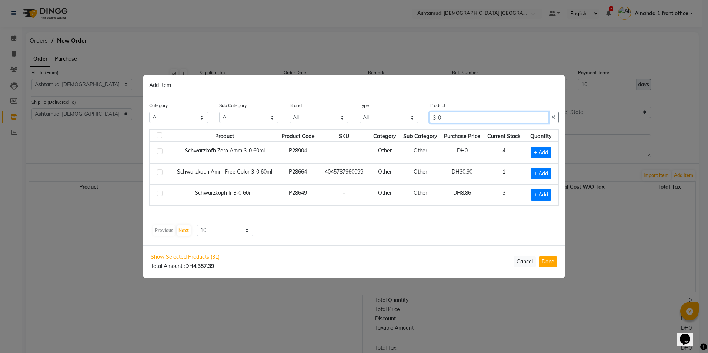
click at [436, 117] on input "3-0" at bounding box center [488, 117] width 119 height 11
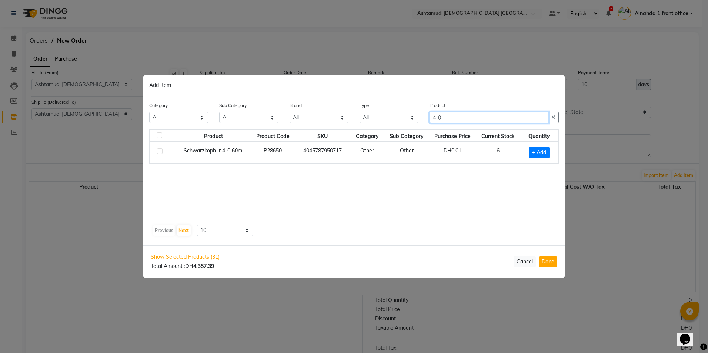
click at [433, 116] on input "4-0" at bounding box center [488, 117] width 119 height 11
click at [470, 118] on input "amonia 4-0" at bounding box center [488, 117] width 119 height 11
type input "a"
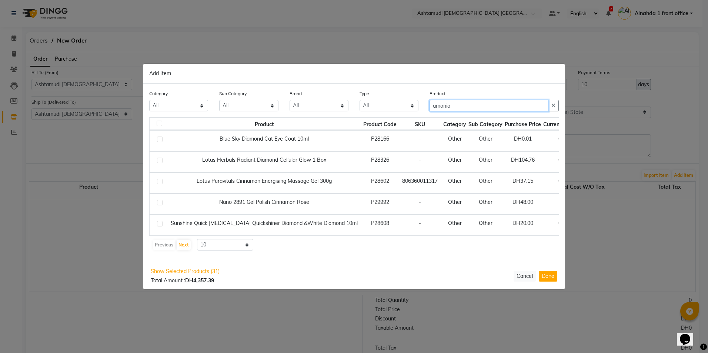
drag, startPoint x: 460, startPoint y: 104, endPoint x: 392, endPoint y: 106, distance: 67.7
click at [392, 106] on div "Category All Hair Skin Makeup Personal Care Appliances Beard Waxing Disposable …" at bounding box center [354, 104] width 420 height 28
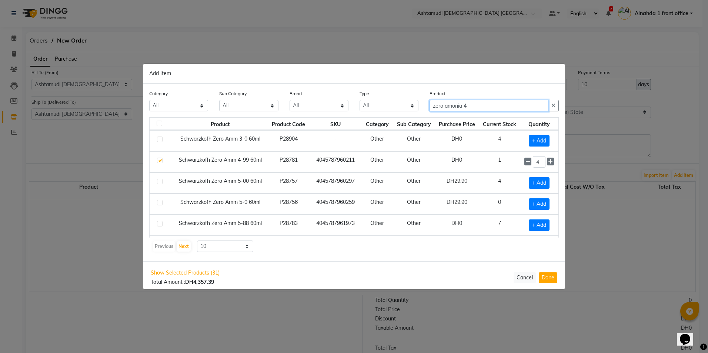
drag, startPoint x: 480, startPoint y: 108, endPoint x: 364, endPoint y: 113, distance: 116.3
click at [364, 113] on div "Category All Hair Skin Makeup Personal Care Appliances Beard Waxing Disposable …" at bounding box center [354, 104] width 420 height 28
paste input "SCHWARZKOPH IG ZERO AMM 4- 0 60ML"
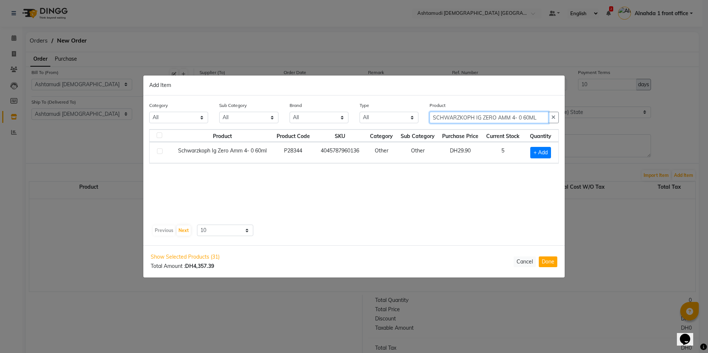
type input "SCHWARZKOPH IG ZERO AMM 4- 0 60ML"
click at [159, 152] on label at bounding box center [160, 151] width 6 height 6
click at [159, 152] on input "checkbox" at bounding box center [159, 151] width 5 height 5
checkbox input "true"
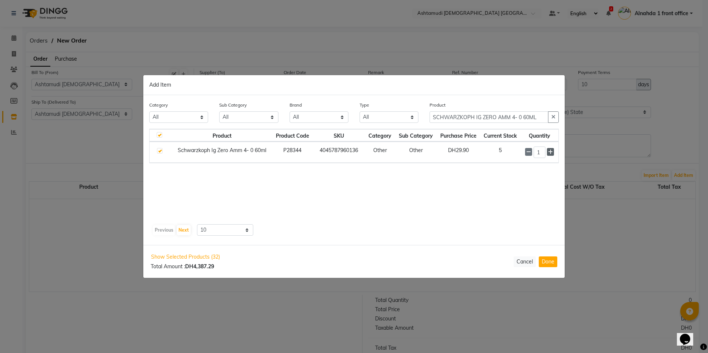
click at [552, 152] on icon at bounding box center [550, 152] width 5 height 5
type input "5"
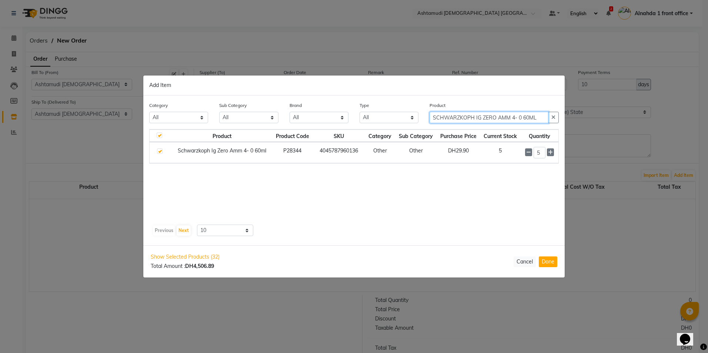
drag, startPoint x: 540, startPoint y: 116, endPoint x: 430, endPoint y: 117, distance: 109.5
click at [431, 117] on input "SCHWARZKOPH IG ZERO AMM 4- 0 60ML" at bounding box center [488, 117] width 119 height 11
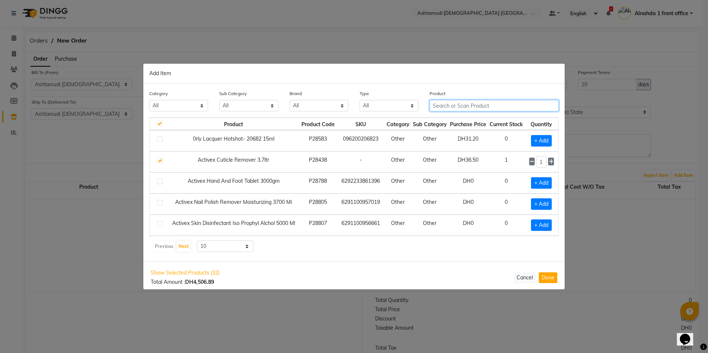
click at [439, 105] on input "text" at bounding box center [493, 105] width 129 height 11
paste input "SCHWARZKOPH AMM FREE COLOR 3-0 60ML"
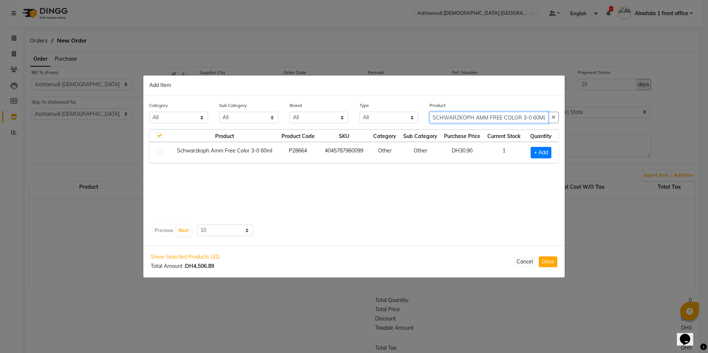
type input "SCHWARZKOPH AMM FREE COLOR 3-0 60ML"
click at [160, 151] on label at bounding box center [160, 151] width 6 height 6
click at [160, 151] on input "checkbox" at bounding box center [159, 151] width 5 height 5
checkbox input "true"
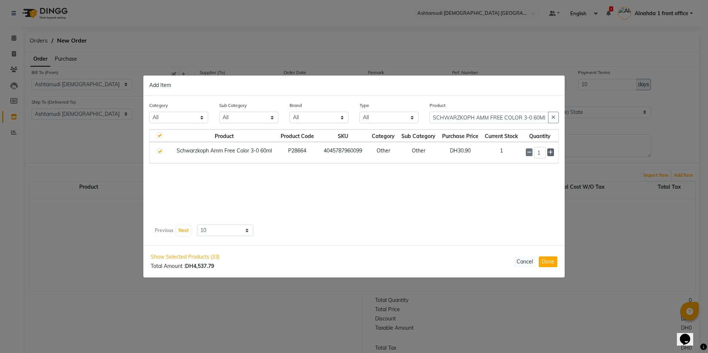
click at [549, 152] on icon at bounding box center [550, 152] width 5 height 5
type input "4"
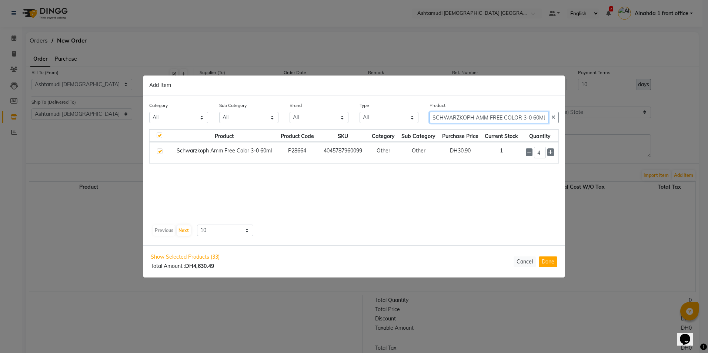
drag, startPoint x: 431, startPoint y: 116, endPoint x: 659, endPoint y: 124, distance: 228.8
click at [659, 124] on ngb-modal-window "Add Item Category All Hair Skin Makeup Personal Care Appliances Beard Waxing Di…" at bounding box center [354, 176] width 708 height 353
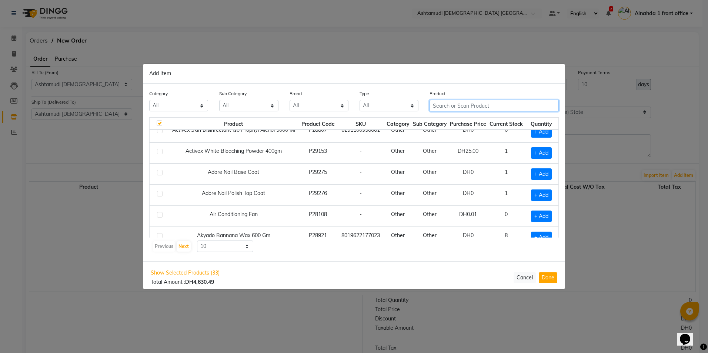
scroll to position [104, 0]
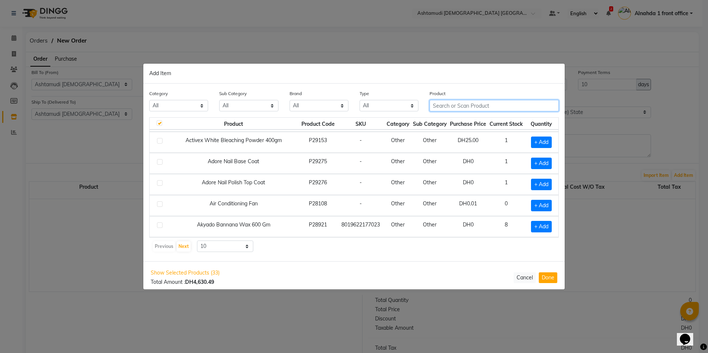
click at [444, 107] on input "text" at bounding box center [493, 105] width 129 height 11
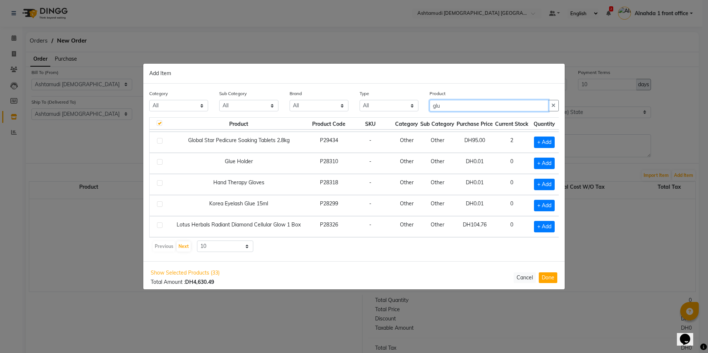
scroll to position [20, 0]
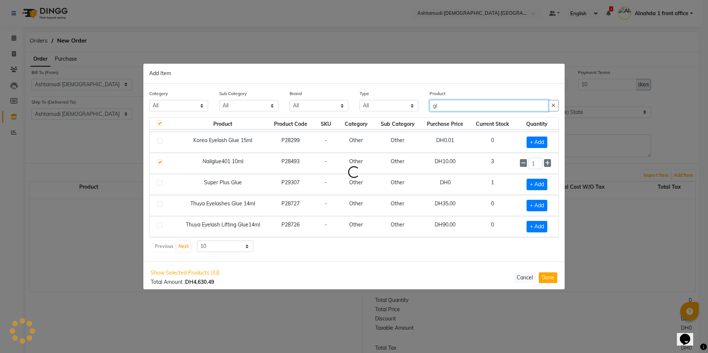
type input "g"
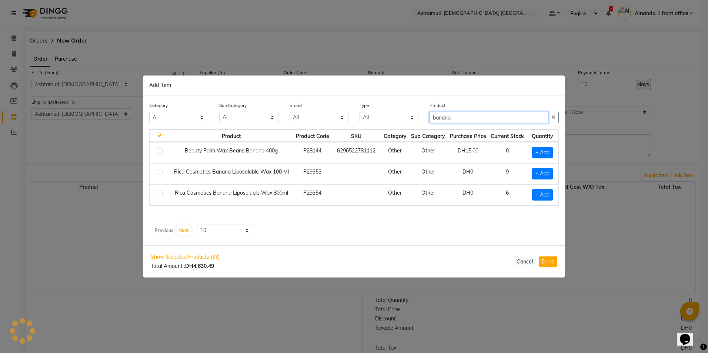
scroll to position [0, 0]
type input "b"
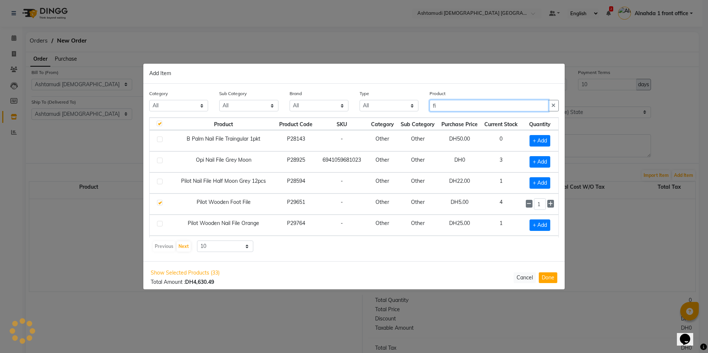
type input "f"
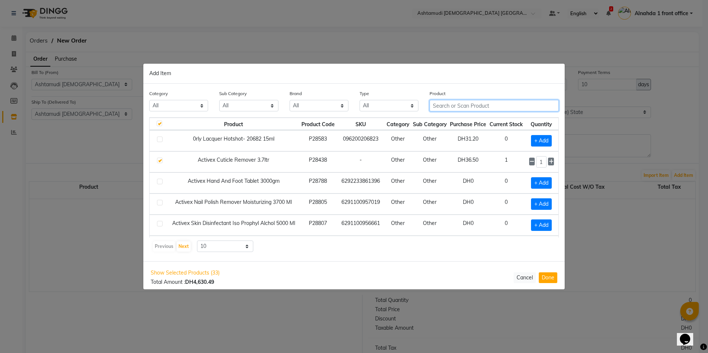
click at [437, 106] on input "text" at bounding box center [493, 105] width 129 height 11
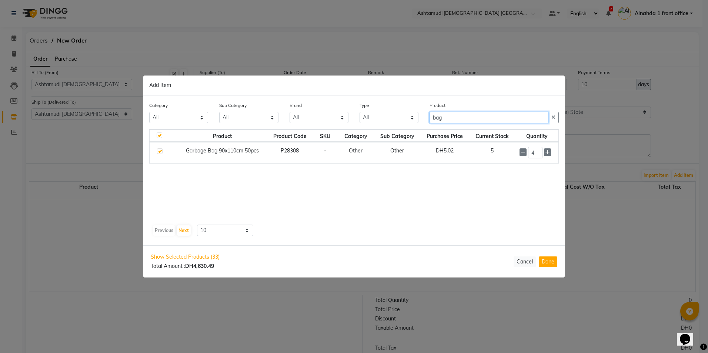
drag, startPoint x: 447, startPoint y: 122, endPoint x: 418, endPoint y: 120, distance: 29.3
click at [418, 120] on div "Category All Hair Skin Makeup Personal Care Appliances Beard Waxing Disposable …" at bounding box center [354, 115] width 420 height 28
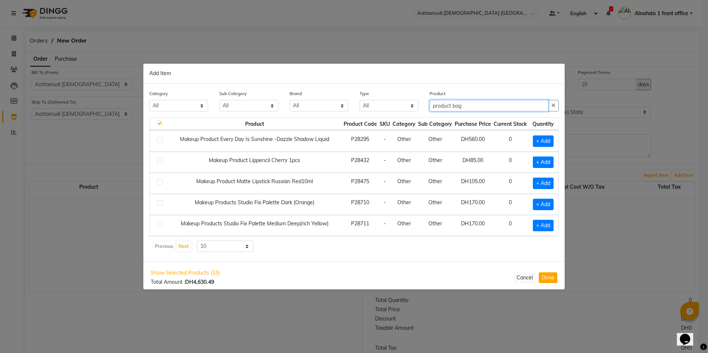
scroll to position [110, 0]
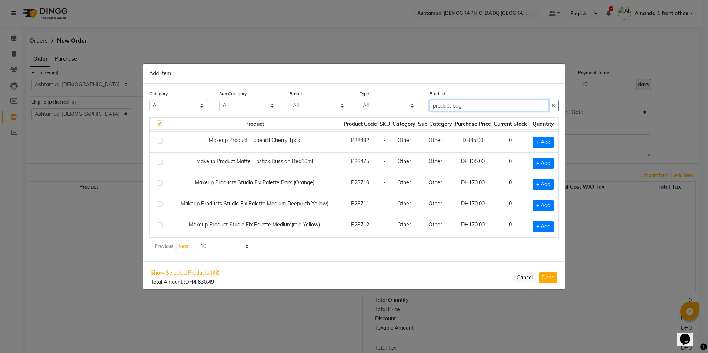
drag, startPoint x: 477, startPoint y: 108, endPoint x: 402, endPoint y: 107, distance: 75.1
click at [402, 107] on div "Category All Hair Skin Makeup Personal Care Appliances Beard Waxing Disposable …" at bounding box center [354, 104] width 420 height 28
type input "bag"
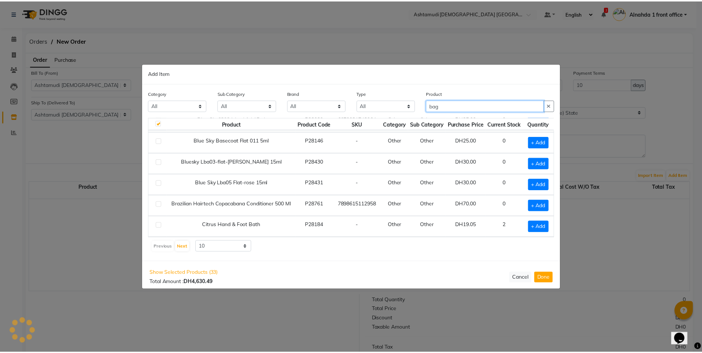
scroll to position [0, 0]
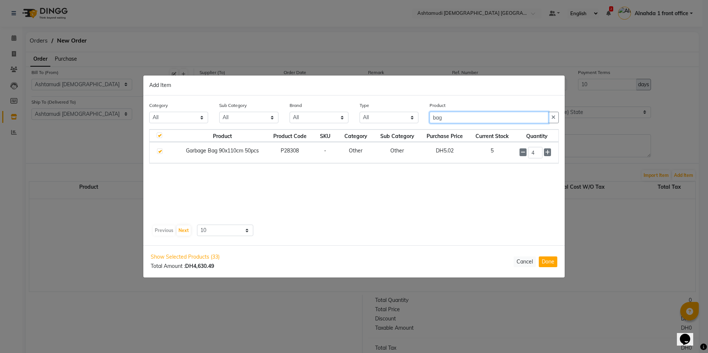
drag, startPoint x: 461, startPoint y: 115, endPoint x: 410, endPoint y: 114, distance: 50.7
click at [375, 123] on div "Category All Hair Skin Makeup Personal Care Appliances Beard Waxing Disposable …" at bounding box center [354, 115] width 420 height 28
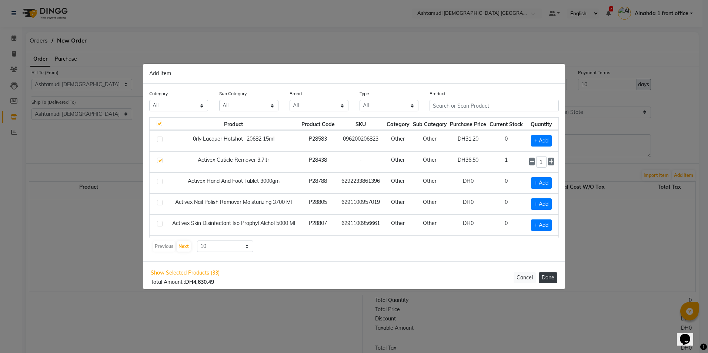
click at [544, 279] on button "Done" at bounding box center [547, 277] width 19 height 11
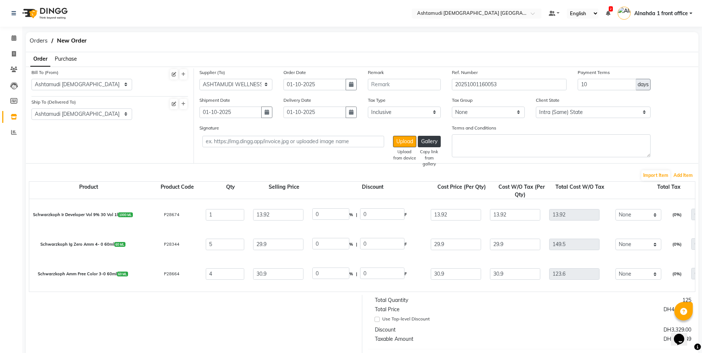
scroll to position [119, 0]
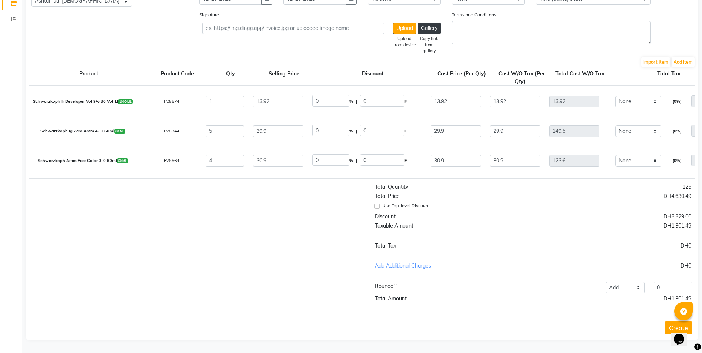
click at [667, 326] on button "Create" at bounding box center [679, 327] width 28 height 13
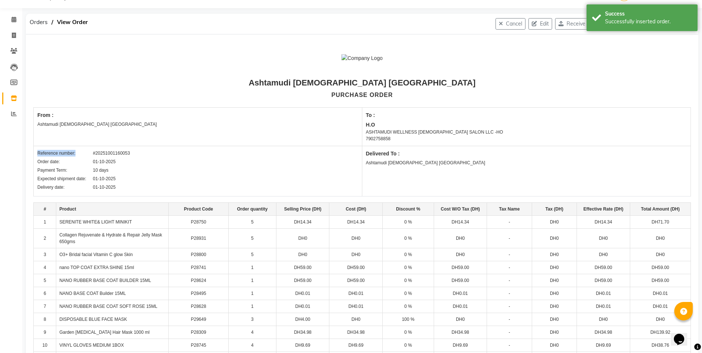
scroll to position [37, 0]
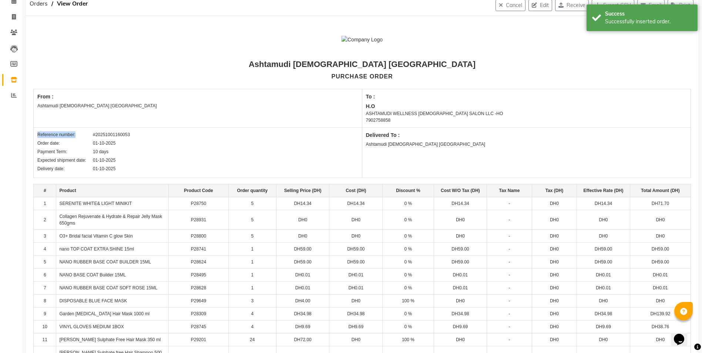
drag, startPoint x: 93, startPoint y: 170, endPoint x: 154, endPoint y: 132, distance: 72.3
click at [154, 132] on div "Reference number: #20251001160053" at bounding box center [197, 134] width 321 height 7
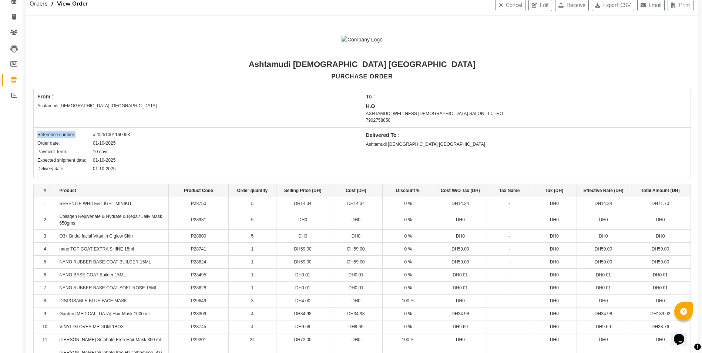
copy div "#20251001160053"
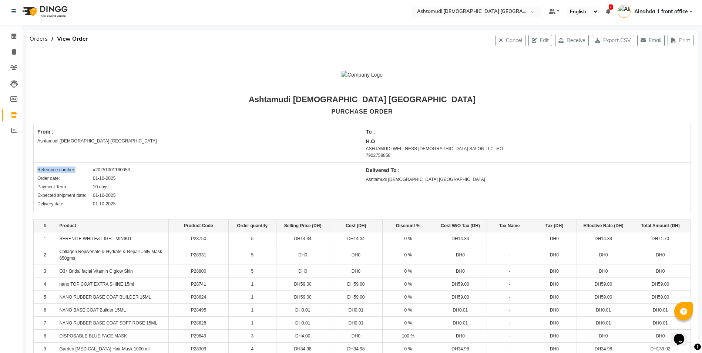
scroll to position [0, 0]
